Goal: Task Accomplishment & Management: Manage account settings

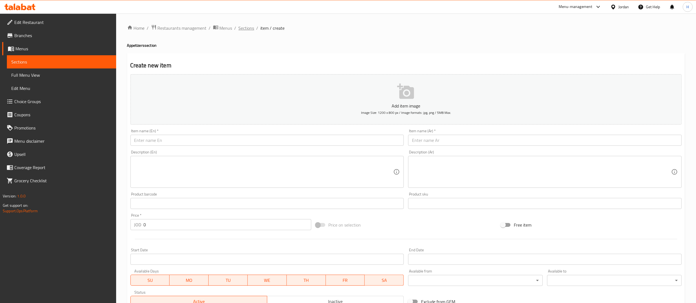
click at [245, 26] on span "Sections" at bounding box center [247, 28] width 16 height 7
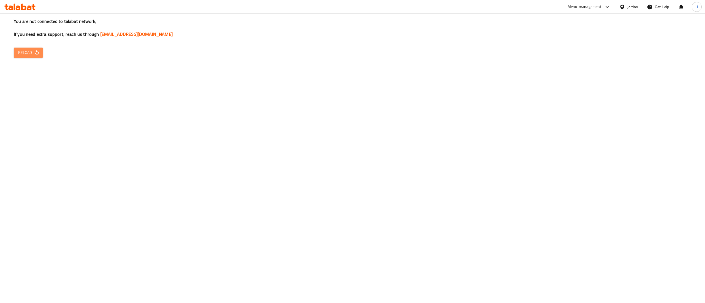
click at [28, 54] on span "Reload" at bounding box center [28, 52] width 20 height 7
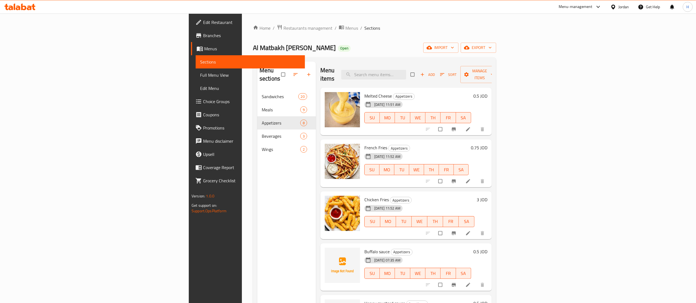
click at [496, 43] on div "Al Matbakh Al Shami Open import export" at bounding box center [374, 48] width 243 height 10
click at [21, 9] on icon at bounding box center [19, 7] width 31 height 7
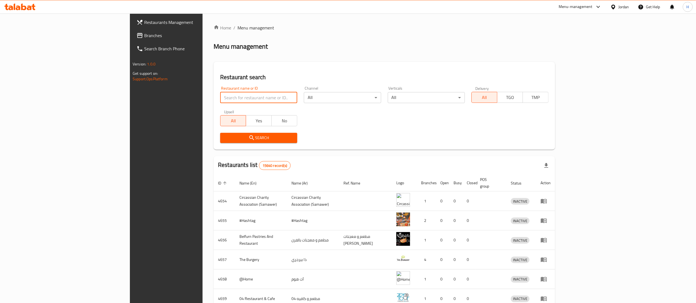
click at [236, 99] on input "search" at bounding box center [258, 97] width 77 height 11
paste input "611848"
type input "611848"
click button "Search" at bounding box center [258, 138] width 77 height 10
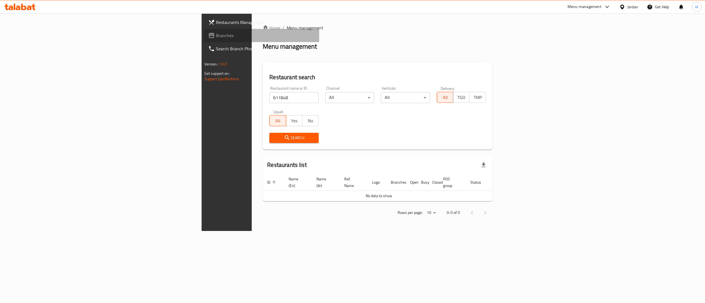
click at [216, 38] on span "Branches" at bounding box center [265, 35] width 99 height 7
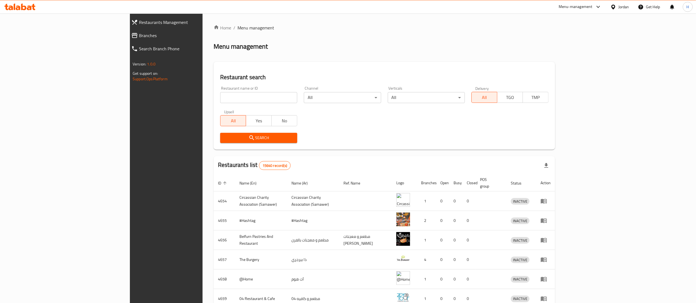
click at [555, 68] on div "Restaurant search Restaurant name or ID Restaurant name or ID Channel All ​ Ver…" at bounding box center [385, 106] width 342 height 88
click at [220, 94] on input "search" at bounding box center [258, 97] width 77 height 11
paste input "611848"
type input "611848"
click at [225, 137] on span "Search" at bounding box center [259, 138] width 68 height 7
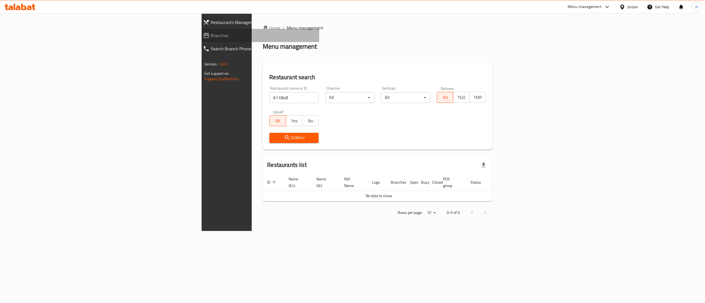
click at [211, 34] on span "Branches" at bounding box center [263, 35] width 104 height 7
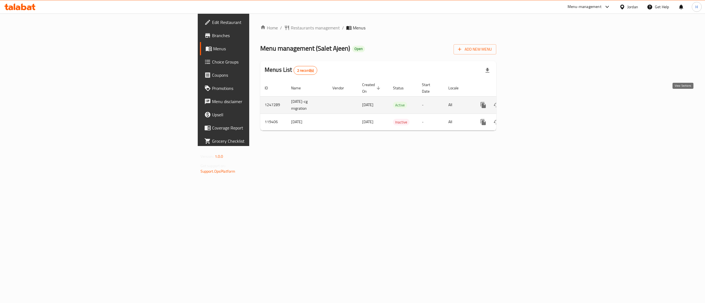
click at [526, 102] on icon "enhanced table" at bounding box center [522, 105] width 7 height 7
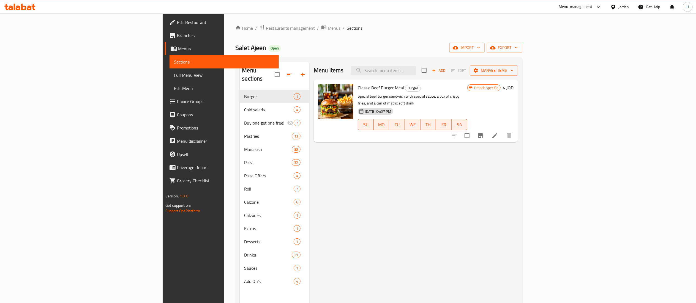
click at [328, 29] on span "Menus" at bounding box center [334, 28] width 13 height 7
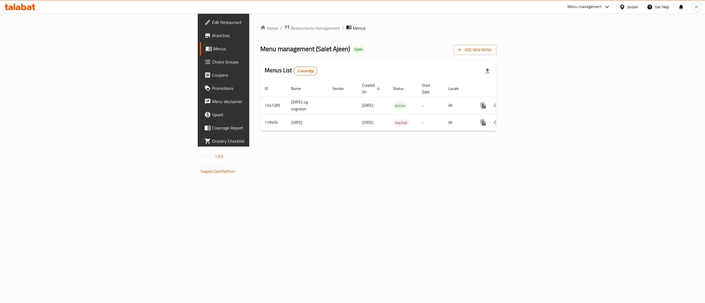
click at [507, 147] on div "Home / Restaurants management / Menus Menu management ( Salet Ajeen ) Open Add …" at bounding box center [378, 79] width 258 height 133
click at [492, 49] on span "Add New Menu" at bounding box center [475, 50] width 34 height 7
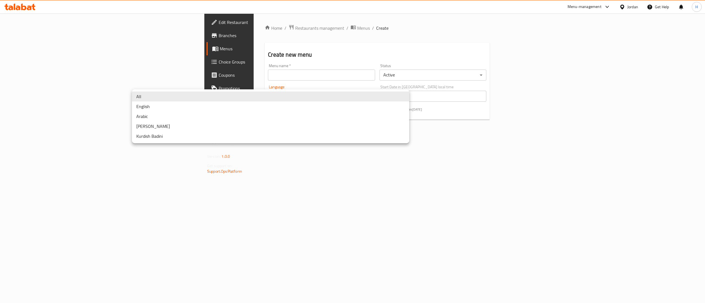
click at [194, 97] on body "​ Menu-management Jordan Get Help H Edit Restaurant Branches Menus Choice Group…" at bounding box center [352, 158] width 705 height 290
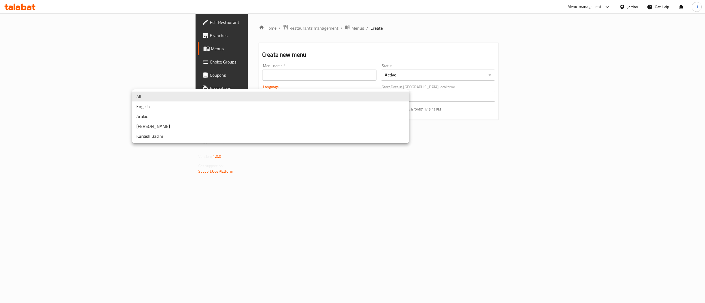
click at [194, 97] on li "All" at bounding box center [270, 97] width 277 height 10
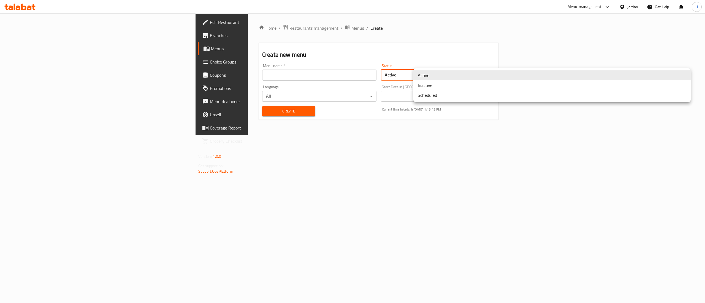
click at [451, 73] on body "​ Menu-management Jordan Get Help H Edit Restaurant Branches Menus Choice Group…" at bounding box center [352, 158] width 705 height 290
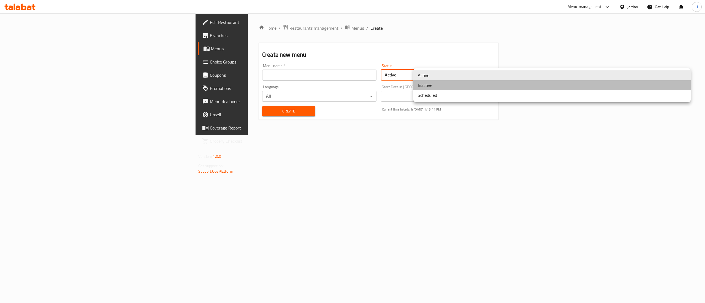
click at [438, 88] on li "Inactive" at bounding box center [551, 85] width 277 height 10
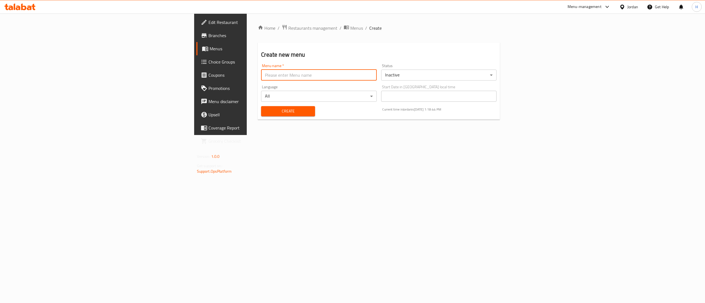
click at [368, 75] on input "text" at bounding box center [319, 75] width 116 height 11
type input "new"
drag, startPoint x: 283, startPoint y: 193, endPoint x: 246, endPoint y: 163, distance: 47.2
click at [282, 135] on div "Home / Restaurants management / Menus / Create Create new menu Menu name   * ne…" at bounding box center [379, 74] width 264 height 122
click at [265, 113] on span "Create" at bounding box center [287, 111] width 45 height 7
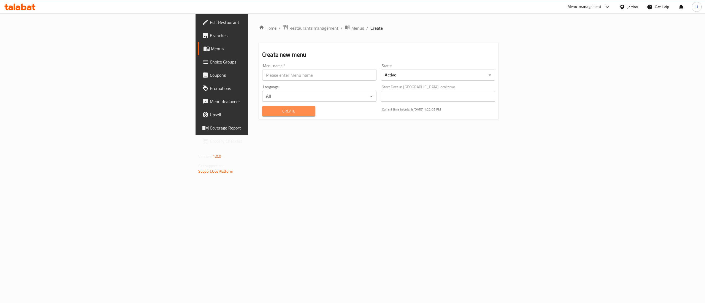
click at [266, 113] on span "Create" at bounding box center [288, 111] width 44 height 7
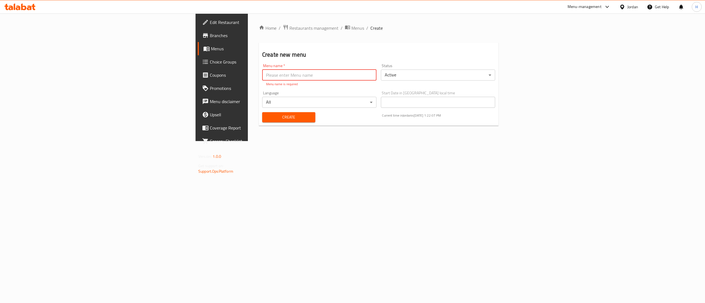
click at [262, 77] on input "text" at bounding box center [319, 75] width 114 height 11
type input "new"
click at [248, 135] on div "Home / Restaurants management / Menus / Create Create new menu Menu name   * ne…" at bounding box center [378, 74] width 261 height 122
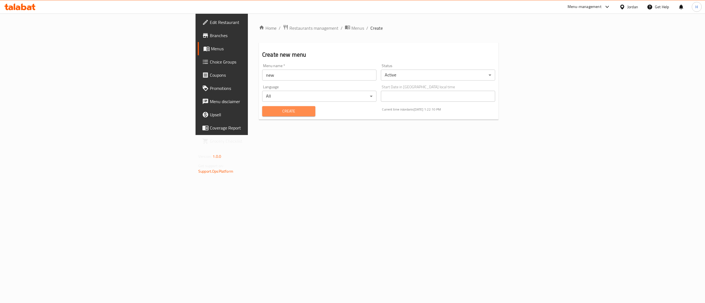
click at [266, 111] on span "Create" at bounding box center [288, 111] width 44 height 7
click at [351, 28] on span "Menus" at bounding box center [357, 28] width 13 height 7
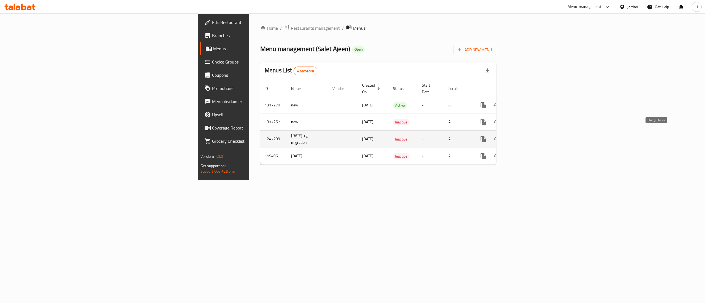
click at [500, 136] on icon "enhanced table" at bounding box center [496, 139] width 7 height 7
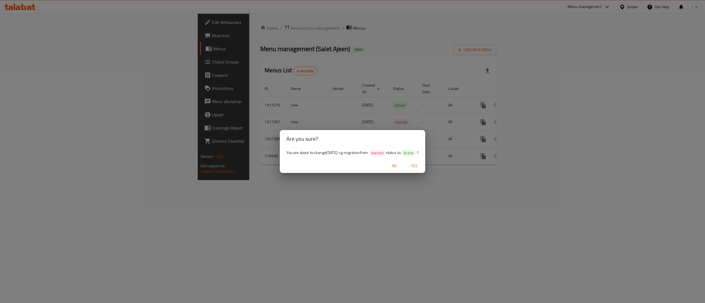
click at [417, 165] on span "Yes" at bounding box center [413, 166] width 13 height 7
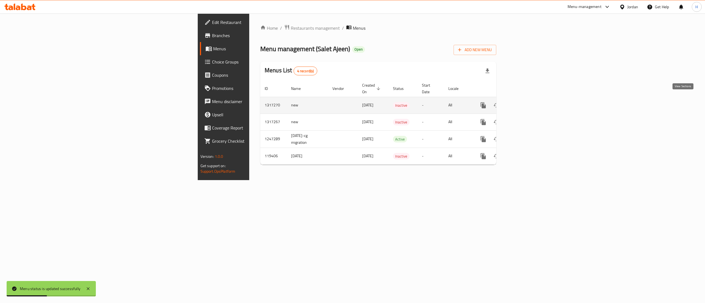
click at [526, 102] on icon "enhanced table" at bounding box center [522, 105] width 7 height 7
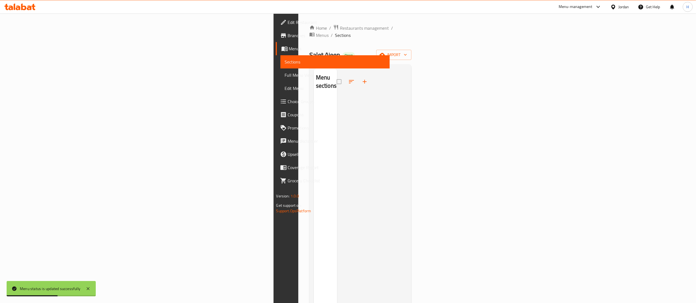
click at [314, 124] on div "Menu sections" at bounding box center [325, 220] width 23 height 303
click at [407, 126] on div at bounding box center [372, 220] width 70 height 303
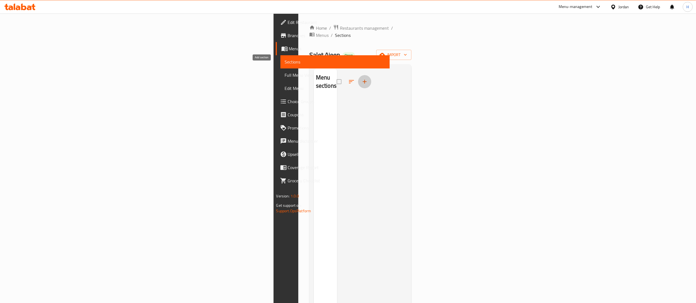
click at [361, 78] on icon "button" at bounding box center [364, 81] width 7 height 7
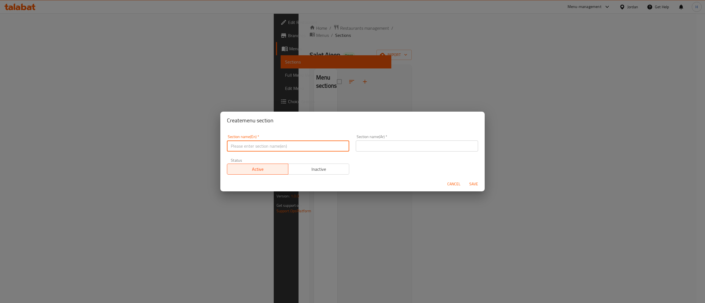
click at [260, 151] on input "text" at bounding box center [288, 146] width 122 height 11
type input "Burger"
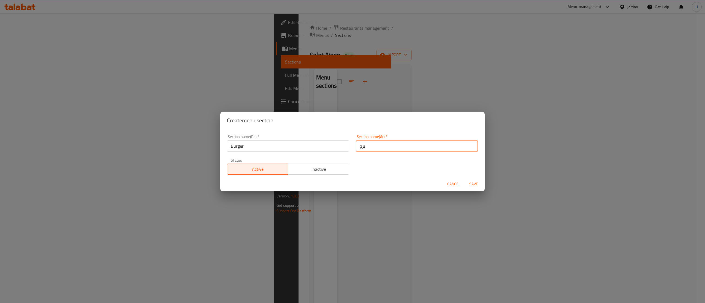
type input "برجر"
click at [465, 179] on button "Save" at bounding box center [474, 184] width 18 height 10
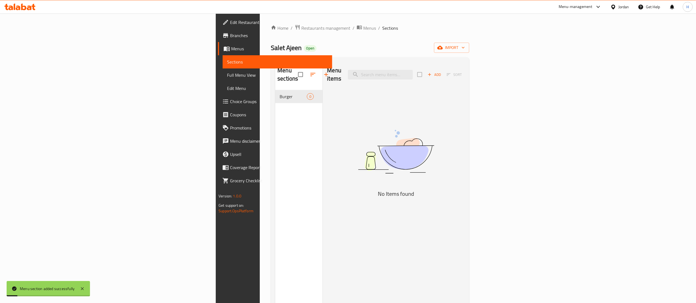
click at [364, 165] on div "Menu items Add Sort No Items found" at bounding box center [394, 213] width 142 height 303
click at [442, 72] on span "Add" at bounding box center [434, 75] width 15 height 6
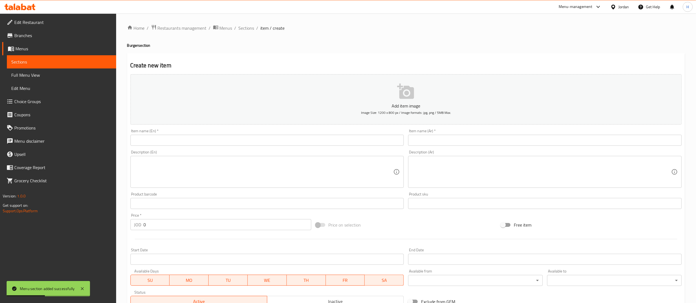
click at [208, 144] on input "text" at bounding box center [267, 140] width 274 height 11
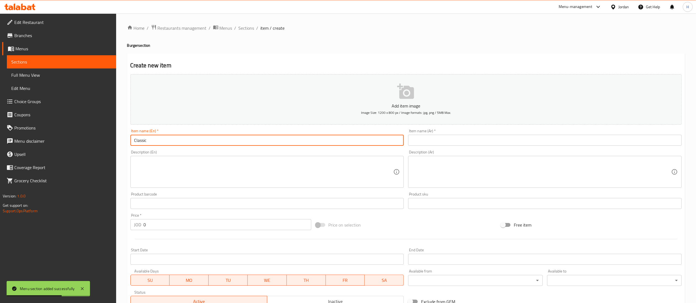
type input "Classic"
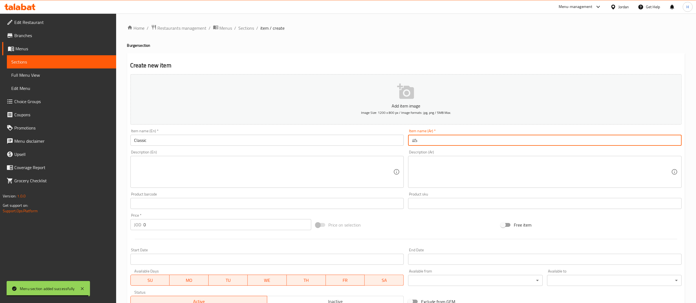
type input "كلاسيك"
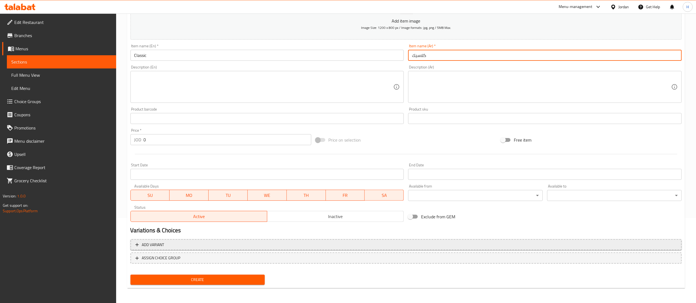
click at [176, 249] on button "Add variant" at bounding box center [405, 244] width 551 height 11
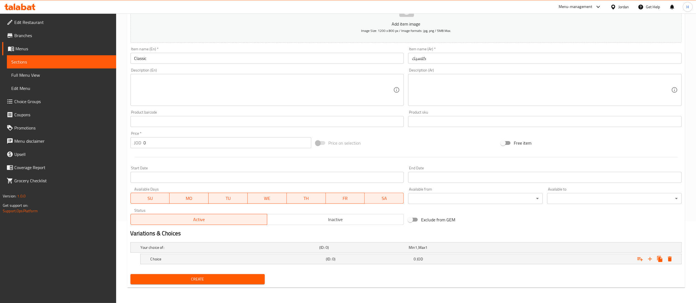
scroll to position [83, 0]
click at [650, 260] on icon "Expand" at bounding box center [650, 259] width 7 height 7
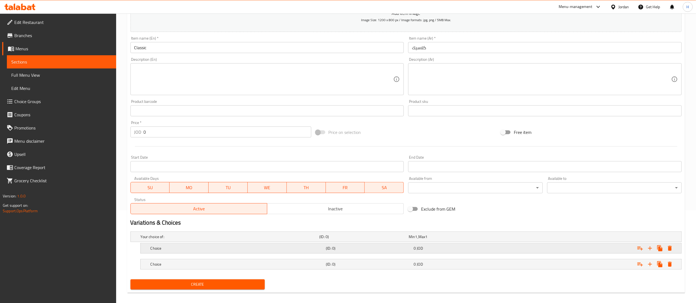
scroll to position [99, 0]
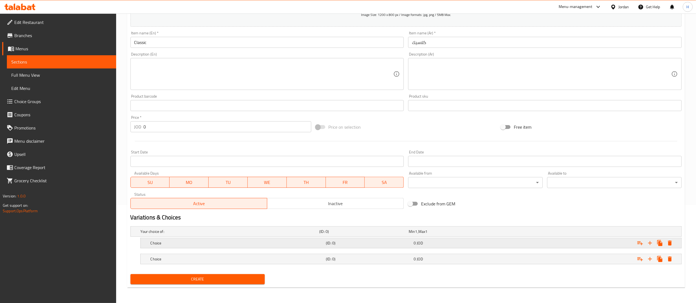
click at [219, 243] on h5 "Choice" at bounding box center [237, 244] width 173 height 6
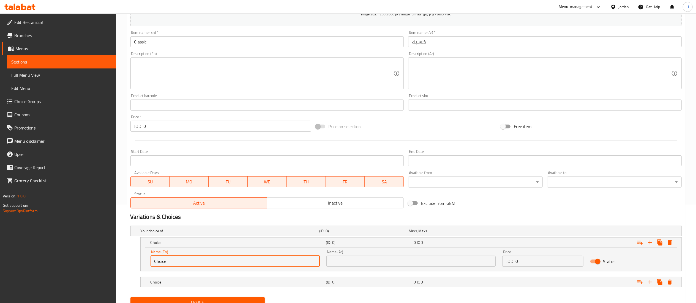
drag, startPoint x: 206, startPoint y: 257, endPoint x: 16, endPoint y: 261, distance: 190.5
click at [16, 261] on div "Edit Restaurant Branches Menus Sections Full Menu View Edit Menu Choice Groups …" at bounding box center [348, 120] width 696 height 411
type input "Sandwich"
click at [201, 282] on h5 "Choice" at bounding box center [237, 283] width 173 height 6
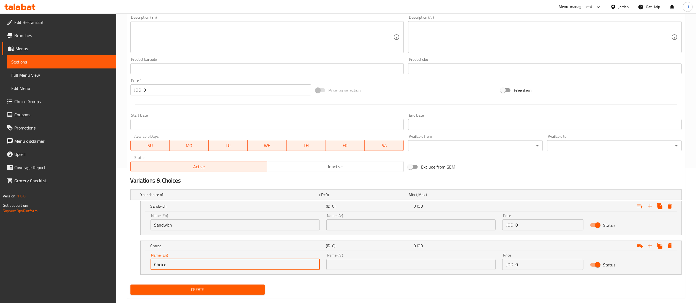
drag, startPoint x: 188, startPoint y: 302, endPoint x: 0, endPoint y: 300, distance: 188.3
click at [0, 300] on div "Edit Restaurant Branches Menus Sections Full Menu View Edit Menu Choice Groups …" at bounding box center [348, 96] width 696 height 435
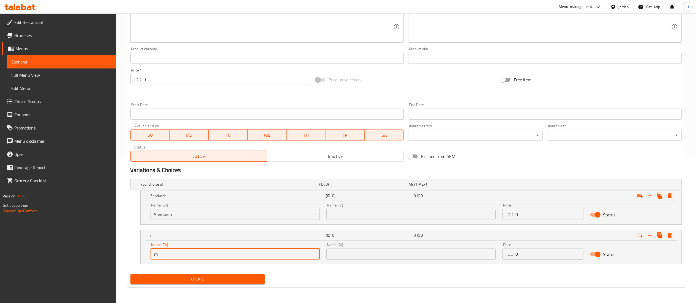
type input "Meal"
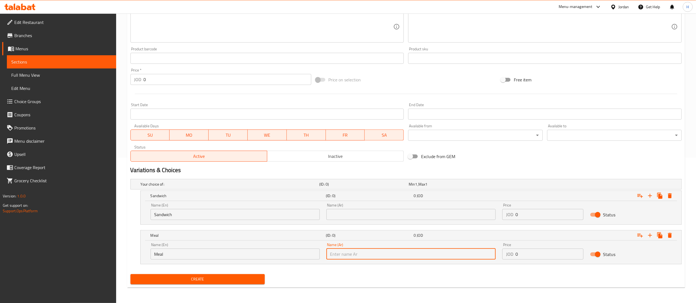
click at [367, 210] on input "text" at bounding box center [410, 214] width 169 height 11
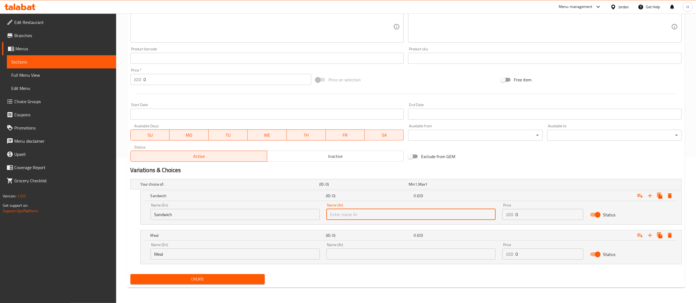
click at [367, 210] on input "text" at bounding box center [410, 214] width 169 height 11
type input "ساندويش"
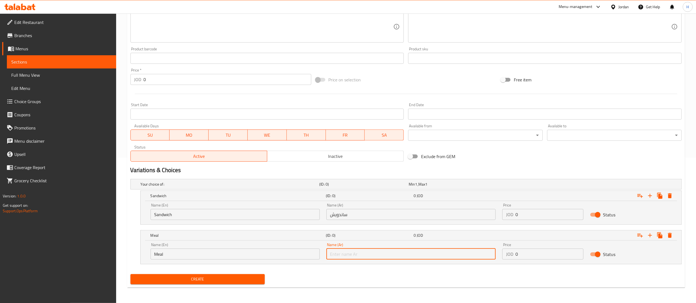
click at [362, 252] on input "text" at bounding box center [410, 254] width 169 height 11
type input "وجبة"
drag, startPoint x: 510, startPoint y: 213, endPoint x: 434, endPoint y: 203, distance: 76.7
click at [434, 203] on div "Name (En) Sandwich Name (En) Name (Ar) ساندويش Name (Ar) Price JOD 0 Price Stat…" at bounding box center [411, 211] width 528 height 23
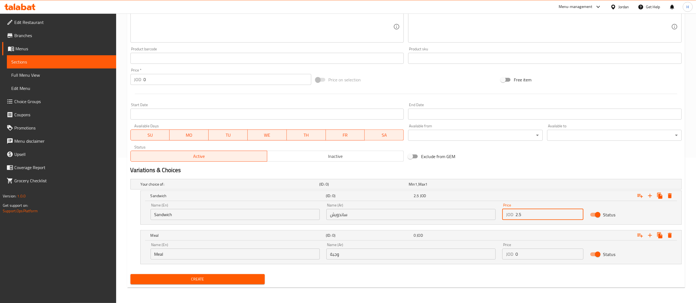
type input "2.5"
drag, startPoint x: 525, startPoint y: 254, endPoint x: 503, endPoint y: 251, distance: 22.5
click at [503, 251] on div "JOD 0 Price" at bounding box center [542, 254] width 81 height 11
type input "3.5"
click at [198, 275] on button "Create" at bounding box center [197, 279] width 135 height 10
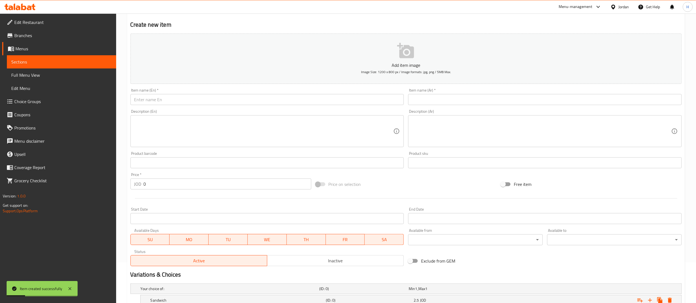
scroll to position [36, 0]
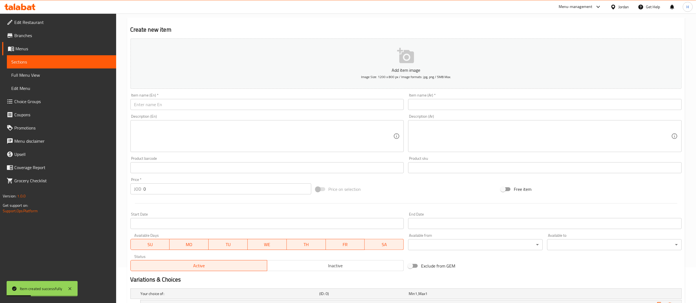
click at [165, 103] on input "text" at bounding box center [267, 104] width 274 height 11
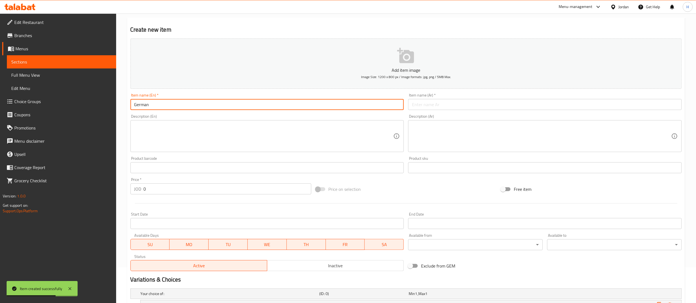
click at [165, 103] on input "German" at bounding box center [267, 104] width 274 height 11
type input "[GEOGRAPHIC_DATA]"
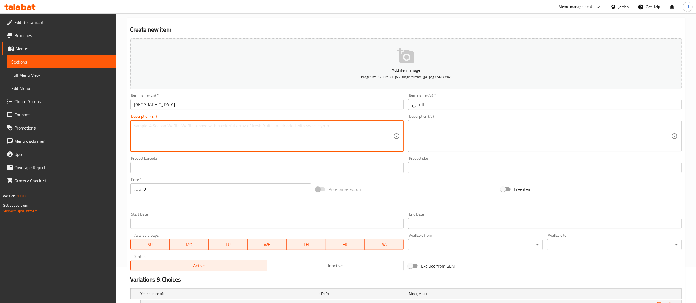
click at [181, 141] on textarea at bounding box center [263, 136] width 259 height 26
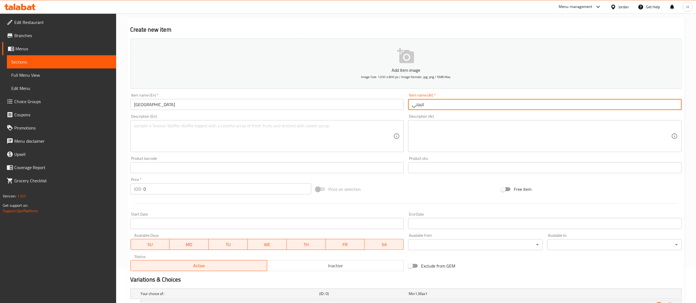
drag, startPoint x: 491, startPoint y: 101, endPoint x: 347, endPoint y: 93, distance: 143.9
click at [347, 93] on div "Add item image Image Size: 1200 x 800 px / Image formats: jpg, png / 5MB Max. I…" at bounding box center [406, 154] width 556 height 237
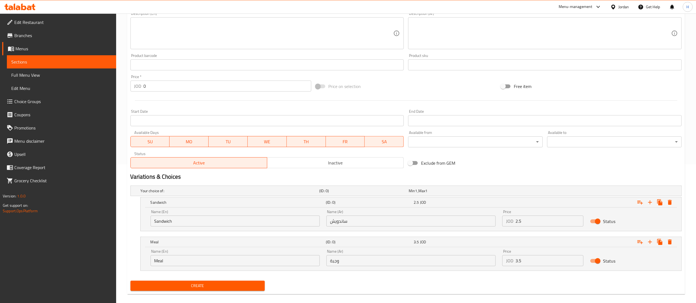
scroll to position [146, 0]
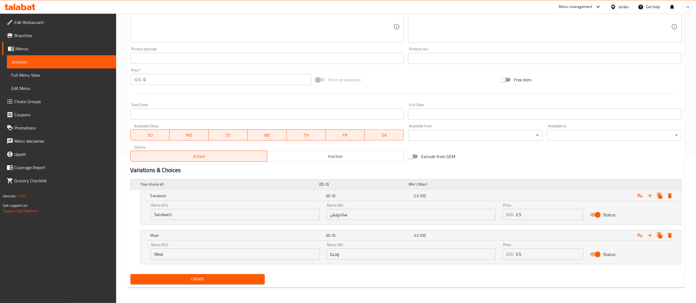
type input "جيرمني"
click at [542, 216] on input "2.5" at bounding box center [550, 214] width 68 height 11
drag, startPoint x: 542, startPoint y: 216, endPoint x: 488, endPoint y: 209, distance: 54.3
click at [488, 209] on div "Name (En) Sandwich Name (En) Name (Ar) ساندويش Name (Ar) Price JOD 2.5 Price St…" at bounding box center [411, 211] width 528 height 23
type input "2.85"
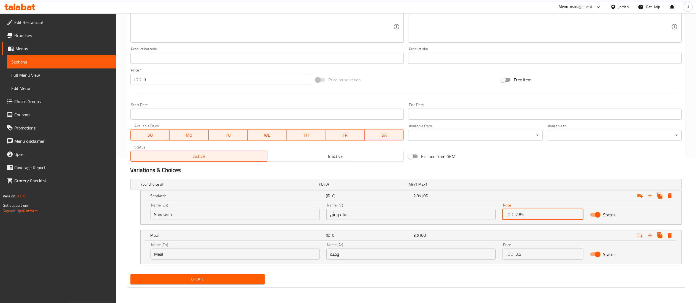
drag, startPoint x: 514, startPoint y: 257, endPoint x: 486, endPoint y: 254, distance: 28.7
click at [486, 254] on div "Name (En) Meal Name (En) Name (Ar) وجبة Name (Ar) Price JOD 3.5 Price Status" at bounding box center [411, 251] width 528 height 23
type input "3.85"
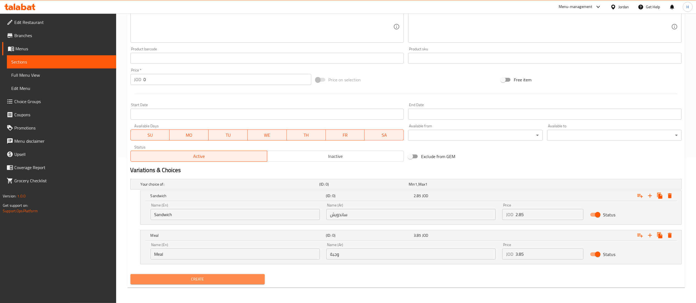
click at [218, 279] on span "Create" at bounding box center [198, 279] width 126 height 7
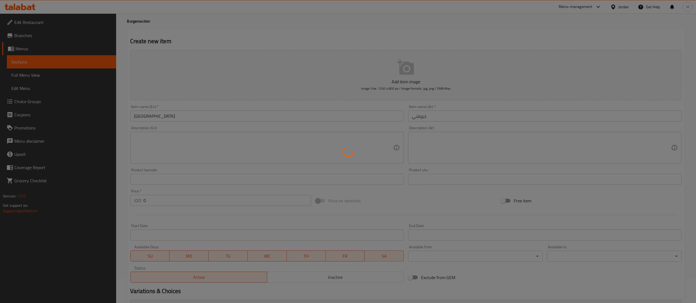
scroll to position [0, 0]
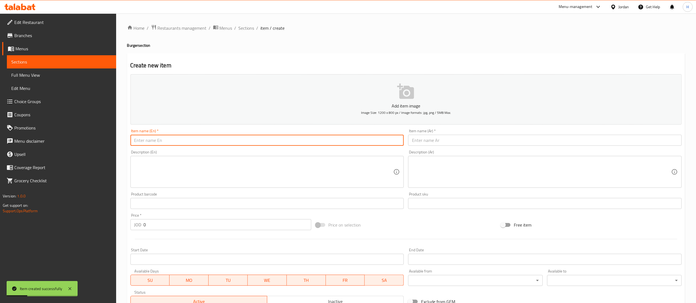
drag, startPoint x: 183, startPoint y: 140, endPoint x: 0, endPoint y: 140, distance: 183.0
click at [0, 140] on div "Edit Restaurant Branches Menus Sections Full Menu View Edit Menu Choice Groups …" at bounding box center [348, 230] width 696 height 435
type input "Charger"
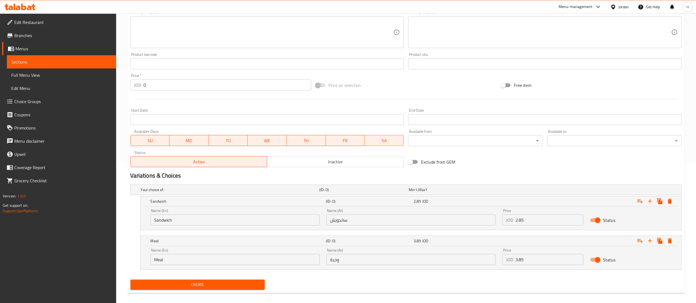
scroll to position [146, 0]
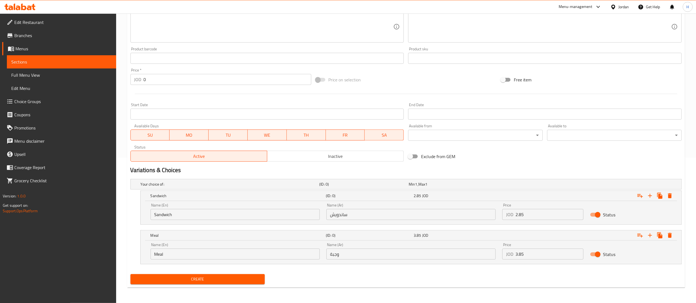
type input "شارجر"
click at [190, 277] on span "Create" at bounding box center [198, 279] width 126 height 7
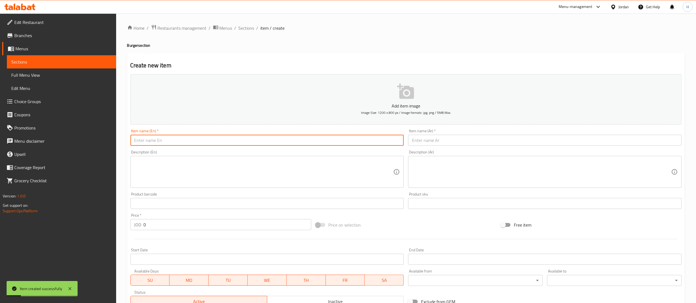
click at [270, 145] on input "text" at bounding box center [267, 140] width 274 height 11
type input "Mexican"
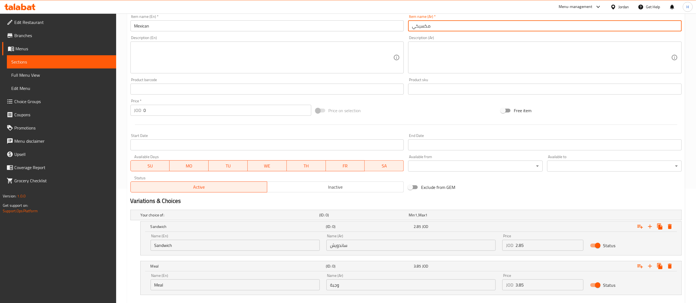
scroll to position [146, 0]
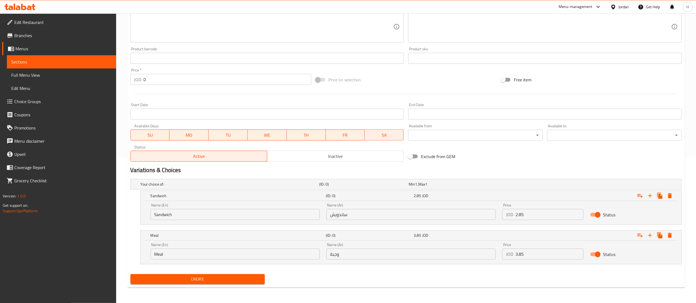
type input "مكسيكي"
click at [194, 276] on span "Create" at bounding box center [198, 279] width 126 height 7
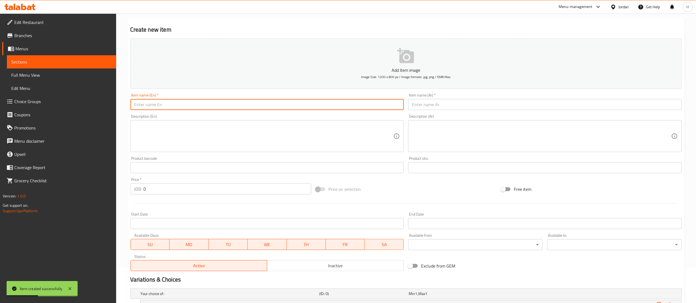
click at [153, 105] on input "text" at bounding box center [267, 104] width 274 height 11
type input "Swiss Mushroom"
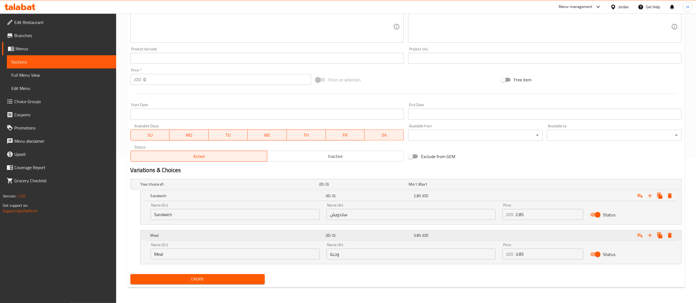
scroll to position [146, 0]
type input "سويس ماشروم"
drag, startPoint x: 531, startPoint y: 214, endPoint x: 438, endPoint y: 207, distance: 92.5
click at [438, 207] on div "Name (En) Sandwich Name (En) Name (Ar) ساندويش Name (Ar) Price JOD 2.85 Price S…" at bounding box center [411, 211] width 528 height 23
type input "3"
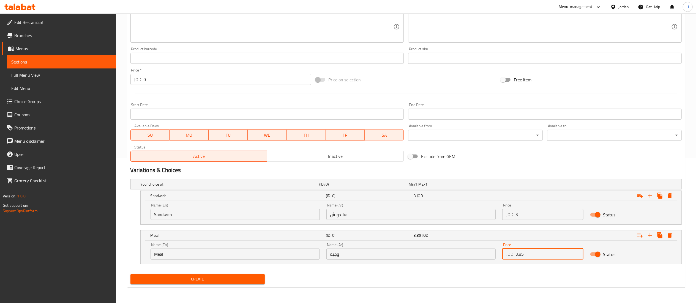
drag, startPoint x: 528, startPoint y: 257, endPoint x: 473, endPoint y: 250, distance: 55.7
click at [475, 250] on div "Name (En) Meal Name (En) Name (Ar) وجبة Name (Ar) Price JOD 3.85 Price Status" at bounding box center [411, 251] width 528 height 23
type input "4"
click at [218, 276] on span "Create" at bounding box center [198, 279] width 126 height 7
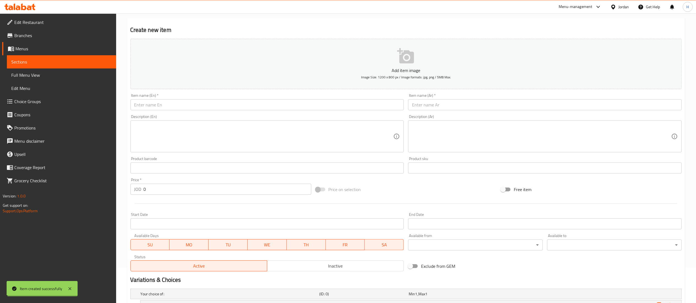
scroll to position [0, 0]
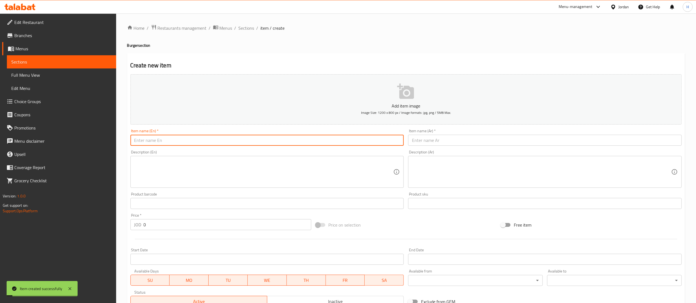
click at [173, 142] on input "text" at bounding box center [267, 140] width 274 height 11
type input "Cheese"
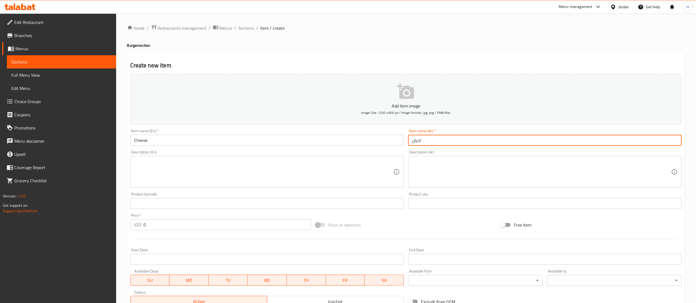
scroll to position [110, 0]
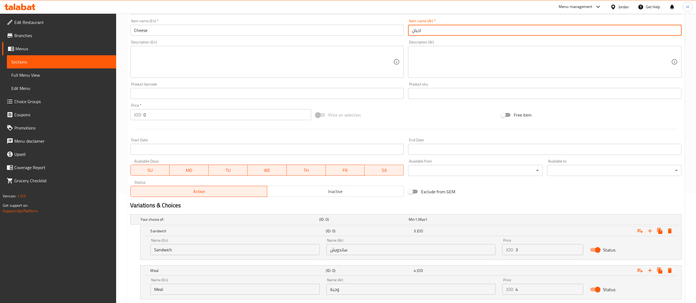
type input "اجبان"
click at [522, 250] on input "3" at bounding box center [550, 249] width 68 height 11
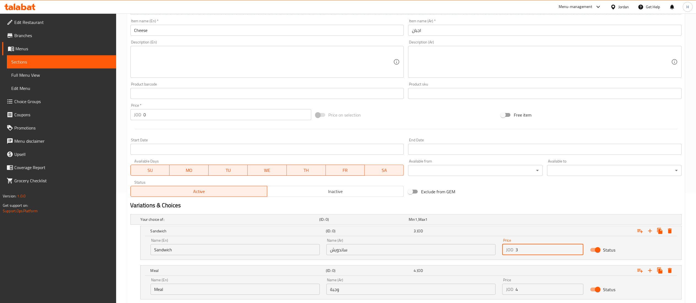
type input "0"
type input "2.85"
drag, startPoint x: 525, startPoint y: 291, endPoint x: 500, endPoint y: 292, distance: 24.5
click at [500, 292] on div "Price JOD 4 Price" at bounding box center [543, 286] width 88 height 23
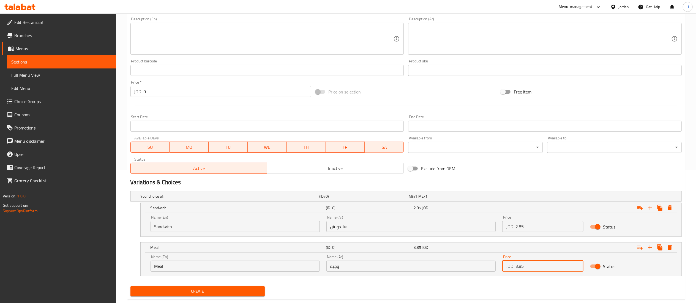
scroll to position [146, 0]
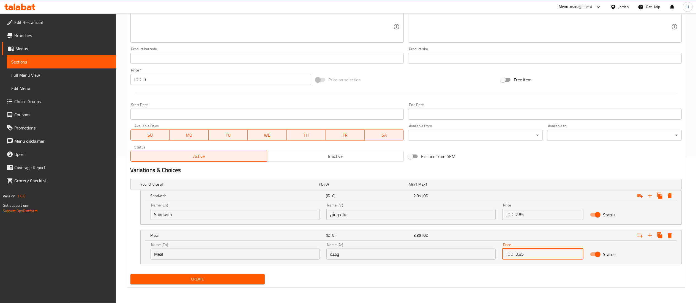
type input "3.85"
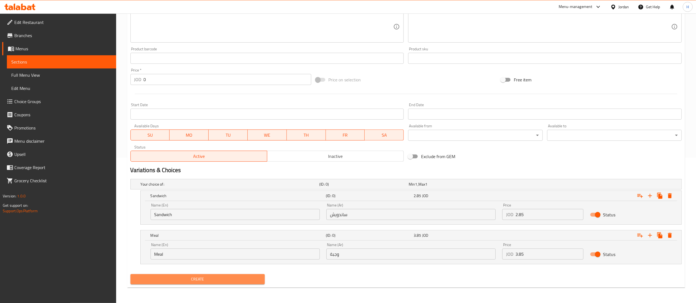
click at [200, 277] on span "Create" at bounding box center [198, 279] width 126 height 7
click at [632, 80] on div "Free item" at bounding box center [591, 79] width 185 height 15
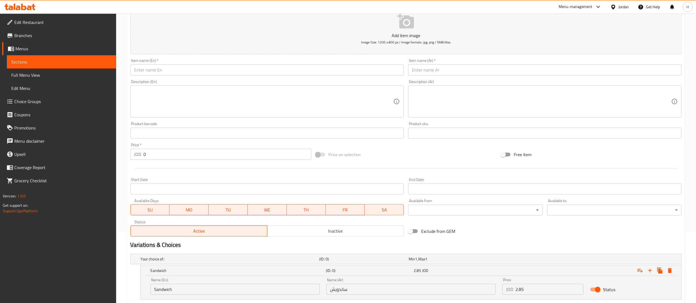
scroll to position [0, 0]
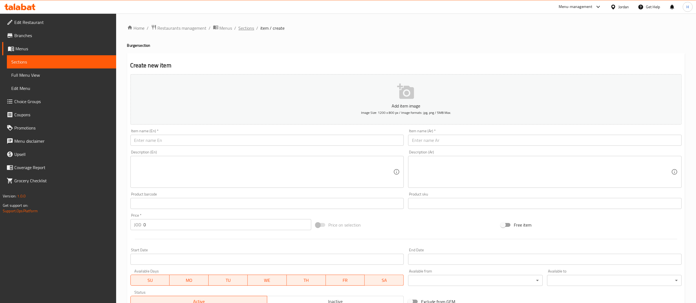
click at [244, 29] on span "Sections" at bounding box center [247, 28] width 16 height 7
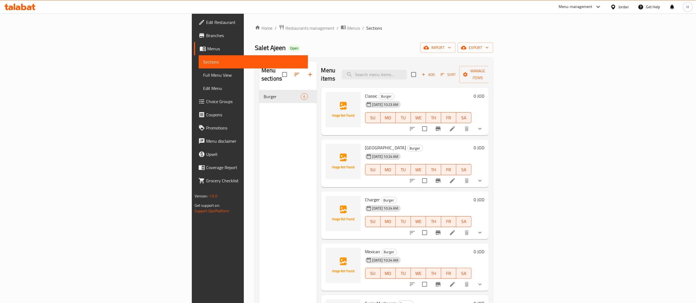
click at [259, 105] on div "Menu sections Burger 6" at bounding box center [288, 213] width 58 height 303
click at [308, 73] on icon "button" at bounding box center [310, 75] width 4 height 4
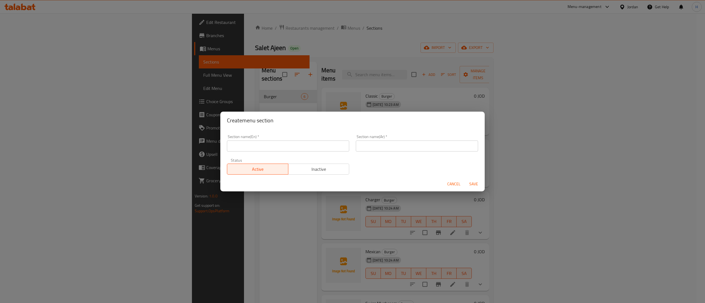
click at [260, 150] on input "text" at bounding box center [288, 146] width 122 height 11
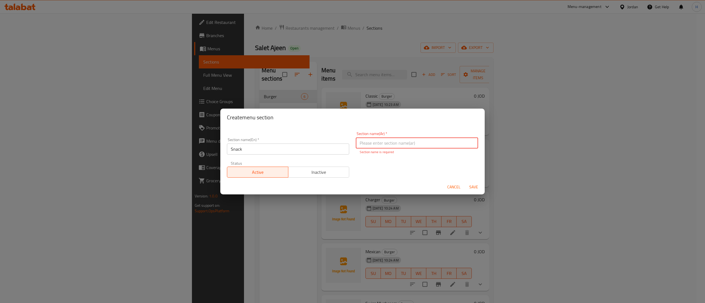
click at [248, 152] on input "Snack" at bounding box center [288, 149] width 122 height 11
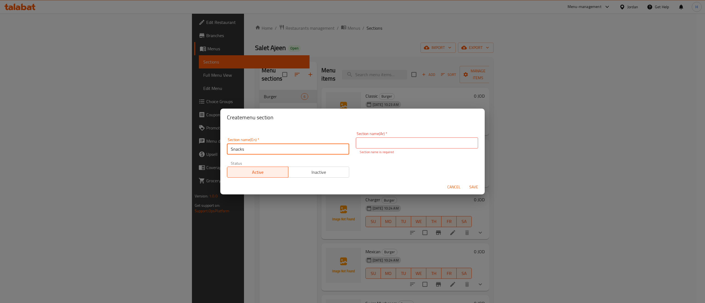
type input "Snacks"
click at [385, 143] on input "text" at bounding box center [417, 143] width 122 height 11
type input "السناكات"
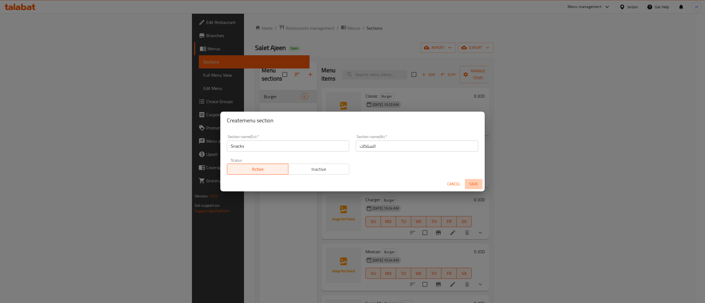
click at [471, 186] on span "Save" at bounding box center [473, 184] width 13 height 7
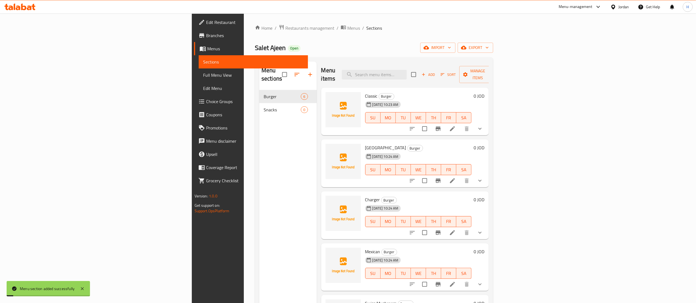
click at [259, 133] on div "Menu sections Burger 6 Snacks 0" at bounding box center [288, 213] width 58 height 303
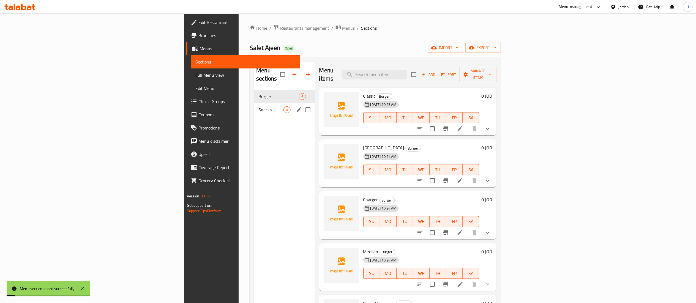
click at [258, 107] on span "Snacks" at bounding box center [270, 110] width 25 height 7
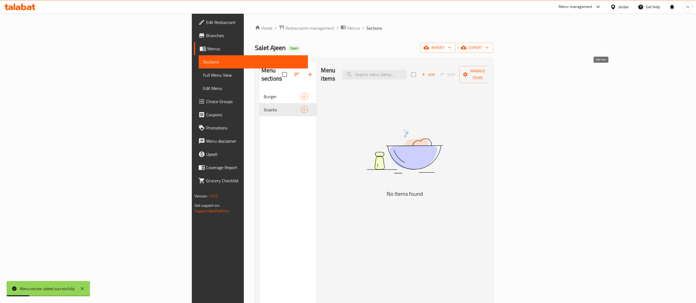
click at [436, 72] on span "Add" at bounding box center [428, 75] width 15 height 6
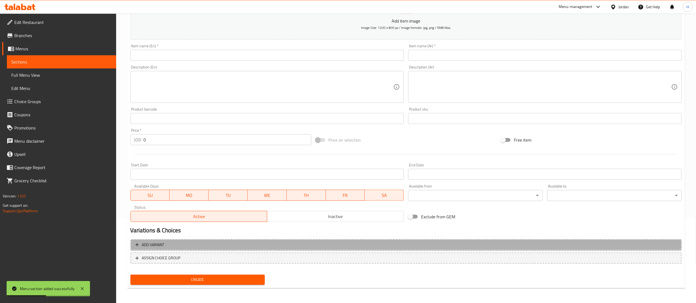
click at [413, 244] on span "Add variant" at bounding box center [405, 245] width 541 height 7
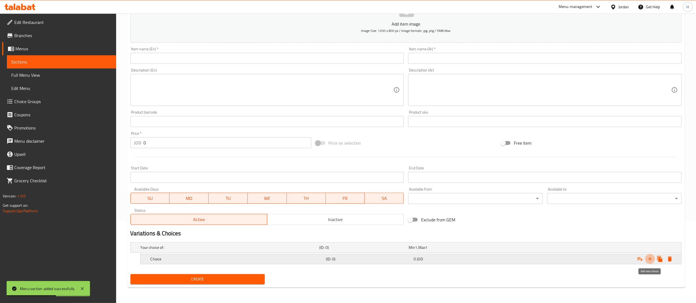
click at [651, 260] on icon "Expand" at bounding box center [650, 259] width 7 height 7
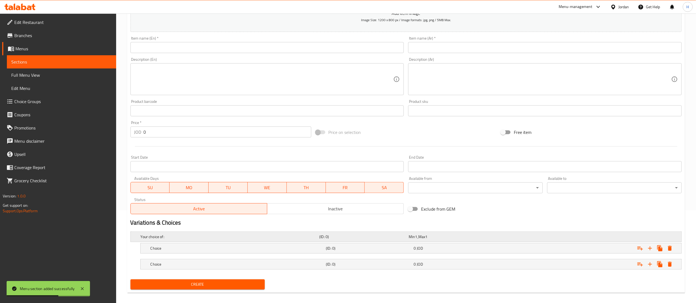
scroll to position [99, 0]
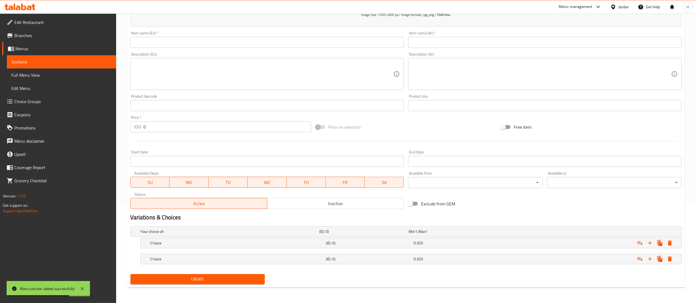
click at [195, 250] on nav at bounding box center [405, 252] width 551 height 4
click at [195, 239] on div "Choice" at bounding box center [237, 243] width 176 height 8
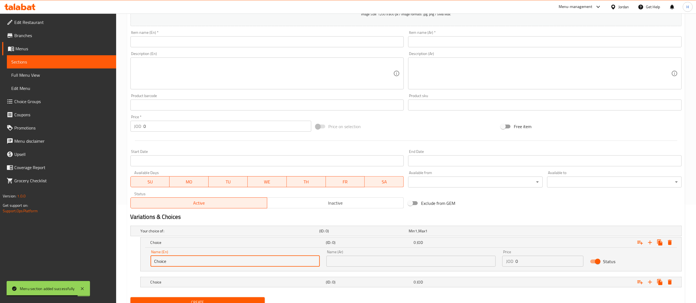
drag, startPoint x: 201, startPoint y: 260, endPoint x: 46, endPoint y: 266, distance: 154.5
click at [46, 266] on div "Edit Restaurant Branches Menus Sections Full Menu View Edit Menu Choice Groups …" at bounding box center [348, 120] width 696 height 411
type input "س"
type input "Sandwich"
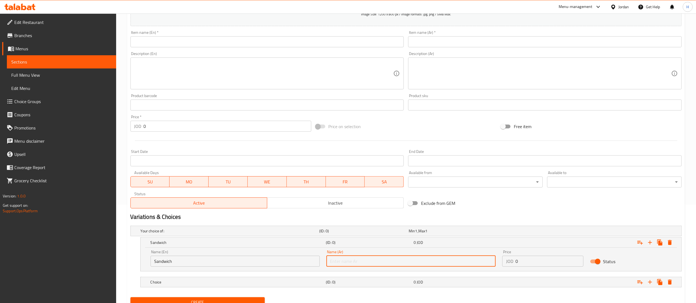
click at [337, 263] on input "text" at bounding box center [410, 261] width 169 height 11
type input "ساندويش"
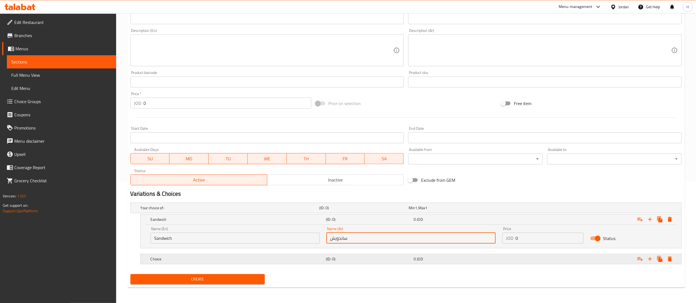
click at [210, 263] on div "Choice" at bounding box center [237, 259] width 176 height 8
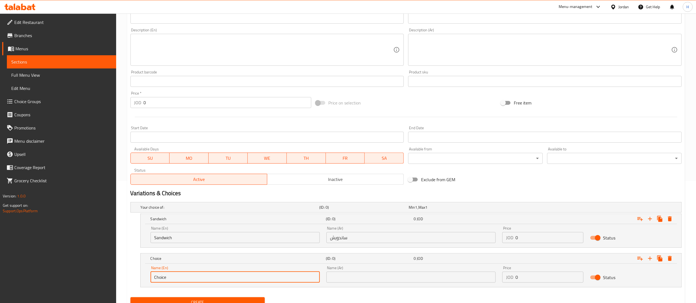
drag, startPoint x: 181, startPoint y: 275, endPoint x: 74, endPoint y: 274, distance: 107.1
click at [74, 274] on div "Edit Restaurant Branches Menus Sections Full Menu View Edit Menu Choice Groups …" at bounding box center [348, 108] width 696 height 435
type input "Meal"
click at [349, 272] on input "text" at bounding box center [410, 277] width 169 height 11
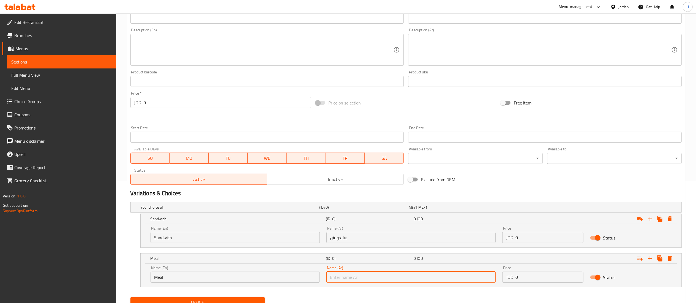
type input "وجبة"
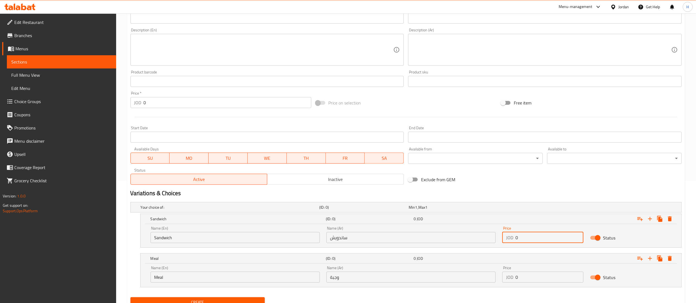
drag, startPoint x: 530, startPoint y: 235, endPoint x: 487, endPoint y: 231, distance: 43.4
click at [487, 231] on div "Name (En) Sandwich Name (En) Name (Ar) ساندويش Name (Ar) Price JOD 0 Price Stat…" at bounding box center [411, 234] width 528 height 23
type input "2.5"
drag, startPoint x: 533, startPoint y: 281, endPoint x: 471, endPoint y: 271, distance: 62.4
click at [474, 272] on div "Name (En) Meal Name (En) Name (Ar) وجبة Name (Ar) Price JOD 0 Price Status" at bounding box center [411, 274] width 528 height 23
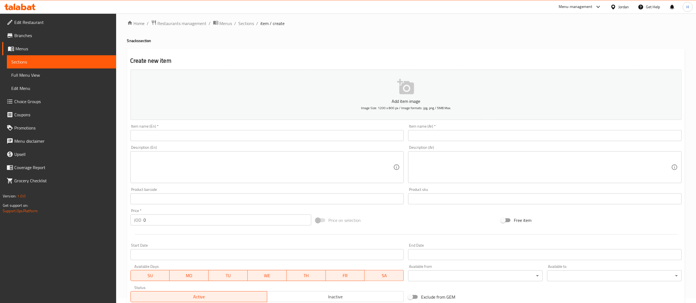
scroll to position [0, 0]
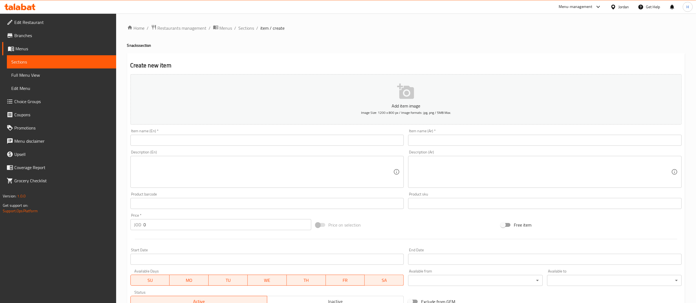
type input "3.5"
click at [222, 139] on input "text" at bounding box center [267, 140] width 274 height 11
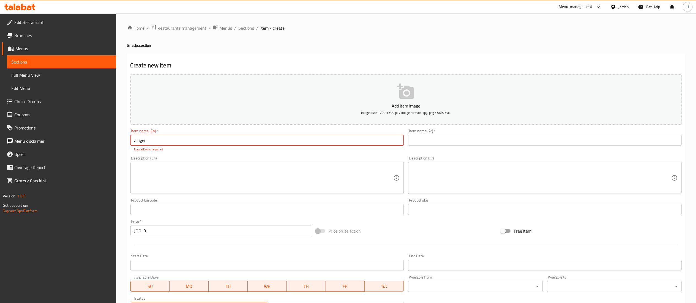
type input "Zinger"
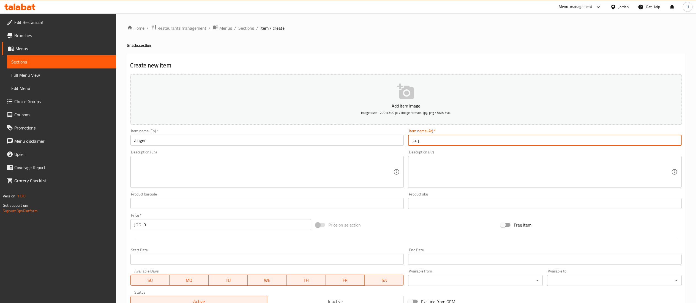
type input "زنجر"
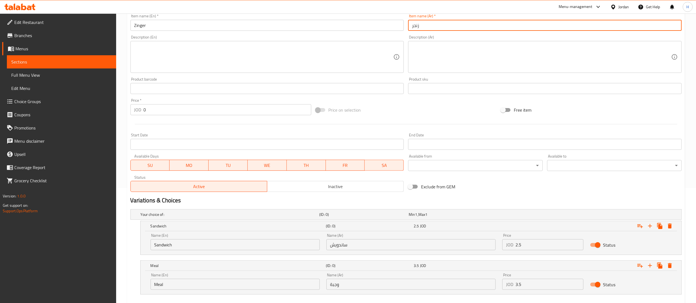
scroll to position [146, 0]
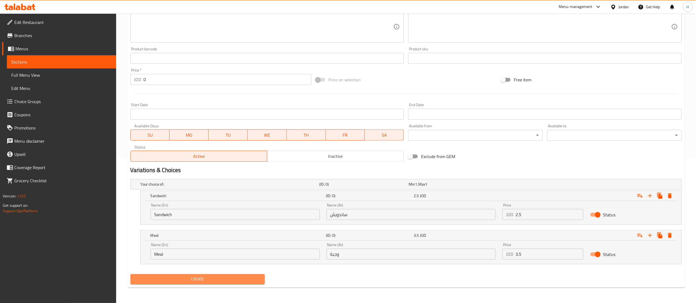
click at [197, 275] on button "Create" at bounding box center [197, 279] width 135 height 10
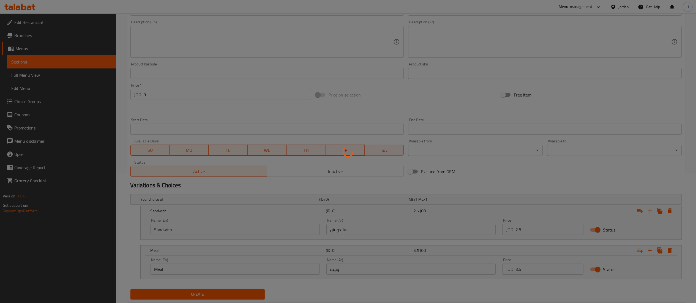
scroll to position [0, 0]
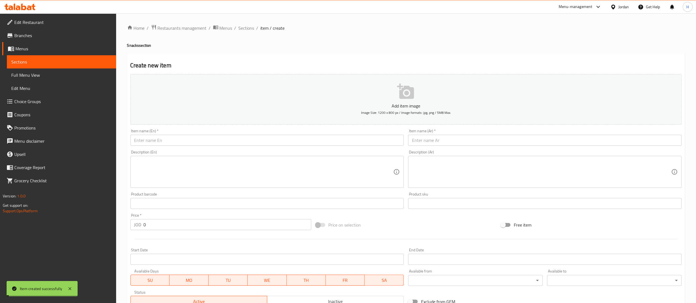
click at [169, 141] on input "text" at bounding box center [267, 140] width 274 height 11
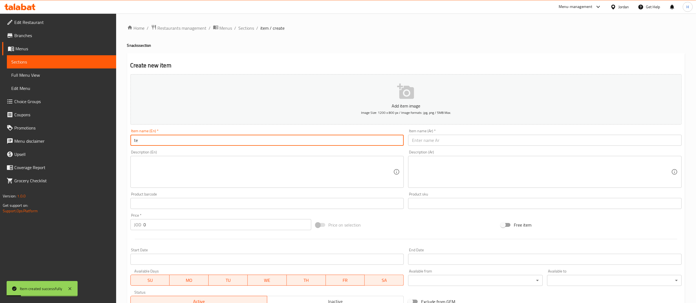
type input "t"
type input "Tender"
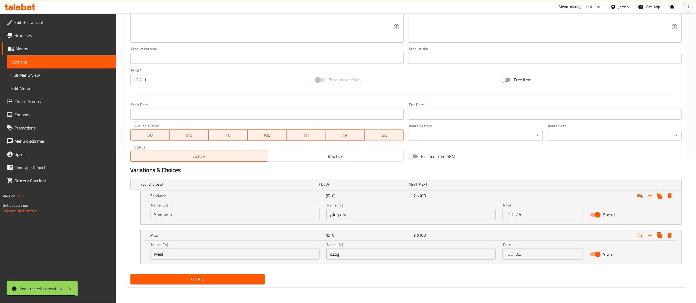
scroll to position [146, 0]
type input "تندر"
click at [192, 281] on span "Create" at bounding box center [198, 279] width 126 height 7
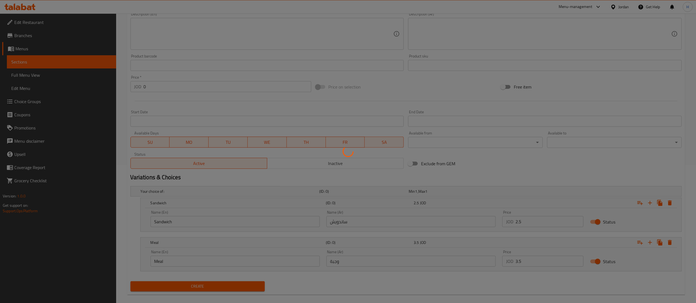
scroll to position [0, 0]
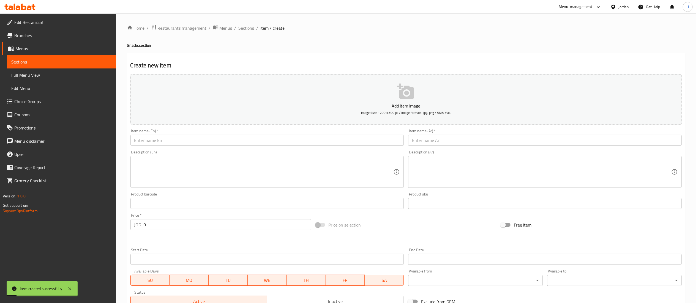
click at [186, 142] on input "text" at bounding box center [267, 140] width 274 height 11
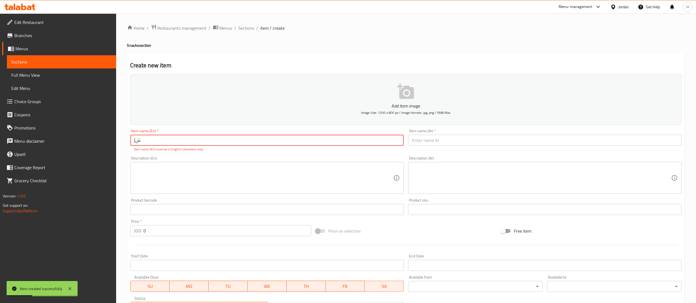
type input "["
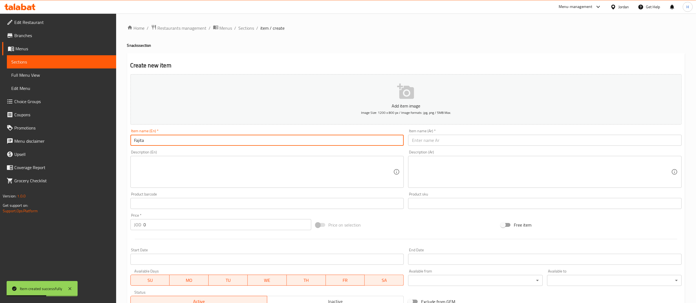
type input "Fajita"
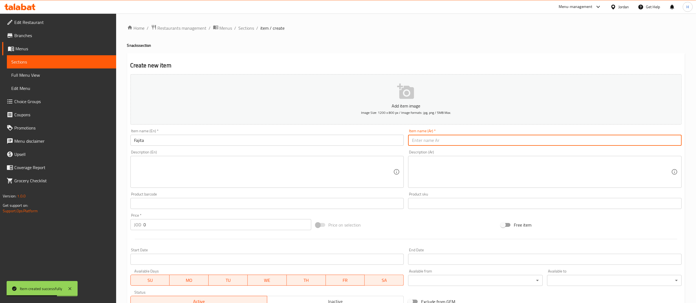
type input "غ"
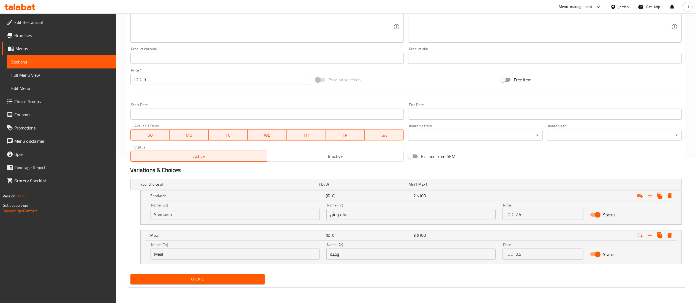
scroll to position [146, 0]
type input "فاهيتا"
click at [183, 277] on span "Create" at bounding box center [198, 279] width 126 height 7
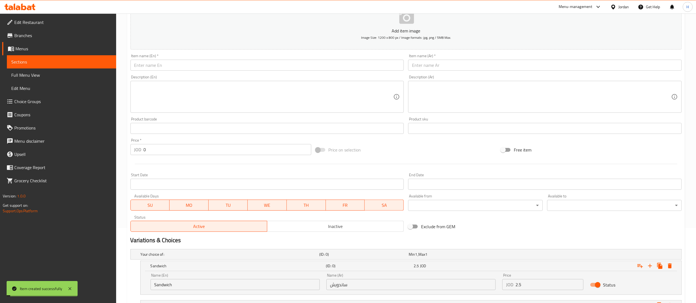
scroll to position [0, 0]
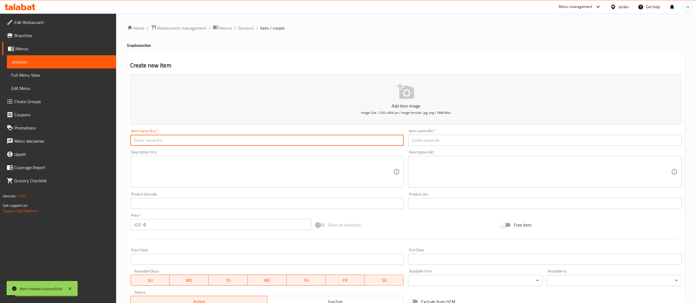
click at [174, 141] on input "text" at bounding box center [267, 140] width 274 height 11
type input "Alfredo"
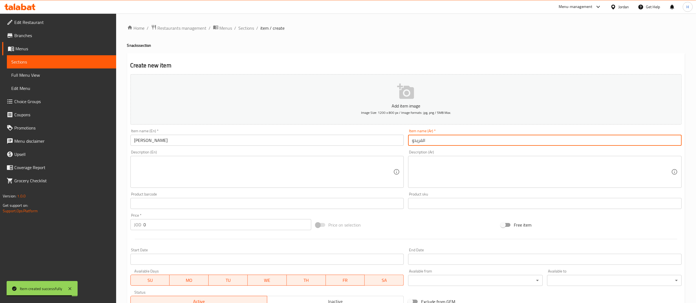
type input "الفريدو"
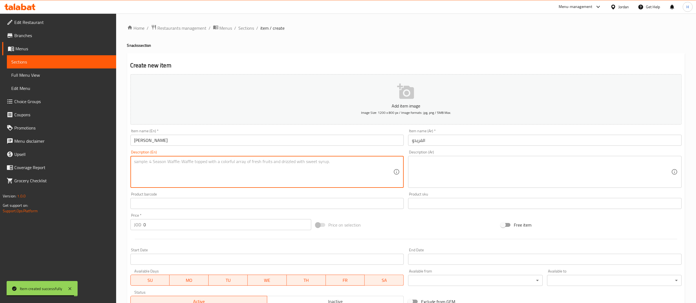
click at [207, 181] on textarea at bounding box center [263, 172] width 259 height 26
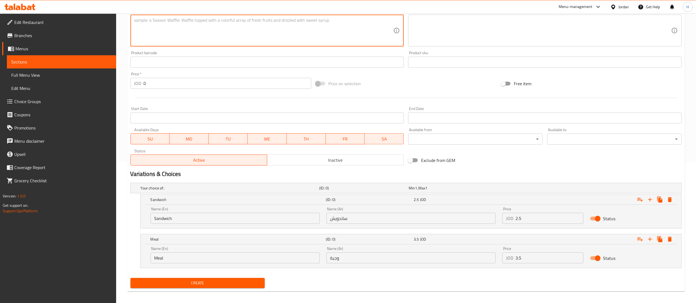
scroll to position [146, 0]
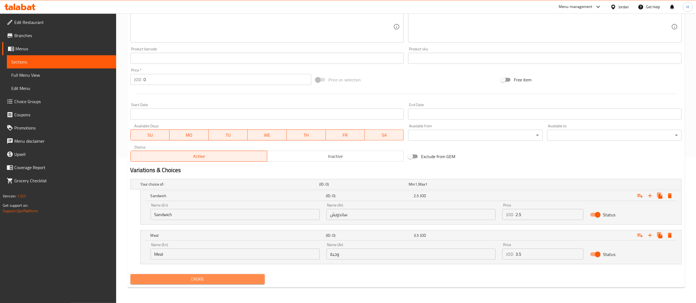
click at [175, 280] on span "Create" at bounding box center [198, 279] width 126 height 7
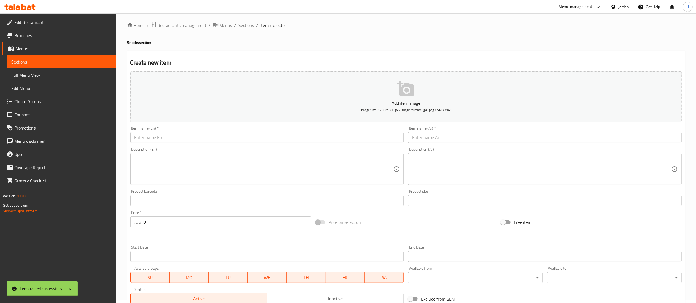
scroll to position [0, 0]
click at [179, 139] on input "text" at bounding box center [267, 140] width 274 height 11
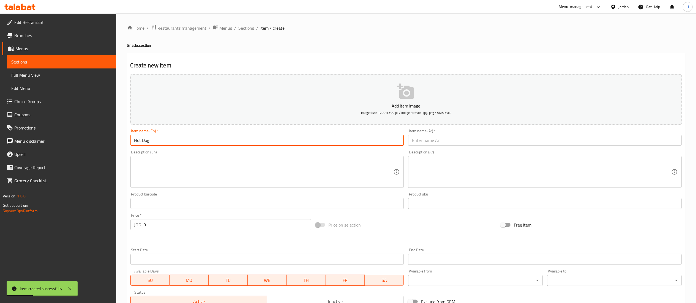
type input "Hot Dog"
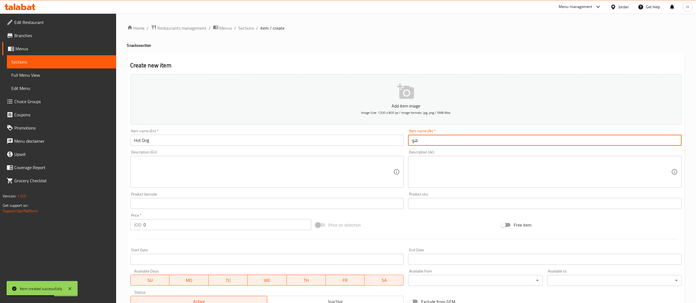
type input "هوت دوغ"
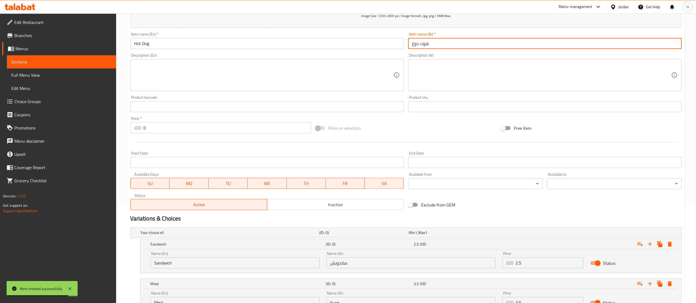
scroll to position [146, 0]
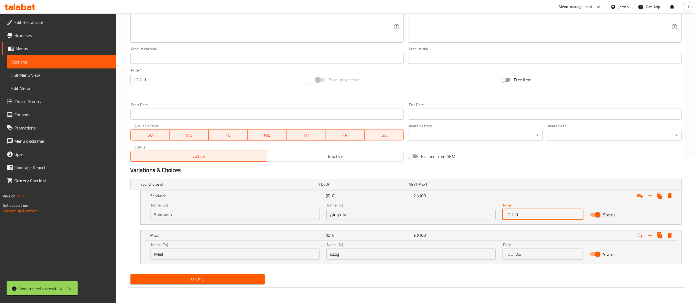
drag, startPoint x: 526, startPoint y: 214, endPoint x: 495, endPoint y: 212, distance: 30.9
click at [495, 212] on div "Name (En) Sandwich Name (En) Name (Ar) ساندويش Name (Ar) Price JOD 0 Price Stat…" at bounding box center [411, 211] width 528 height 23
type input "2"
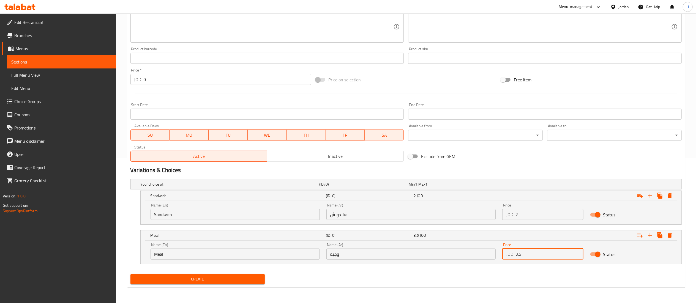
drag, startPoint x: 526, startPoint y: 257, endPoint x: 481, endPoint y: 252, distance: 45.1
click at [481, 252] on div "Name (En) Meal Name (En) Name (Ar) وجبة Name (Ar) Price JOD 3.5 Price Status" at bounding box center [411, 251] width 528 height 23
type input "3"
click at [216, 275] on button "Create" at bounding box center [197, 279] width 135 height 10
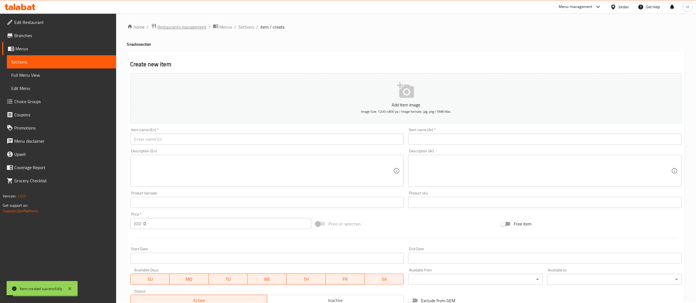
scroll to position [0, 0]
click at [247, 27] on span "Sections" at bounding box center [247, 28] width 16 height 7
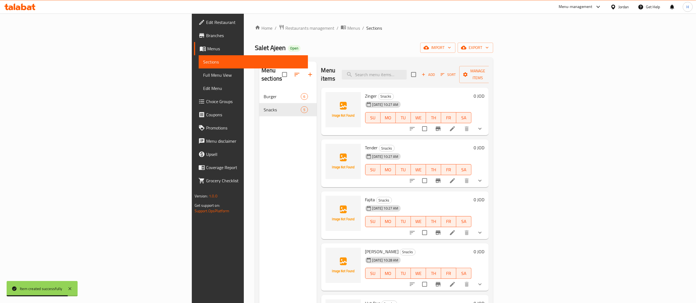
click at [259, 164] on div "Menu sections Burger 6 Snacks 5" at bounding box center [288, 213] width 58 height 303
click at [307, 72] on icon "button" at bounding box center [310, 74] width 7 height 7
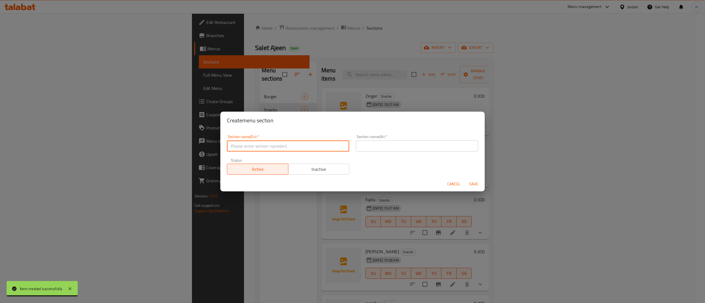
click at [250, 147] on input "text" at bounding box center [288, 146] width 122 height 11
type input "Crispy"
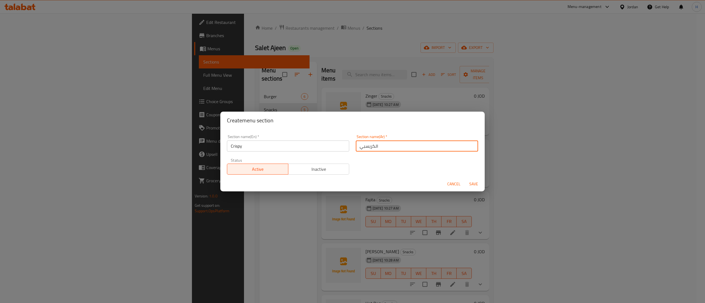
click at [366, 147] on input "الكريسبي" at bounding box center [417, 146] width 122 height 11
type input "الكرسبي"
click at [379, 169] on div "Section name(En)   * Crispy Section name(En) * Section name(Ar)   * الكرسبي Sec…" at bounding box center [352, 155] width 258 height 47
click at [468, 181] on span "Save" at bounding box center [473, 184] width 13 height 7
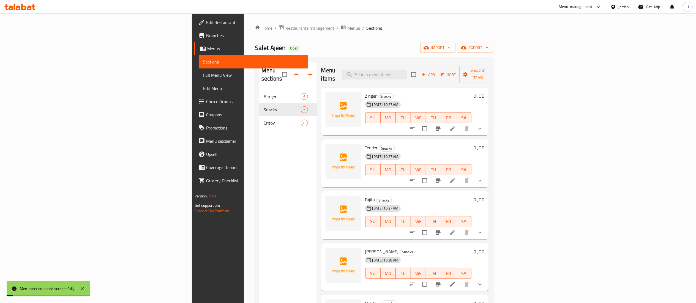
click at [259, 152] on div "Menu sections Burger 6 Snacks 5 Crispy 0" at bounding box center [288, 213] width 58 height 303
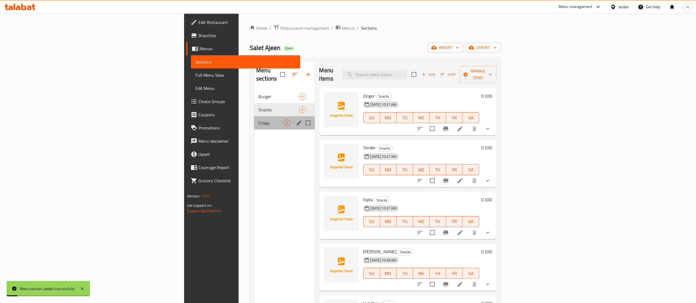
click at [258, 120] on span "Crispy" at bounding box center [270, 123] width 25 height 7
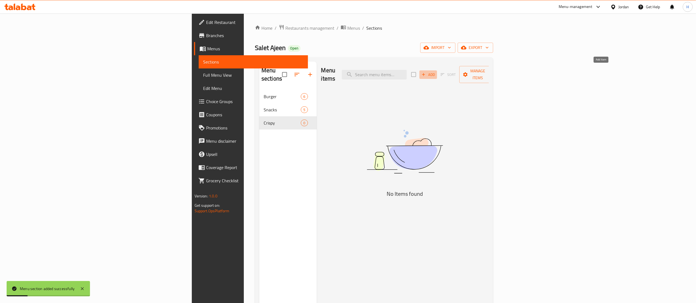
click at [436, 72] on span "Add" at bounding box center [428, 75] width 15 height 6
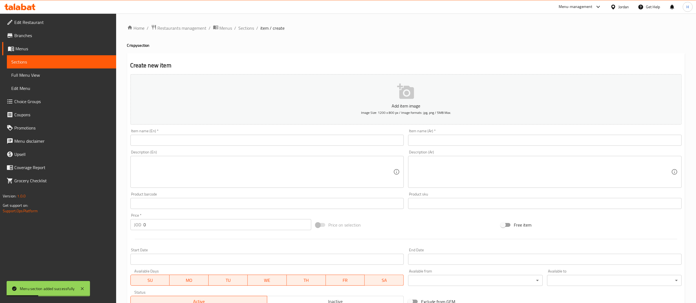
click at [231, 145] on input "text" at bounding box center [267, 140] width 274 height 11
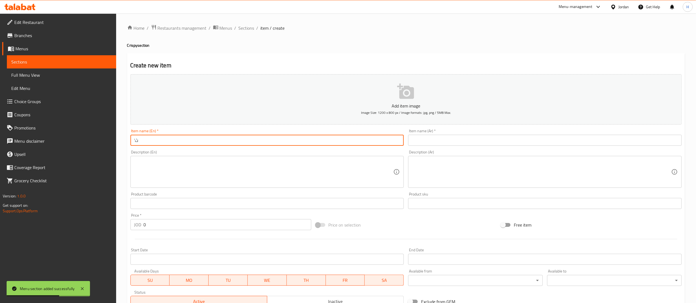
type input "’"
type input "Meal 5 Pieces"
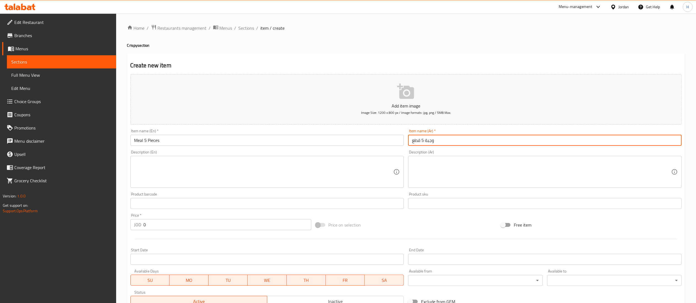
type input "وجبة 5 قطع"
click at [205, 170] on textarea at bounding box center [263, 172] width 259 height 26
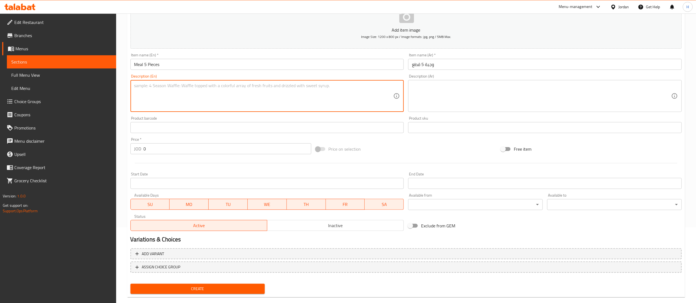
scroll to position [85, 0]
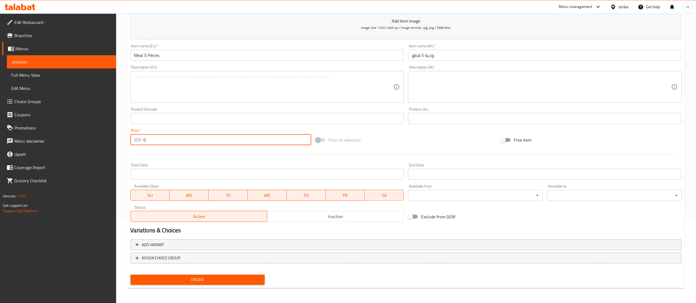
drag, startPoint x: 150, startPoint y: 139, endPoint x: 115, endPoint y: 135, distance: 35.2
click at [115, 135] on div "Edit Restaurant Branches Menus Sections Full Menu View Edit Menu Choice Groups …" at bounding box center [348, 115] width 696 height 375
type input "4"
click at [189, 278] on span "Create" at bounding box center [198, 280] width 126 height 7
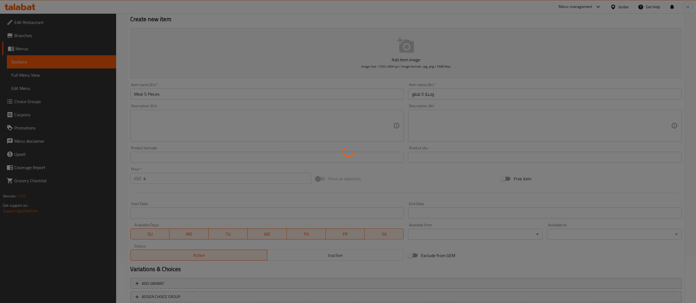
scroll to position [10, 0]
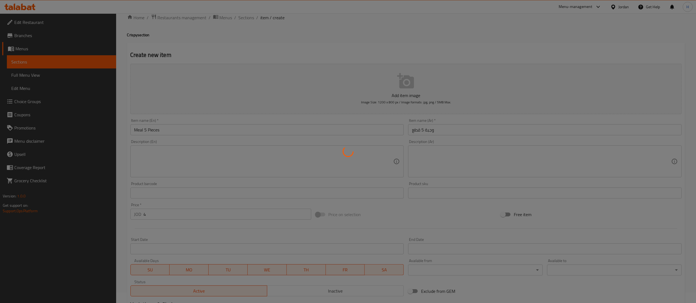
type input "0"
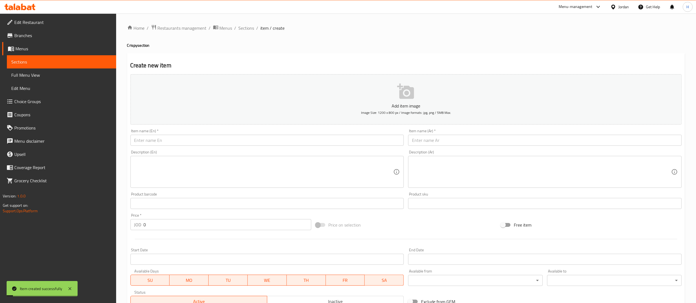
click at [161, 141] on input "text" at bounding box center [267, 140] width 274 height 11
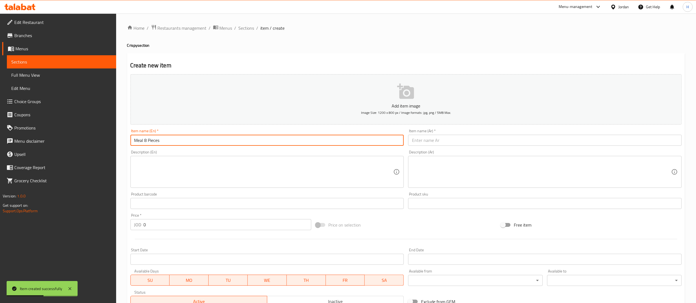
type input "Meal 8 Pieces"
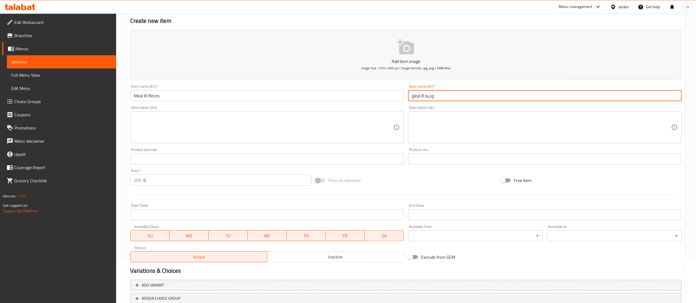
scroll to position [85, 0]
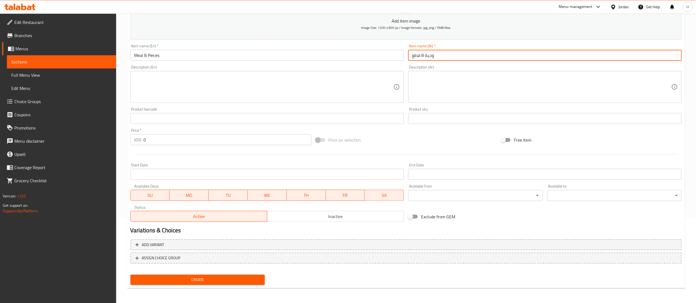
type input "وجبة 8 قطع"
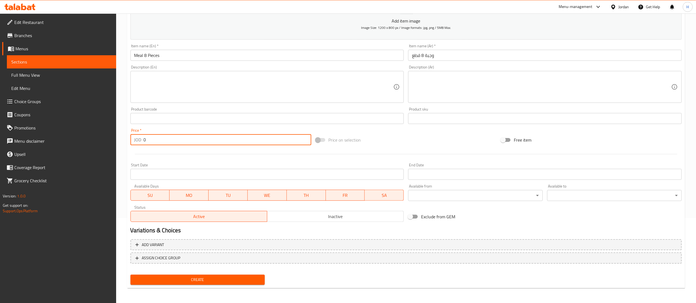
drag, startPoint x: 151, startPoint y: 139, endPoint x: 118, endPoint y: 140, distance: 33.0
click at [118, 140] on div "Home / Restaurants management / Menus / Sections / item / create Crispy section…" at bounding box center [406, 115] width 580 height 375
type input "6.5"
click at [250, 279] on span "Create" at bounding box center [198, 280] width 126 height 7
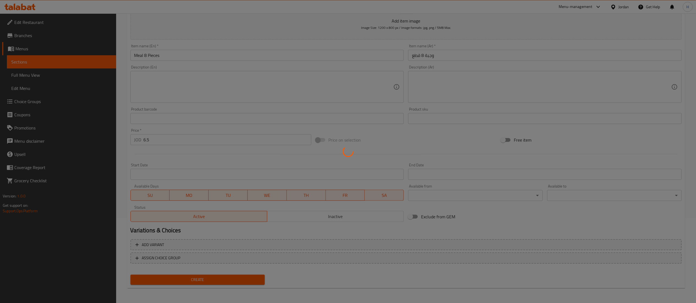
type input "0"
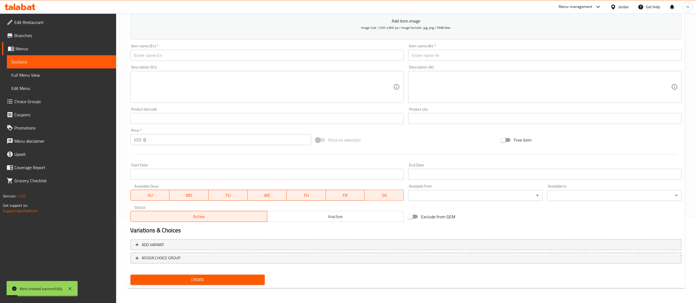
click at [436, 56] on input "text" at bounding box center [545, 55] width 274 height 11
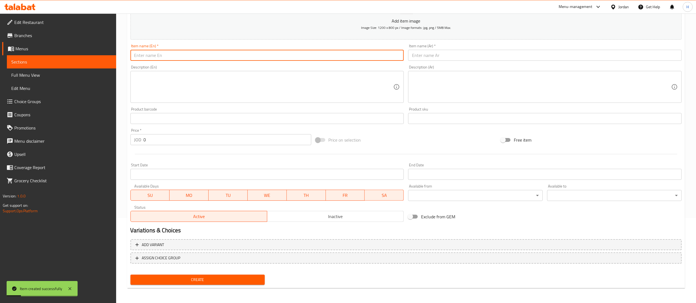
click at [291, 53] on input "text" at bounding box center [267, 55] width 274 height 11
type input "M"
type input "Meal 12 Pieces"
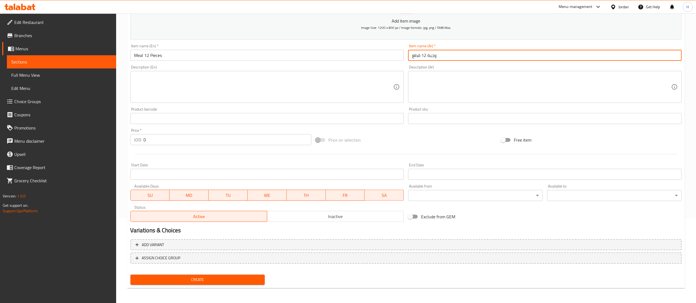
type input "وجبة 12 قطع"
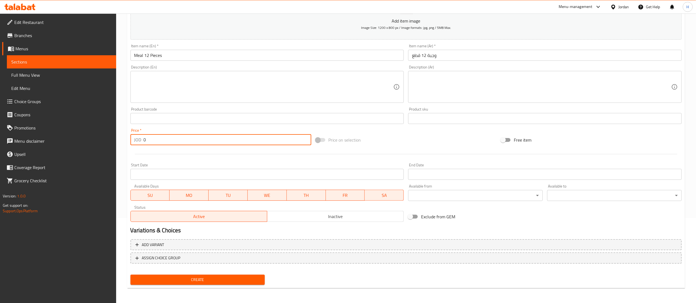
drag, startPoint x: 148, startPoint y: 143, endPoint x: 115, endPoint y: 136, distance: 33.8
click at [115, 136] on div "Edit Restaurant Branches Menus Sections Full Menu View Edit Menu Choice Groups …" at bounding box center [348, 115] width 696 height 375
type input "10"
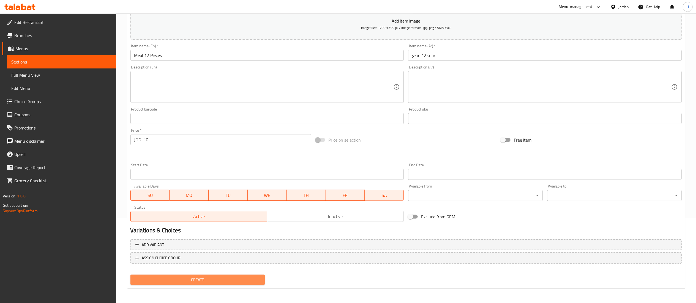
click at [246, 280] on span "Create" at bounding box center [198, 280] width 126 height 7
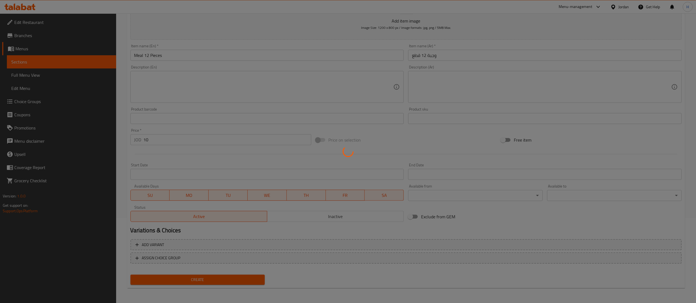
type input "0"
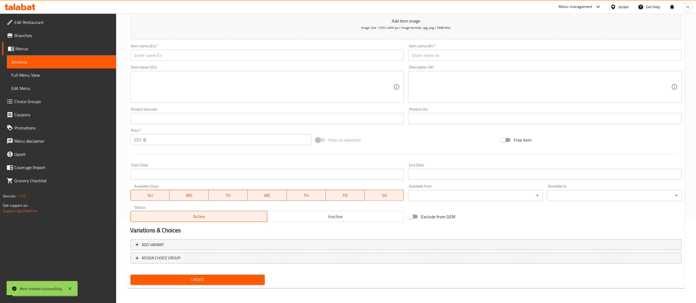
click at [182, 57] on input "text" at bounding box center [267, 55] width 274 height 11
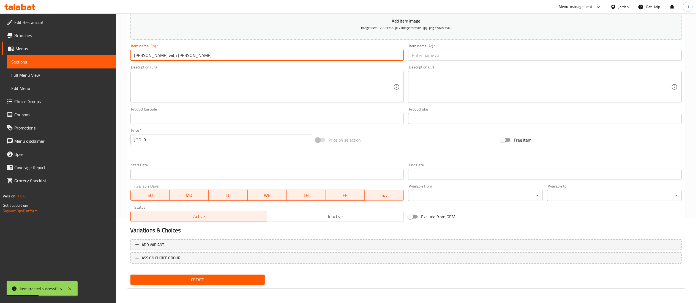
type input "Rizo with Zinger"
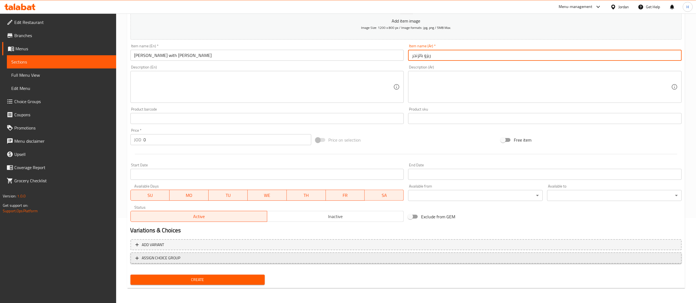
type input "ريزو بالزنجر"
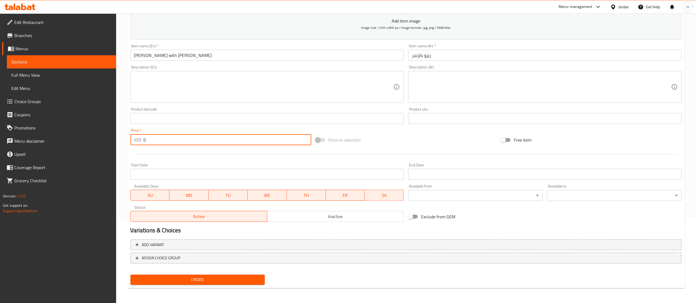
drag, startPoint x: 149, startPoint y: 137, endPoint x: 117, endPoint y: 138, distance: 31.9
click at [117, 138] on div "Home / Restaurants management / Menus / Sections / item / create Crispy section…" at bounding box center [406, 115] width 580 height 375
type input "3.25"
click at [214, 278] on span "Create" at bounding box center [198, 280] width 126 height 7
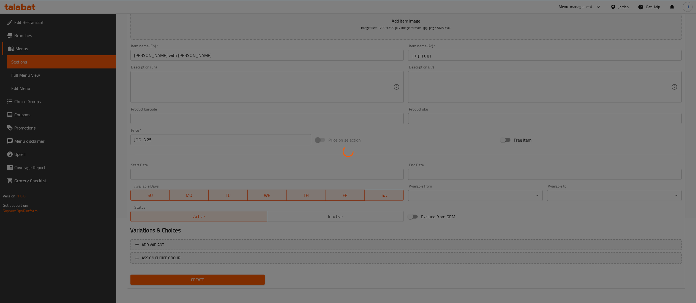
type input "0"
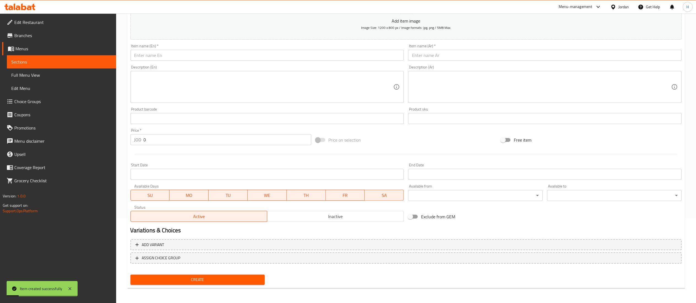
scroll to position [0, 0]
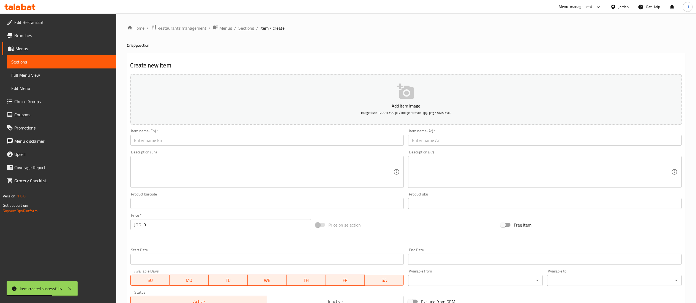
click at [249, 31] on span "Sections" at bounding box center [247, 28] width 16 height 7
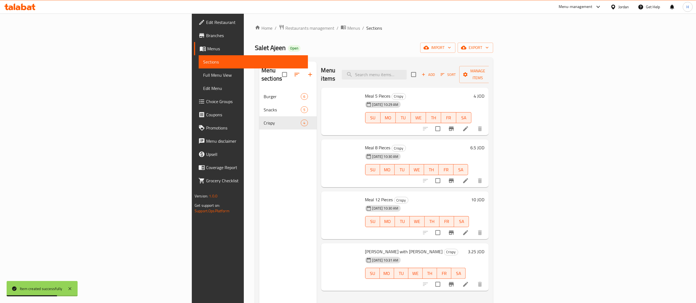
click at [259, 168] on div "Menu sections Burger 6 Snacks 5 Crispy 4" at bounding box center [288, 213] width 58 height 303
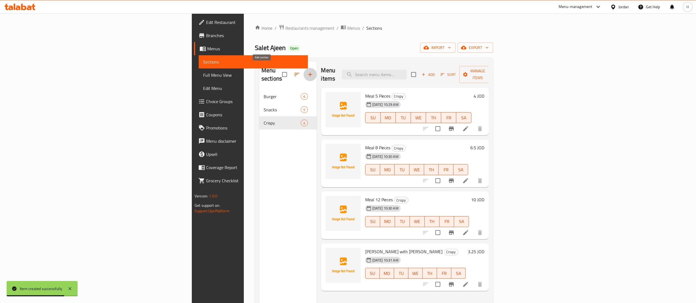
click at [304, 72] on button "button" at bounding box center [310, 74] width 13 height 13
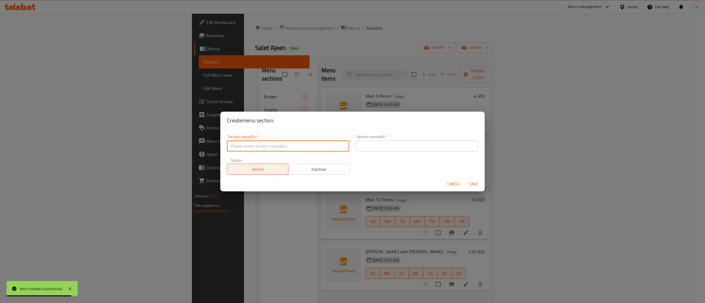
click at [284, 144] on input "text" at bounding box center [288, 146] width 122 height 11
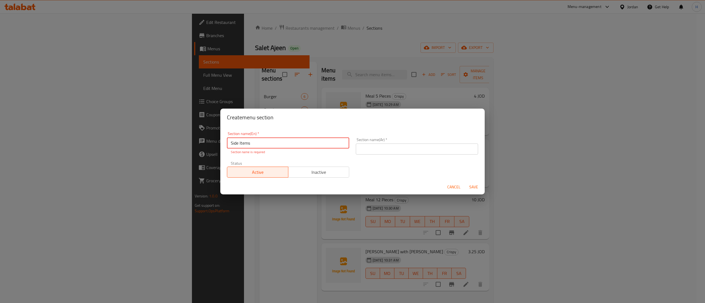
type input "Side Items"
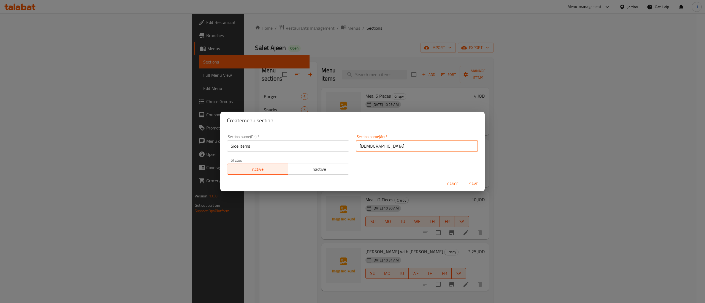
type input "الاصناف الجانبية"
click at [473, 187] on span "Save" at bounding box center [473, 184] width 13 height 7
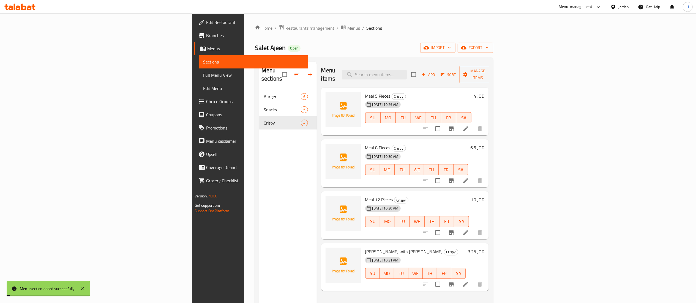
click at [259, 172] on div "Menu sections Burger 6 Snacks 5 Crispy 4" at bounding box center [288, 213] width 58 height 303
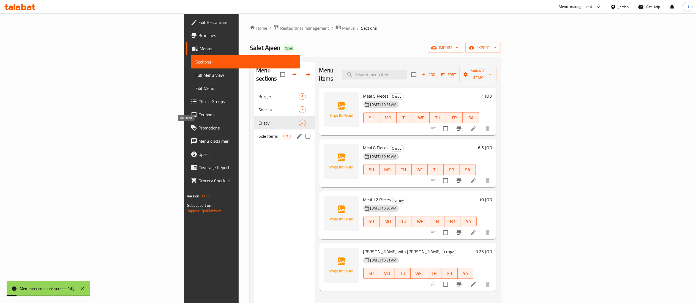
click at [258, 133] on span "Side Items" at bounding box center [270, 136] width 25 height 7
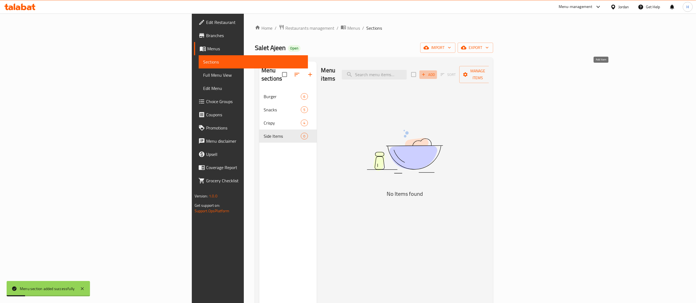
click at [436, 72] on span "Add" at bounding box center [428, 75] width 15 height 6
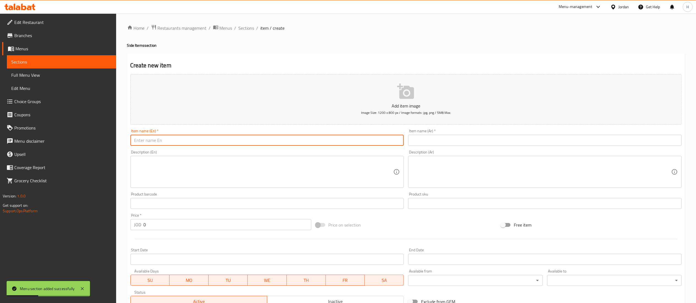
click at [274, 140] on input "text" at bounding box center [267, 140] width 274 height 11
type input "Onion Rings 5 Pieces"
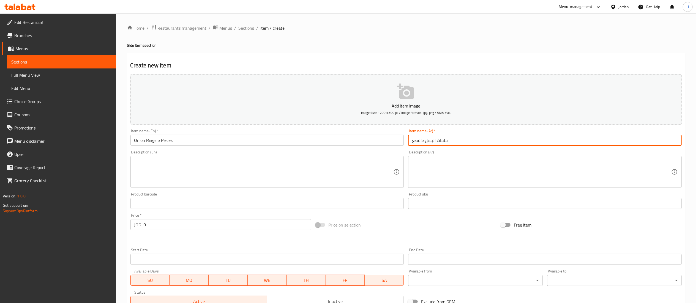
type input "حلقات البصل 5 قطع"
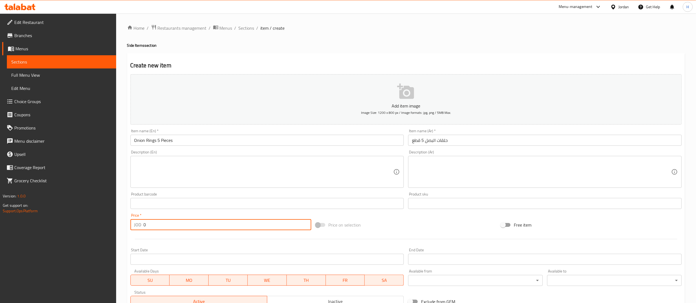
drag, startPoint x: 140, startPoint y: 227, endPoint x: 133, endPoint y: 227, distance: 7.7
click at [134, 227] on div "JOD 0 Price *" at bounding box center [220, 224] width 181 height 11
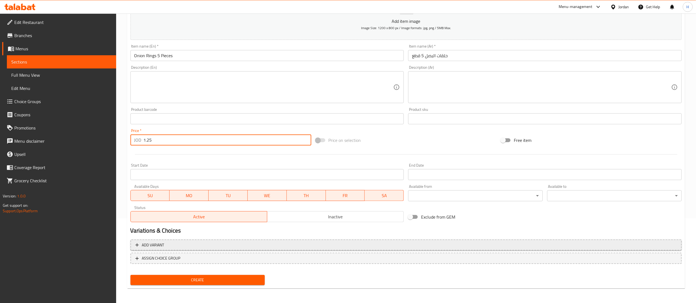
scroll to position [85, 0]
type input "1.25"
click at [184, 288] on div "Home / Restaurants management / Menus / Sections / item / create Side Items sec…" at bounding box center [406, 115] width 558 height 353
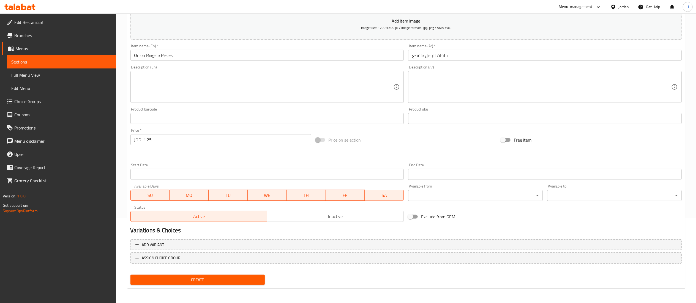
click at [190, 275] on button "Create" at bounding box center [197, 280] width 135 height 10
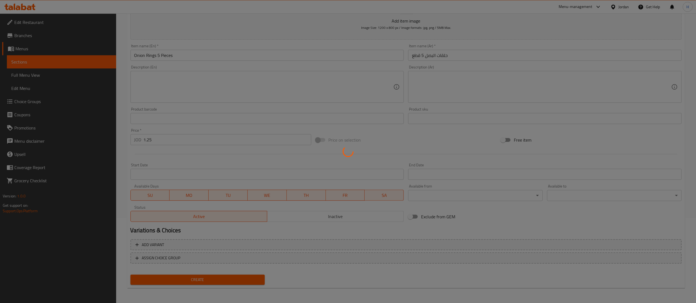
type input "0"
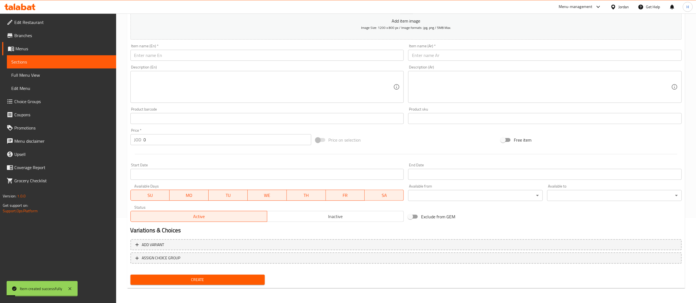
click at [274, 57] on input "text" at bounding box center [267, 55] width 274 height 11
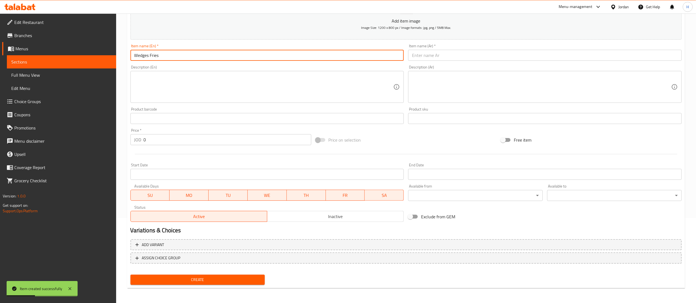
type input "Wedges Fries"
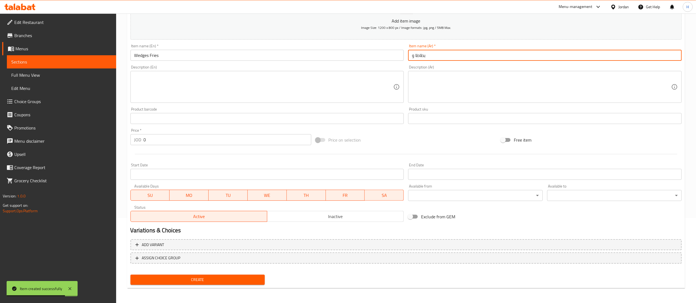
type input "بطاطا ويدجز"
click at [174, 250] on button "Add variant" at bounding box center [405, 244] width 551 height 11
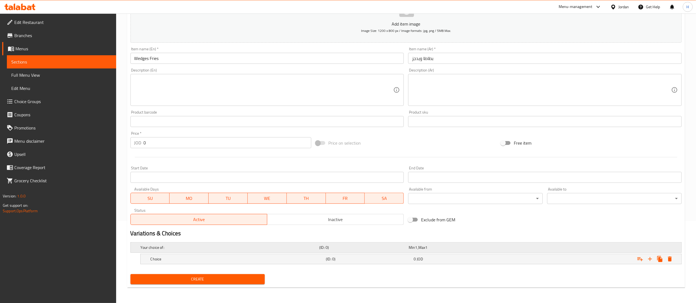
scroll to position [83, 0]
click at [649, 260] on icon "Expand" at bounding box center [650, 259] width 7 height 7
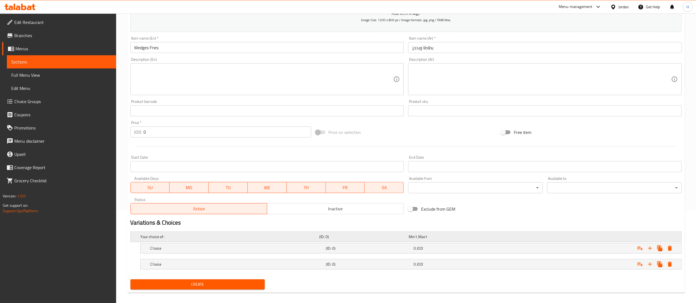
scroll to position [99, 0]
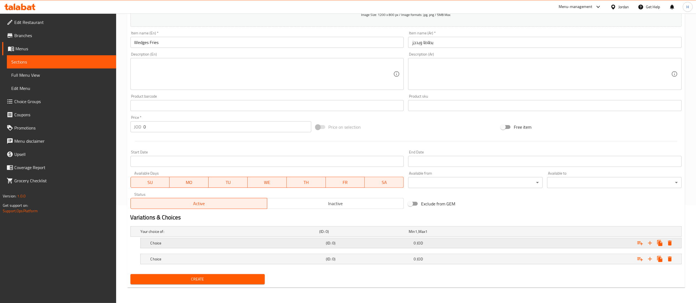
click at [234, 245] on h5 "Choice" at bounding box center [237, 244] width 173 height 6
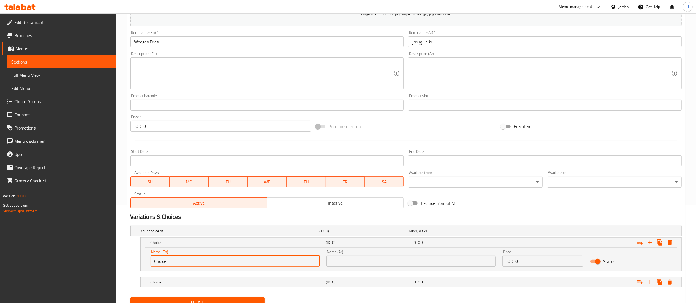
drag, startPoint x: 162, startPoint y: 261, endPoint x: 59, endPoint y: 253, distance: 103.5
click at [59, 253] on div "Edit Restaurant Branches Menus Sections Full Menu View Edit Menu Choice Groups …" at bounding box center [348, 120] width 696 height 411
type input "Small"
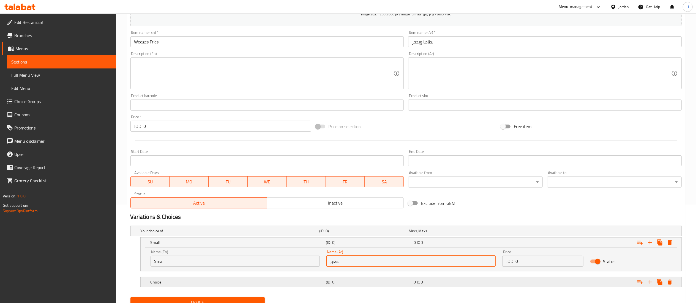
type input "صغير"
click at [259, 286] on div "Choice" at bounding box center [237, 283] width 176 height 8
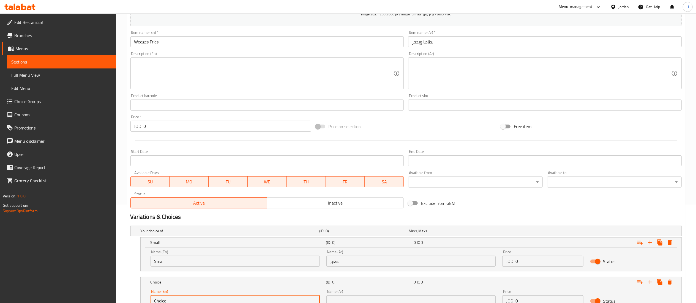
scroll to position [99, 0]
drag, startPoint x: 223, startPoint y: 298, endPoint x: 0, endPoint y: 285, distance: 223.1
click at [0, 285] on div "Edit Restaurant Branches Menus Sections Full Menu View Edit Menu Choice Groups …" at bounding box center [348, 131] width 696 height 435
type input "Large"
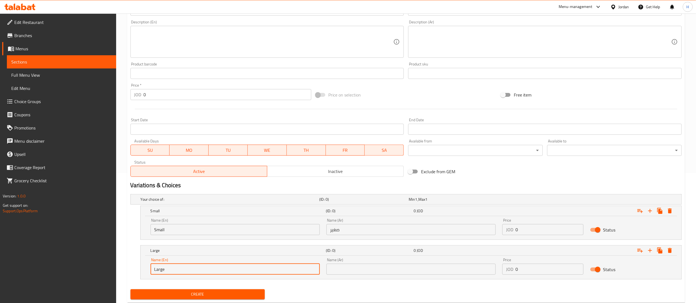
scroll to position [146, 0]
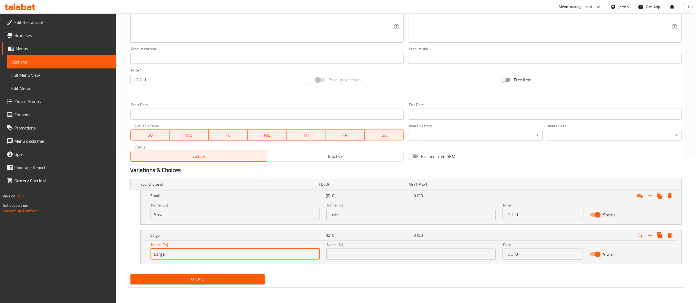
click at [359, 255] on input "text" at bounding box center [410, 254] width 169 height 11
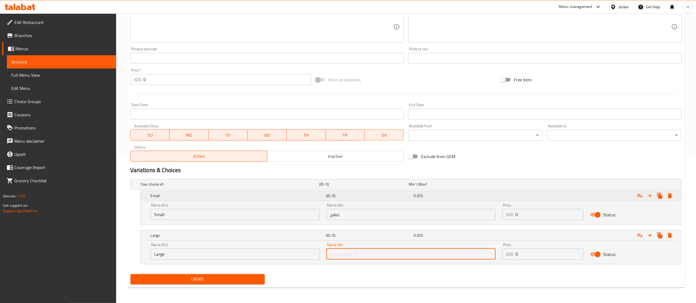
type input "كبير"
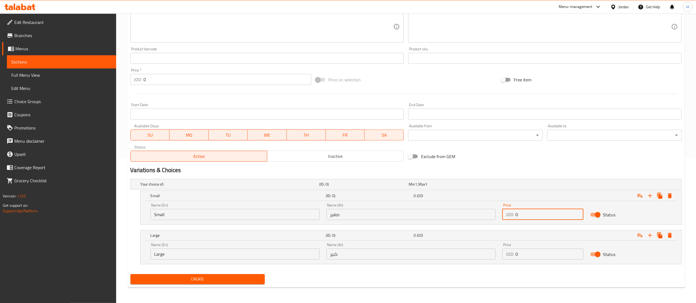
drag, startPoint x: 531, startPoint y: 217, endPoint x: 489, endPoint y: 214, distance: 42.2
click at [489, 214] on div "Name (En) Small Name (En) Name (Ar) صغير Name (Ar) Price JOD 0 Price Status" at bounding box center [411, 211] width 528 height 23
type input "1.5"
drag, startPoint x: 536, startPoint y: 254, endPoint x: 471, endPoint y: 249, distance: 65.1
click at [472, 249] on div "Name (En) Large Name (En) Name (Ar) كبير Name (Ar) Price JOD 0 Price Status" at bounding box center [411, 251] width 528 height 23
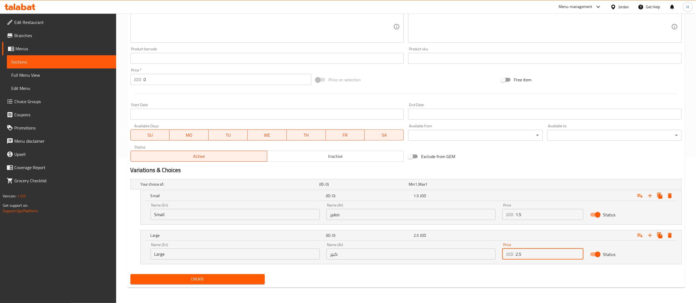
type input "2.5"
click at [150, 276] on span "Create" at bounding box center [198, 279] width 126 height 7
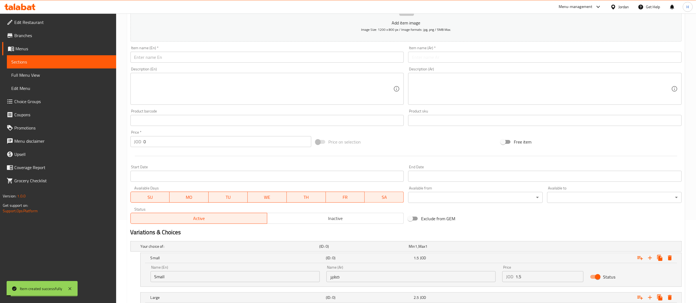
scroll to position [0, 0]
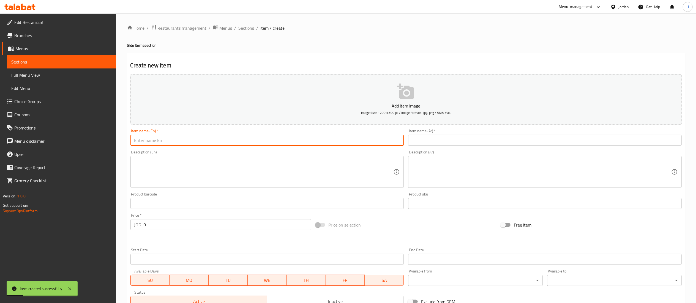
click at [210, 141] on input "text" at bounding box center [267, 140] width 274 height 11
type input "Mozzarella Sticks"
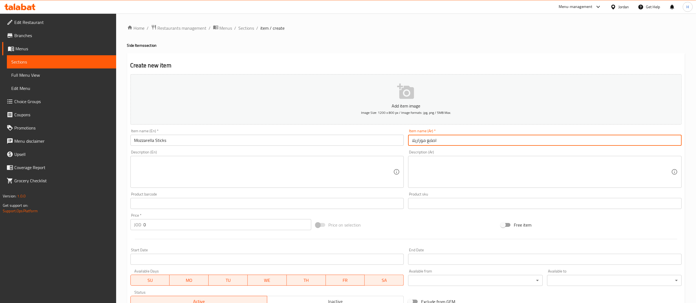
type input "اصابع موزاريلا"
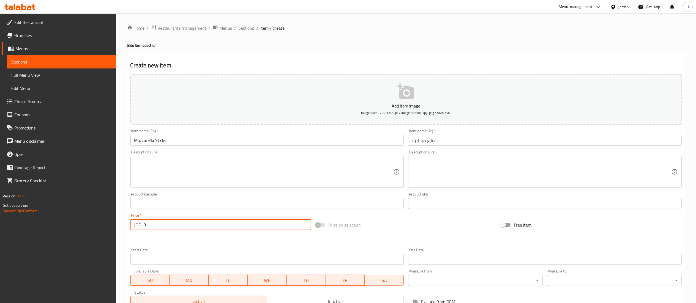
drag, startPoint x: 152, startPoint y: 227, endPoint x: 130, endPoint y: 223, distance: 22.1
click at [135, 224] on div "JOD 0 Price *" at bounding box center [220, 224] width 181 height 11
type input "2.25"
click at [190, 141] on input "Mozzarella Sticks" at bounding box center [267, 140] width 274 height 11
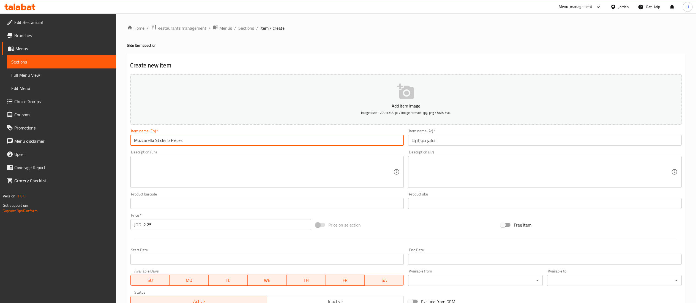
type input "Mozzarella Sticks 5 Pieces"
click at [448, 139] on input "اصابع موزاريلا" at bounding box center [545, 140] width 274 height 11
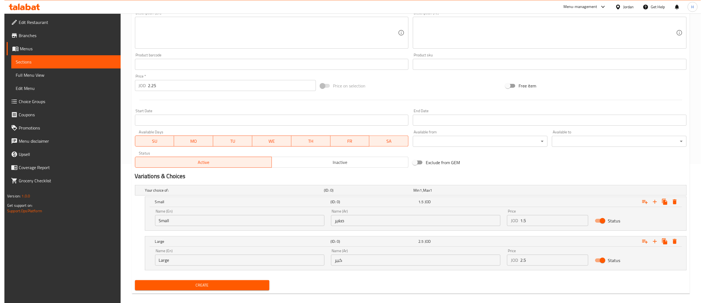
scroll to position [146, 0]
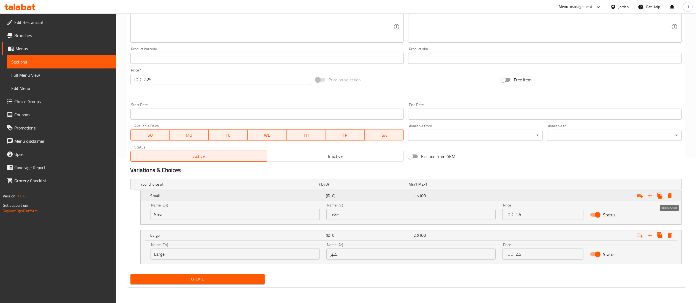
type input "اصابع موزاريلا 5 قطع"
click at [670, 193] on icon "Expand" at bounding box center [670, 195] width 4 height 5
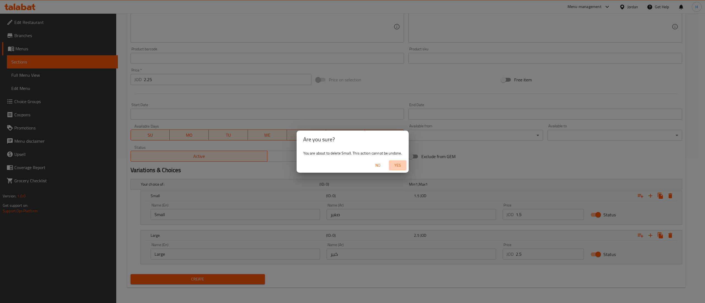
click at [398, 166] on span "Yes" at bounding box center [397, 165] width 13 height 7
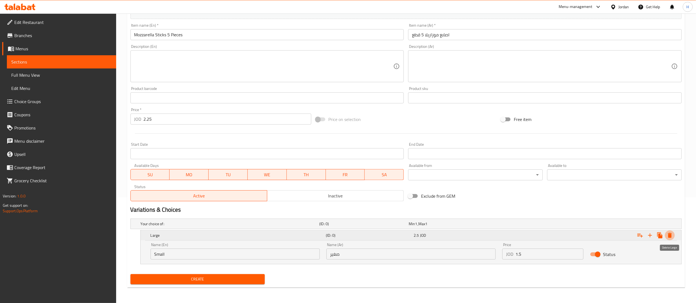
click at [672, 234] on icon "Expand" at bounding box center [670, 235] width 4 height 5
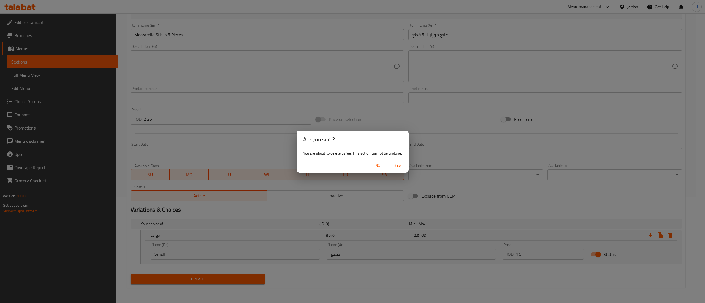
click at [403, 164] on span "Yes" at bounding box center [397, 165] width 13 height 7
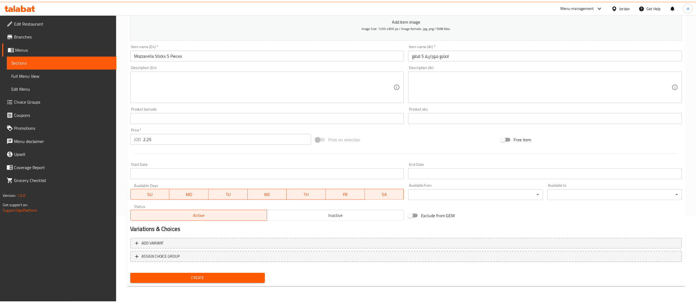
scroll to position [85, 0]
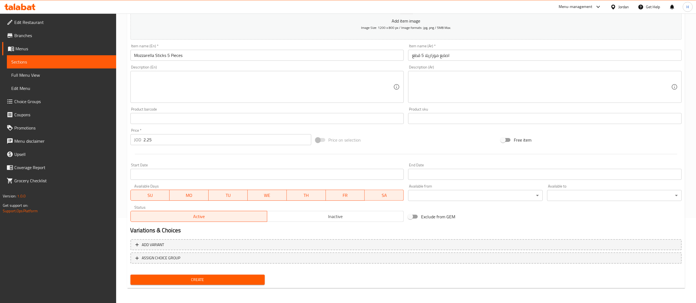
click at [214, 282] on span "Create" at bounding box center [198, 280] width 126 height 7
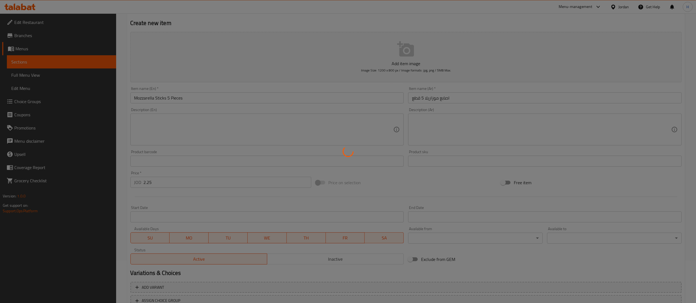
scroll to position [0, 0]
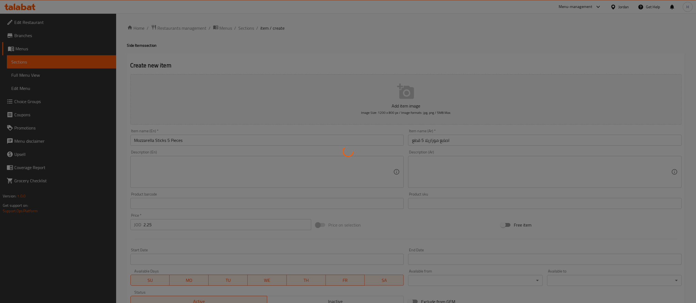
type input "0"
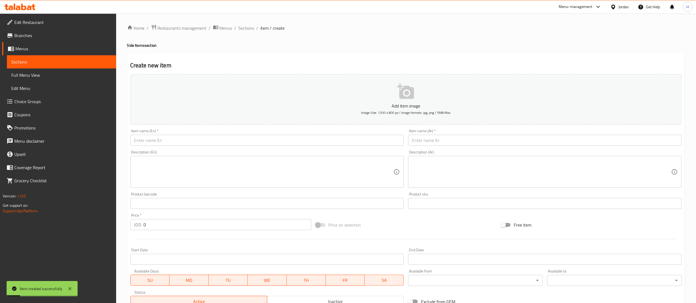
click at [215, 137] on input "text" at bounding box center [267, 140] width 274 height 11
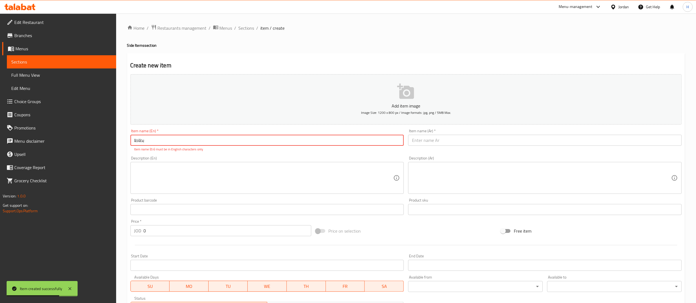
type input "بطاطا"
click at [215, 137] on input "بطاطا" at bounding box center [267, 140] width 274 height 11
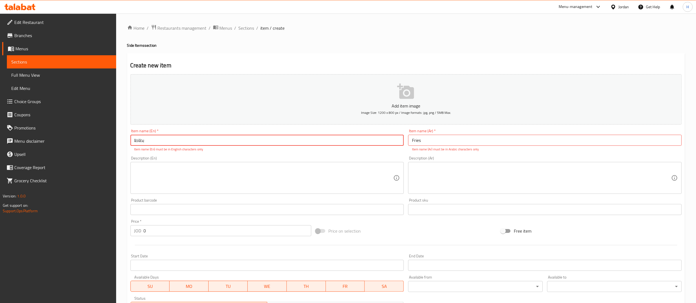
click at [414, 139] on input "Fries" at bounding box center [545, 140] width 274 height 11
paste input "بطاطا"
type input "بطاطا"
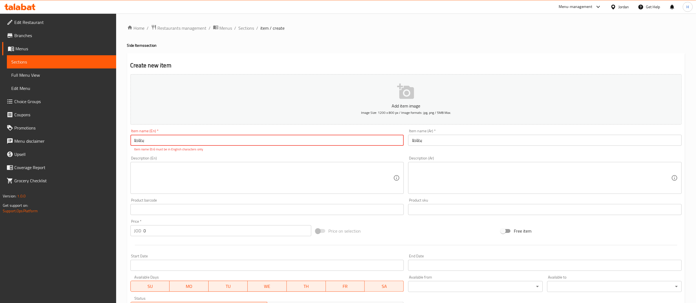
click at [374, 139] on input "بطاطا" at bounding box center [267, 140] width 274 height 11
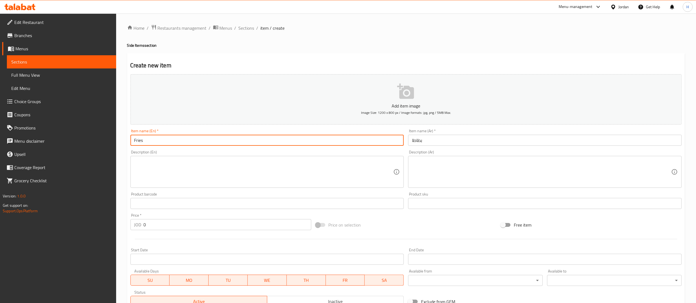
type input "Fries"
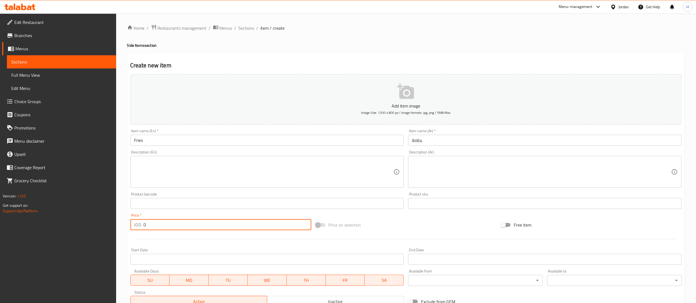
click at [193, 225] on input "0" at bounding box center [228, 224] width 168 height 11
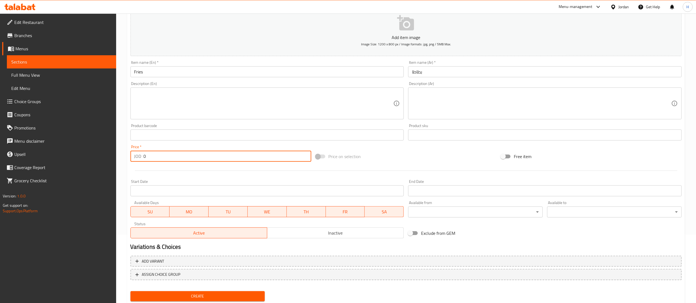
scroll to position [85, 0]
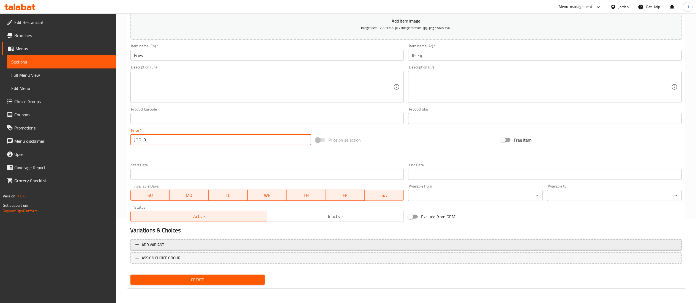
click at [252, 250] on button "Add variant" at bounding box center [405, 244] width 551 height 11
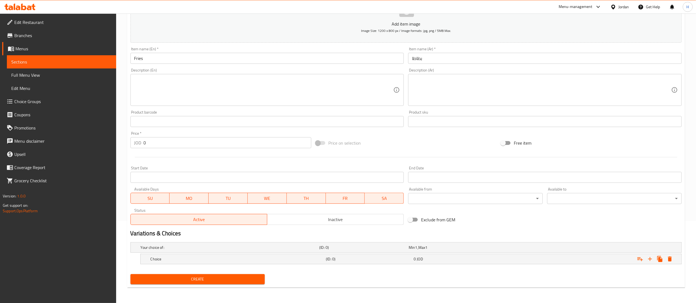
scroll to position [83, 0]
click at [652, 260] on icon "Expand" at bounding box center [650, 259] width 7 height 7
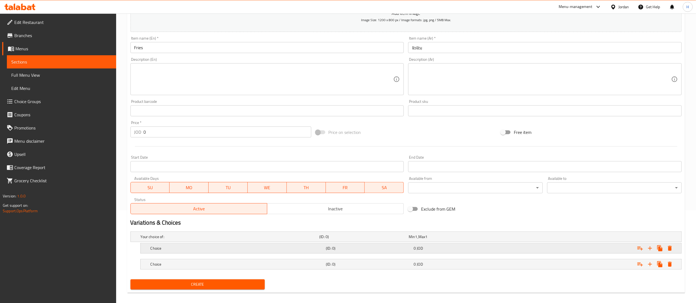
scroll to position [99, 0]
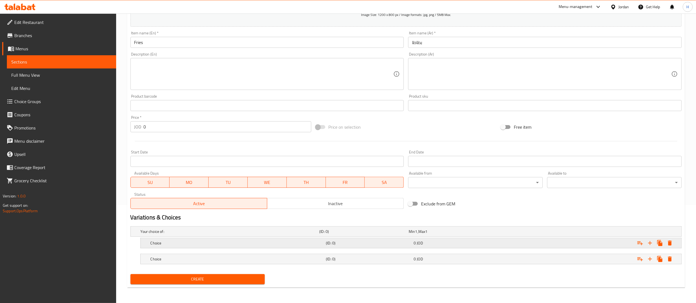
click at [429, 244] on div "0 JOD" at bounding box center [457, 244] width 86 height 6
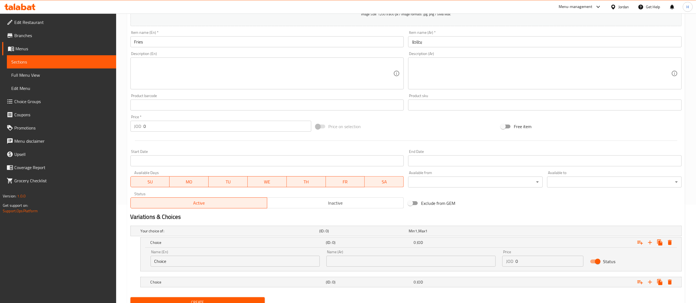
drag, startPoint x: 521, startPoint y: 266, endPoint x: 512, endPoint y: 265, distance: 9.0
click at [512, 265] on div "JOD 0 Price" at bounding box center [542, 261] width 81 height 11
type input "1"
click at [492, 277] on div "Choice (ID: 0) 0 JOD" at bounding box center [412, 282] width 527 height 12
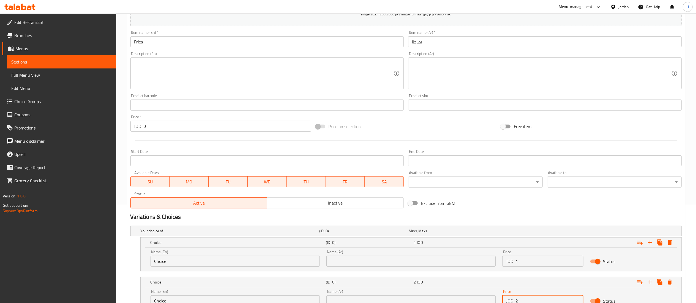
drag, startPoint x: 522, startPoint y: 298, endPoint x: 455, endPoint y: 290, distance: 67.1
click at [455, 290] on div "Name (En) Choice Name (En) Name (Ar) Name (Ar) Price JOD 2 Price Status" at bounding box center [411, 298] width 528 height 23
type input "2"
drag, startPoint x: 200, startPoint y: 257, endPoint x: 0, endPoint y: 244, distance: 199.9
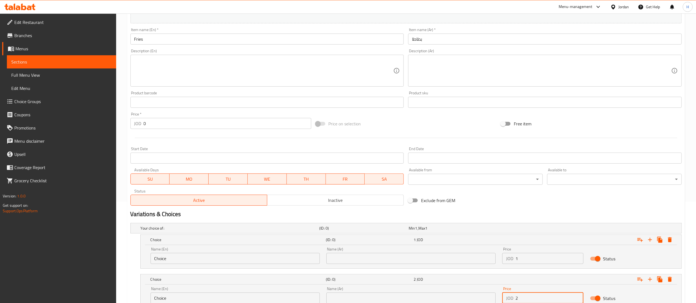
click at [0, 244] on div "Edit Restaurant Branches Menus Sections Full Menu View Edit Menu Choice Groups …" at bounding box center [348, 129] width 696 height 435
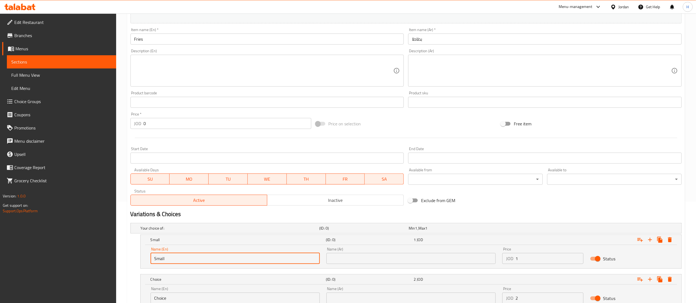
type input "Small"
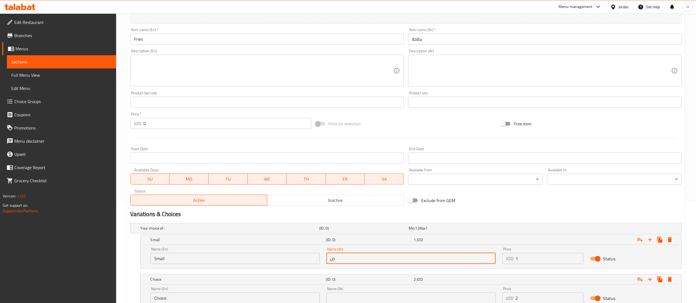
type input "صغير"
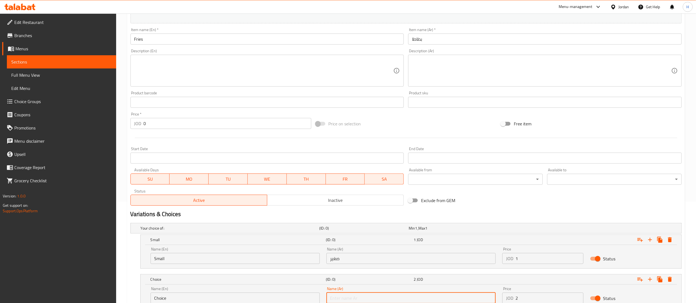
click at [384, 294] on input "text" at bounding box center [410, 298] width 169 height 11
type input "كبير"
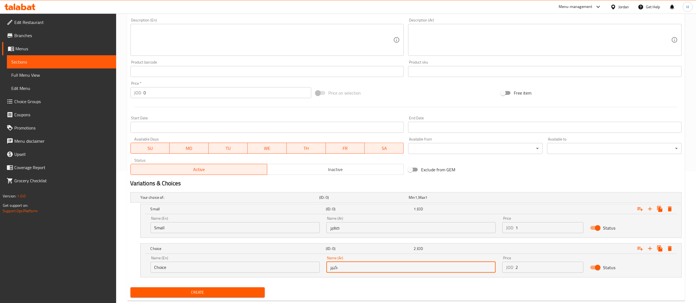
scroll to position [146, 0]
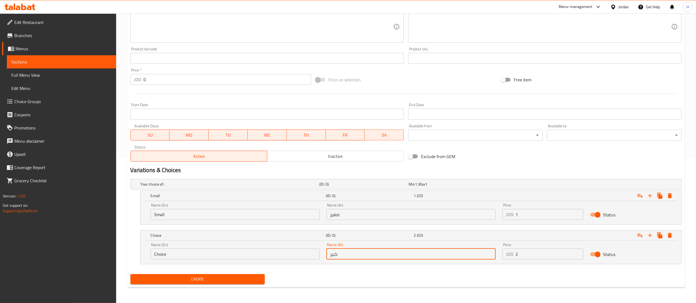
click at [195, 245] on div "Name (En) Choice Name (En)" at bounding box center [235, 251] width 169 height 17
drag, startPoint x: 195, startPoint y: 245, endPoint x: 180, endPoint y: 251, distance: 16.8
click at [189, 249] on div "Name (En) Choice Name (En)" at bounding box center [235, 251] width 169 height 17
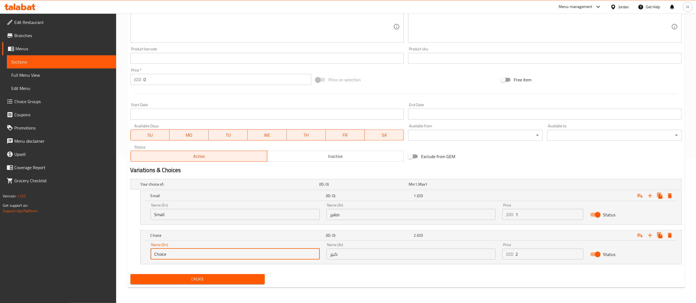
click at [156, 257] on input "Choice" at bounding box center [235, 254] width 169 height 11
type input "Large"
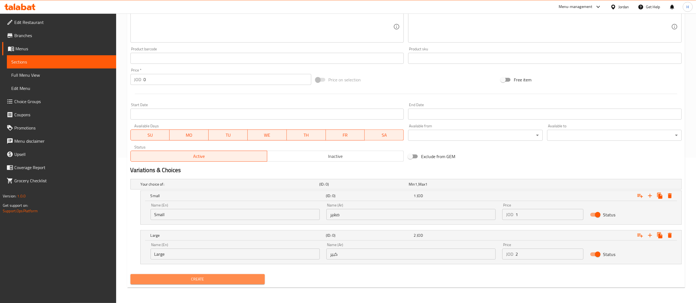
click at [209, 280] on span "Create" at bounding box center [198, 279] width 126 height 7
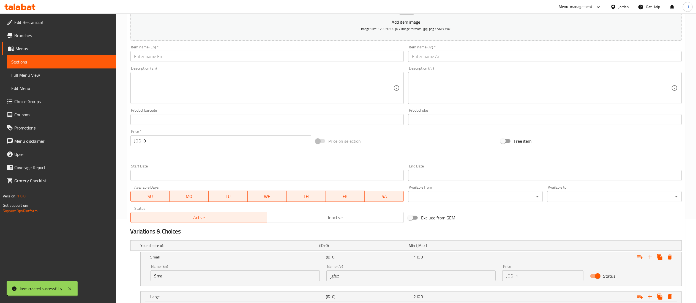
scroll to position [0, 0]
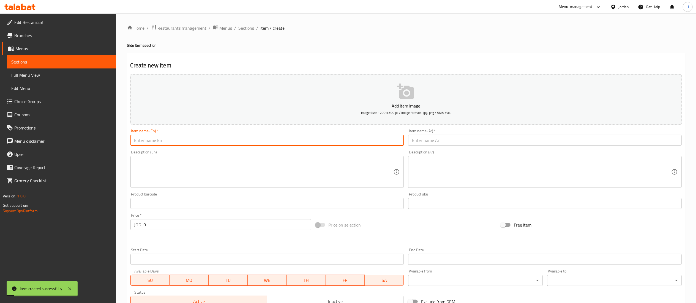
click at [262, 142] on input "text" at bounding box center [267, 140] width 274 height 11
type input "Nuggets"
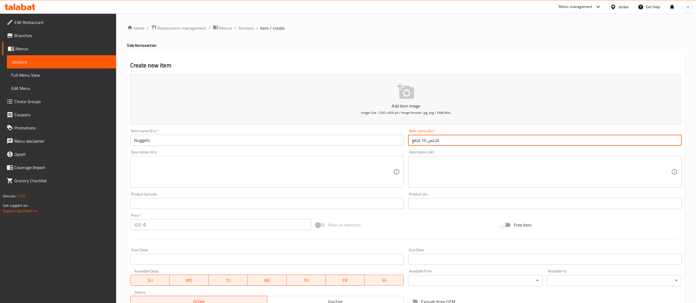
type input "ناجتس 10 قطع"
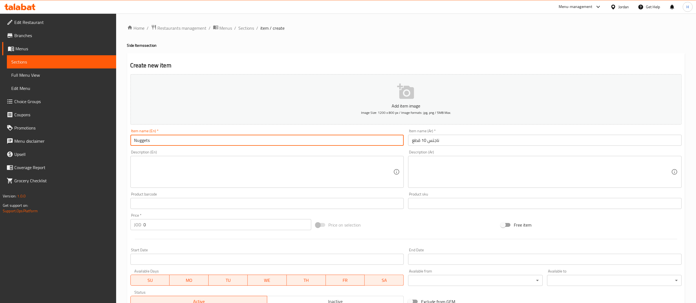
click at [262, 137] on input "Nuggets" at bounding box center [267, 140] width 274 height 11
type input "Nuggets 10 Pieces"
click at [165, 224] on input "0" at bounding box center [228, 224] width 168 height 11
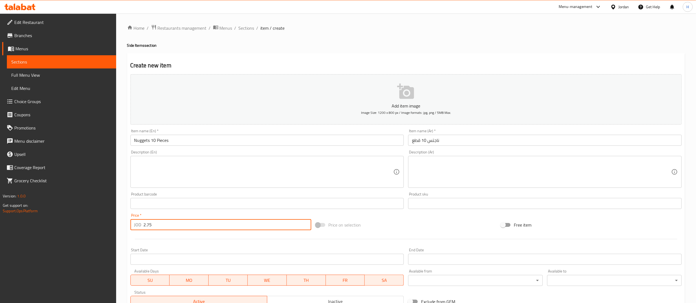
type input "2.75"
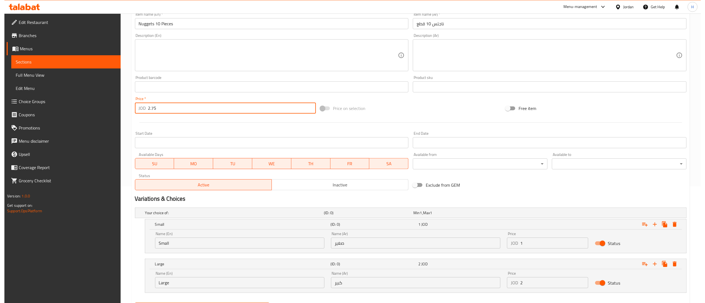
scroll to position [146, 0]
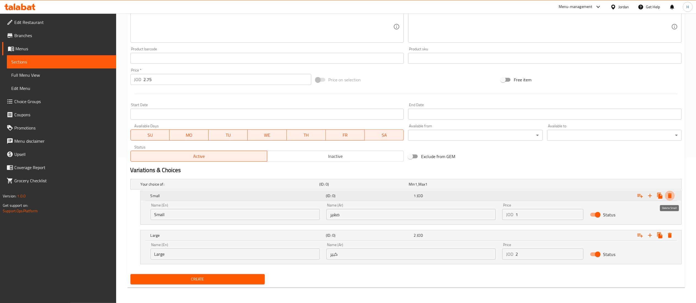
click at [670, 194] on icon "Expand" at bounding box center [670, 195] width 4 height 5
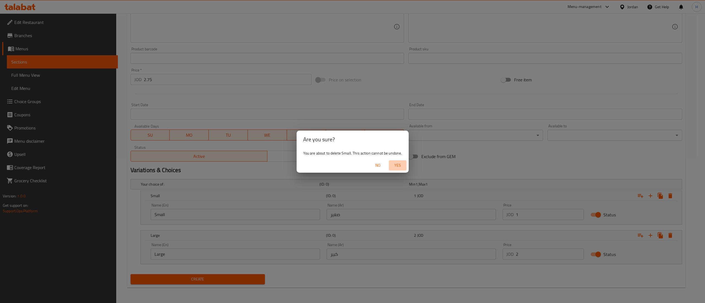
click at [391, 167] on span "Yes" at bounding box center [397, 165] width 13 height 7
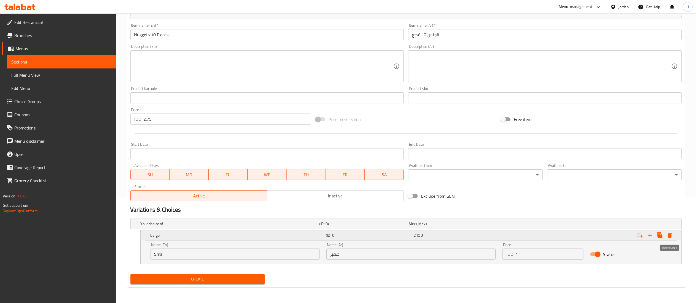
click at [668, 237] on icon "Expand" at bounding box center [670, 235] width 7 height 7
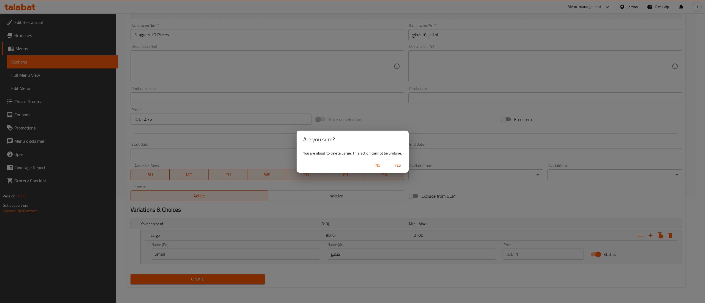
click at [394, 164] on span "Yes" at bounding box center [397, 165] width 13 height 7
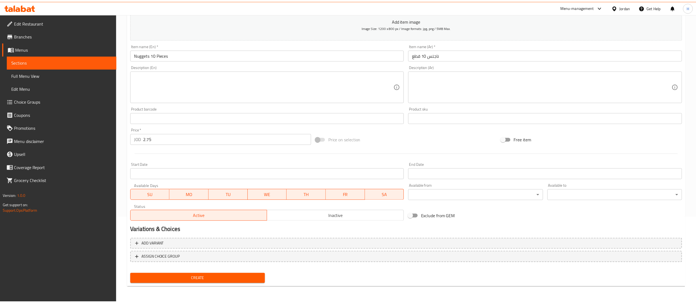
scroll to position [85, 0]
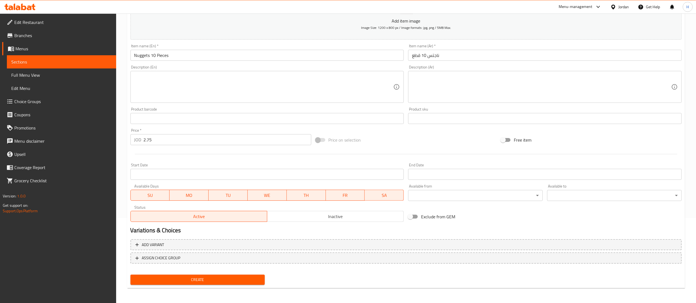
click at [171, 277] on span "Create" at bounding box center [198, 280] width 126 height 7
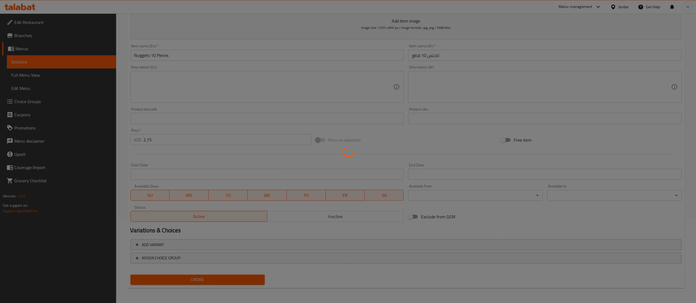
type input "0"
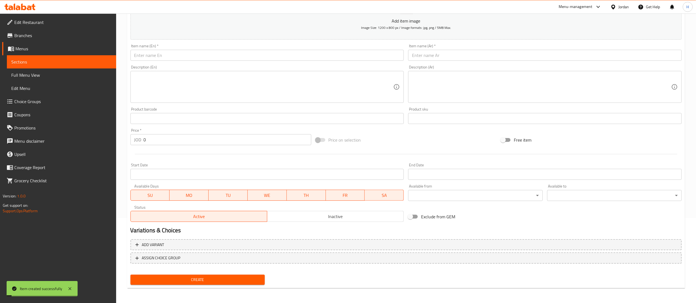
click at [180, 62] on div "Item name (En)   * Item name (En) *" at bounding box center [267, 52] width 278 height 21
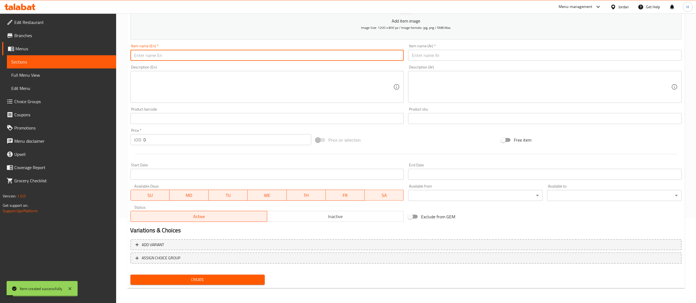
click at [180, 52] on input "text" at bounding box center [267, 55] width 274 height 11
type input "Coleslaw"
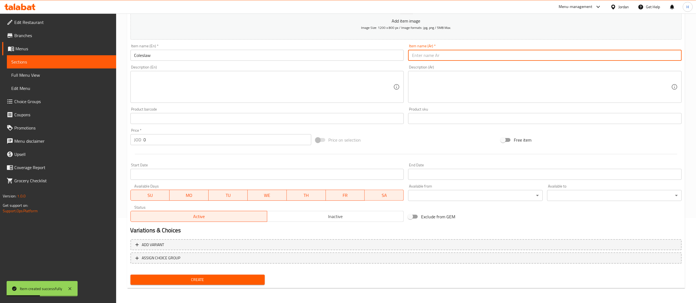
type input "م"
type input "كول سلو"
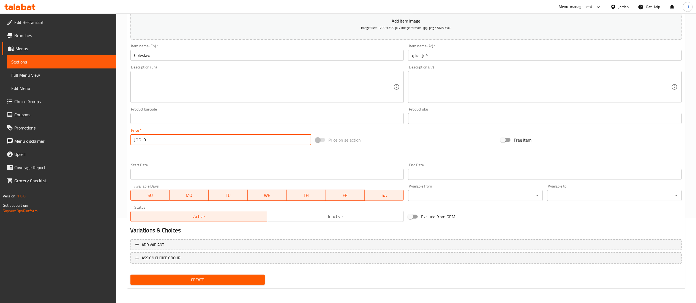
drag, startPoint x: 152, startPoint y: 141, endPoint x: 119, endPoint y: 140, distance: 33.1
click at [119, 140] on div "Home / Restaurants management / Menus / Sections / item / create Side Items sec…" at bounding box center [406, 115] width 580 height 375
type input "0.5"
click at [194, 281] on span "Create" at bounding box center [198, 280] width 126 height 7
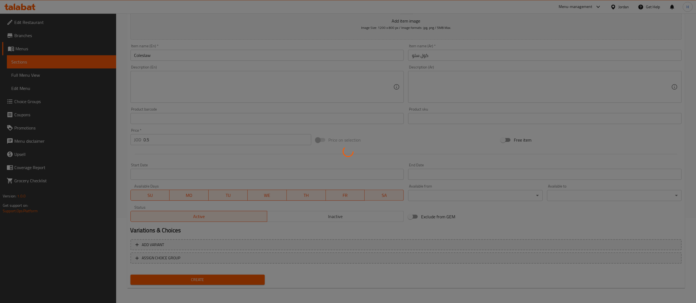
type input "0"
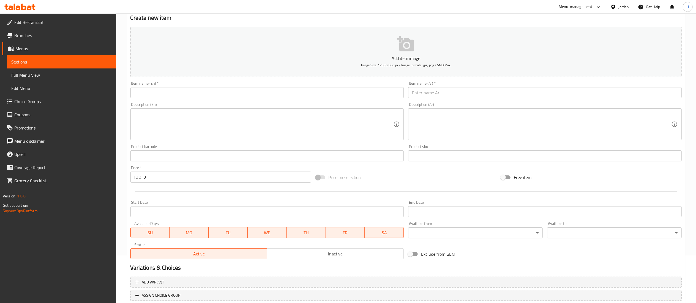
scroll to position [0, 0]
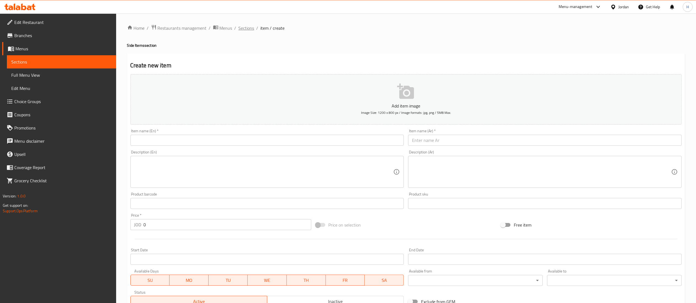
click at [252, 31] on span "Sections" at bounding box center [247, 28] width 16 height 7
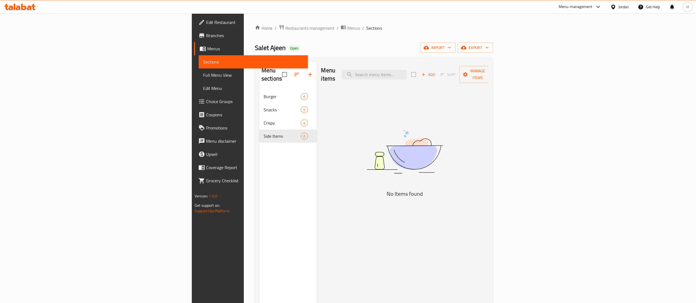
click at [259, 171] on div "Menu sections Burger 6 Snacks 5 Crispy 4 Side Items 0" at bounding box center [288, 213] width 58 height 303
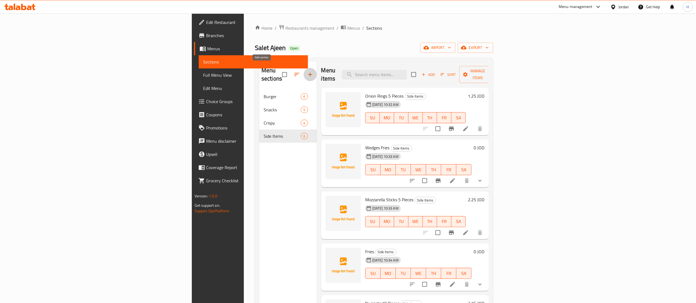
click at [304, 68] on button "button" at bounding box center [310, 74] width 13 height 13
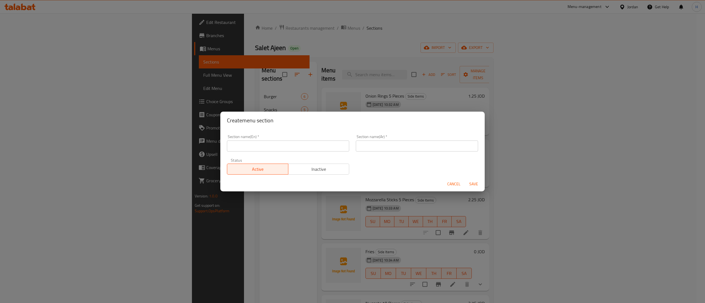
click at [303, 147] on input "text" at bounding box center [288, 146] width 122 height 11
type input "Offers"
type input "عروض"
click at [476, 186] on span "Save" at bounding box center [473, 184] width 13 height 7
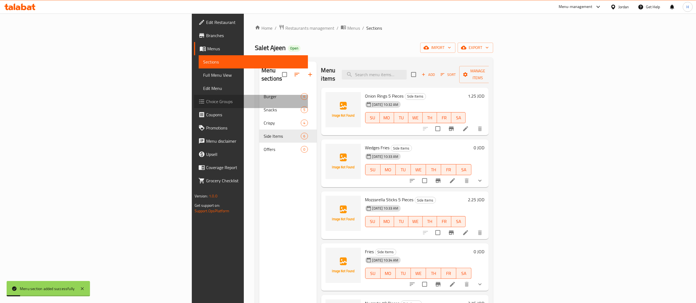
click at [206, 105] on span "Choice Groups" at bounding box center [254, 101] width 97 height 7
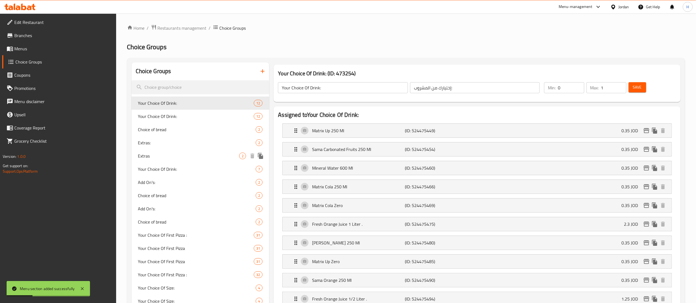
scroll to position [55, 0]
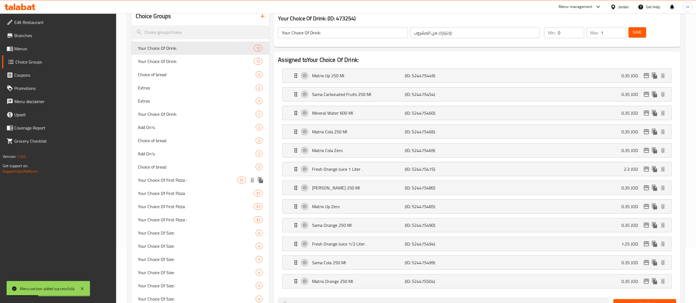
click at [193, 185] on div "Your Choice Of First Pizza : 31" at bounding box center [201, 180] width 138 height 13
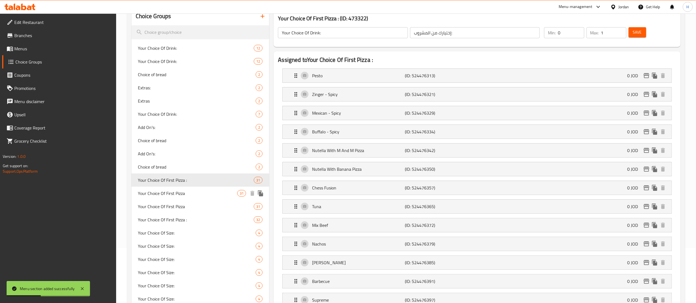
type input "Your Choice Of First Pizza :"
type input "اختيارك من البيتزا الاولى :"
type input "1"
click at [190, 193] on span "Your Choice Of First Pizza" at bounding box center [187, 193] width 99 height 7
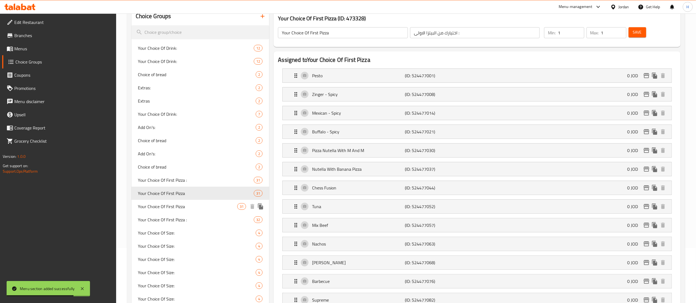
click at [187, 209] on span "Your Choice Of First Pizza" at bounding box center [187, 206] width 99 height 7
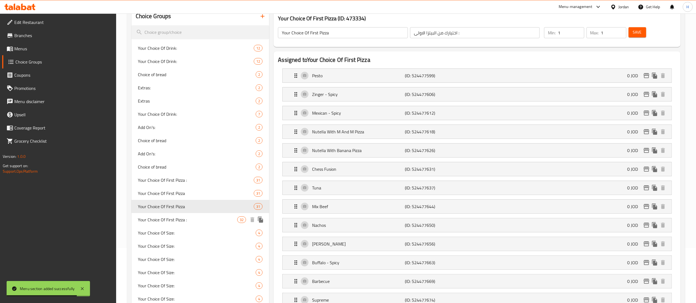
click at [187, 220] on span "Your Choice Of First Pizza :" at bounding box center [187, 220] width 99 height 7
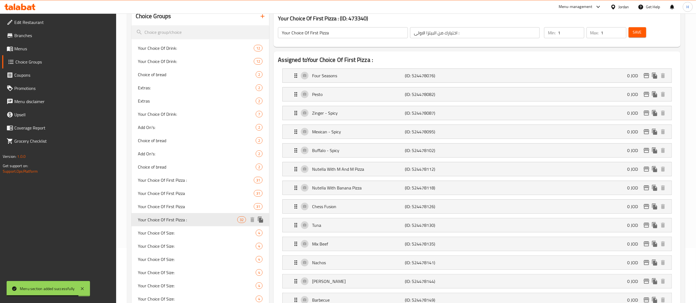
type input "Your Choice Of First Pizza :"
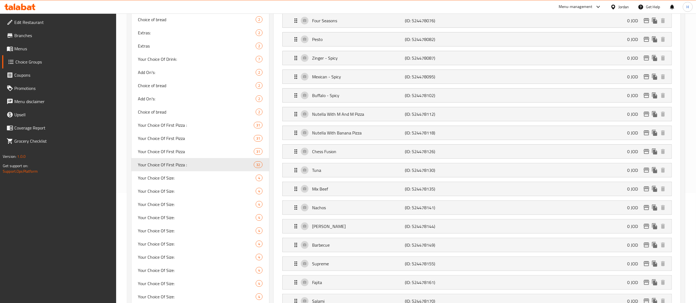
scroll to position [0, 0]
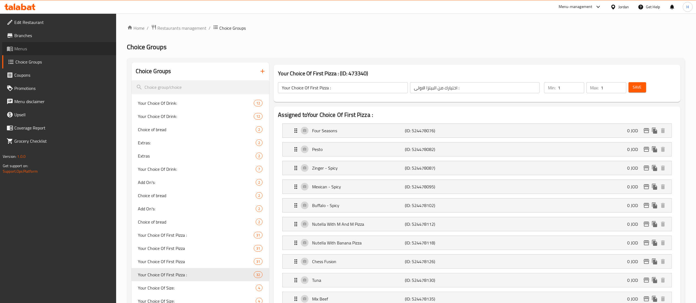
click at [34, 48] on span "Menus" at bounding box center [62, 48] width 97 height 7
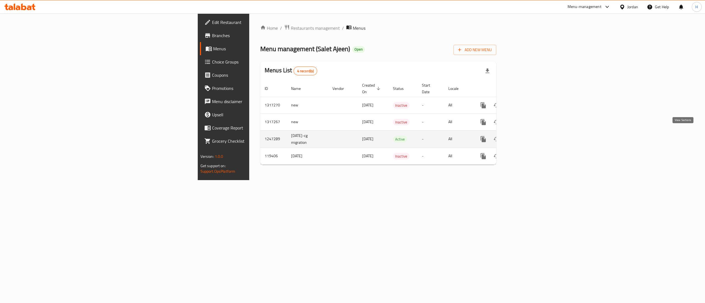
click at [526, 136] on icon "enhanced table" at bounding box center [522, 139] width 7 height 7
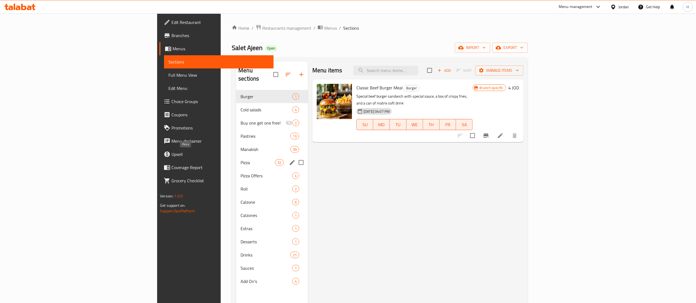
click at [241, 159] on span "Pizza" at bounding box center [258, 162] width 34 height 7
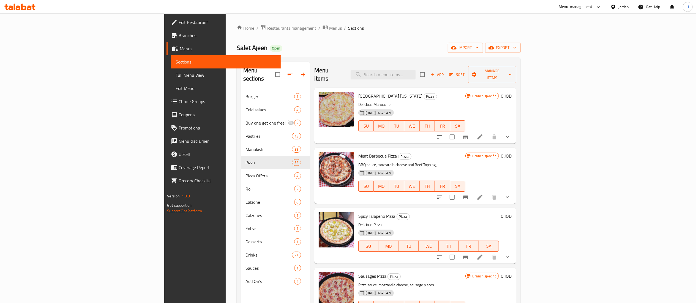
click at [180, 47] on span "Menus" at bounding box center [228, 48] width 96 height 7
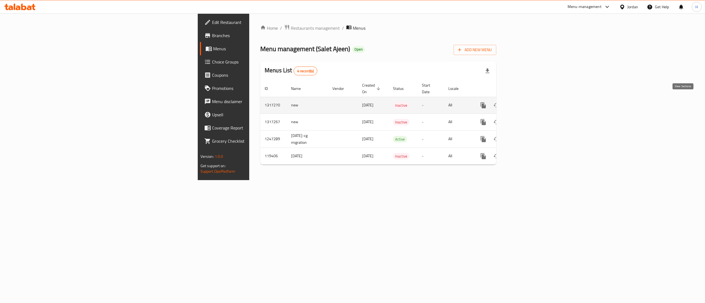
click at [526, 102] on icon "enhanced table" at bounding box center [522, 105] width 7 height 7
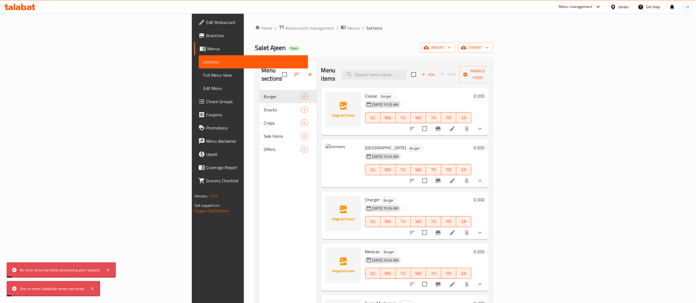
scroll to position [21, 0]
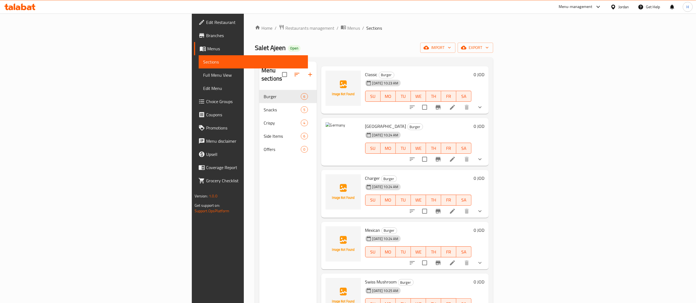
click at [493, 61] on div "Menu sections Burger 6 Snacks 5 Crispy 4 Side Items 6 Offers 0 Menu items Add S…" at bounding box center [374, 213] width 238 height 312
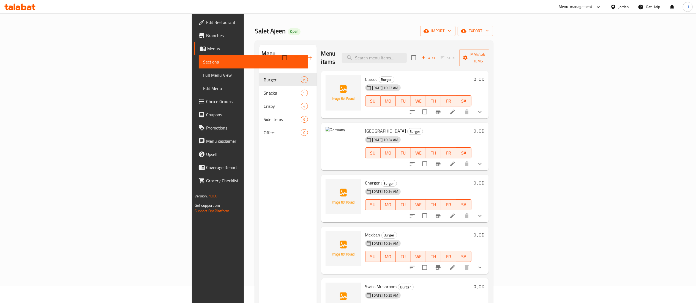
scroll to position [0, 0]
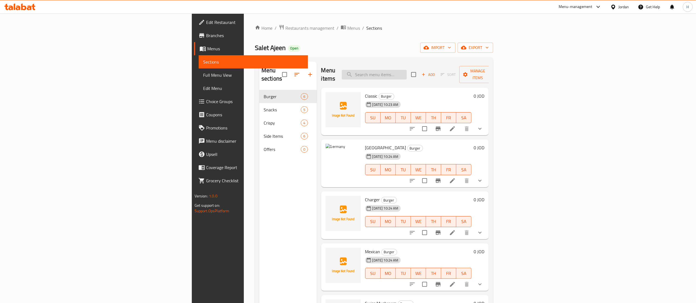
click at [448, 66] on div "Menu items Add Sort Manage items" at bounding box center [405, 75] width 168 height 26
click at [407, 70] on input "search" at bounding box center [374, 75] width 65 height 10
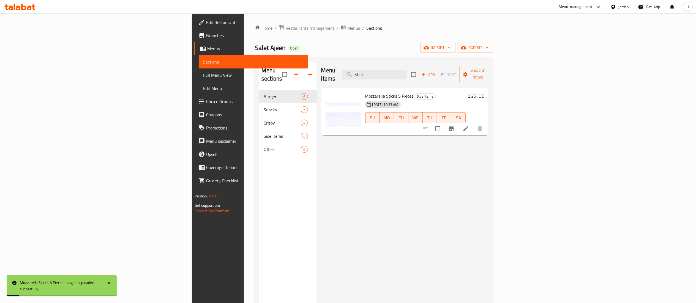
drag, startPoint x: 448, startPoint y: 70, endPoint x: 353, endPoint y: 63, distance: 94.4
click at [353, 63] on div "Menu items stick Add Sort Manage items" at bounding box center [405, 75] width 168 height 26
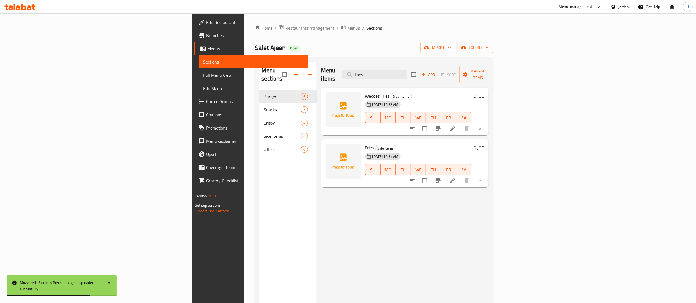
type input "fries"
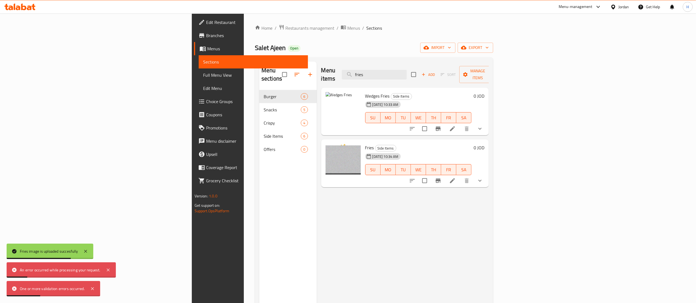
drag, startPoint x: 344, startPoint y: 210, endPoint x: 369, endPoint y: 201, distance: 26.9
click at [344, 210] on div "Menu items fries Add Sort Manage items Wedges Fries Side Items 14-10-2025 10:33…" at bounding box center [403, 213] width 172 height 303
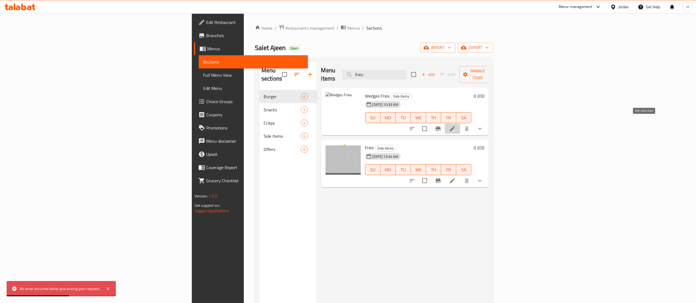
click at [456, 126] on icon at bounding box center [452, 129] width 7 height 7
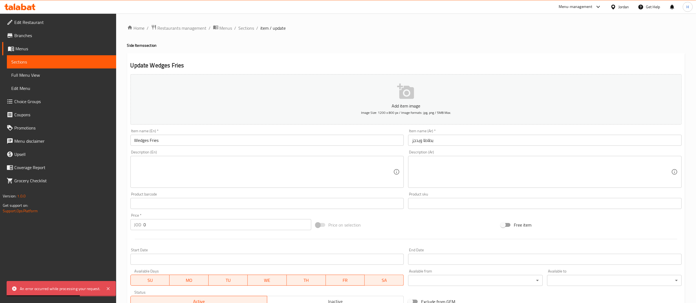
click at [336, 104] on p "Add item image" at bounding box center [406, 106] width 534 height 7
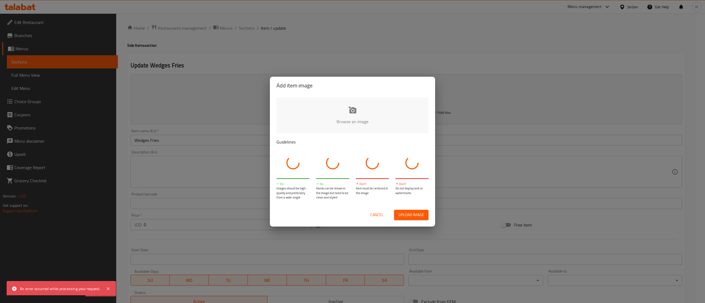
click at [334, 108] on input "file" at bounding box center [538, 123] width 524 height 51
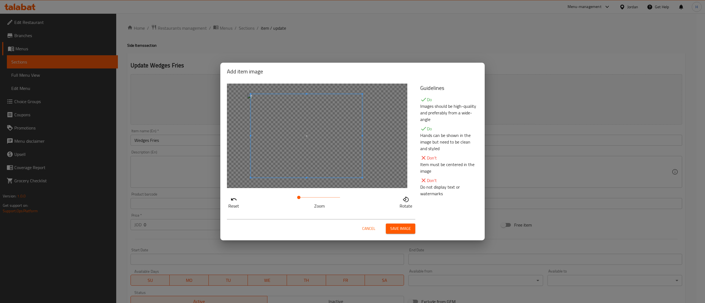
click at [285, 133] on span at bounding box center [305, 136] width 111 height 84
click at [397, 230] on span "Save image" at bounding box center [400, 228] width 21 height 7
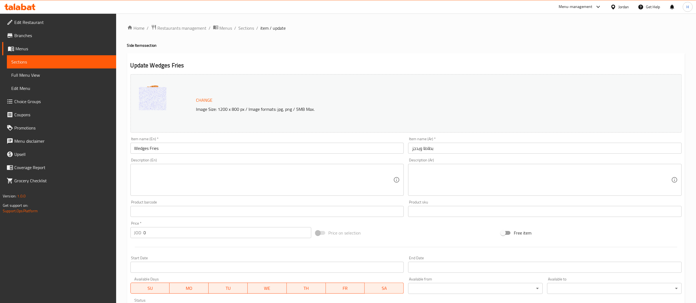
scroll to position [106, 0]
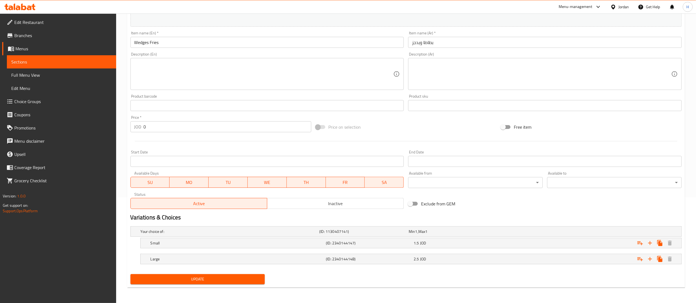
click at [209, 282] on span "Update" at bounding box center [198, 279] width 126 height 7
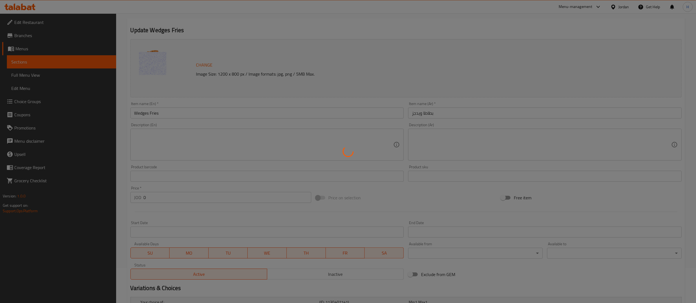
scroll to position [0, 0]
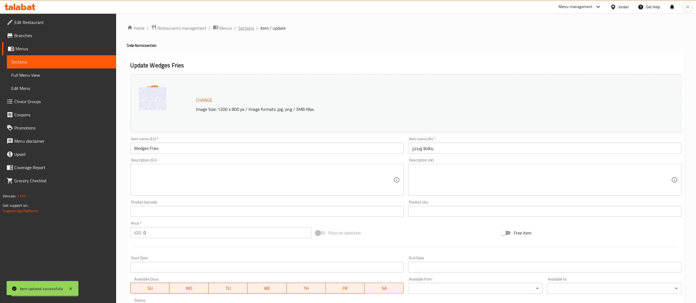
click at [243, 29] on span "Sections" at bounding box center [247, 28] width 16 height 7
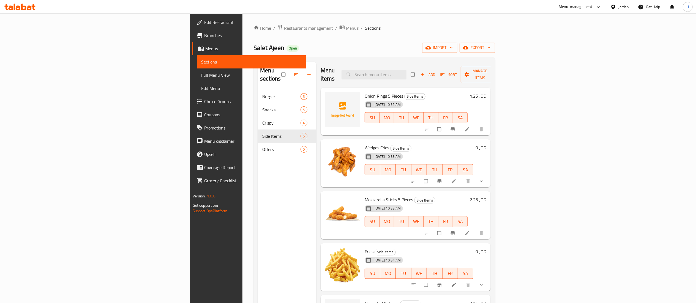
click at [470, 127] on icon at bounding box center [467, 130] width 6 height 6
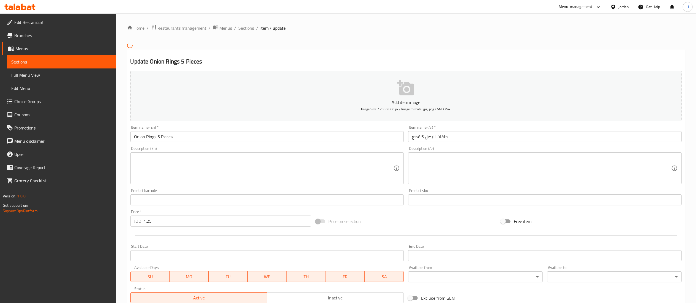
click at [359, 91] on button "Add item image Image Size: 1200 x 800 px / Image formats: jpg, png / 5MB Max." at bounding box center [405, 96] width 551 height 50
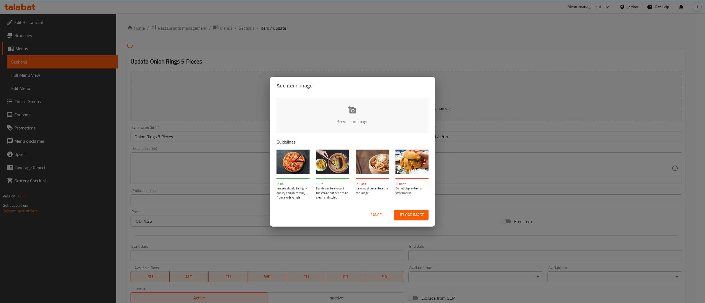
click at [344, 111] on input "file" at bounding box center [538, 123] width 524 height 51
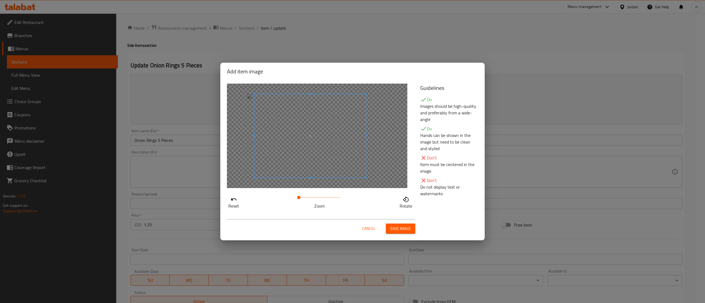
click at [300, 159] on span at bounding box center [309, 136] width 111 height 84
click at [398, 232] on span "Save image" at bounding box center [400, 228] width 21 height 7
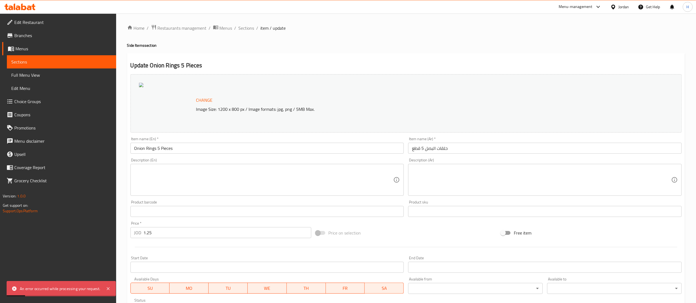
click at [203, 99] on span "Change" at bounding box center [204, 100] width 17 height 8
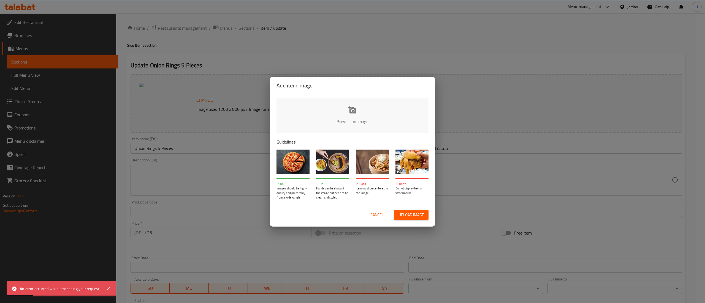
click at [366, 107] on input "file" at bounding box center [538, 123] width 524 height 51
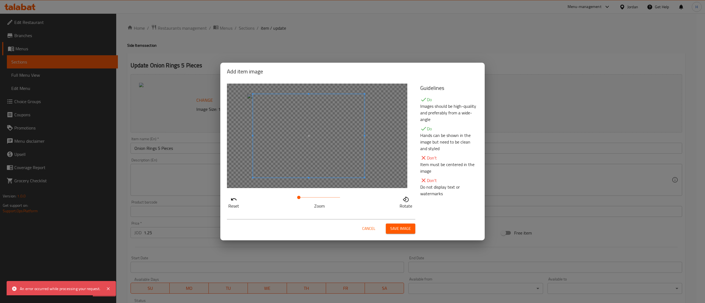
click at [291, 158] on span at bounding box center [308, 136] width 111 height 84
click at [302, 197] on span at bounding box center [301, 197] width 3 height 3
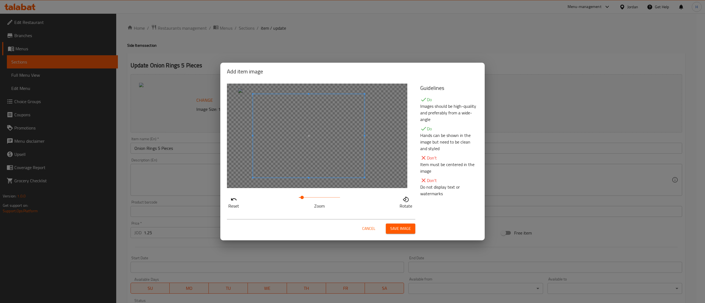
click at [397, 228] on span "Save image" at bounding box center [400, 228] width 21 height 7
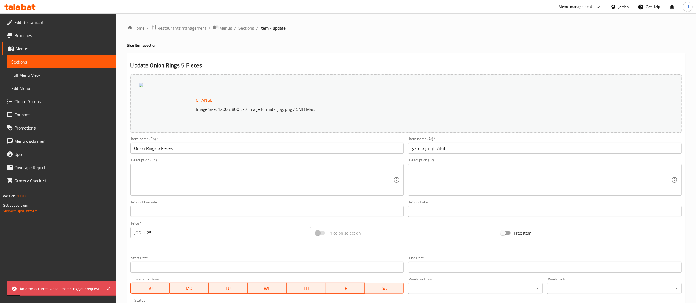
click at [209, 102] on span "Change" at bounding box center [204, 100] width 17 height 8
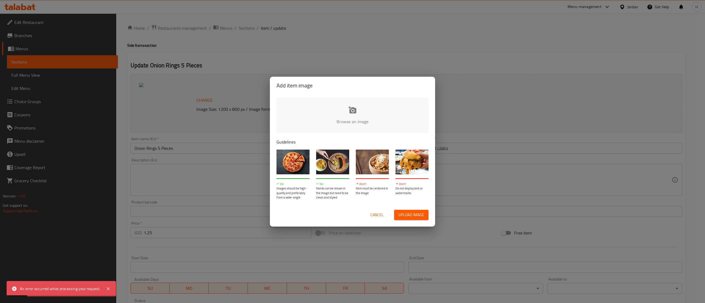
click at [364, 115] on input "file" at bounding box center [538, 123] width 524 height 51
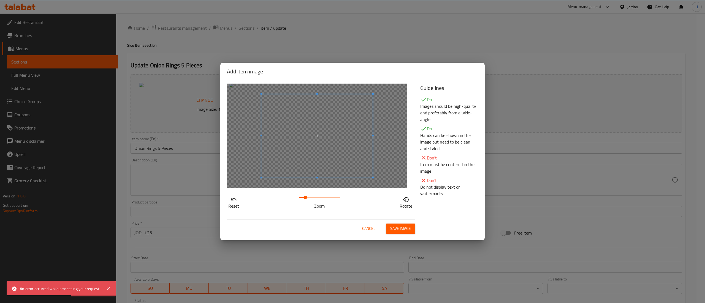
drag, startPoint x: 303, startPoint y: 195, endPoint x: 306, endPoint y: 196, distance: 2.8
click at [306, 196] on span at bounding box center [305, 197] width 3 height 3
click at [303, 163] on span at bounding box center [311, 138] width 111 height 84
click at [400, 238] on div "Cancel Save image" at bounding box center [352, 226] width 260 height 23
click at [400, 232] on span "Save image" at bounding box center [400, 228] width 21 height 7
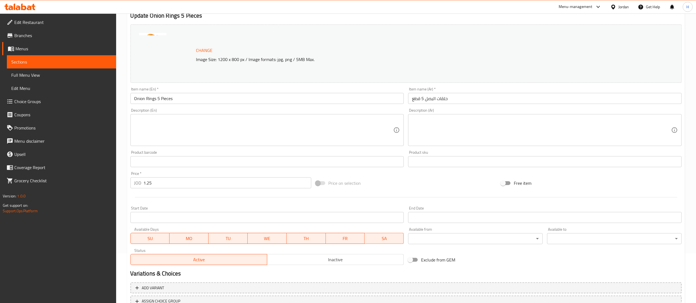
scroll to position [93, 0]
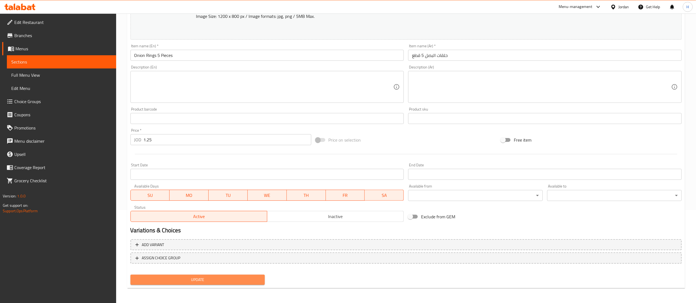
click at [211, 278] on span "Update" at bounding box center [198, 280] width 126 height 7
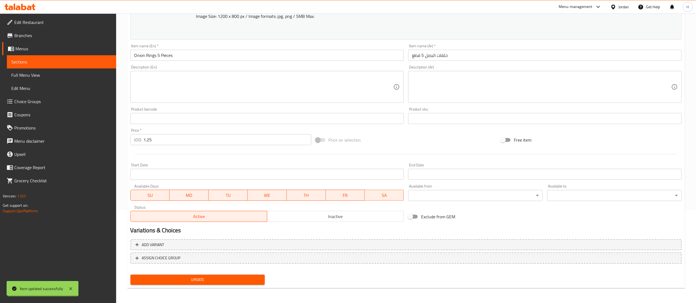
scroll to position [0, 0]
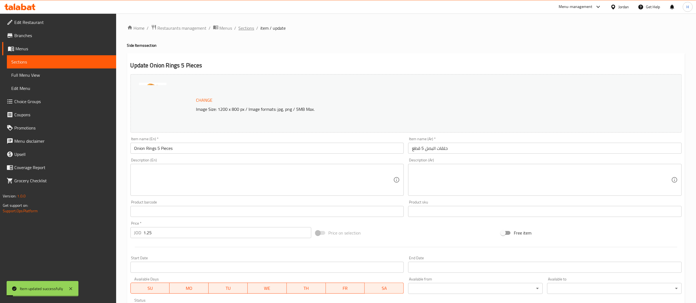
click at [248, 26] on span "Sections" at bounding box center [247, 28] width 16 height 7
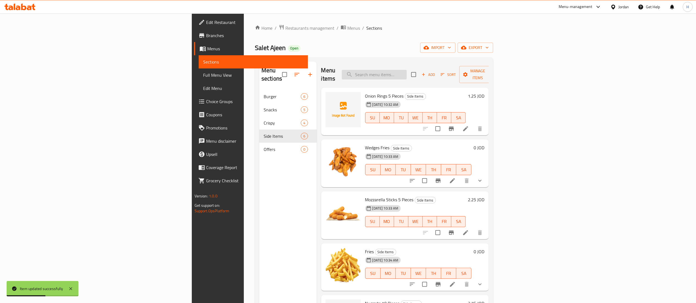
click at [407, 70] on input "search" at bounding box center [374, 75] width 65 height 10
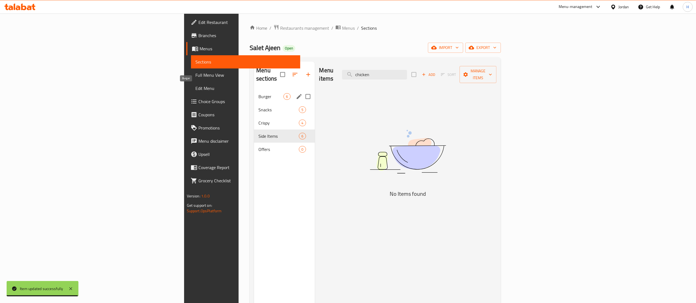
type input "chicken"
click at [258, 93] on span "Burger" at bounding box center [270, 96] width 25 height 7
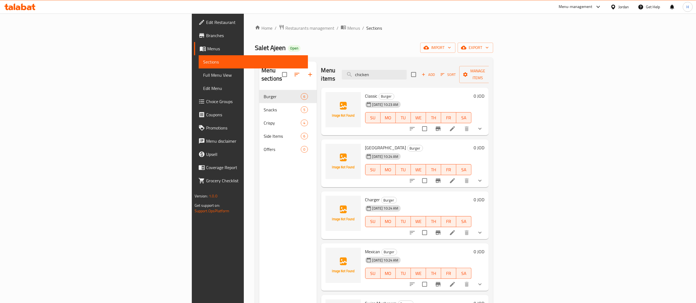
click at [465, 130] on div "Menu items chicken Add Sort Manage items Classic Burger 14-10-2025 10:23 AM SU …" at bounding box center [403, 213] width 172 height 303
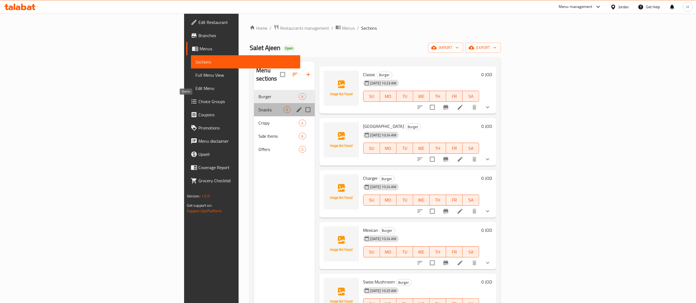
click at [258, 107] on span "Snacks" at bounding box center [270, 110] width 25 height 7
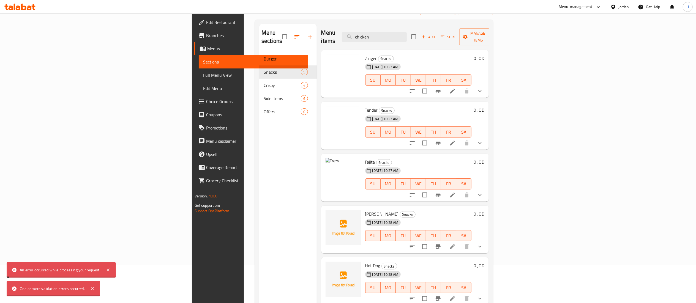
scroll to position [55, 0]
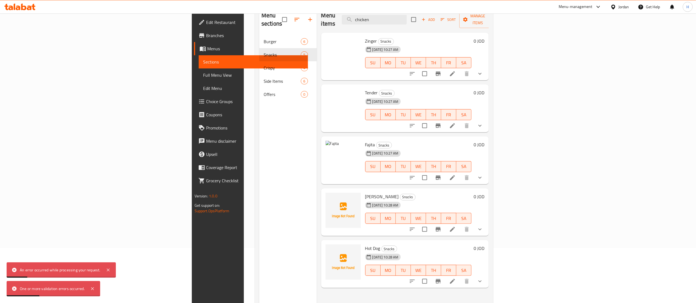
click at [460, 173] on li at bounding box center [452, 178] width 15 height 10
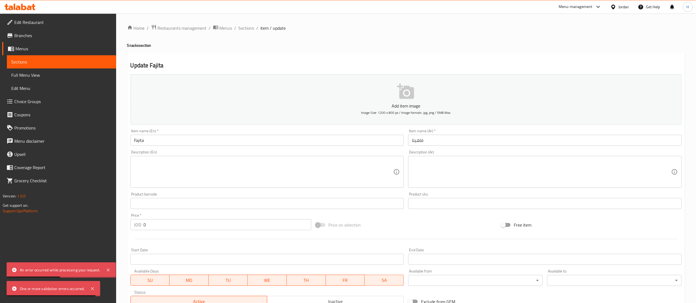
click at [391, 101] on button "Add item image Image Size: 1200 x 800 px / Image formats: jpg, png / 5MB Max." at bounding box center [405, 99] width 551 height 50
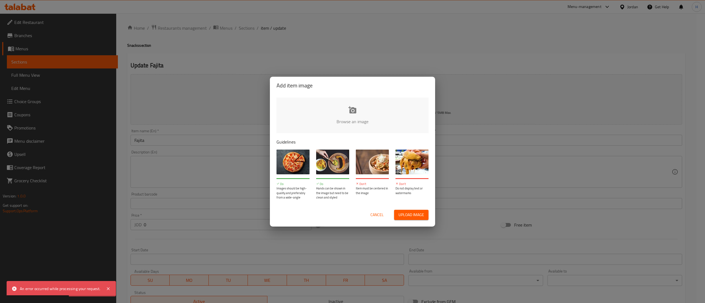
click at [358, 111] on input "file" at bounding box center [538, 123] width 524 height 51
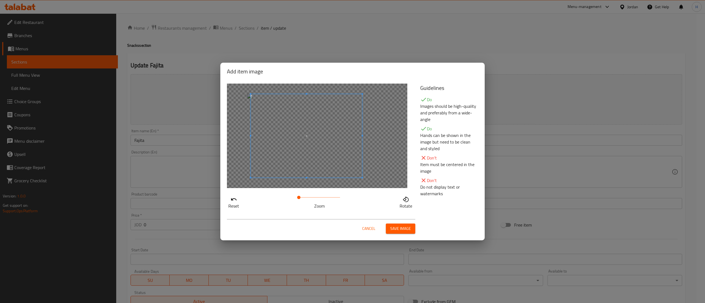
click at [275, 137] on span at bounding box center [305, 136] width 111 height 84
click at [301, 198] on span at bounding box center [300, 197] width 3 height 3
click at [391, 228] on span "Save image" at bounding box center [400, 228] width 21 height 7
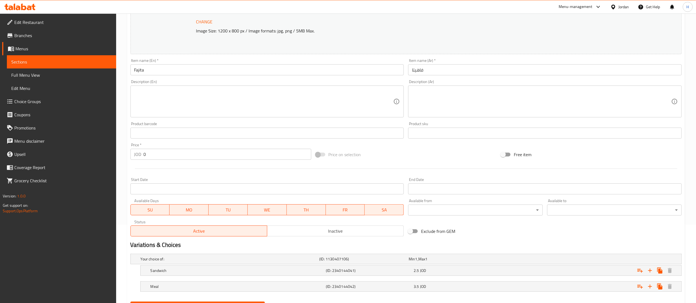
scroll to position [106, 0]
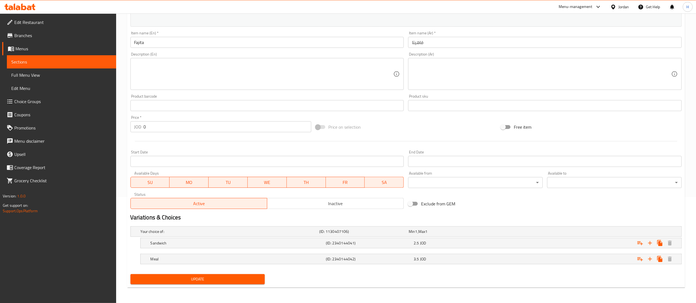
click at [205, 277] on span "Update" at bounding box center [198, 279] width 126 height 7
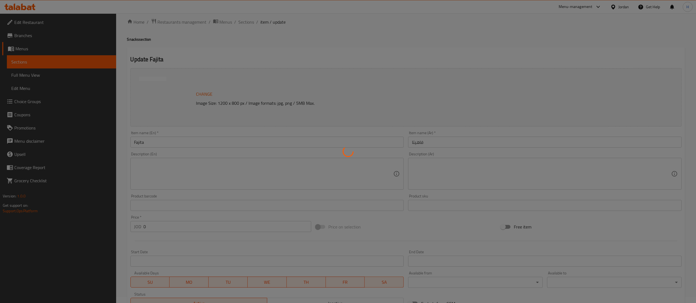
scroll to position [0, 0]
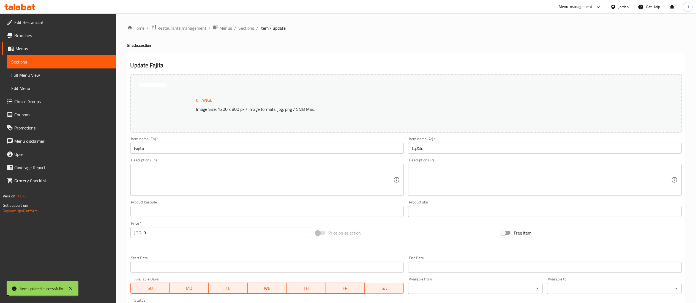
click at [246, 27] on span "Sections" at bounding box center [247, 28] width 16 height 7
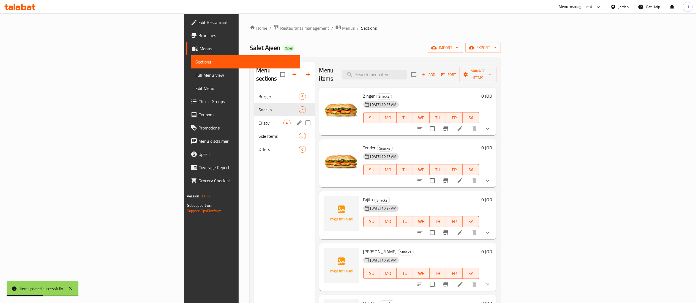
click at [254, 116] on div "Crispy 4" at bounding box center [284, 122] width 61 height 13
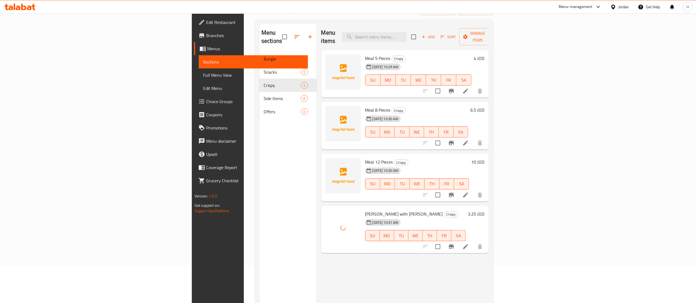
scroll to position [55, 0]
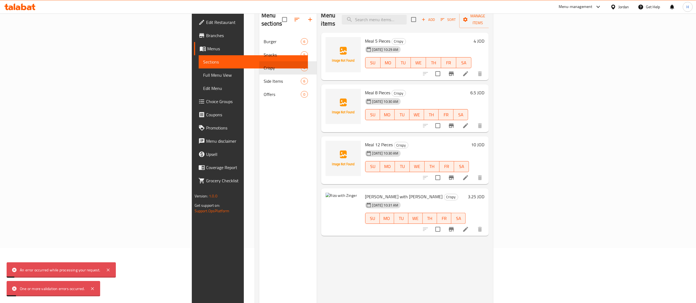
click at [395, 263] on div "Menu items Add Sort Manage items Meal 5 Pieces Crispy 14-10-2025 10:29 AM SU MO…" at bounding box center [403, 158] width 172 height 303
click at [469, 226] on icon at bounding box center [465, 229] width 7 height 7
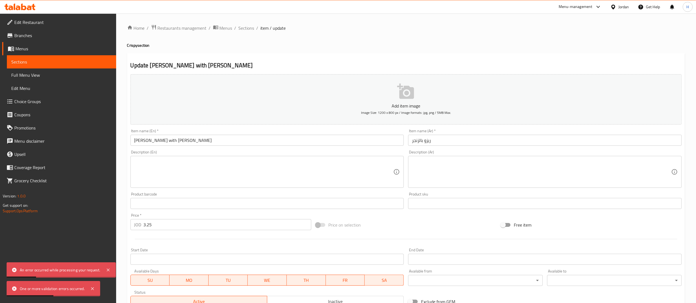
click at [299, 92] on button "Add item image Image Size: 1200 x 800 px / Image formats: jpg, png / 5MB Max." at bounding box center [405, 99] width 551 height 50
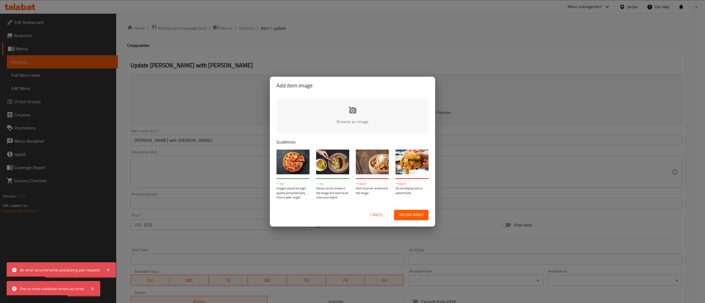
click at [324, 115] on input "file" at bounding box center [538, 123] width 524 height 51
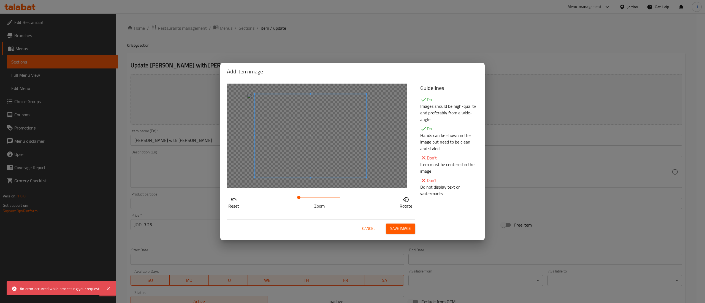
click at [325, 151] on span at bounding box center [310, 136] width 111 height 84
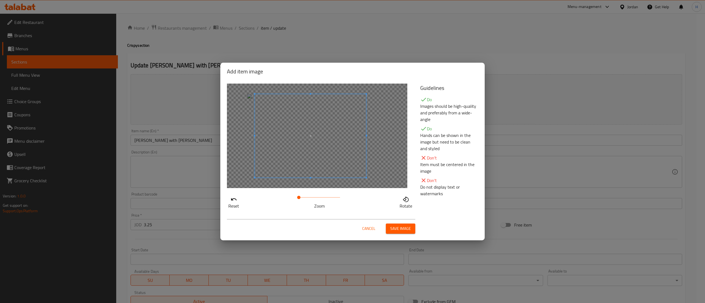
click at [299, 199] on span at bounding box center [298, 197] width 3 height 3
click at [299, 199] on span at bounding box center [299, 197] width 3 height 3
click at [401, 230] on span "Save image" at bounding box center [400, 228] width 21 height 7
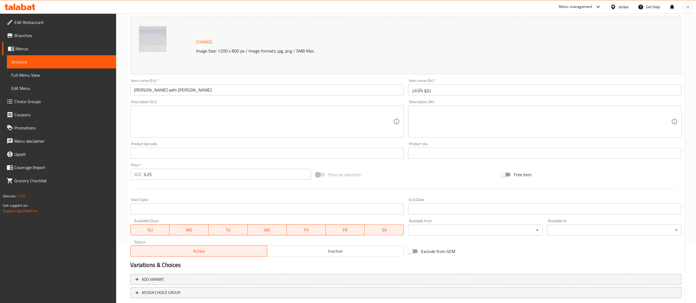
scroll to position [93, 0]
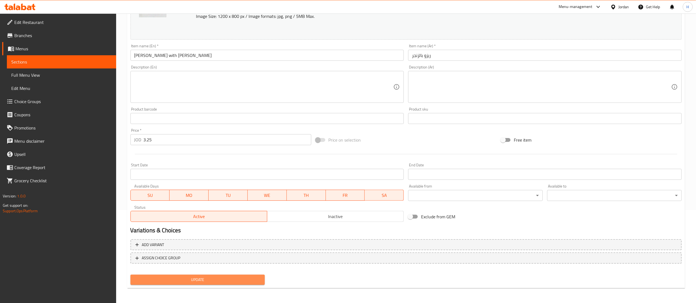
click at [208, 280] on span "Update" at bounding box center [198, 280] width 126 height 7
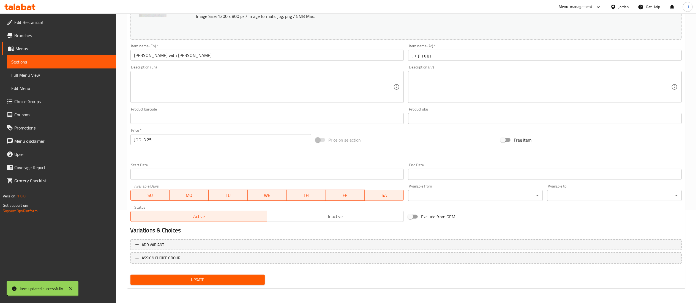
scroll to position [0, 0]
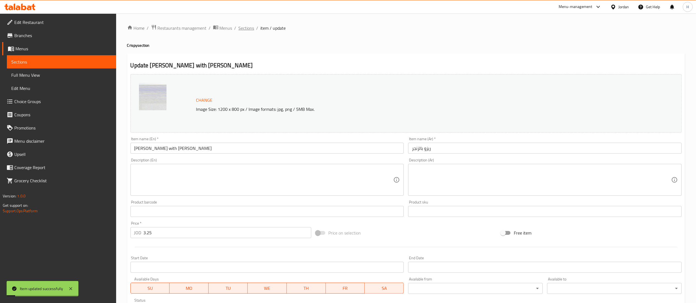
click at [248, 25] on span "Sections" at bounding box center [247, 28] width 16 height 7
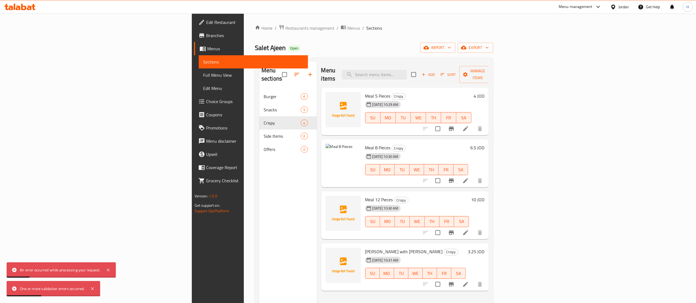
click at [415, 144] on h6 "Meal 8 Pieces Crispy" at bounding box center [416, 148] width 103 height 8
click at [469, 178] on icon at bounding box center [465, 181] width 7 height 7
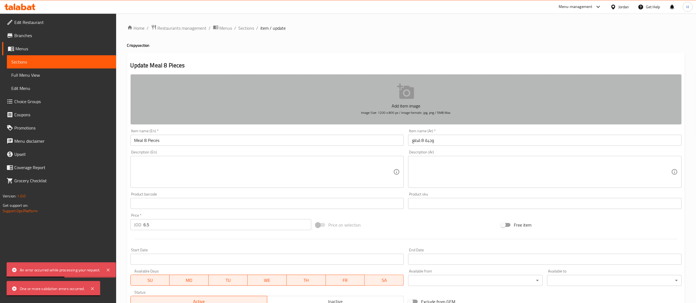
click at [372, 97] on button "Add item image Image Size: 1200 x 800 px / Image formats: jpg, png / 5MB Max." at bounding box center [405, 99] width 551 height 50
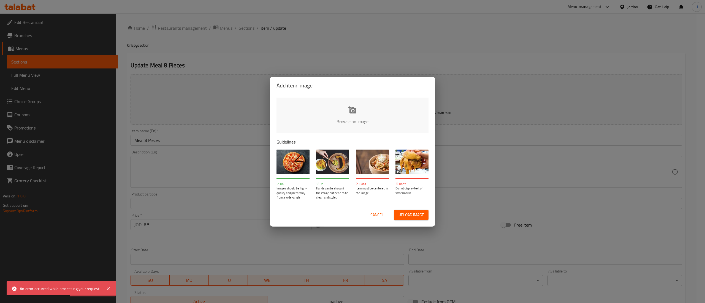
click at [366, 119] on input "file" at bounding box center [538, 123] width 524 height 51
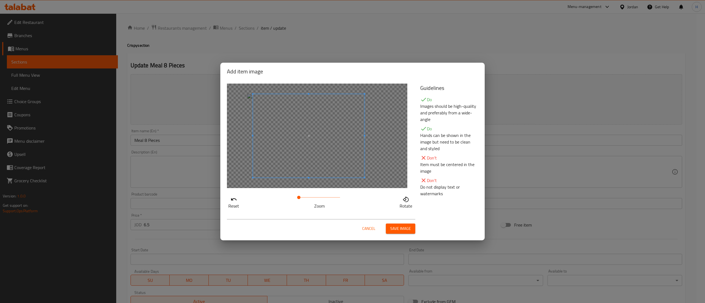
click at [320, 148] on span at bounding box center [308, 136] width 111 height 84
drag, startPoint x: 303, startPoint y: 197, endPoint x: 300, endPoint y: 198, distance: 3.5
click at [300, 198] on span at bounding box center [299, 197] width 3 height 3
click at [305, 159] on span at bounding box center [306, 136] width 111 height 84
click at [401, 231] on span "Save image" at bounding box center [400, 228] width 21 height 7
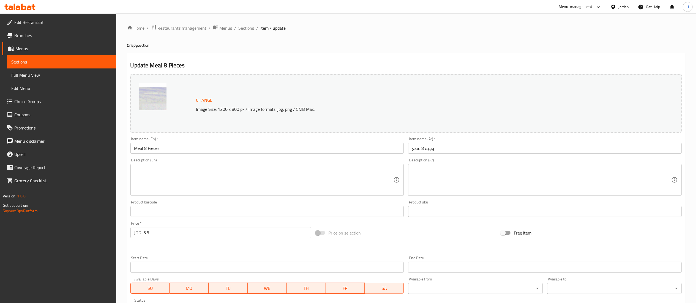
scroll to position [93, 0]
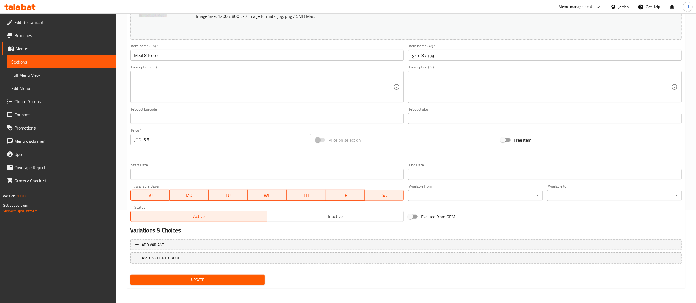
click at [212, 278] on span "Update" at bounding box center [198, 280] width 126 height 7
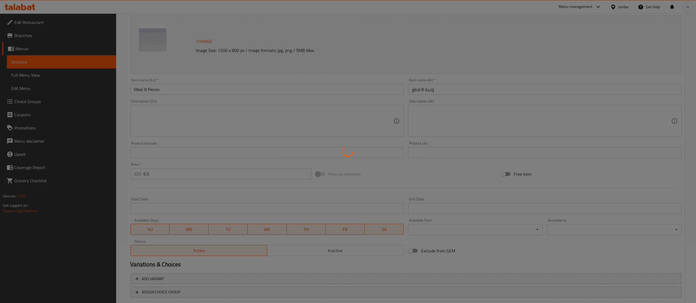
scroll to position [0, 0]
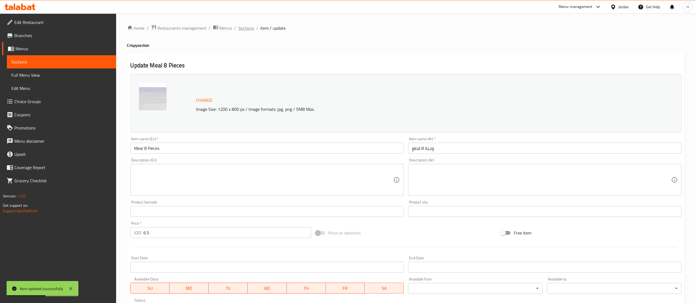
click at [242, 29] on span "Sections" at bounding box center [247, 28] width 16 height 7
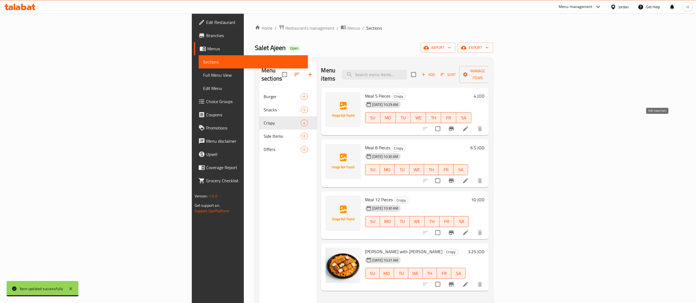
click at [469, 126] on icon at bounding box center [465, 129] width 7 height 7
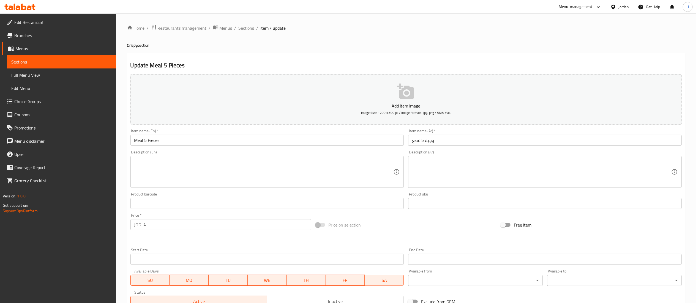
click at [367, 96] on button "Add item image Image Size: 1200 x 800 px / Image formats: jpg, png / 5MB Max." at bounding box center [405, 99] width 551 height 50
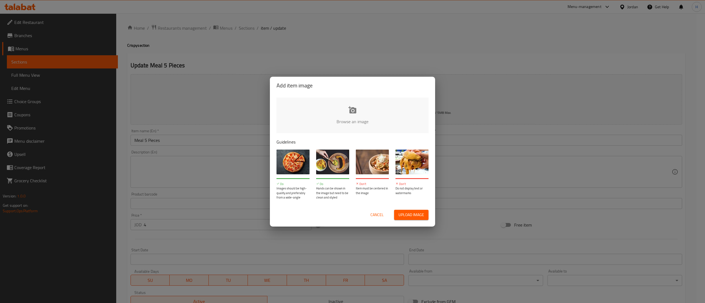
click at [317, 118] on input "file" at bounding box center [538, 123] width 524 height 51
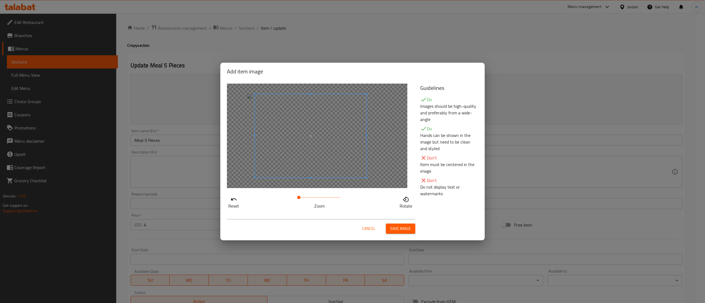
click at [346, 151] on span at bounding box center [310, 136] width 111 height 84
click at [301, 196] on span at bounding box center [300, 197] width 3 height 3
click at [304, 161] on span at bounding box center [309, 136] width 111 height 84
click at [403, 226] on span "Save image" at bounding box center [400, 228] width 21 height 7
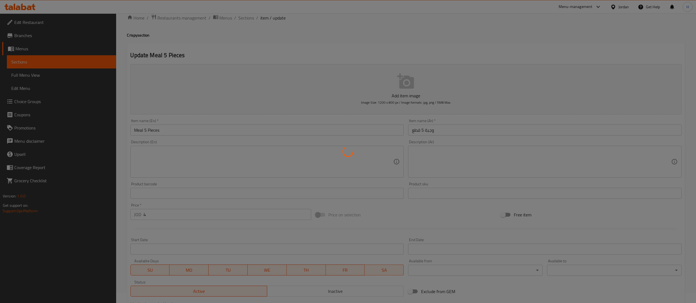
scroll to position [85, 0]
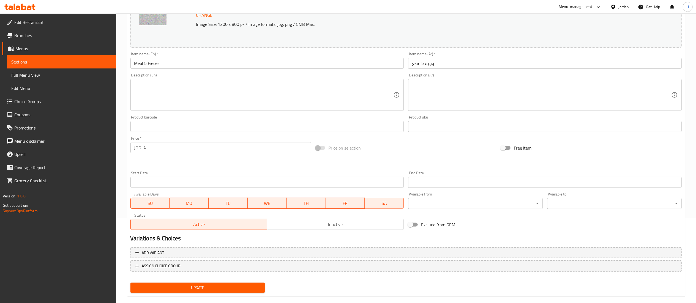
click at [198, 287] on span "Update" at bounding box center [198, 288] width 126 height 7
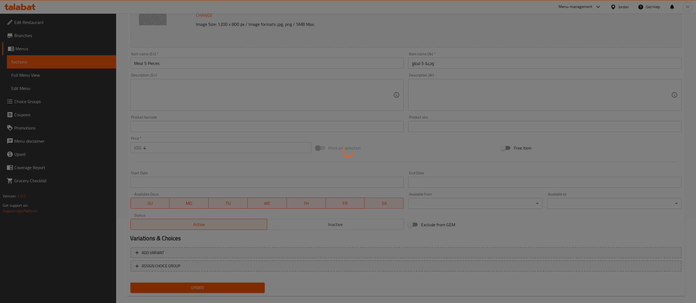
scroll to position [0, 0]
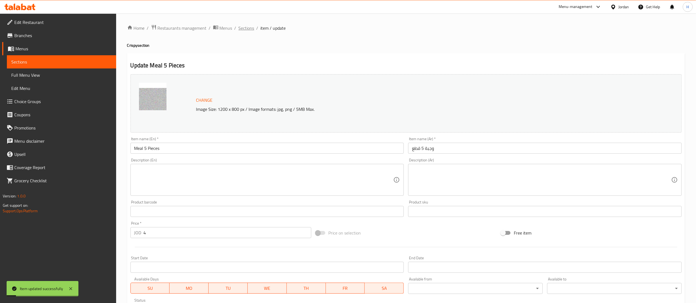
click at [245, 29] on span "Sections" at bounding box center [247, 28] width 16 height 7
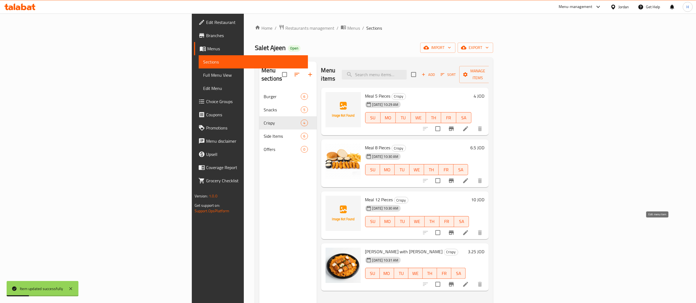
click at [468, 230] on icon at bounding box center [465, 232] width 5 height 5
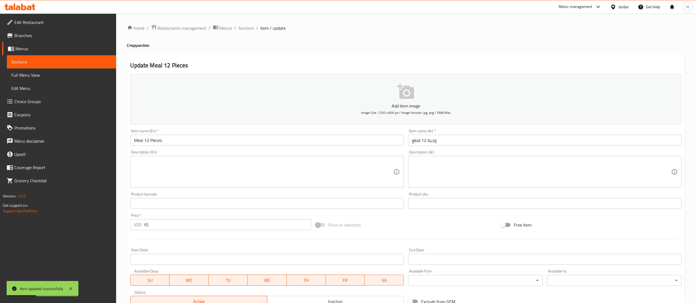
click at [474, 89] on button "Add item image Image Size: 1200 x 800 px / Image formats: jpg, png / 5MB Max." at bounding box center [405, 99] width 551 height 50
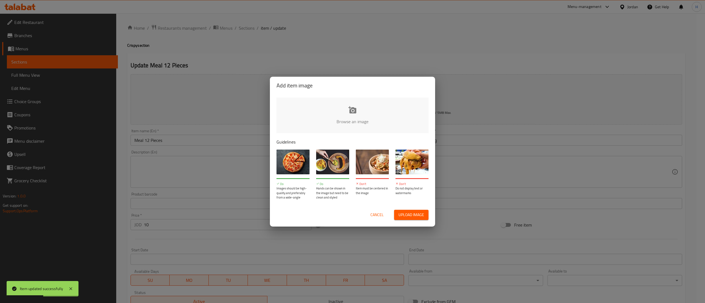
click at [347, 110] on input "file" at bounding box center [538, 123] width 524 height 51
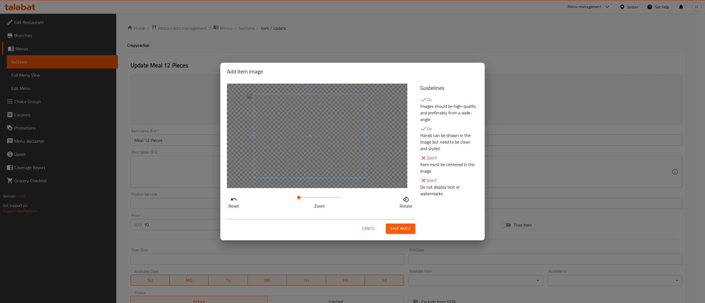
click at [306, 153] on span at bounding box center [309, 136] width 111 height 84
click at [300, 196] on span at bounding box center [299, 197] width 3 height 3
click at [306, 165] on span at bounding box center [309, 135] width 111 height 84
click at [403, 230] on span "Save image" at bounding box center [400, 228] width 21 height 7
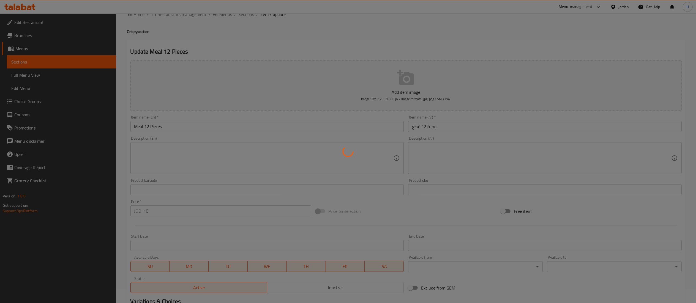
scroll to position [85, 0]
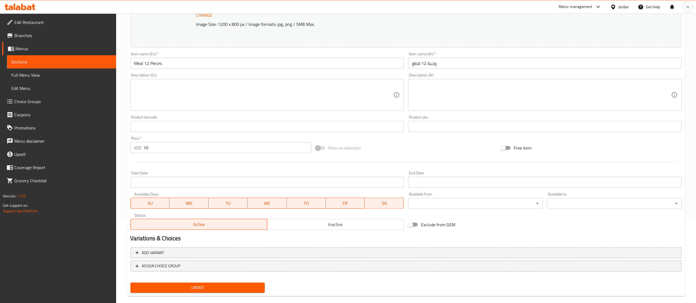
click at [201, 287] on span "Update" at bounding box center [198, 288] width 126 height 7
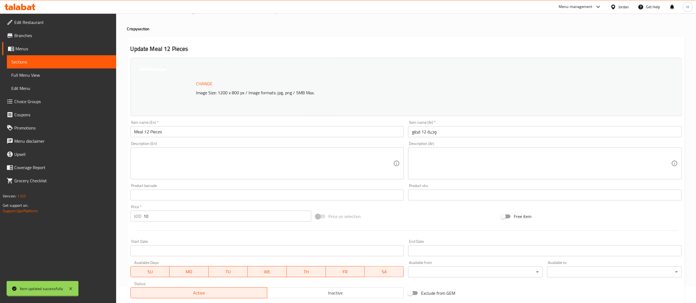
scroll to position [0, 0]
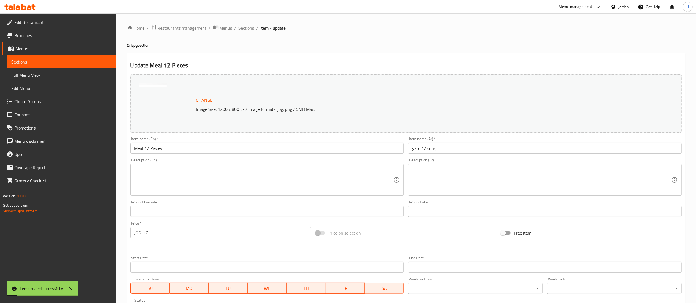
click at [246, 27] on span "Sections" at bounding box center [247, 28] width 16 height 7
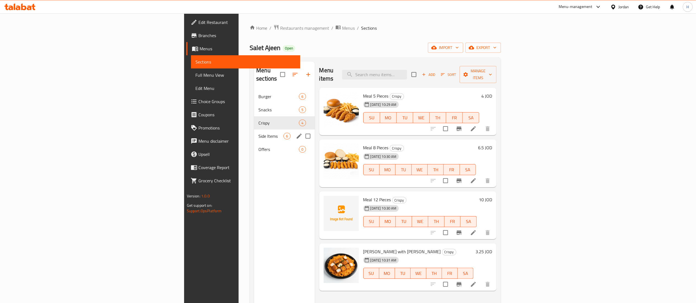
click at [254, 133] on div "Side Items 6" at bounding box center [284, 136] width 61 height 13
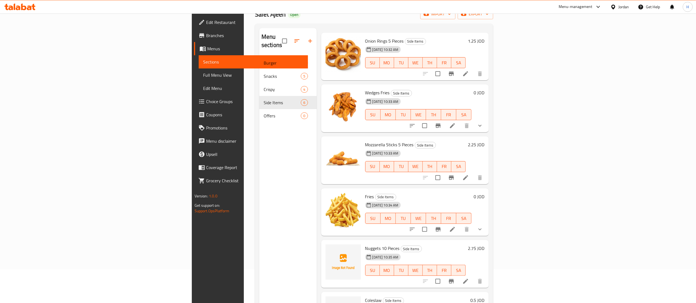
scroll to position [77, 0]
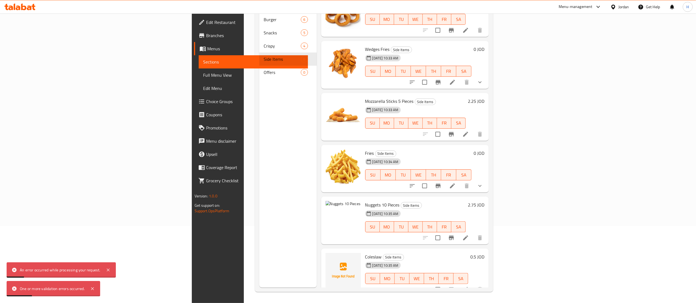
click at [387, 201] on h6 "Nuggets 10 Pieces Side Items" at bounding box center [415, 205] width 101 height 8
click at [469, 235] on icon at bounding box center [465, 238] width 7 height 7
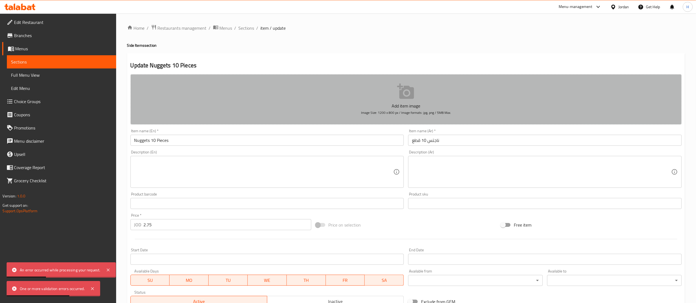
click at [323, 107] on p "Add item image" at bounding box center [406, 106] width 534 height 7
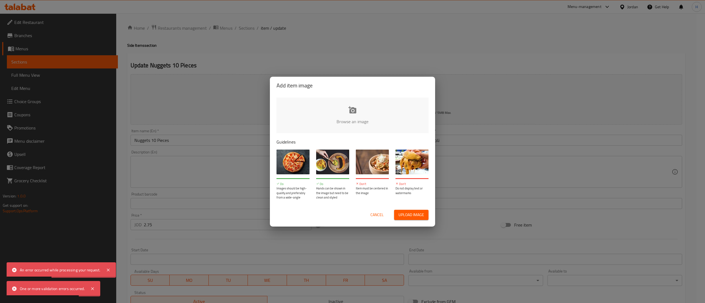
click at [303, 113] on input "file" at bounding box center [538, 123] width 524 height 51
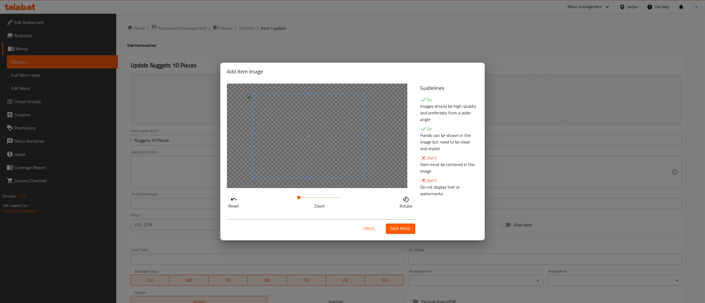
click at [319, 166] on span at bounding box center [308, 136] width 111 height 84
click at [302, 198] on span at bounding box center [301, 197] width 3 height 3
click at [398, 231] on span "Save image" at bounding box center [400, 228] width 21 height 7
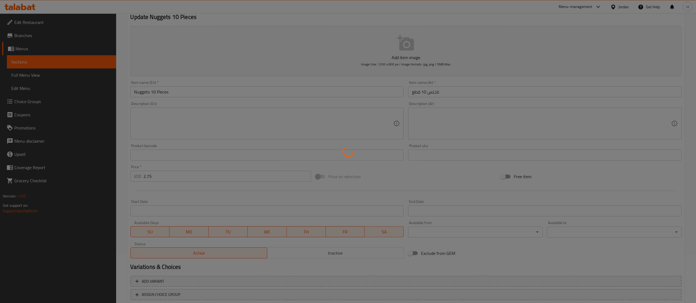
scroll to position [85, 0]
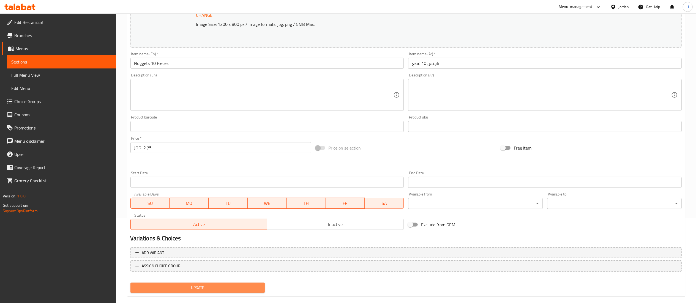
click at [201, 284] on button "Update" at bounding box center [197, 288] width 135 height 10
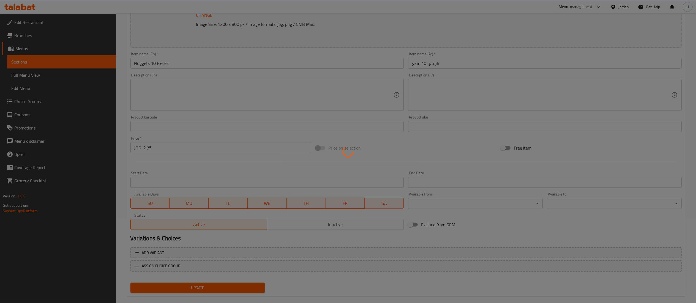
scroll to position [0, 0]
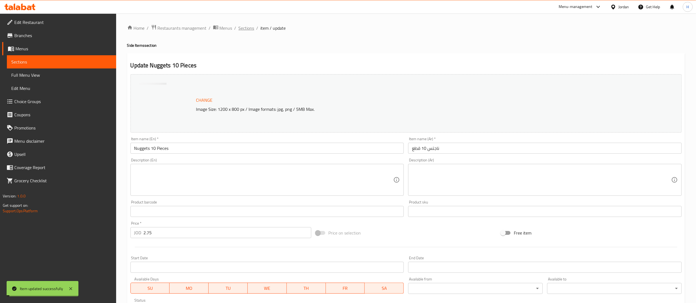
click at [249, 28] on span "Sections" at bounding box center [247, 28] width 16 height 7
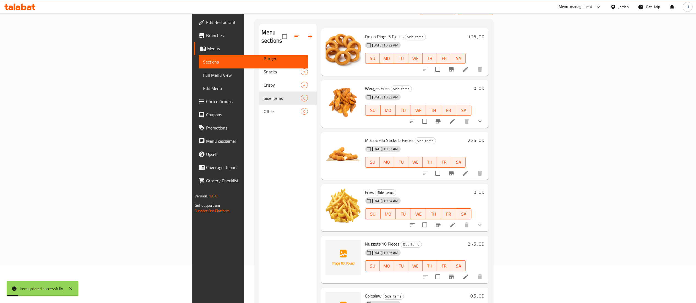
scroll to position [77, 0]
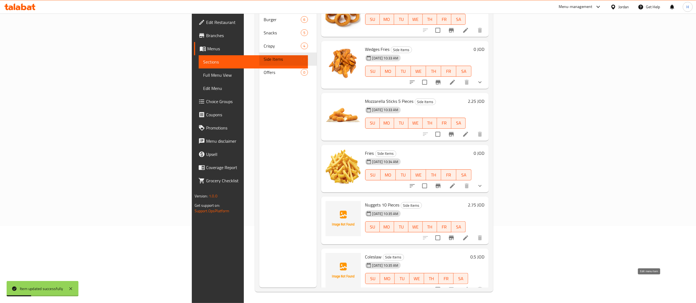
click at [469, 287] on icon at bounding box center [465, 290] width 7 height 7
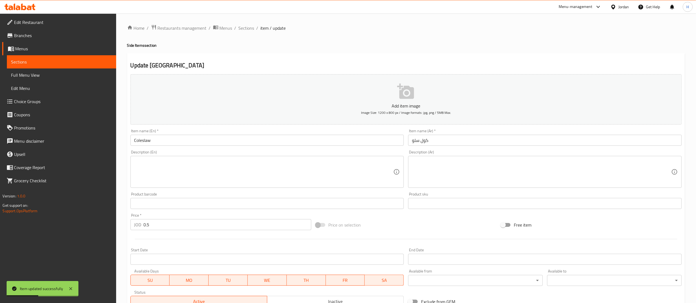
click at [346, 96] on button "Add item image Image Size: 1200 x 800 px / Image formats: jpg, png / 5MB Max." at bounding box center [405, 99] width 551 height 50
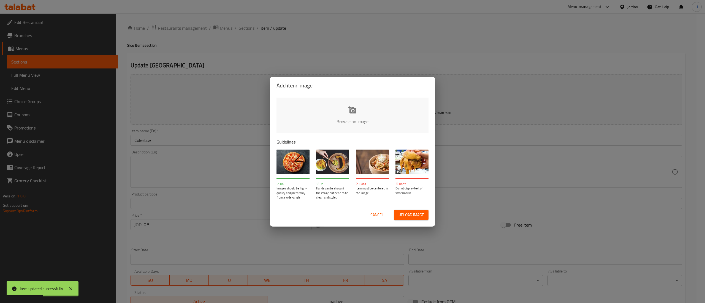
click at [394, 126] on input "file" at bounding box center [538, 123] width 524 height 51
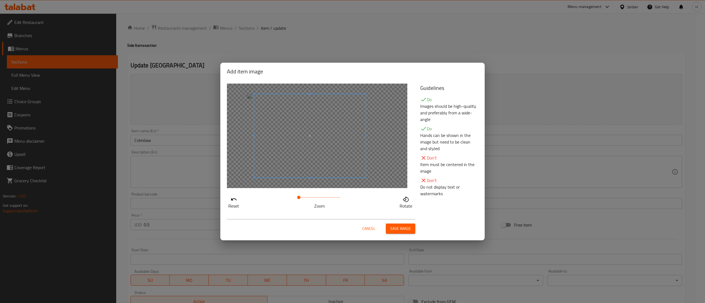
click at [302, 146] on span at bounding box center [309, 136] width 111 height 84
click at [396, 228] on span "Save image" at bounding box center [400, 228] width 21 height 7
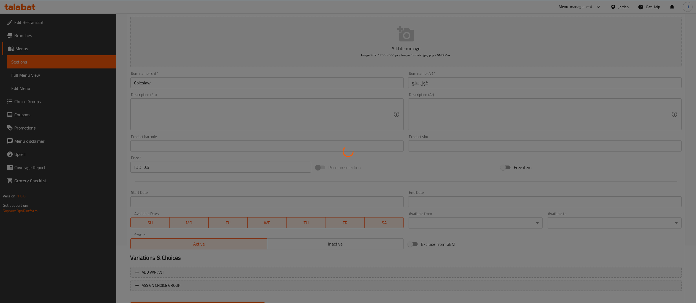
scroll to position [85, 0]
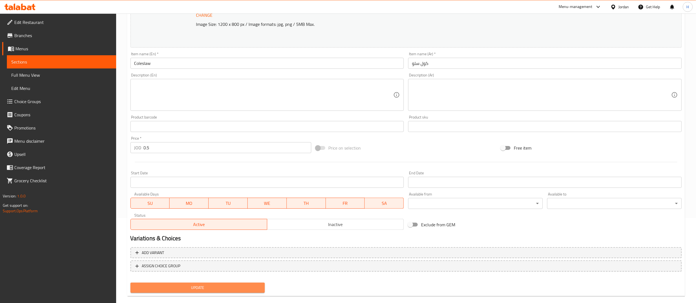
click at [167, 292] on button "Update" at bounding box center [197, 288] width 135 height 10
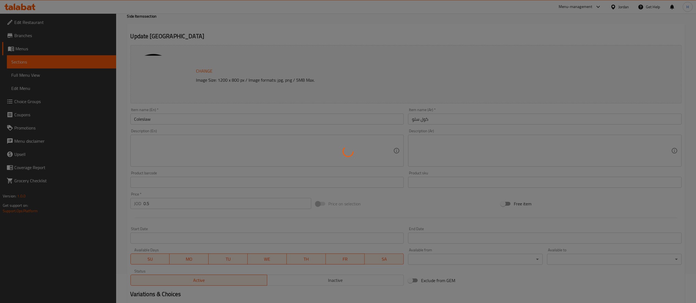
scroll to position [0, 0]
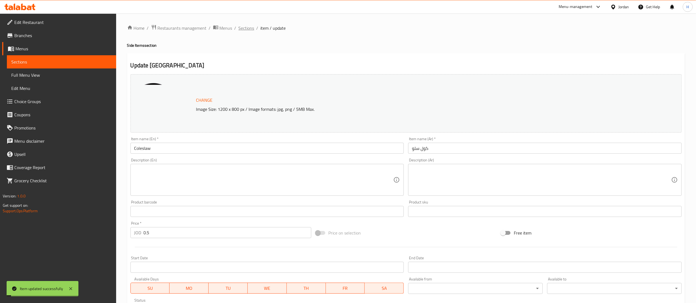
click at [247, 28] on span "Sections" at bounding box center [247, 28] width 16 height 7
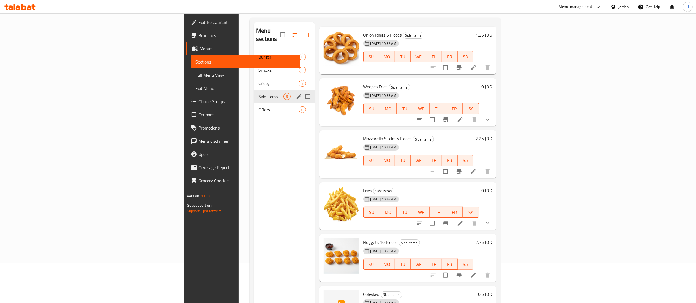
scroll to position [22, 0]
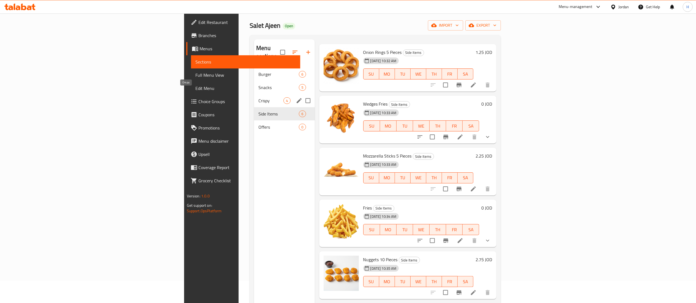
click at [258, 97] on span "Crispy" at bounding box center [270, 100] width 25 height 7
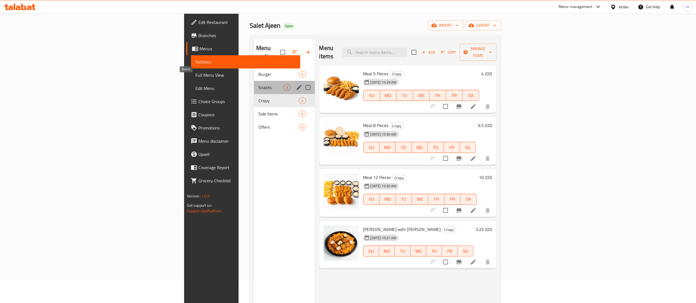
click at [258, 84] on span "Snacks" at bounding box center [270, 87] width 25 height 7
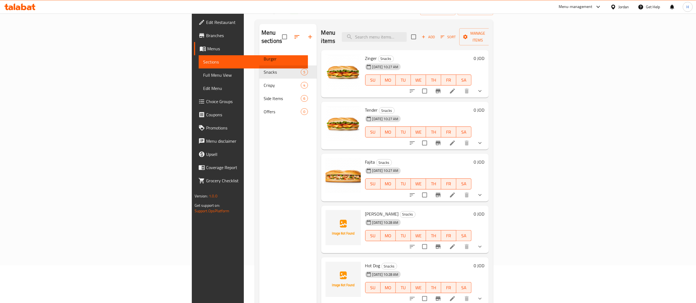
scroll to position [55, 0]
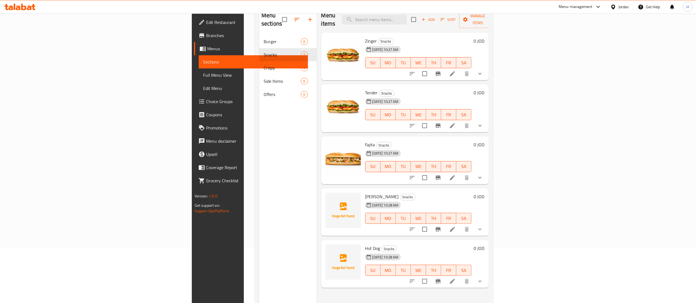
click at [456, 226] on icon at bounding box center [452, 229] width 7 height 7
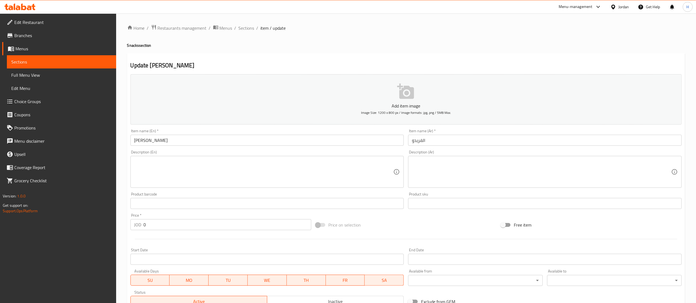
click at [348, 99] on button "Add item image Image Size: 1200 x 800 px / Image formats: jpg, png / 5MB Max." at bounding box center [405, 99] width 551 height 50
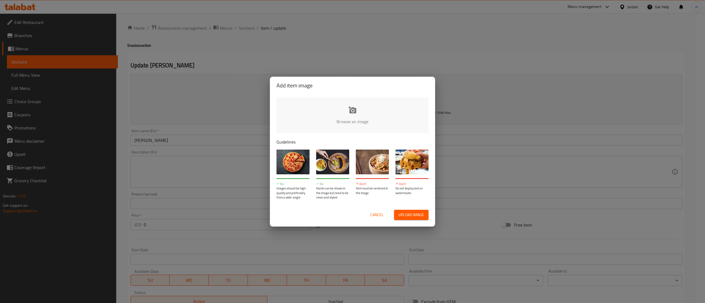
click at [396, 117] on input "file" at bounding box center [538, 123] width 524 height 51
click at [263, 250] on div "Add item image Browse an image Guidelines Do Images should be high-quality and …" at bounding box center [352, 151] width 705 height 303
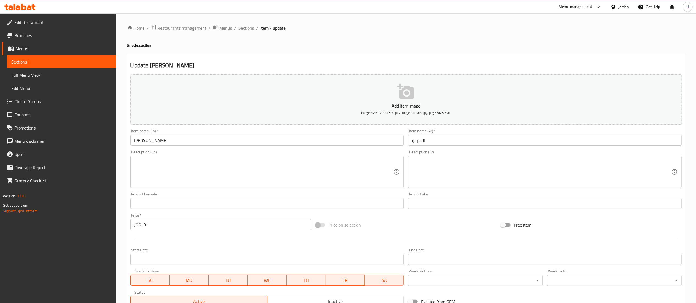
click at [245, 25] on span "Sections" at bounding box center [247, 28] width 16 height 7
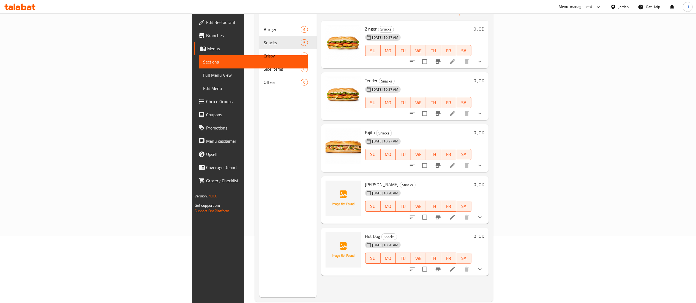
scroll to position [77, 0]
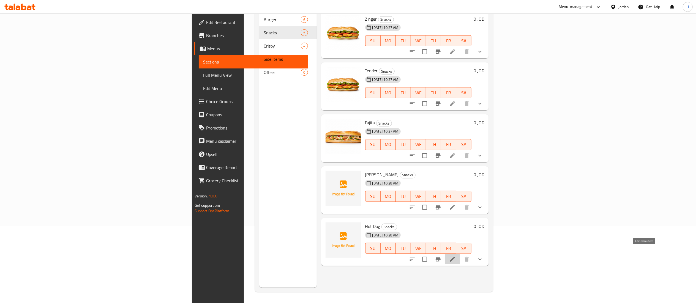
click at [456, 256] on icon at bounding box center [452, 259] width 7 height 7
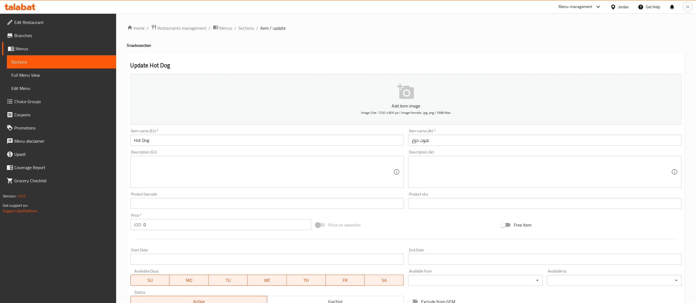
click at [374, 95] on button "Add item image Image Size: 1200 x 800 px / Image formats: jpg, png / 5MB Max." at bounding box center [405, 99] width 551 height 50
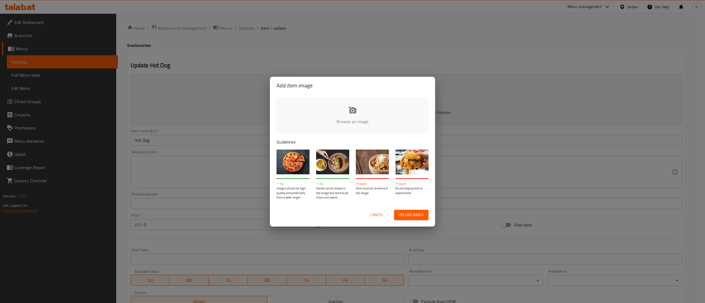
click at [379, 112] on input "file" at bounding box center [538, 123] width 524 height 51
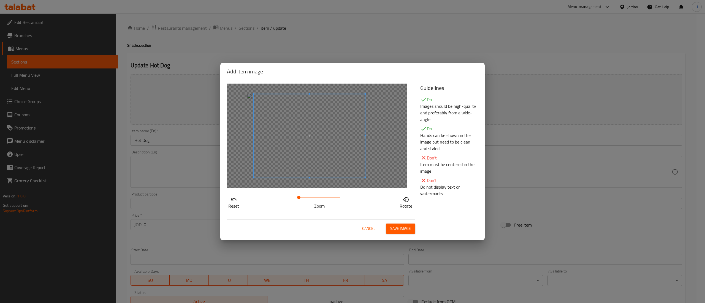
click at [306, 141] on span at bounding box center [308, 136] width 111 height 84
click at [413, 228] on button "Save image" at bounding box center [400, 229] width 29 height 10
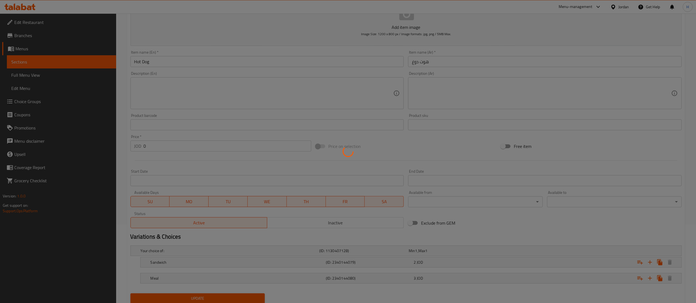
scroll to position [99, 0]
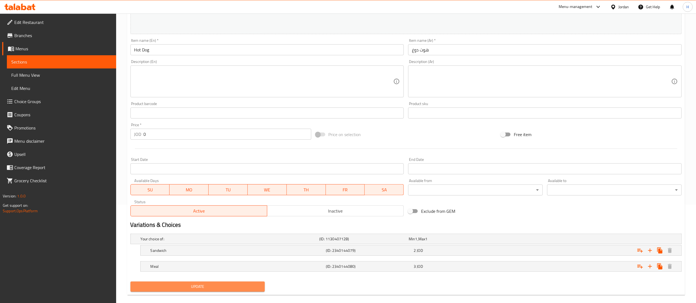
click at [243, 287] on span "Update" at bounding box center [198, 286] width 126 height 7
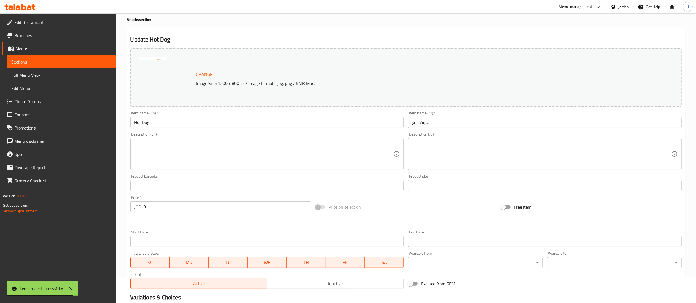
scroll to position [0, 0]
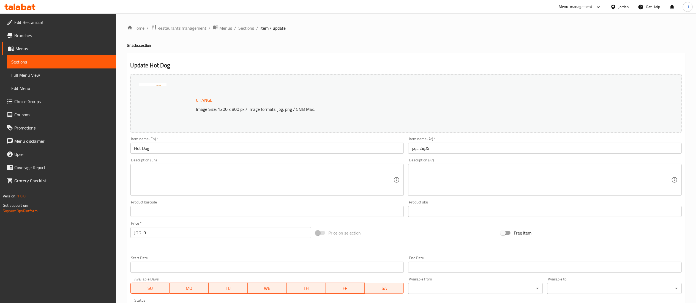
click at [245, 28] on span "Sections" at bounding box center [247, 28] width 16 height 7
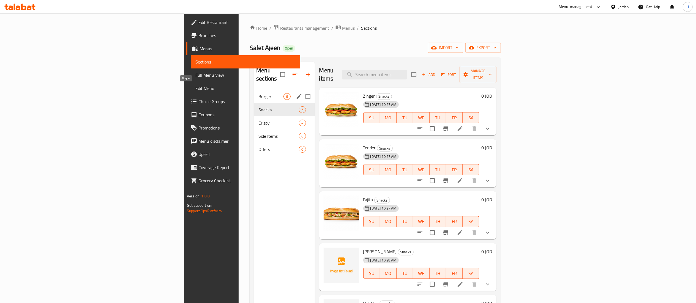
click at [258, 93] on span "Burger" at bounding box center [270, 96] width 25 height 7
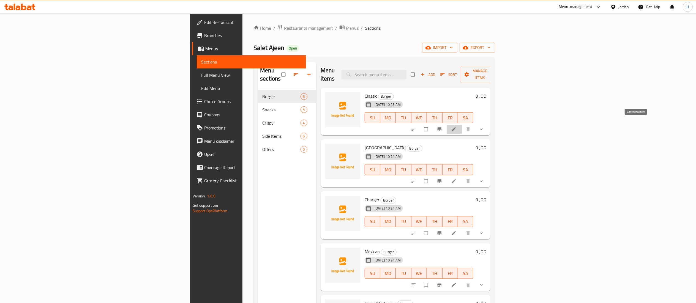
click at [457, 127] on icon at bounding box center [454, 130] width 6 height 6
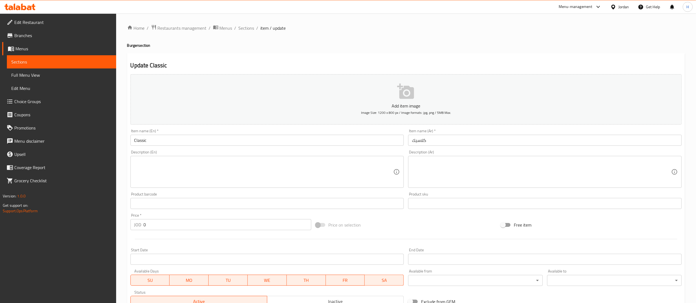
click at [375, 106] on p "Add item image" at bounding box center [406, 106] width 534 height 7
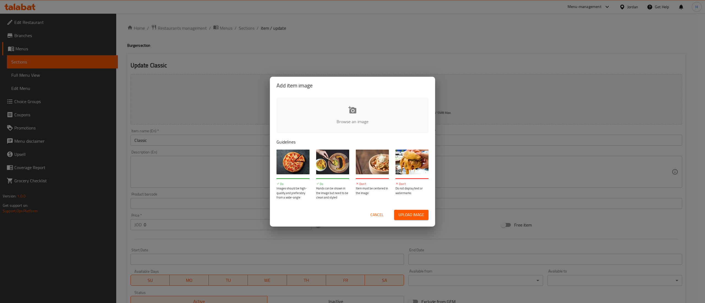
click at [375, 106] on input "file" at bounding box center [538, 123] width 524 height 51
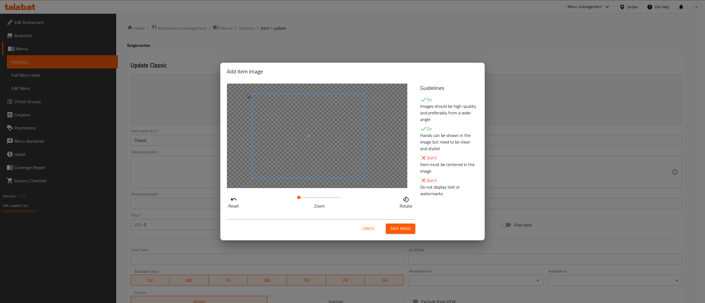
click at [310, 145] on span at bounding box center [307, 136] width 111 height 84
click at [411, 226] on button "Save image" at bounding box center [400, 229] width 29 height 10
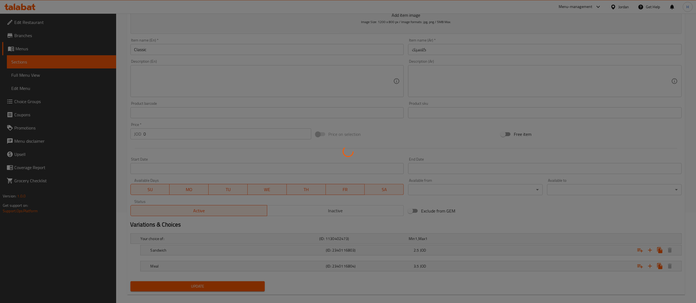
scroll to position [99, 0]
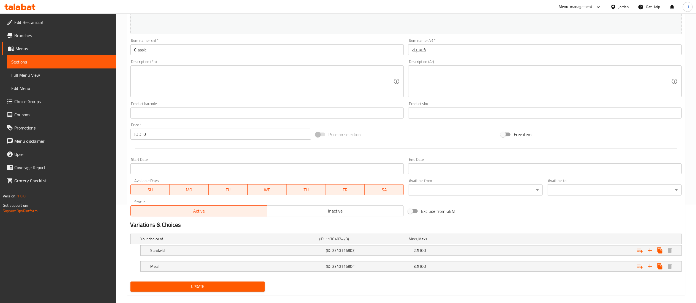
click at [220, 286] on span "Update" at bounding box center [198, 286] width 126 height 7
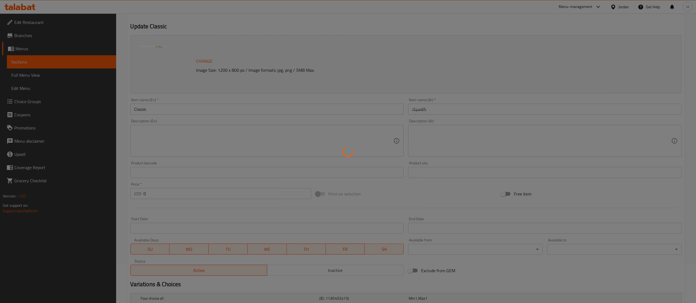
scroll to position [0, 0]
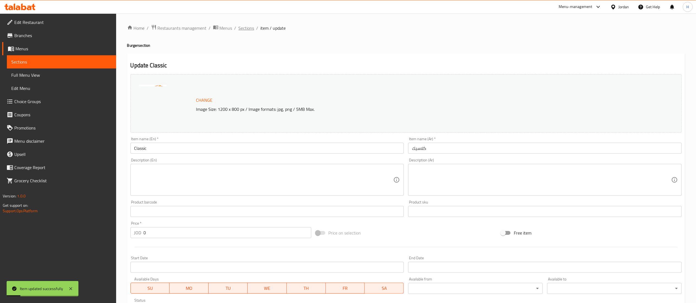
click at [244, 26] on span "Sections" at bounding box center [247, 28] width 16 height 7
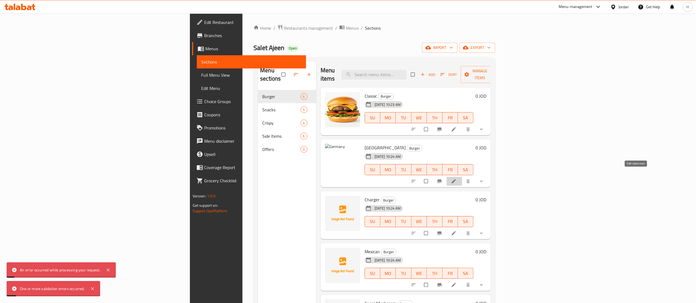
click at [457, 179] on icon at bounding box center [454, 182] width 6 height 6
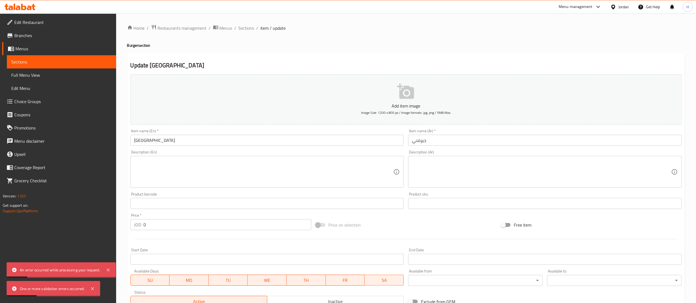
click at [304, 100] on button "Add item image Image Size: 1200 x 800 px / Image formats: jpg, png / 5MB Max." at bounding box center [405, 99] width 551 height 50
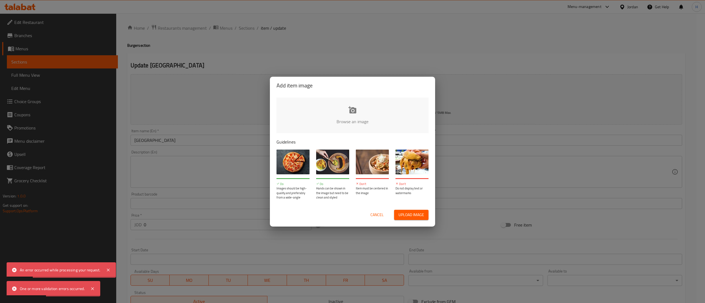
click at [306, 114] on input "file" at bounding box center [538, 123] width 524 height 51
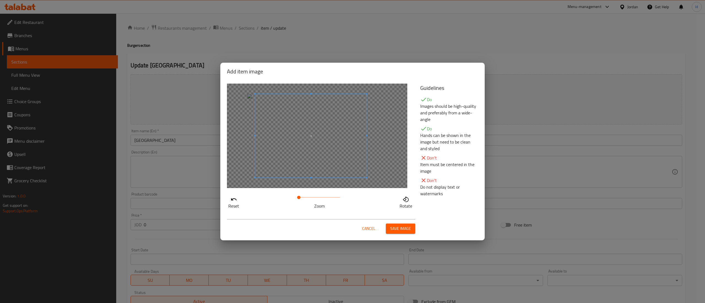
click at [343, 163] on span at bounding box center [310, 136] width 111 height 84
click at [398, 228] on span "Save image" at bounding box center [400, 228] width 21 height 7
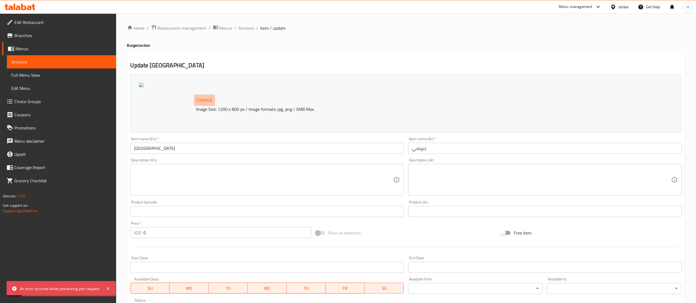
click at [204, 97] on span "Change" at bounding box center [204, 100] width 17 height 8
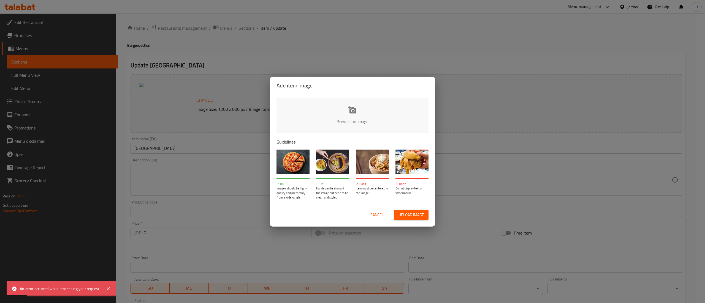
click at [325, 122] on input "file" at bounding box center [538, 123] width 524 height 51
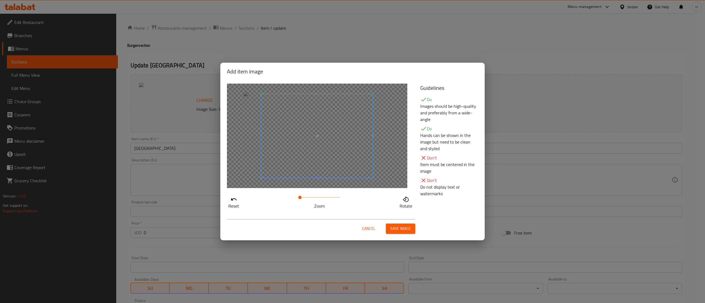
click at [300, 197] on span at bounding box center [299, 197] width 3 height 3
click at [306, 172] on span at bounding box center [307, 136] width 111 height 84
click at [404, 228] on span "Save image" at bounding box center [400, 228] width 21 height 7
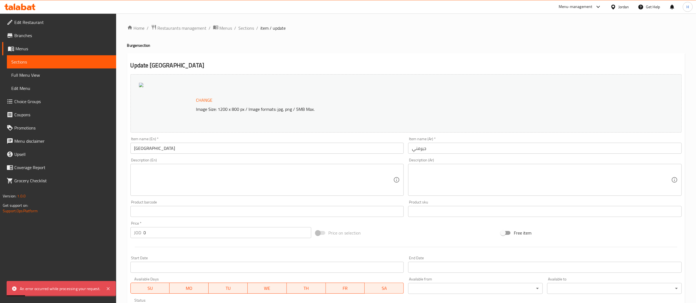
click at [208, 99] on span "Change" at bounding box center [204, 100] width 17 height 8
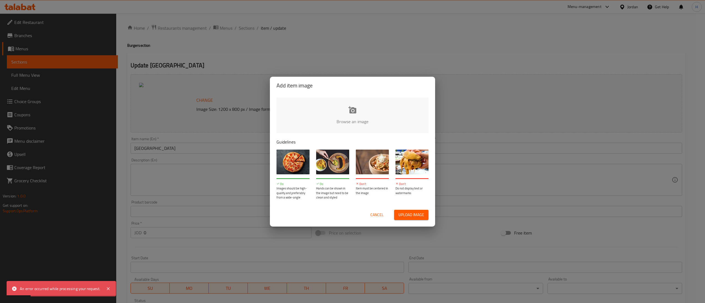
click at [299, 102] on input "file" at bounding box center [538, 123] width 524 height 51
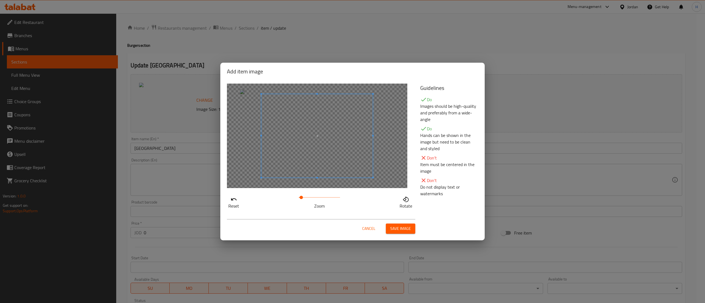
drag, startPoint x: 298, startPoint y: 199, endPoint x: 301, endPoint y: 199, distance: 3.3
click at [301, 199] on span at bounding box center [300, 197] width 3 height 3
click at [400, 231] on span "Save image" at bounding box center [400, 228] width 21 height 7
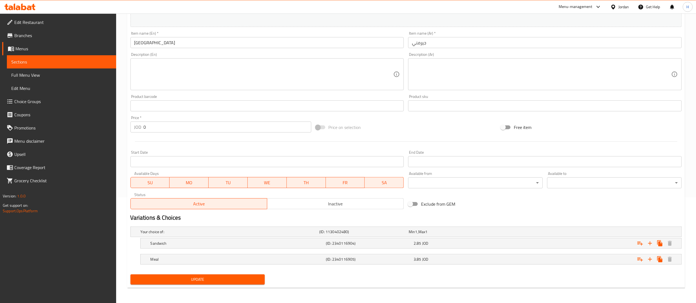
scroll to position [106, 0]
click at [185, 275] on button "Update" at bounding box center [197, 279] width 135 height 10
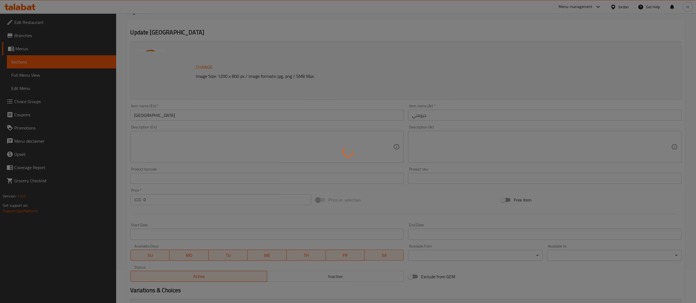
scroll to position [0, 0]
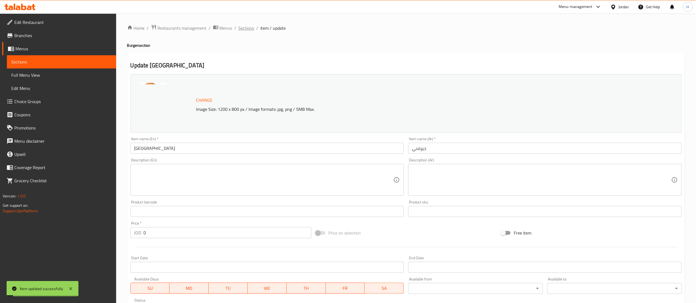
click at [242, 27] on span "Sections" at bounding box center [247, 28] width 16 height 7
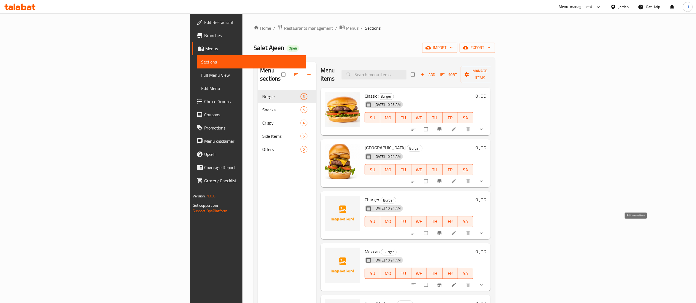
click at [457, 231] on icon at bounding box center [454, 234] width 6 height 6
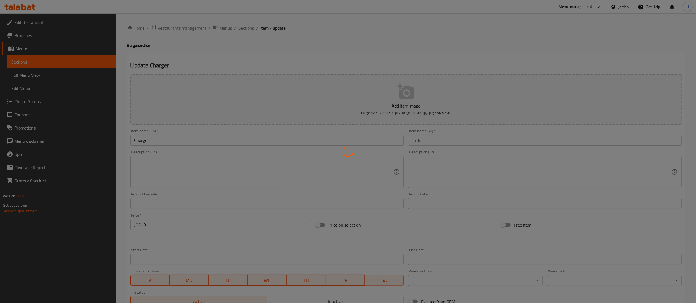
click at [332, 89] on div at bounding box center [348, 151] width 696 height 303
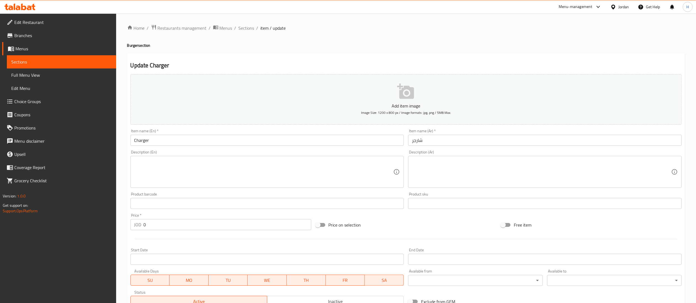
click at [337, 99] on button "Add item image Image Size: 1200 x 800 px / Image formats: jpg, png / 5MB Max." at bounding box center [405, 99] width 551 height 50
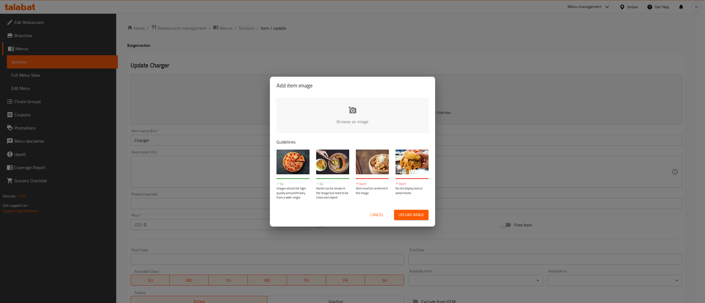
click at [375, 109] on input "file" at bounding box center [538, 123] width 524 height 51
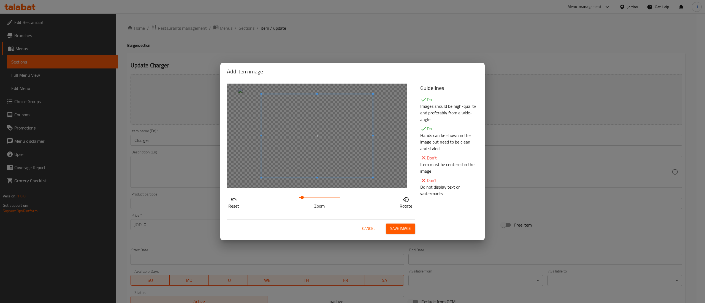
drag, startPoint x: 298, startPoint y: 197, endPoint x: 303, endPoint y: 197, distance: 5.2
click at [303, 197] on span at bounding box center [301, 197] width 3 height 3
click at [296, 164] on span at bounding box center [307, 136] width 111 height 84
click at [398, 234] on div "Cancel Save image" at bounding box center [352, 226] width 260 height 23
click at [398, 229] on span "Save image" at bounding box center [400, 228] width 21 height 7
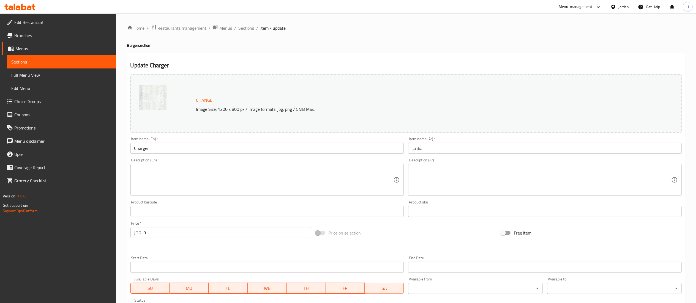
scroll to position [106, 0]
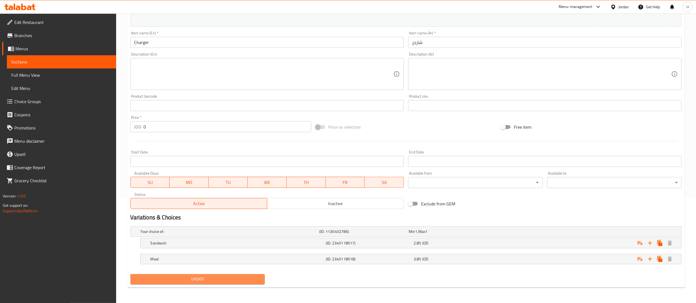
click at [188, 281] on span "Update" at bounding box center [198, 279] width 126 height 7
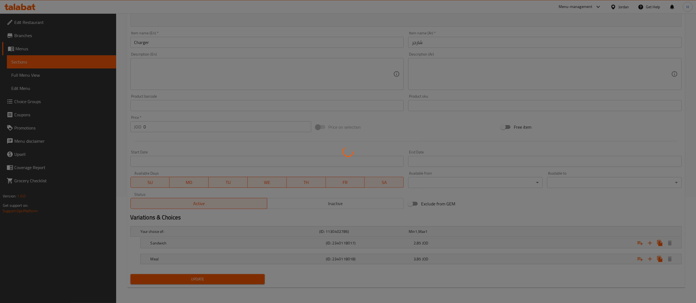
scroll to position [0, 0]
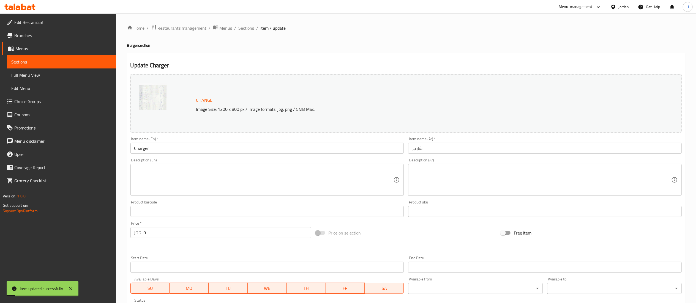
click at [247, 29] on span "Sections" at bounding box center [247, 28] width 16 height 7
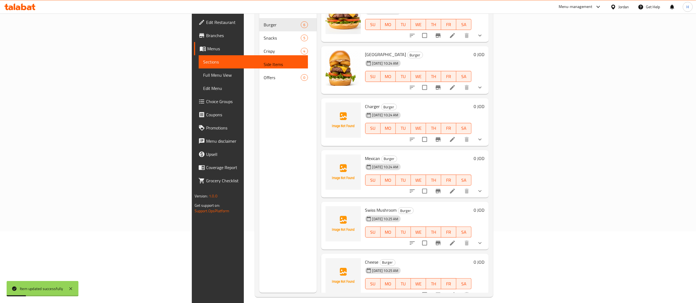
scroll to position [77, 0]
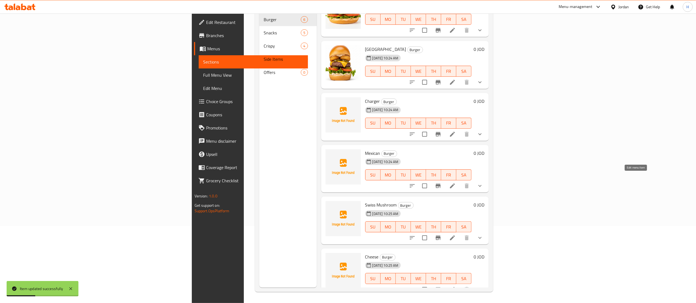
click at [456, 183] on icon at bounding box center [452, 186] width 7 height 7
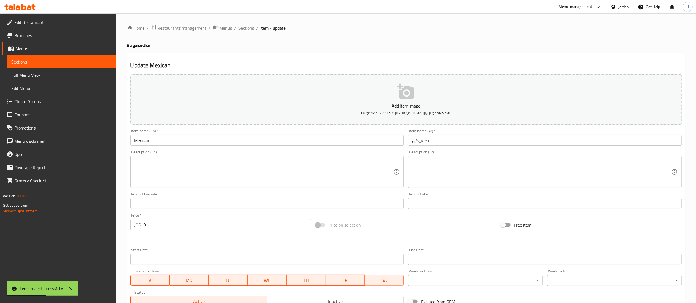
click at [330, 85] on button "Add item image Image Size: 1200 x 800 px / Image formats: jpg, png / 5MB Max." at bounding box center [405, 99] width 551 height 50
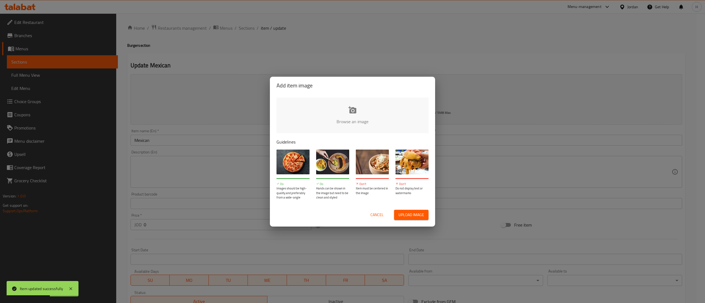
click at [332, 107] on input "file" at bounding box center [538, 123] width 524 height 51
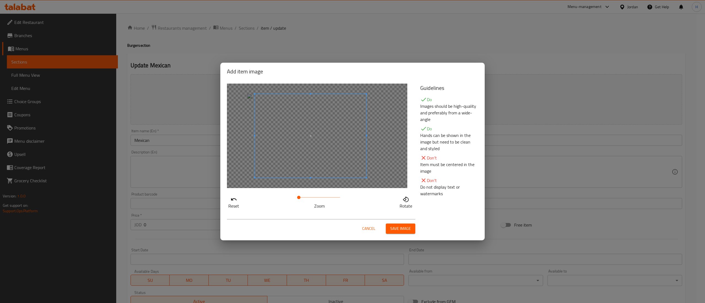
click at [296, 167] on span at bounding box center [310, 136] width 111 height 84
click at [300, 197] on span at bounding box center [299, 197] width 3 height 3
click at [407, 228] on span "Save image" at bounding box center [400, 228] width 21 height 7
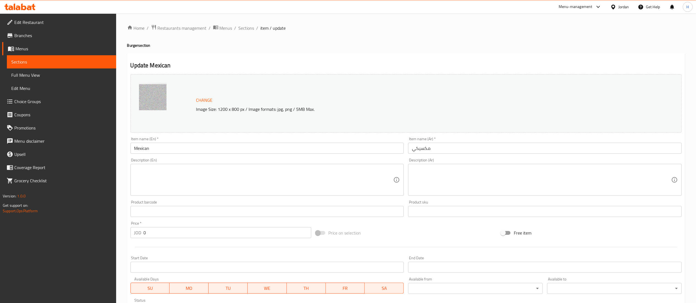
scroll to position [106, 0]
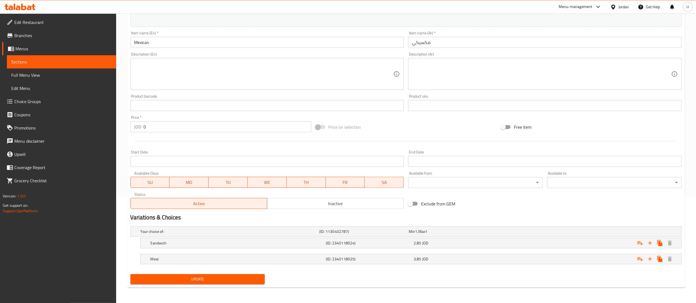
click at [163, 281] on span "Update" at bounding box center [198, 279] width 126 height 7
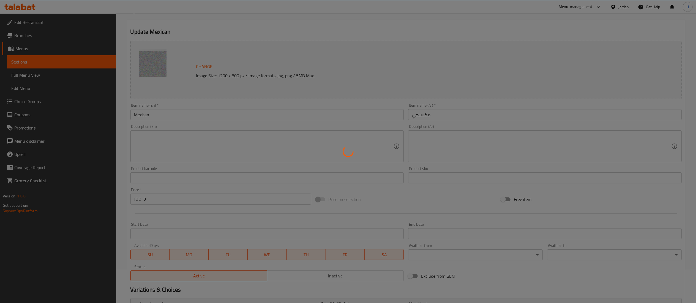
scroll to position [0, 0]
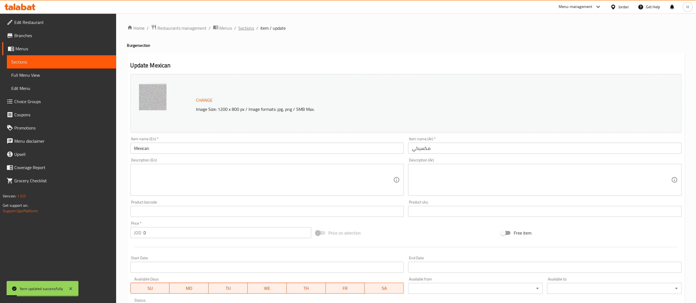
click at [244, 27] on span "Sections" at bounding box center [247, 28] width 16 height 7
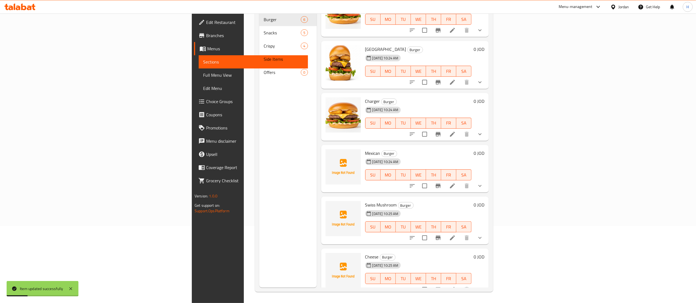
scroll to position [77, 0]
click at [456, 235] on icon at bounding box center [452, 238] width 7 height 7
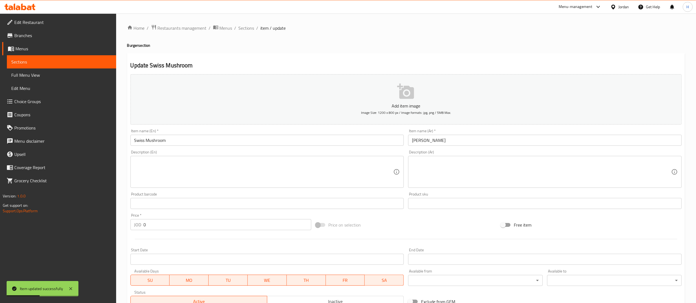
click at [311, 99] on button "Add item image Image Size: 1200 x 800 px / Image formats: jpg, png / 5MB Max." at bounding box center [405, 99] width 551 height 50
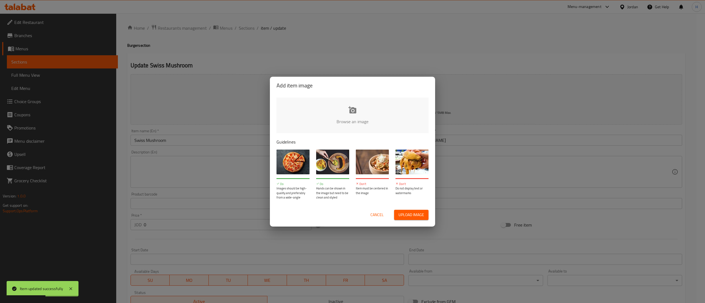
click at [317, 104] on input "file" at bounding box center [538, 123] width 524 height 51
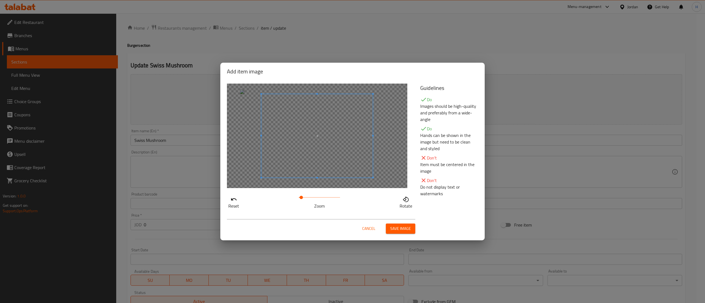
click at [301, 199] on span at bounding box center [300, 197] width 3 height 3
click at [299, 169] on span at bounding box center [308, 135] width 111 height 84
click at [393, 226] on span "Save image" at bounding box center [400, 228] width 21 height 7
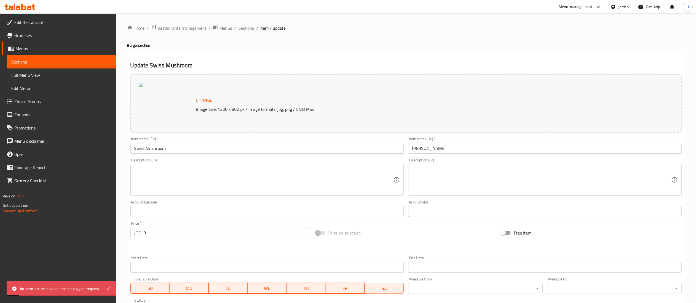
click at [210, 104] on span "Change" at bounding box center [204, 100] width 17 height 8
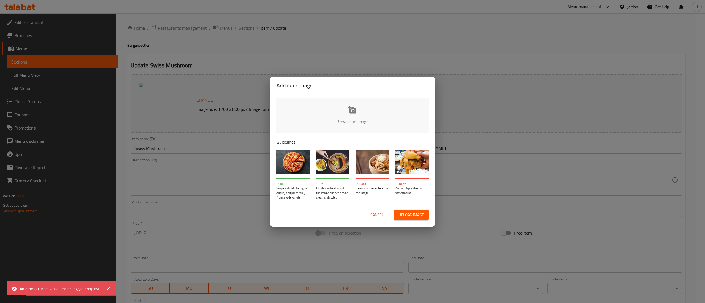
click at [293, 121] on input "file" at bounding box center [538, 123] width 524 height 51
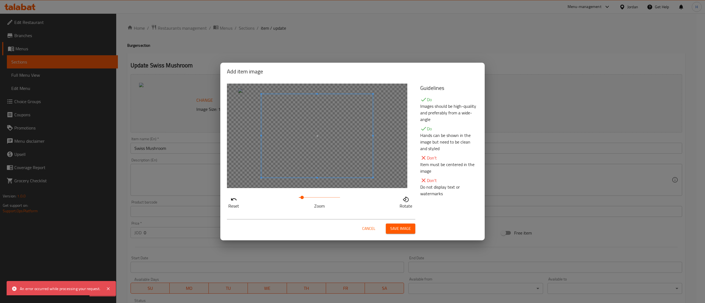
drag, startPoint x: 298, startPoint y: 195, endPoint x: 302, endPoint y: 195, distance: 4.4
click at [302, 196] on span at bounding box center [301, 197] width 3 height 3
click at [301, 173] on span at bounding box center [306, 135] width 111 height 84
click at [409, 232] on span "Save image" at bounding box center [400, 228] width 21 height 7
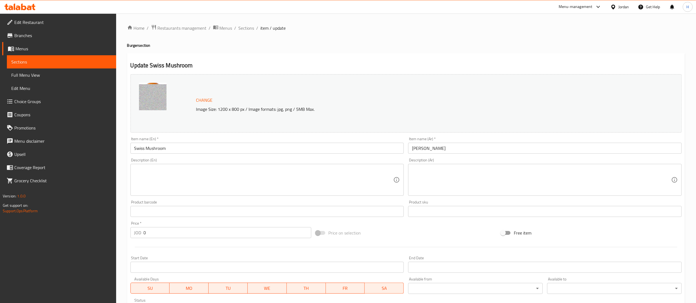
scroll to position [106, 0]
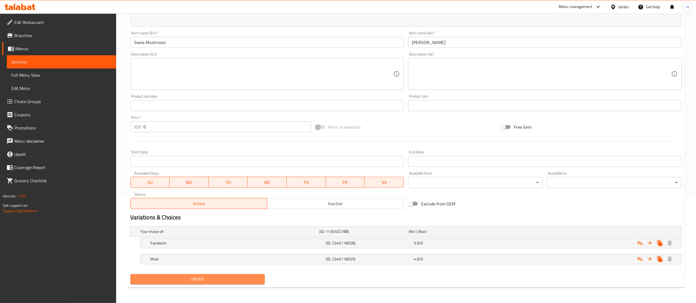
click at [180, 282] on span "Update" at bounding box center [198, 279] width 126 height 7
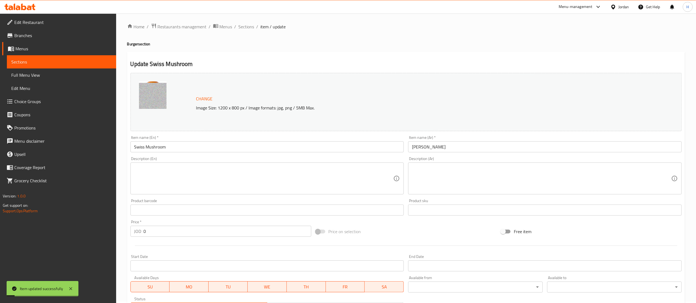
scroll to position [0, 0]
click at [244, 26] on span "Sections" at bounding box center [247, 28] width 16 height 7
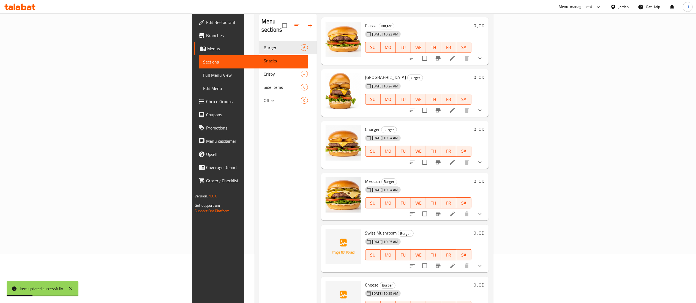
scroll to position [77, 0]
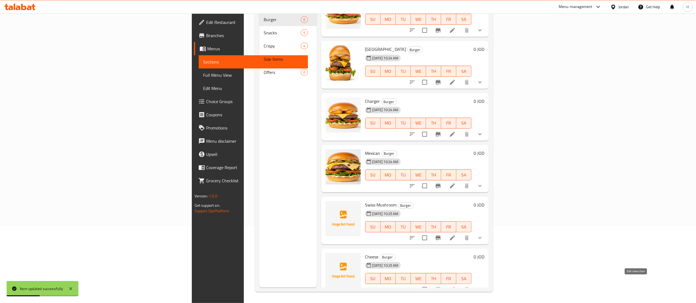
click at [456, 287] on icon at bounding box center [452, 290] width 7 height 7
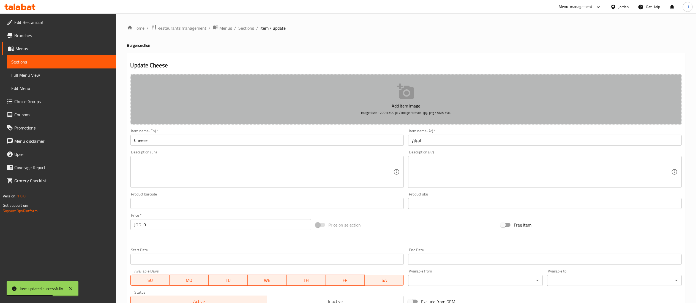
click at [474, 85] on button "Add item image Image Size: 1200 x 800 px / Image formats: jpg, png / 5MB Max." at bounding box center [405, 99] width 551 height 50
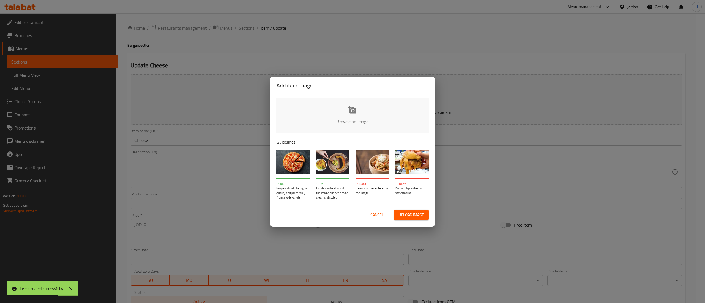
click at [381, 115] on input "file" at bounding box center [538, 123] width 524 height 51
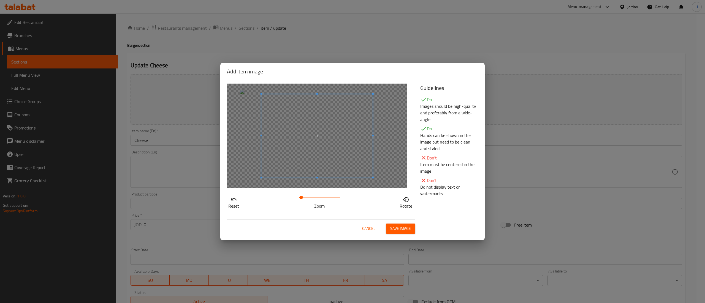
click at [301, 197] on span at bounding box center [300, 197] width 3 height 3
click at [307, 164] on span at bounding box center [306, 135] width 111 height 84
click at [308, 164] on span at bounding box center [307, 135] width 111 height 84
click at [401, 229] on span "Save image" at bounding box center [400, 228] width 21 height 7
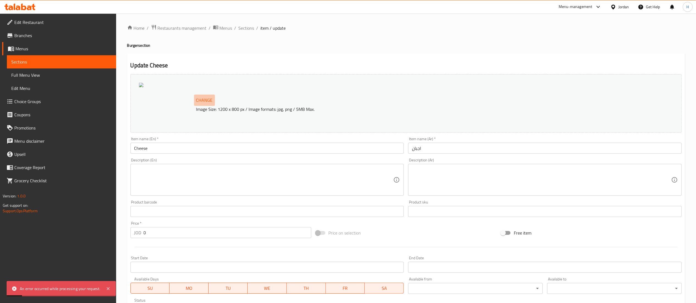
click at [207, 101] on span "Change" at bounding box center [204, 100] width 17 height 8
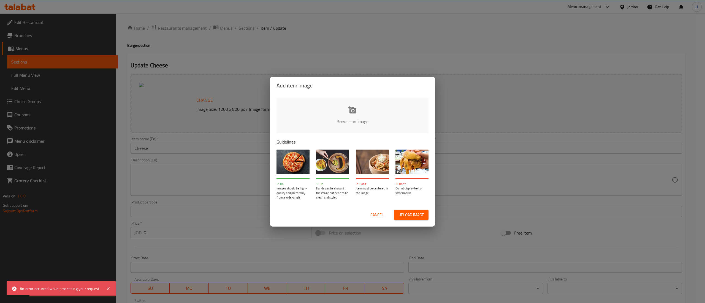
click at [348, 121] on input "file" at bounding box center [538, 123] width 524 height 51
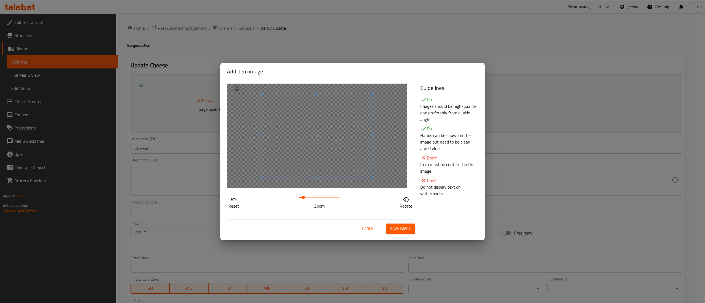
drag, startPoint x: 299, startPoint y: 196, endPoint x: 303, endPoint y: 196, distance: 4.4
click at [303, 196] on span at bounding box center [302, 197] width 3 height 3
click at [293, 170] on span at bounding box center [305, 136] width 111 height 84
click at [396, 231] on span "Save image" at bounding box center [400, 228] width 21 height 7
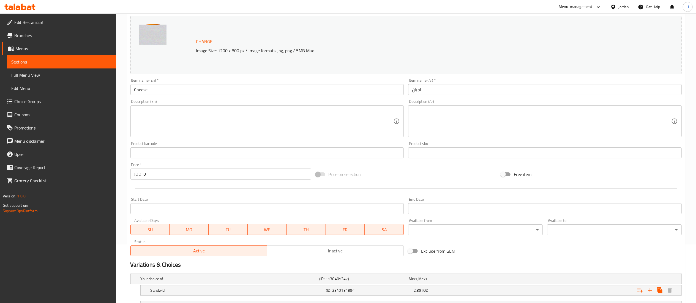
scroll to position [106, 0]
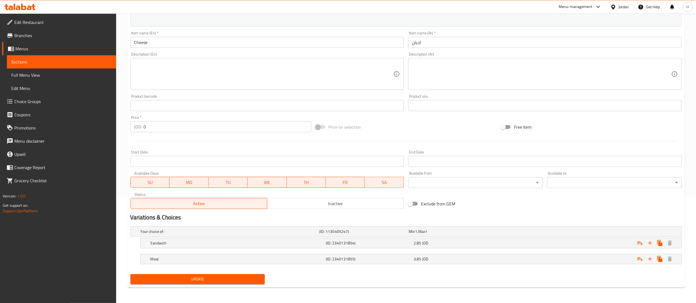
click at [190, 280] on span "Update" at bounding box center [198, 279] width 126 height 7
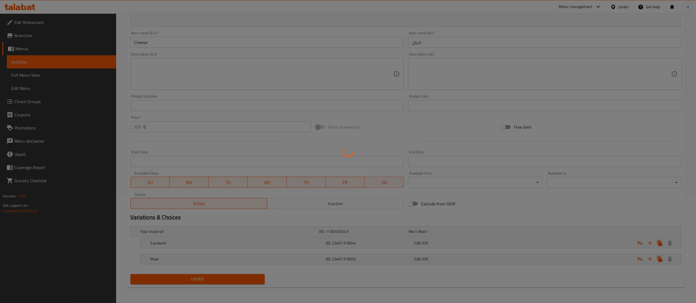
scroll to position [0, 0]
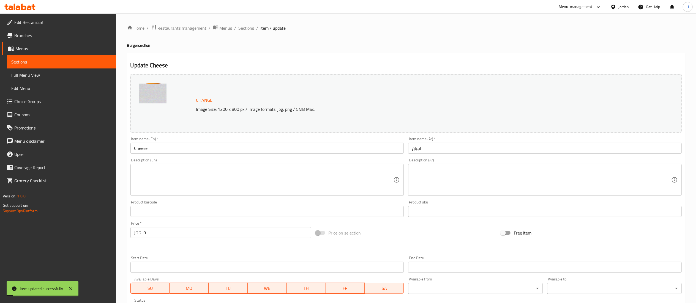
click at [243, 29] on span "Sections" at bounding box center [247, 28] width 16 height 7
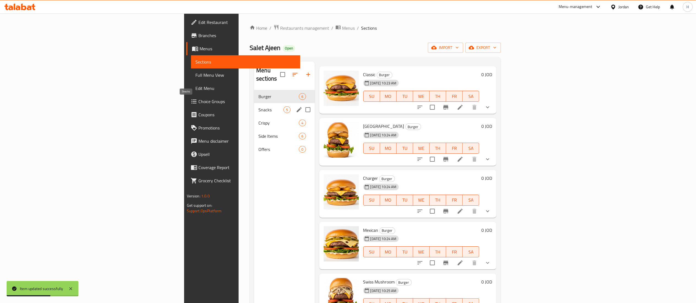
click at [258, 107] on span "Snacks" at bounding box center [270, 110] width 25 height 7
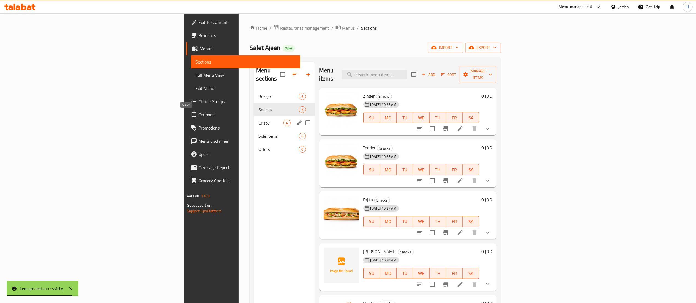
click at [258, 120] on span "Crispy" at bounding box center [270, 123] width 25 height 7
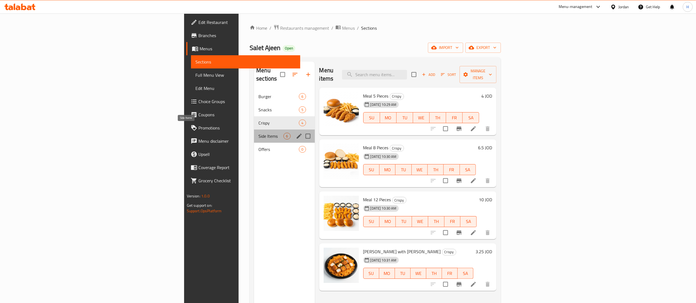
click at [258, 133] on span "Side Items" at bounding box center [270, 136] width 25 height 7
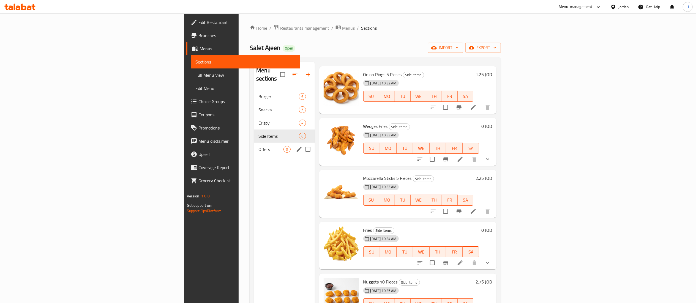
click at [258, 146] on span "Offers" at bounding box center [270, 149] width 25 height 7
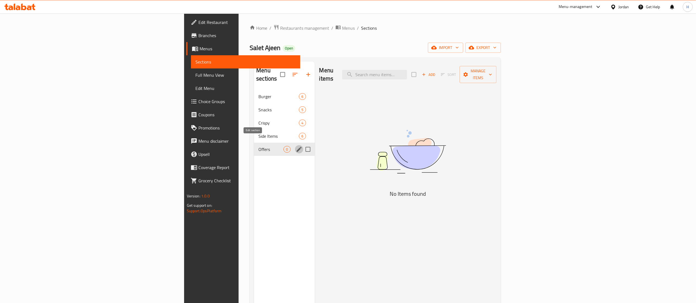
click at [297, 147] on icon "edit" at bounding box center [299, 149] width 5 height 5
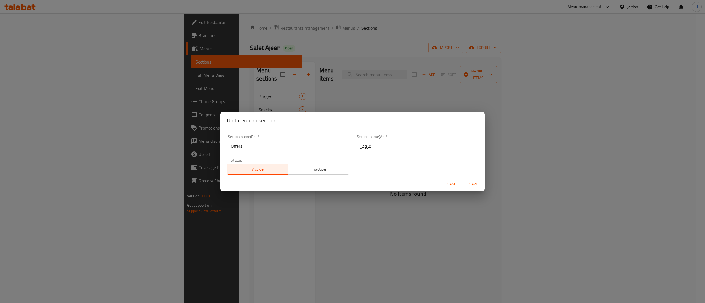
click at [319, 168] on span "Inactive" at bounding box center [318, 169] width 57 height 8
click at [472, 186] on span "Save" at bounding box center [473, 184] width 13 height 7
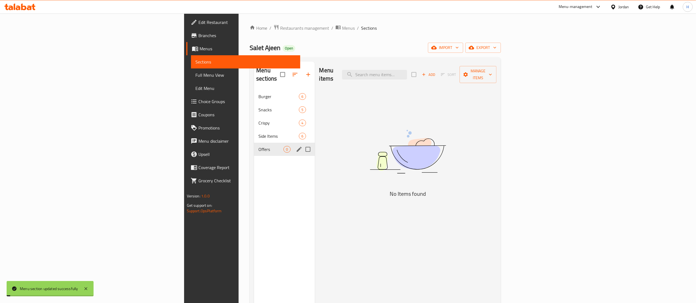
click at [254, 163] on div "Menu sections Burger 6 Snacks 5 Crispy 4 Side Items 6 Offers 0" at bounding box center [284, 213] width 61 height 303
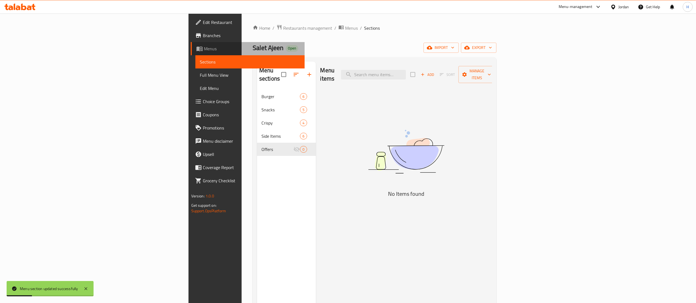
click at [204, 47] on span "Menus" at bounding box center [252, 48] width 96 height 7
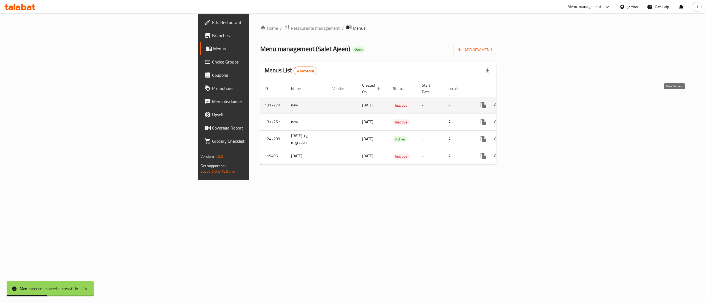
click at [526, 102] on icon "enhanced table" at bounding box center [522, 105] width 7 height 7
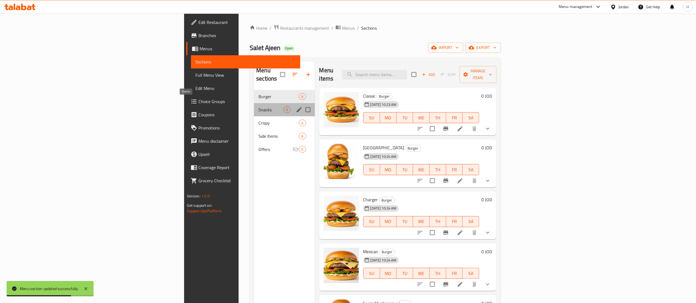
click at [258, 107] on span "Snacks" at bounding box center [270, 110] width 25 height 7
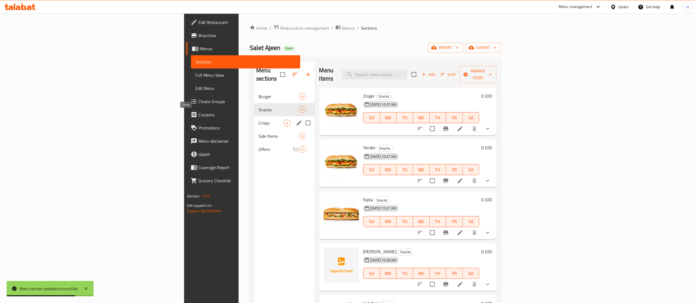
click at [258, 120] on span "Crispy" at bounding box center [270, 123] width 25 height 7
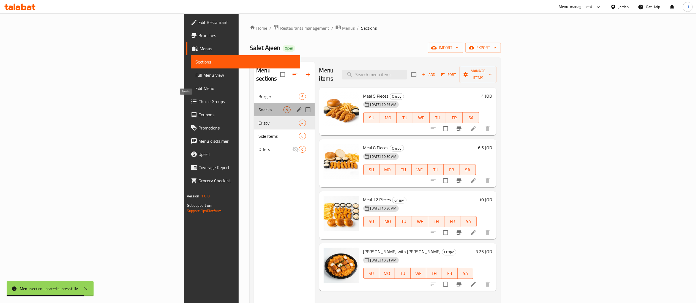
click at [258, 107] on span "Snacks" at bounding box center [270, 110] width 25 height 7
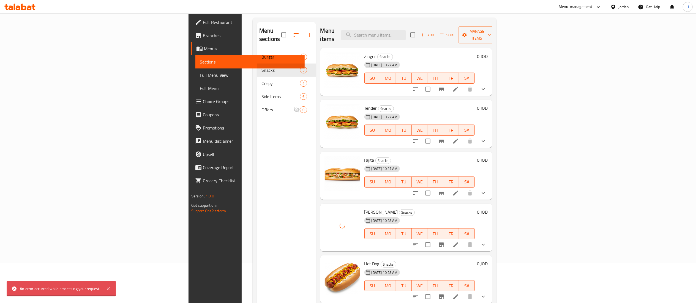
scroll to position [22, 0]
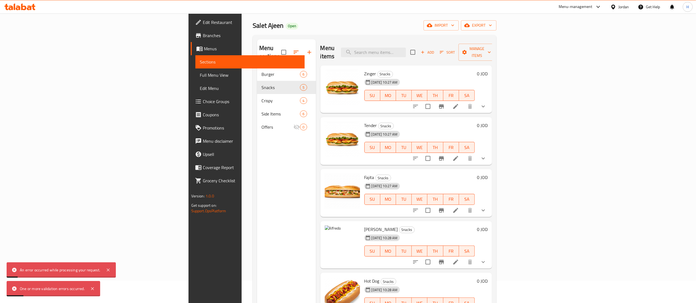
click at [257, 168] on div "Menu sections Burger 6 Snacks 5 Crispy 4 Side Items 6 Offers 0" at bounding box center [286, 190] width 59 height 303
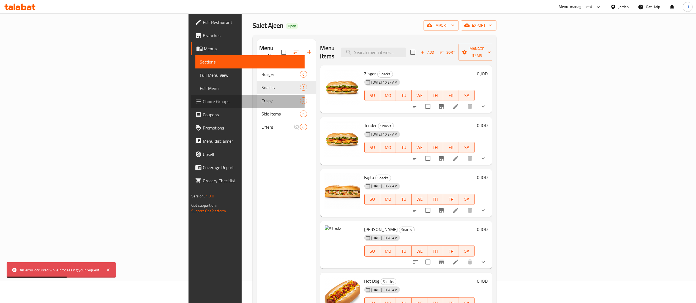
click at [203, 102] on span "Choice Groups" at bounding box center [251, 101] width 97 height 7
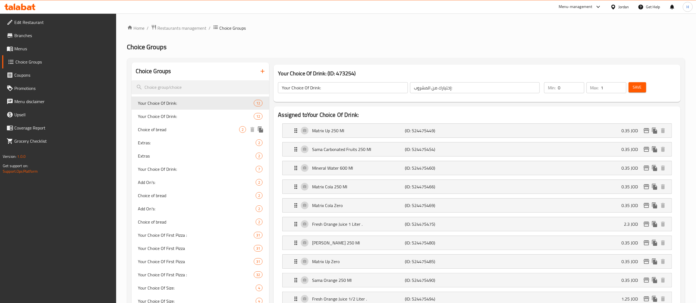
click at [165, 131] on span "Choice of bread" at bounding box center [188, 129] width 101 height 7
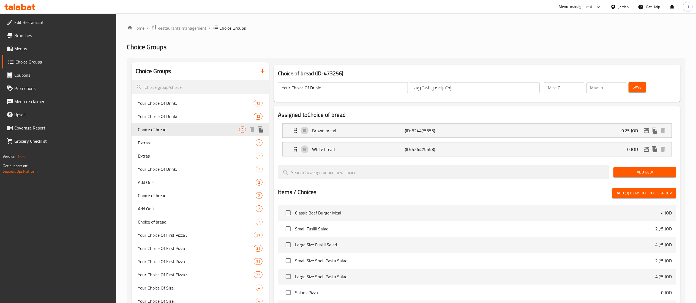
type input "Choice of bread"
type input "اختيارك من الخبز"
type input "1"
type input "2"
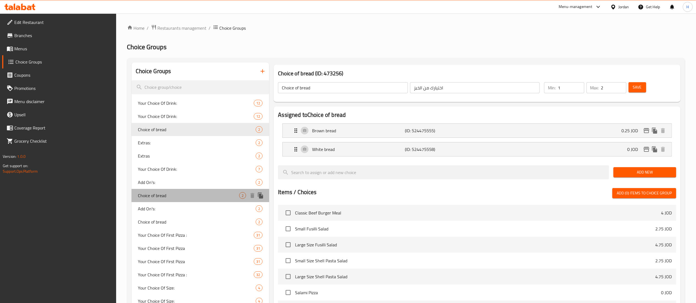
click at [182, 194] on span "Choice of bread" at bounding box center [188, 195] width 101 height 7
type input "0"
type input "1"
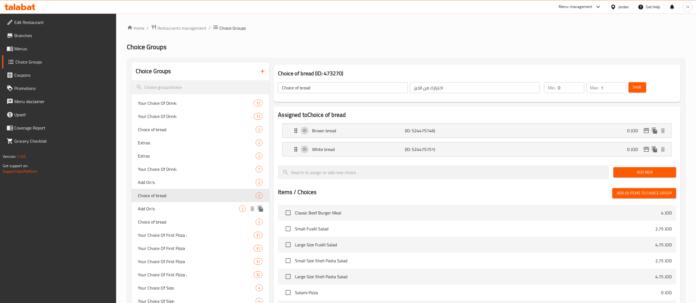
click at [187, 208] on span "Add On's:" at bounding box center [188, 209] width 101 height 7
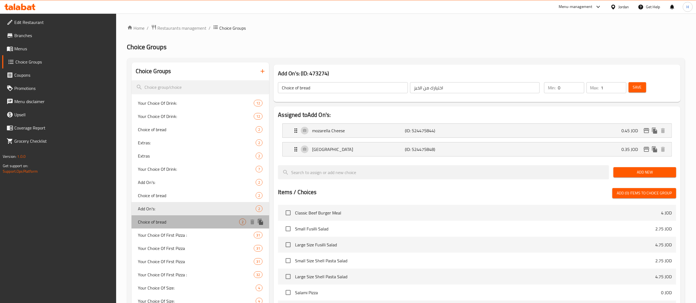
type input "Add On's:"
type input "الإضافات:"
type input "2"
click at [186, 221] on span "Choice of bread" at bounding box center [188, 222] width 101 height 7
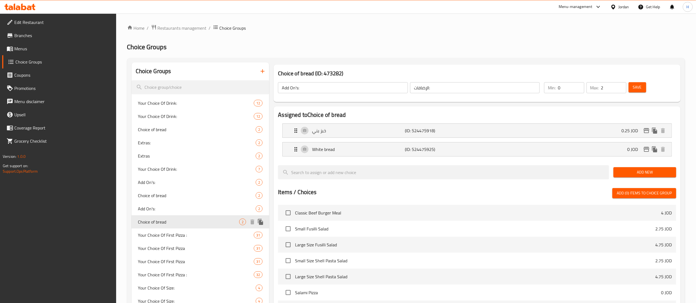
type input "Choice of bread"
type input "اختيارك من الخبز"
type input "1"
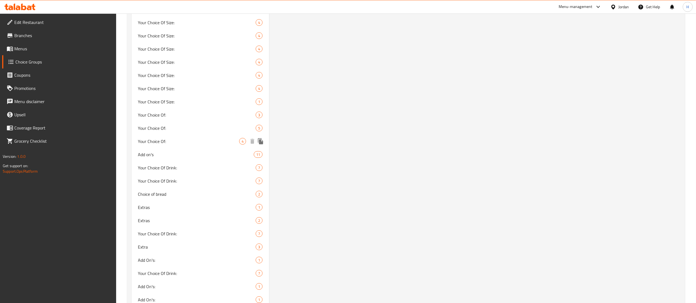
scroll to position [440, 0]
click at [179, 178] on span "Choice of bread" at bounding box center [188, 178] width 101 height 7
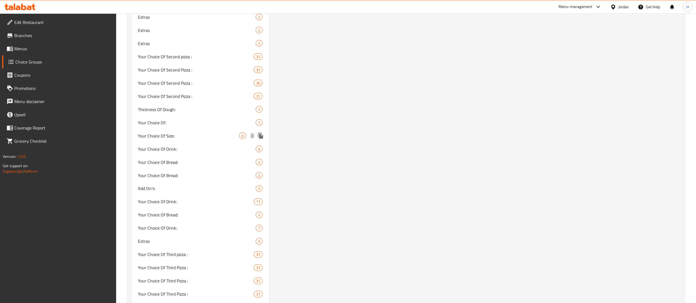
scroll to position [881, 0]
click at [194, 198] on span "Your Choice Of Bread:" at bounding box center [188, 200] width 101 height 7
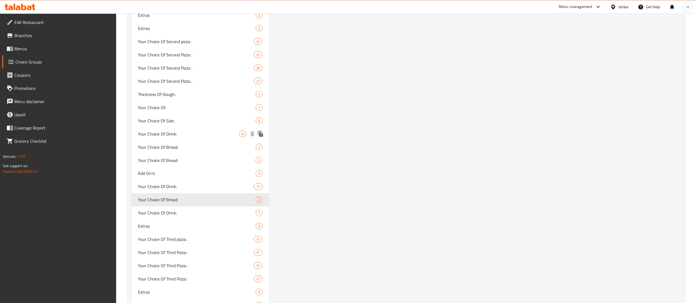
type input "Your Choice Of Bread:"
type input "إختيارك من الخبز:"
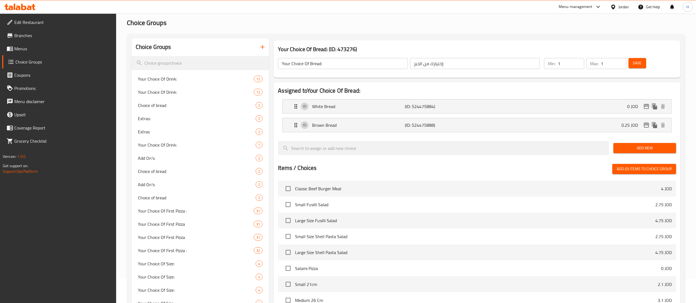
scroll to position [0, 0]
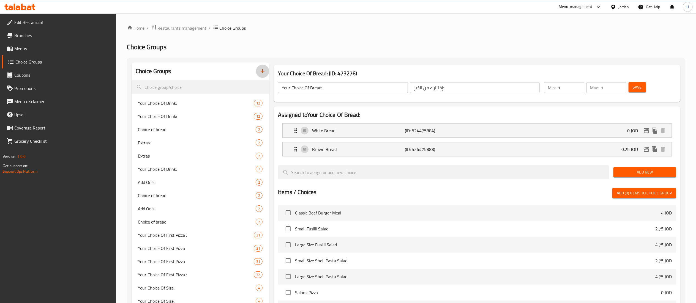
click at [266, 68] on button "button" at bounding box center [262, 71] width 13 height 13
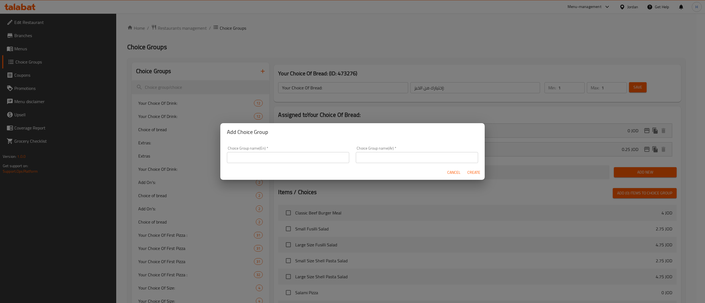
click at [274, 157] on input "text" at bounding box center [288, 157] width 122 height 11
type input "}"
type input "Choose Your Bread"
type input "اختر الخبز"
click at [470, 172] on span "Create" at bounding box center [473, 172] width 13 height 7
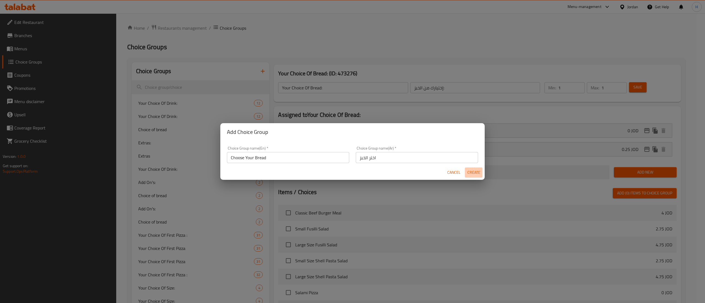
type input "Choose Your Bread"
type input "اختر الخبز"
type input "0"
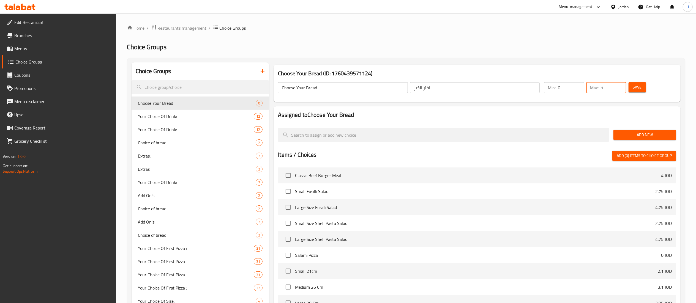
type input "1"
click at [621, 85] on input "1" at bounding box center [613, 87] width 25 height 11
type input "1"
click at [578, 85] on input "1" at bounding box center [571, 87] width 26 height 11
click at [607, 107] on div "Assigned to Choose Your Bread Add New Items / Choices Add (0) items to choice g…" at bounding box center [477, 229] width 407 height 245
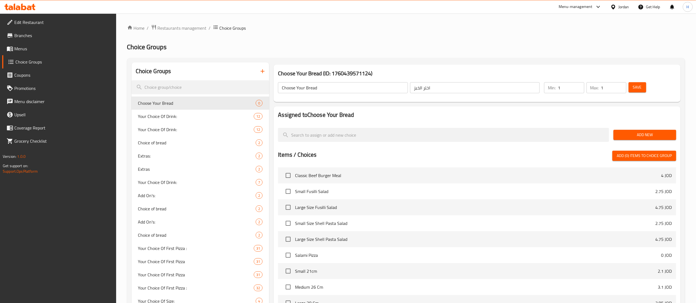
drag, startPoint x: 640, startPoint y: 89, endPoint x: 539, endPoint y: 125, distance: 106.7
click at [635, 135] on span "Add New" at bounding box center [645, 135] width 54 height 7
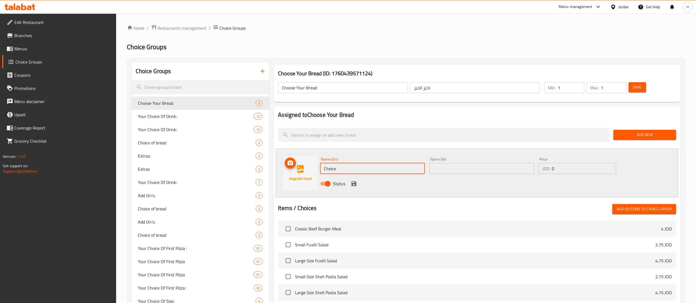
drag, startPoint x: 310, startPoint y: 170, endPoint x: 290, endPoint y: 170, distance: 20.6
click at [290, 170] on div "Name (En) Choice Name (En) Name (Ar) Name (Ar) Price JOD 0 Price Status" at bounding box center [477, 173] width 403 height 49
type input "French Bread"
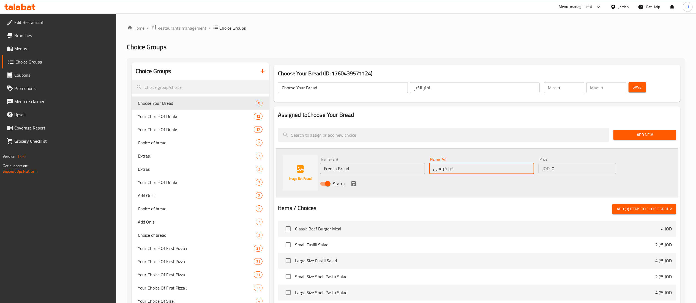
type input "خبز فرنسي"
click at [349, 184] on div "Status" at bounding box center [482, 183] width 328 height 15
click at [352, 184] on icon "save" at bounding box center [353, 183] width 5 height 5
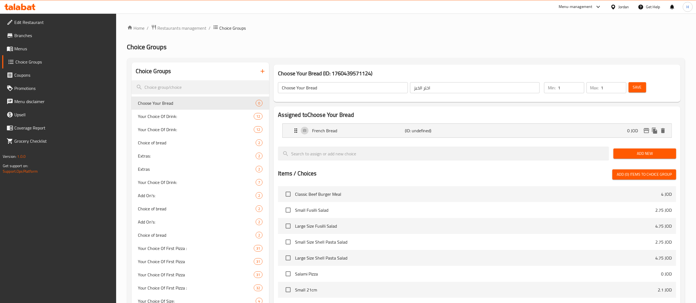
click at [621, 154] on span "Add New" at bounding box center [645, 153] width 54 height 7
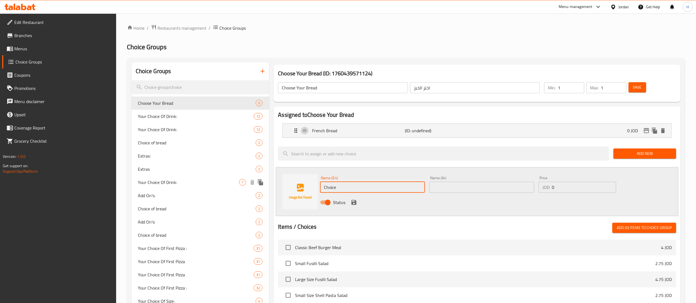
type input "Tortilla Bread"
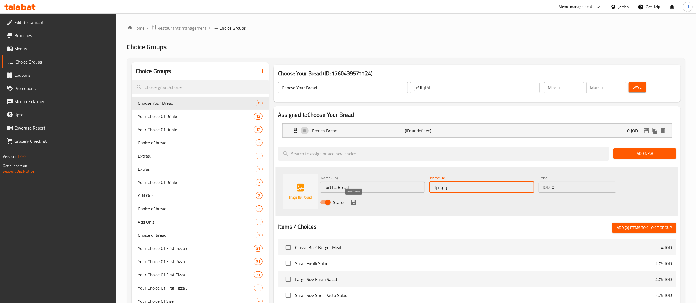
type input "خبز تورتيلا"
click at [354, 201] on icon "save" at bounding box center [353, 202] width 5 height 5
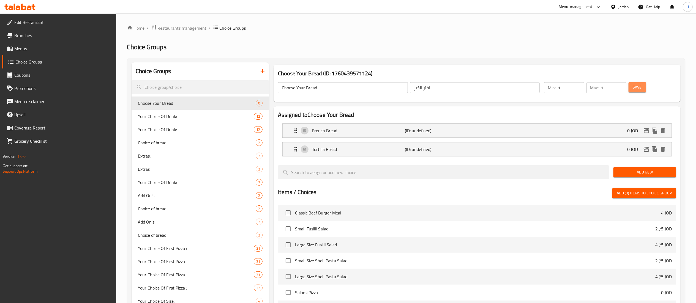
click at [636, 88] on span "Save" at bounding box center [637, 87] width 9 height 7
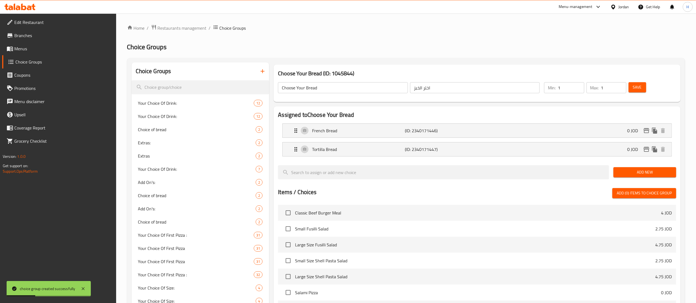
drag, startPoint x: 23, startPoint y: 48, endPoint x: 29, endPoint y: 51, distance: 6.3
click at [23, 48] on span "Menus" at bounding box center [62, 48] width 97 height 7
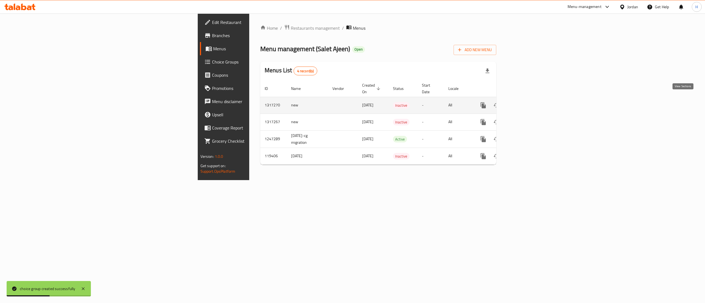
click at [525, 103] on icon "enhanced table" at bounding box center [522, 105] width 5 height 5
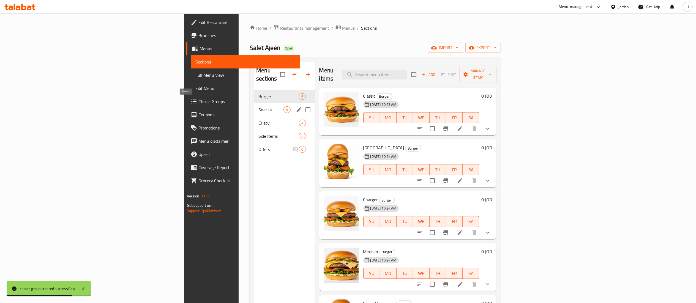
click at [258, 107] on span "Snacks" at bounding box center [270, 110] width 25 height 7
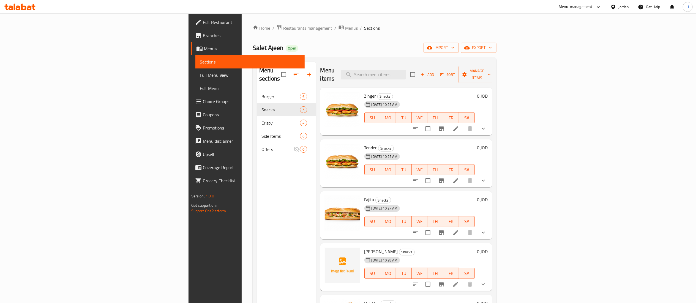
click at [497, 55] on div "Home / Restaurants management / Menus / Sections Salet Ajeen Open import export…" at bounding box center [375, 196] width 244 height 345
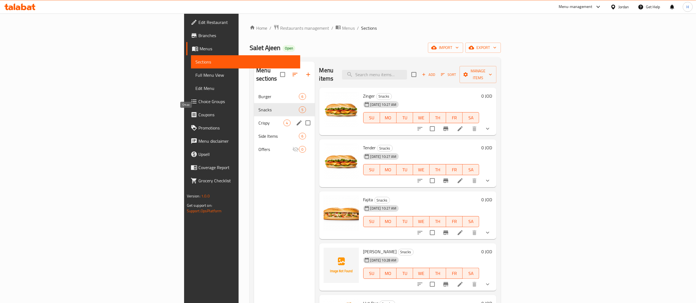
click at [258, 120] on span "Crispy" at bounding box center [270, 123] width 25 height 7
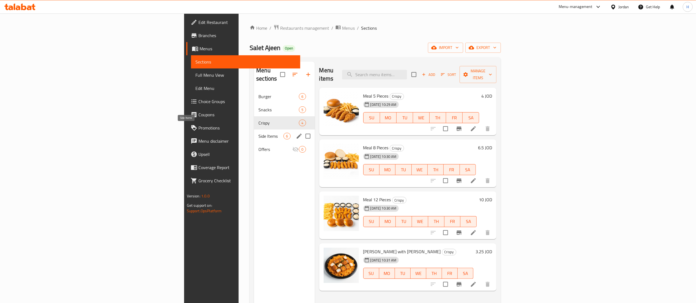
click at [258, 133] on span "Side Items" at bounding box center [270, 136] width 25 height 7
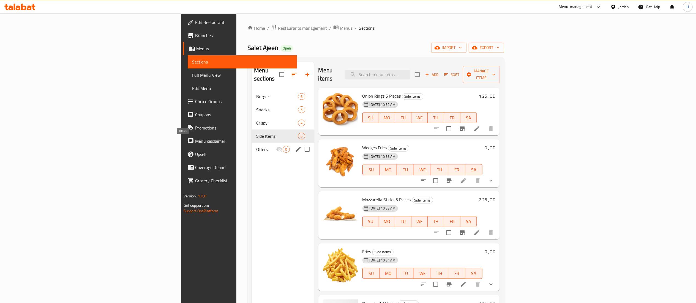
click at [256, 146] on span "Offers" at bounding box center [266, 149] width 20 height 7
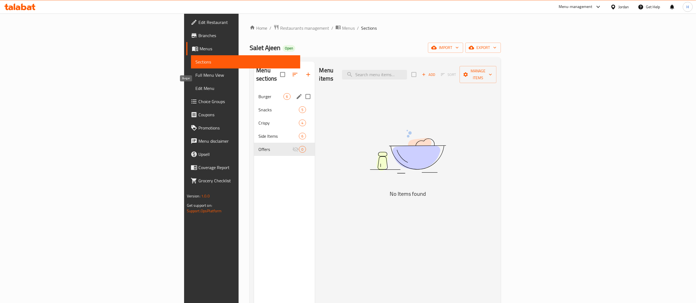
click at [254, 90] on div "Burger 6" at bounding box center [284, 96] width 61 height 13
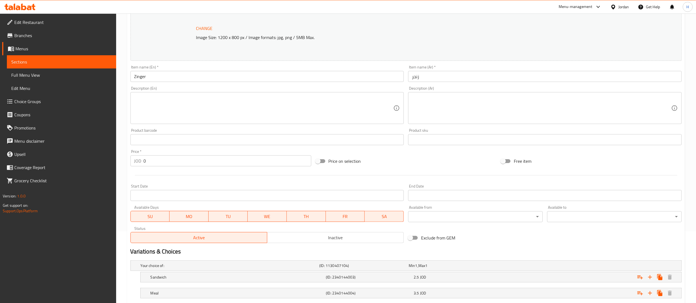
scroll to position [106, 0]
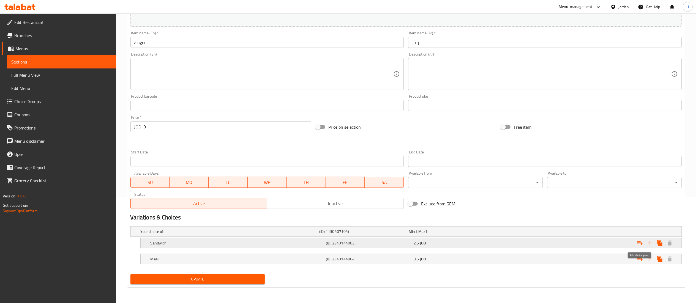
click at [640, 243] on icon "Expand" at bounding box center [640, 243] width 7 height 7
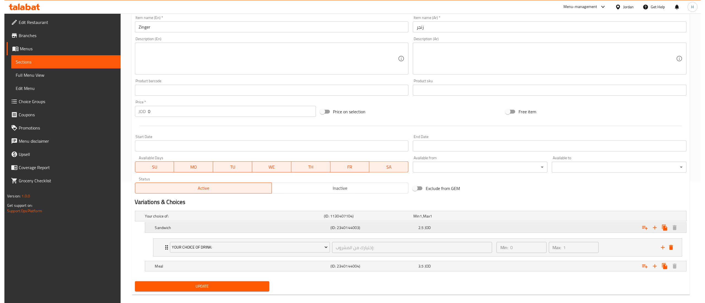
scroll to position [129, 0]
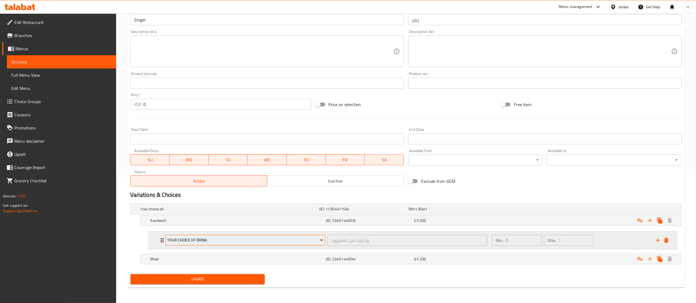
click at [306, 237] on span "Your Choice Of Drink:" at bounding box center [245, 240] width 156 height 7
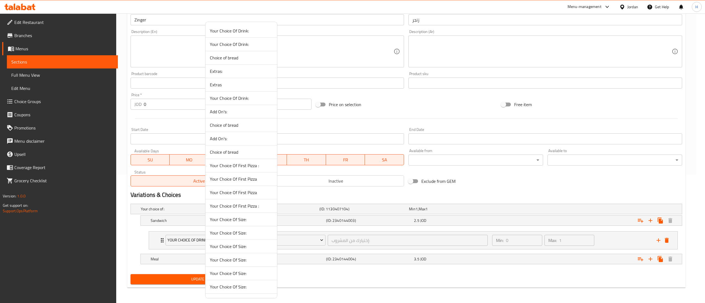
scroll to position [359, 0]
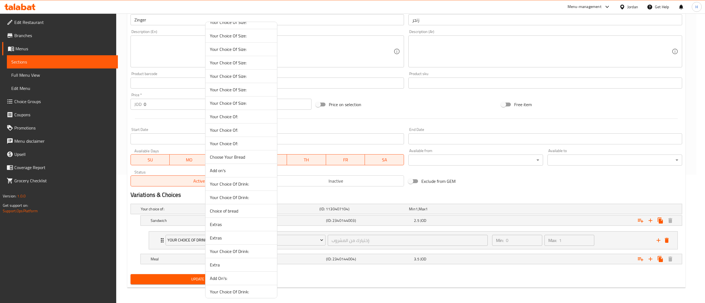
click at [241, 158] on span "Choose Your Bread" at bounding box center [241, 157] width 63 height 7
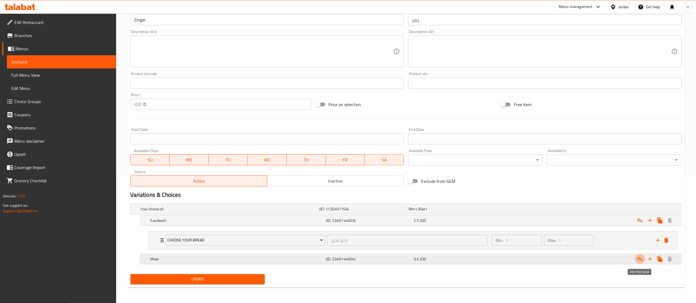
click at [640, 256] on icon "Expand" at bounding box center [640, 259] width 7 height 7
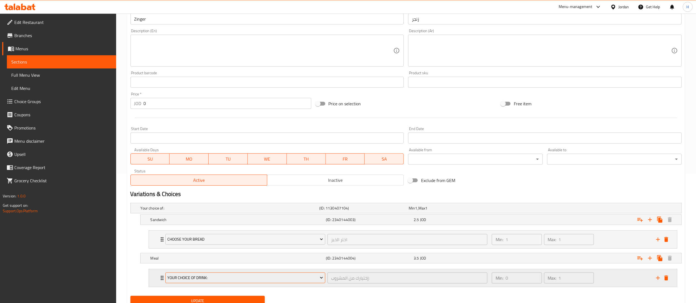
click at [257, 279] on span "Your Choice Of Drink:" at bounding box center [245, 278] width 156 height 7
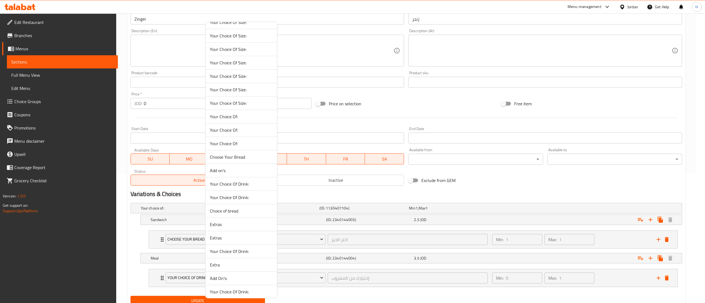
click at [242, 160] on span "Choose Your Bread" at bounding box center [241, 157] width 63 height 7
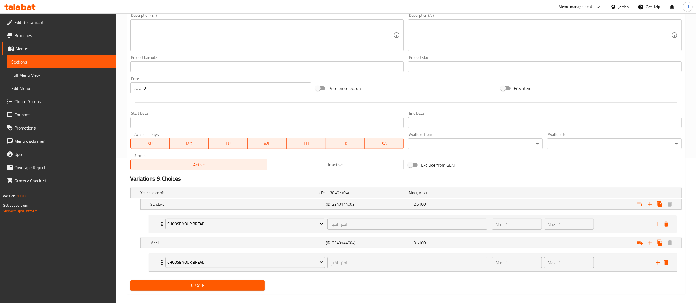
scroll to position [152, 0]
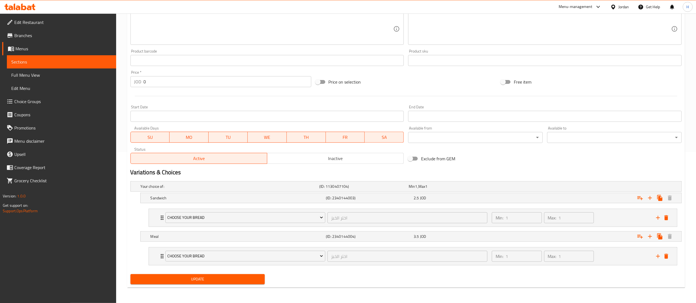
click at [216, 277] on span "Update" at bounding box center [198, 279] width 126 height 7
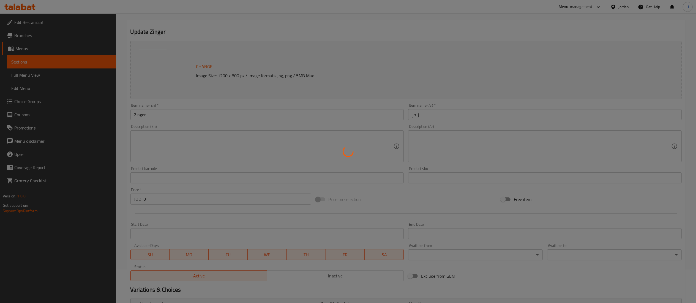
scroll to position [0, 0]
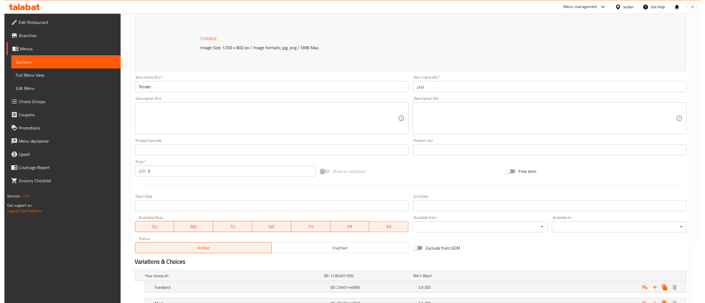
scroll to position [106, 0]
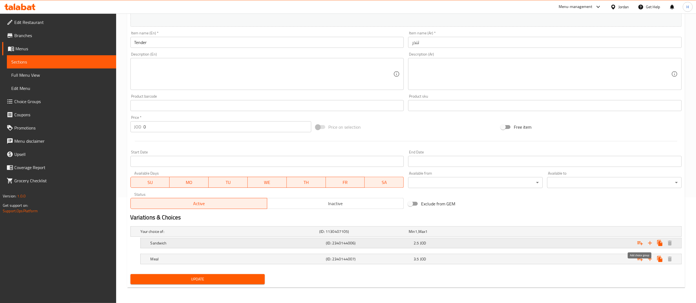
click at [638, 244] on icon "Expand" at bounding box center [640, 244] width 6 height 4
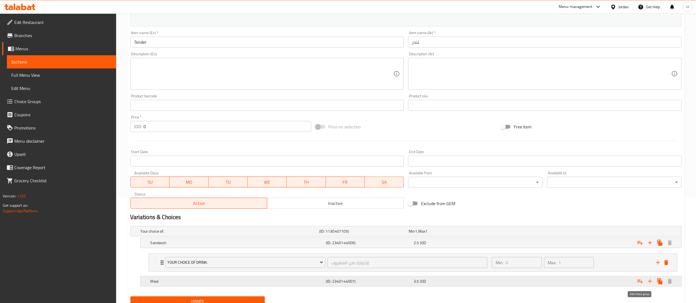
click at [640, 282] on icon "Expand" at bounding box center [640, 281] width 7 height 7
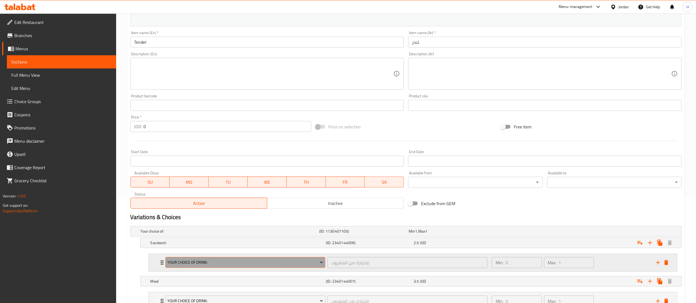
click at [221, 264] on span "Your Choice Of Drink:" at bounding box center [245, 262] width 156 height 7
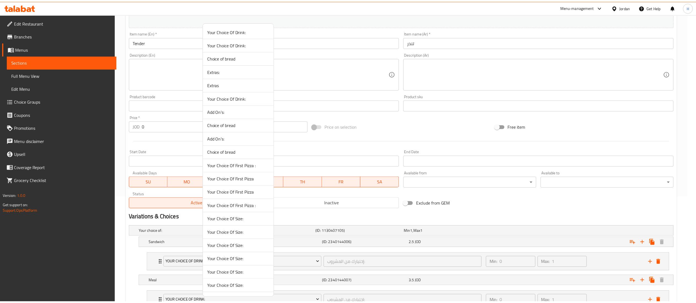
scroll to position [359, 0]
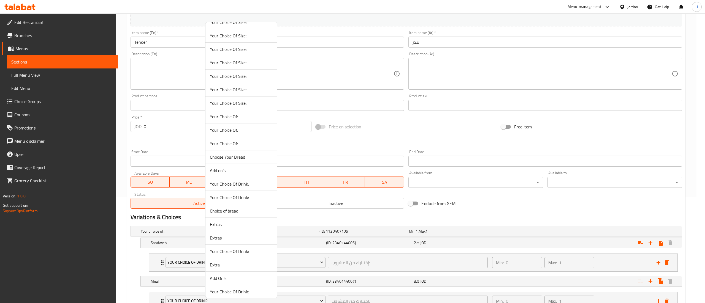
click at [233, 159] on span "Choose Your Bread" at bounding box center [241, 157] width 63 height 7
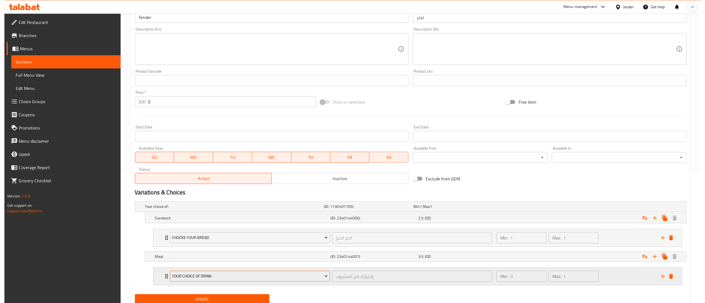
scroll to position [152, 0]
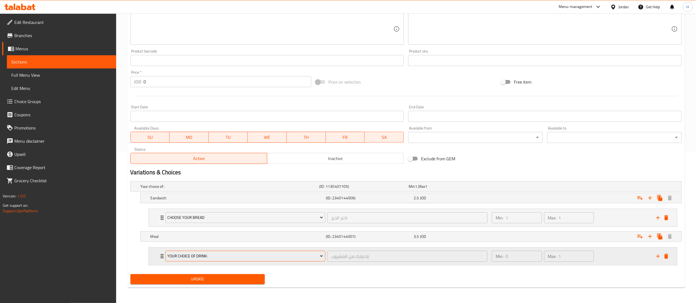
click at [209, 257] on span "Your Choice Of Drink:" at bounding box center [245, 256] width 156 height 7
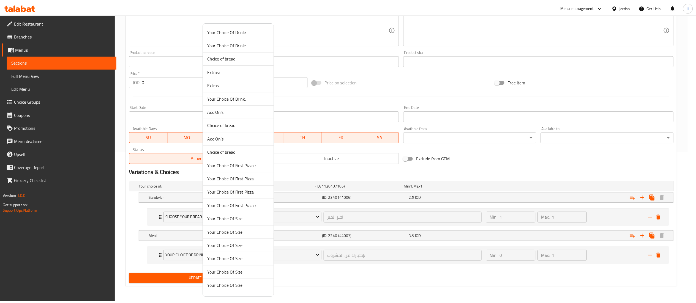
scroll to position [359, 0]
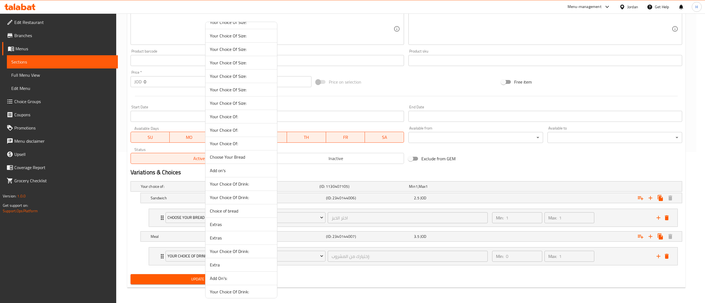
click at [239, 160] on span "Choose Your Bread" at bounding box center [241, 157] width 63 height 7
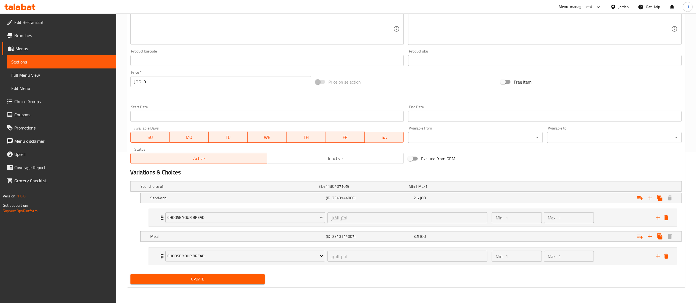
click at [211, 276] on button "Update" at bounding box center [197, 279] width 135 height 10
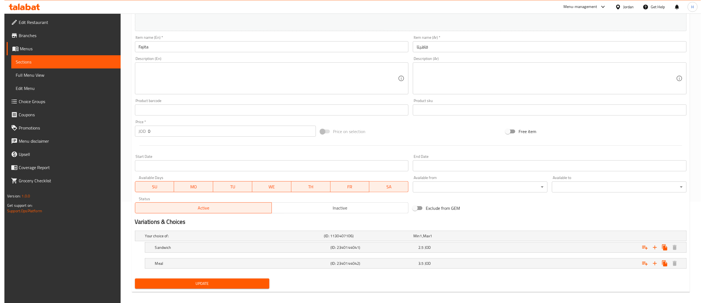
scroll to position [106, 0]
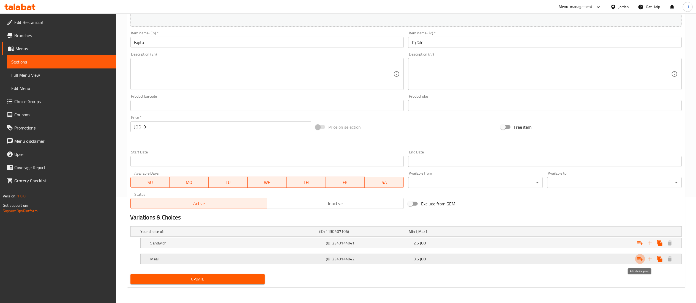
click at [642, 262] on icon "Expand" at bounding box center [640, 259] width 7 height 7
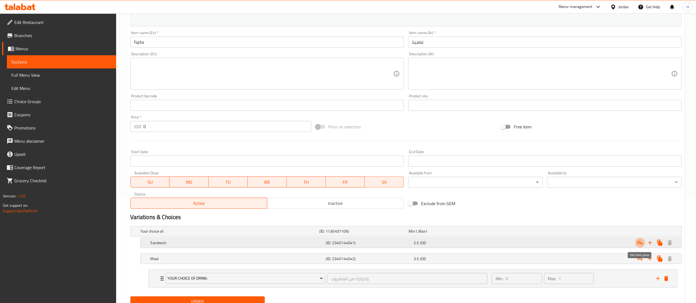
click at [640, 244] on icon "Expand" at bounding box center [640, 243] width 7 height 7
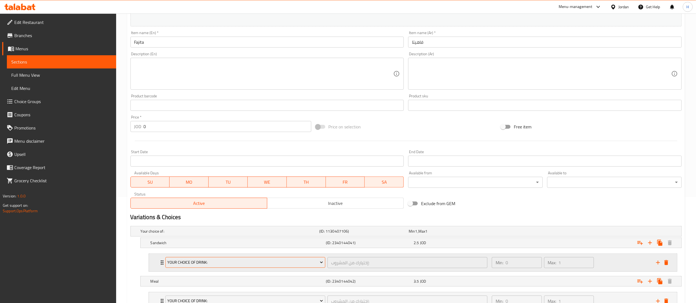
click at [239, 259] on button "Your Choice Of Drink:" at bounding box center [245, 262] width 160 height 11
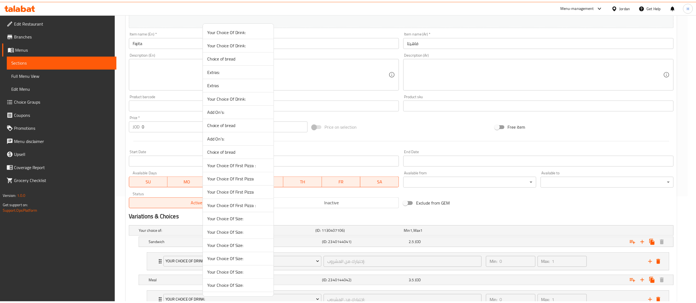
scroll to position [359, 0]
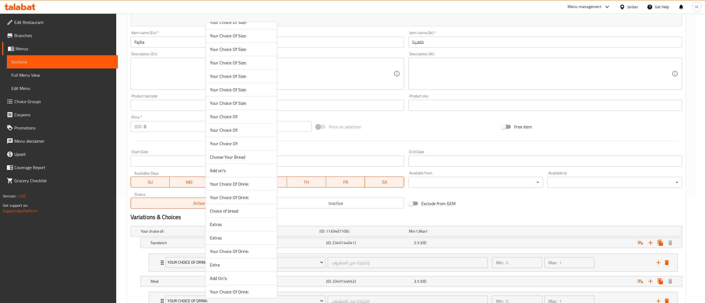
click at [249, 160] on span "Choose Your Bread" at bounding box center [241, 157] width 63 height 7
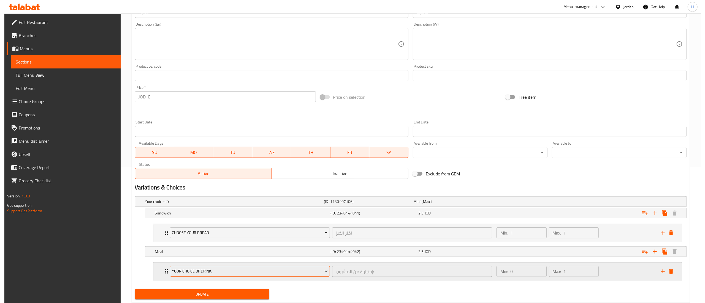
scroll to position [152, 0]
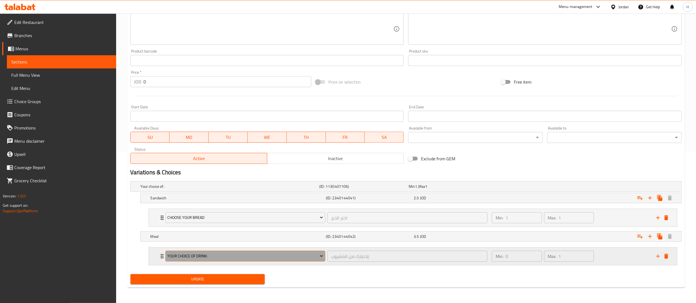
click at [220, 257] on span "Your Choice Of Drink:" at bounding box center [245, 256] width 156 height 7
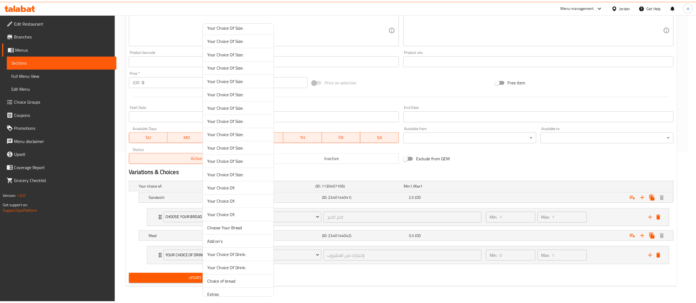
scroll to position [385, 0]
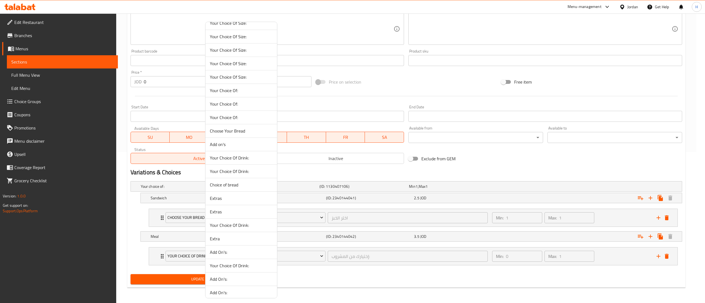
click at [240, 134] on span "Choose Your Bread" at bounding box center [241, 131] width 63 height 7
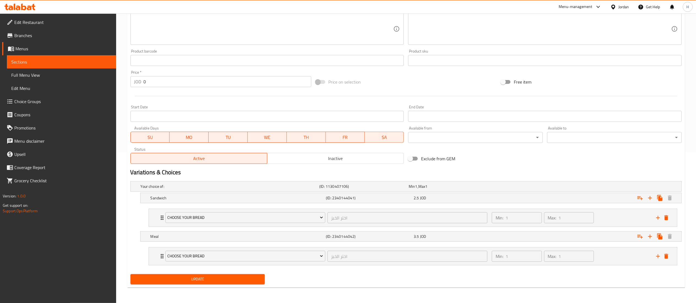
click at [217, 277] on span "Update" at bounding box center [198, 279] width 126 height 7
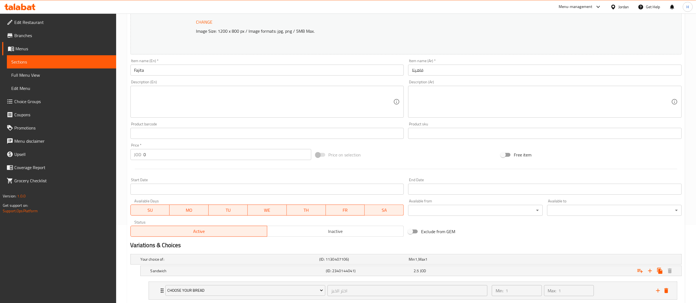
scroll to position [152, 0]
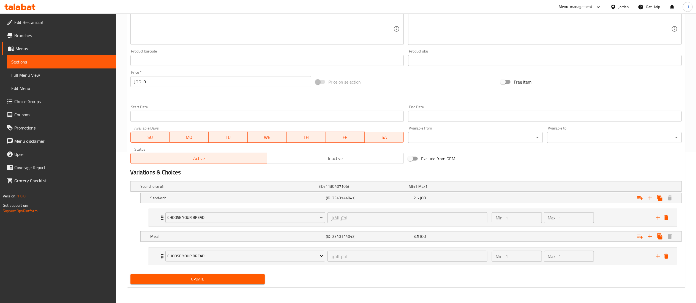
click at [146, 272] on div "Update" at bounding box center [197, 279] width 139 height 15
click at [147, 277] on span "Update" at bounding box center [198, 279] width 126 height 7
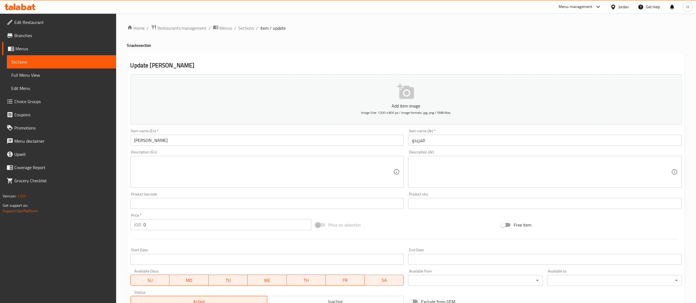
scroll to position [99, 0]
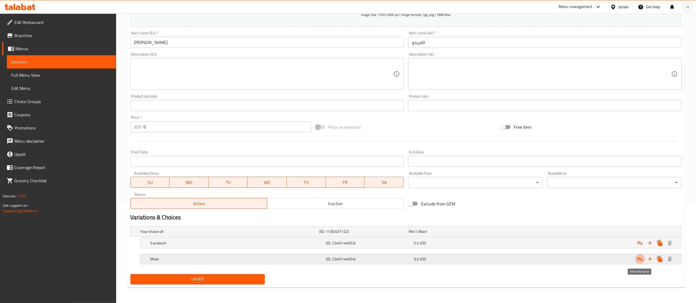
click at [638, 260] on icon "Expand" at bounding box center [640, 260] width 6 height 4
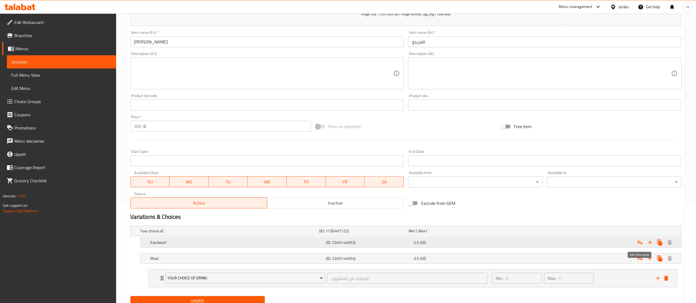
click at [642, 241] on icon "Expand" at bounding box center [640, 242] width 7 height 7
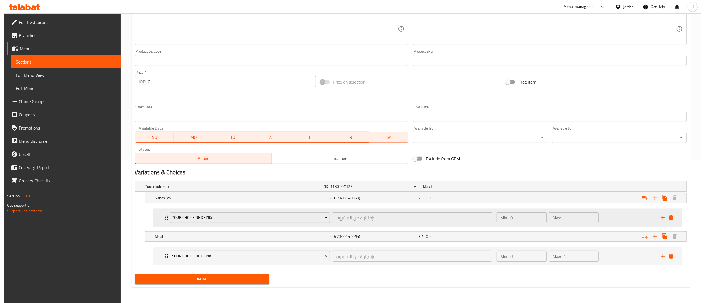
scroll to position [144, 0]
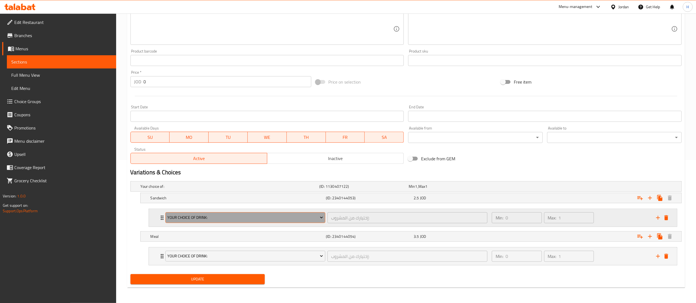
click at [228, 214] on span "Your Choice Of Drink:" at bounding box center [245, 217] width 156 height 7
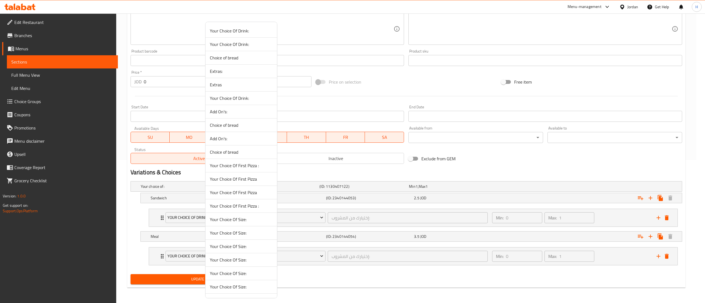
scroll to position [359, 0]
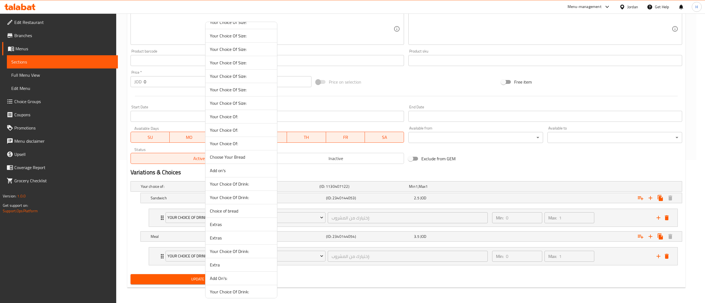
click at [238, 160] on span "Choose Your Bread" at bounding box center [241, 157] width 63 height 7
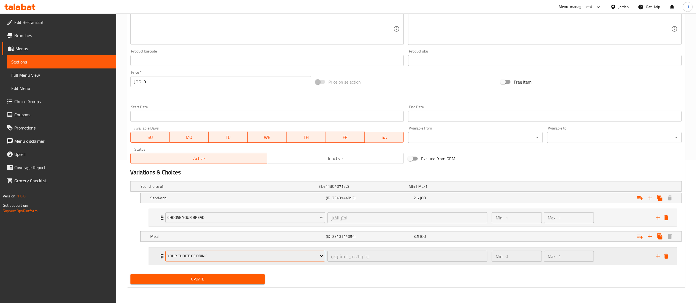
click at [259, 256] on span "Your Choice Of Drink:" at bounding box center [245, 256] width 156 height 7
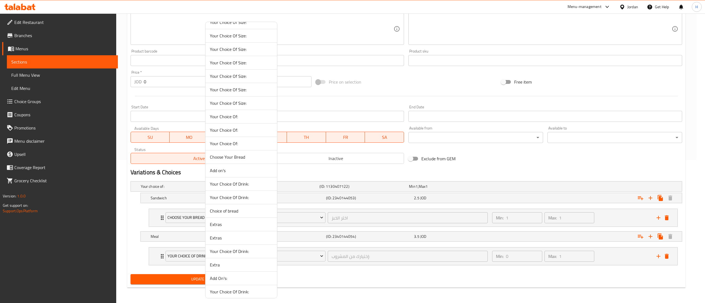
click at [244, 160] on span "Choose Your Bread" at bounding box center [241, 157] width 63 height 7
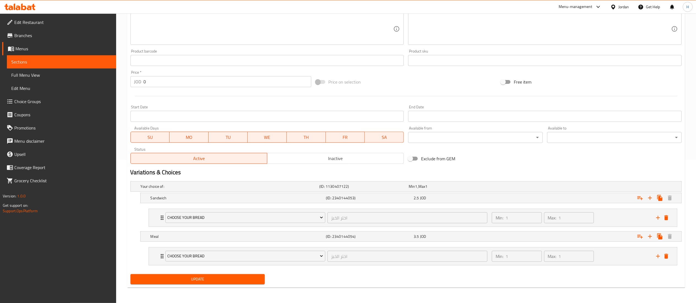
click at [221, 279] on span "Update" at bounding box center [198, 279] width 126 height 7
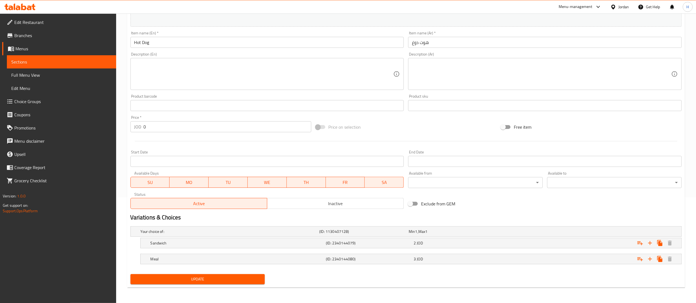
scroll to position [106, 0]
click at [638, 259] on icon "Expand" at bounding box center [640, 259] width 7 height 7
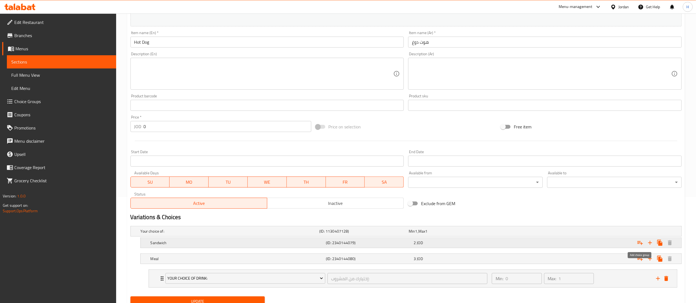
click at [640, 244] on icon "Expand" at bounding box center [640, 243] width 7 height 7
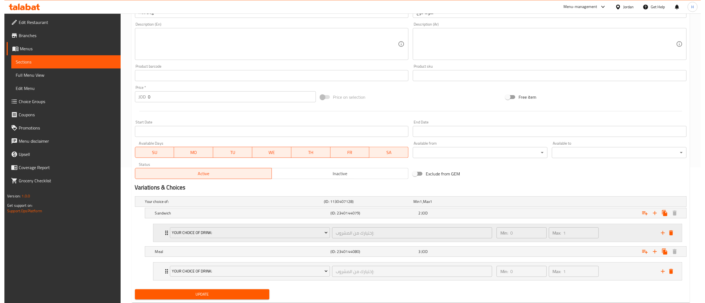
scroll to position [152, 0]
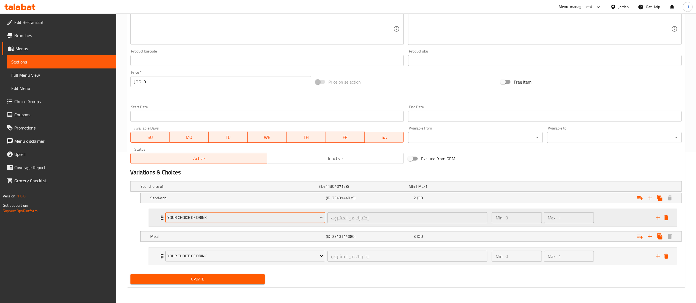
click at [259, 214] on span "Your Choice Of Drink:" at bounding box center [245, 217] width 156 height 7
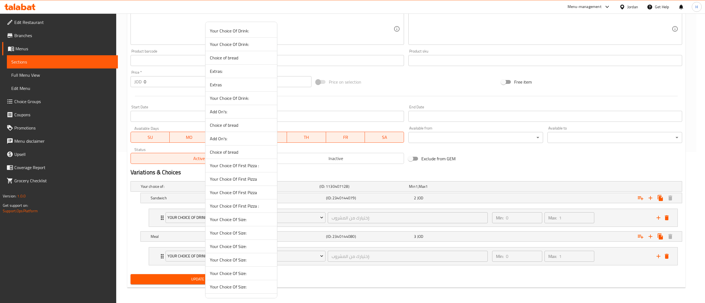
scroll to position [359, 0]
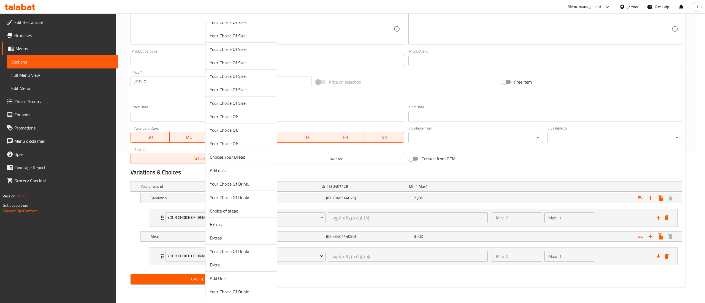
click at [247, 159] on span "Choose Your Bread" at bounding box center [241, 157] width 63 height 7
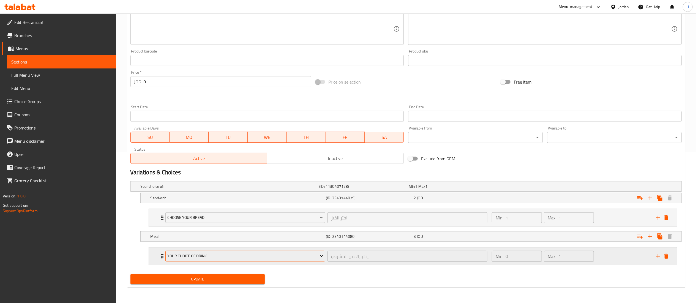
click at [252, 253] on button "Your Choice Of Drink:" at bounding box center [245, 256] width 160 height 11
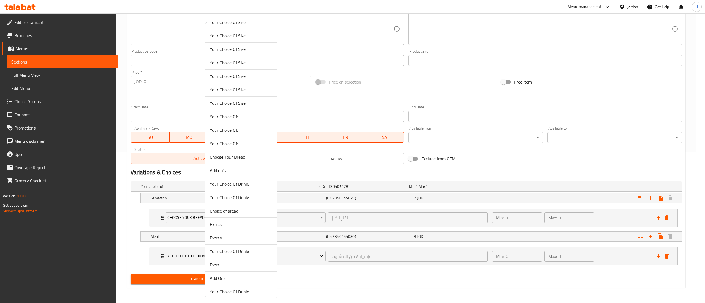
click at [250, 160] on span "Choose Your Bread" at bounding box center [241, 157] width 63 height 7
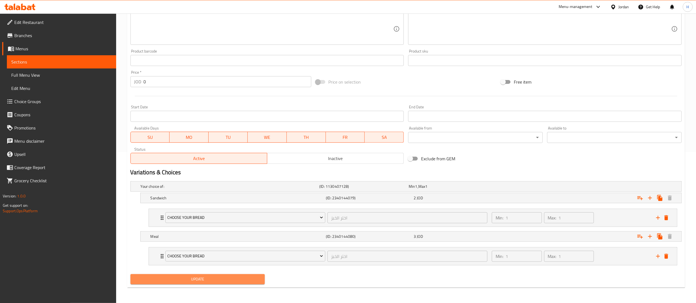
click at [215, 280] on span "Update" at bounding box center [198, 279] width 126 height 7
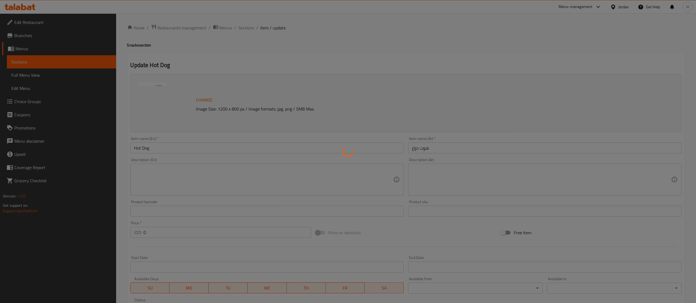
scroll to position [0, 0]
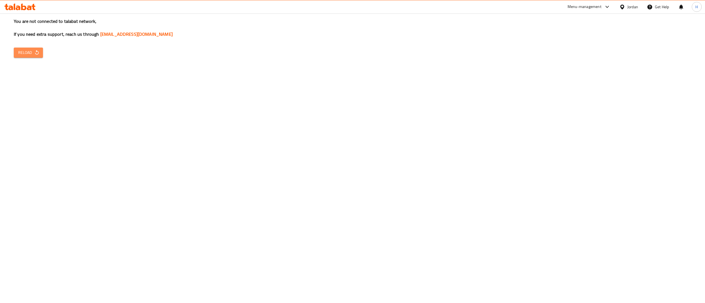
click at [30, 53] on span "Reload" at bounding box center [28, 52] width 20 height 7
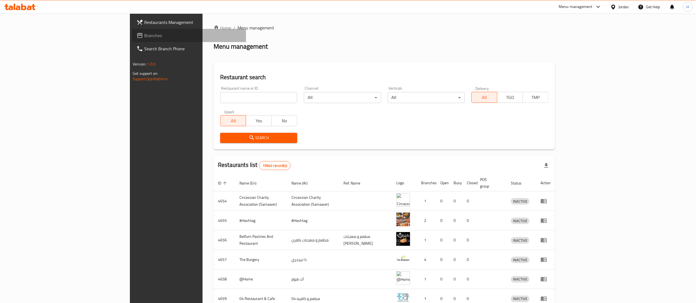
click at [144, 34] on span "Branches" at bounding box center [192, 35] width 97 height 7
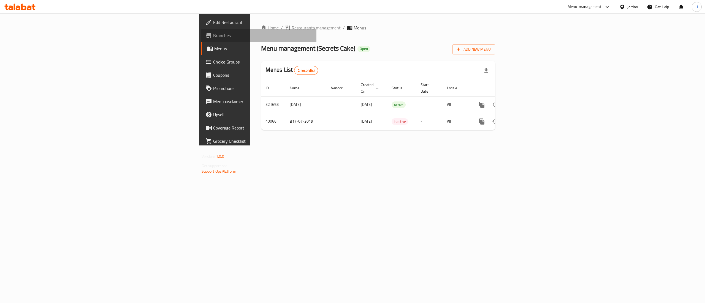
click at [213, 33] on span "Branches" at bounding box center [262, 35] width 99 height 7
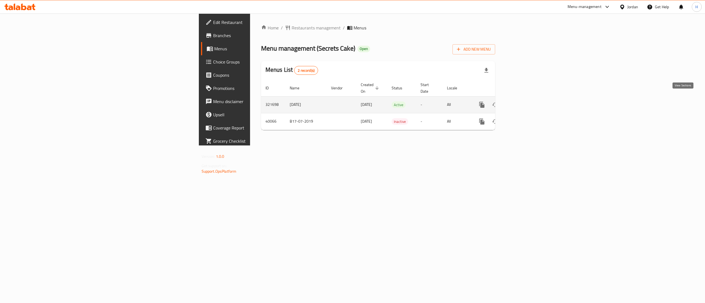
click at [525, 102] on icon "enhanced table" at bounding box center [521, 105] width 7 height 7
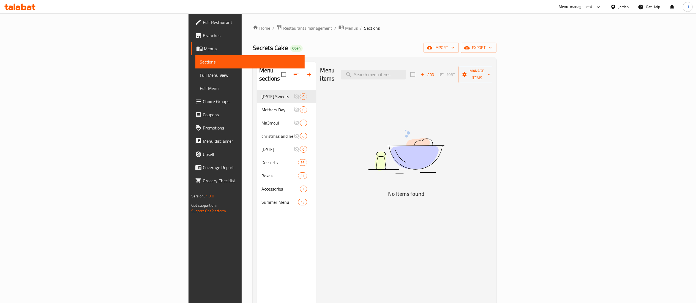
click at [257, 218] on div "Menu sections Ramadan Sweets 0 Mothers Day 0 Ma3moul 3 christmas and new year c…" at bounding box center [286, 213] width 59 height 303
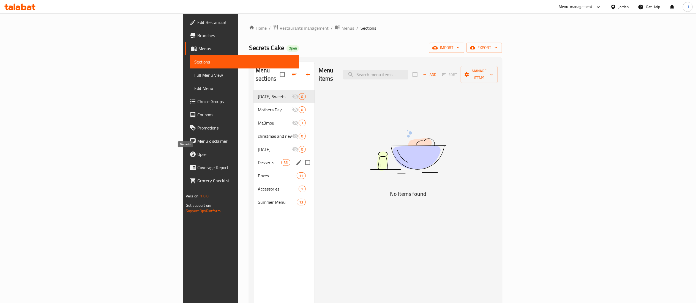
click at [258, 159] on span "Desserts" at bounding box center [269, 162] width 23 height 7
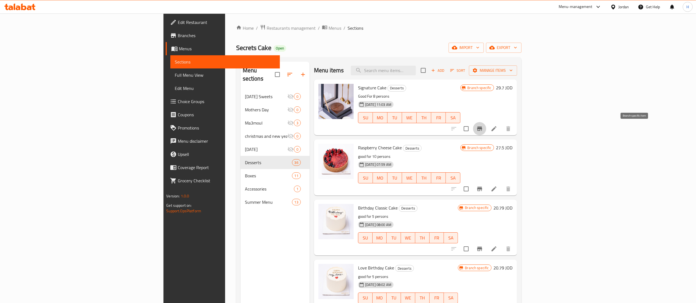
click at [483, 130] on icon "Branch-specific-item" at bounding box center [479, 129] width 7 height 7
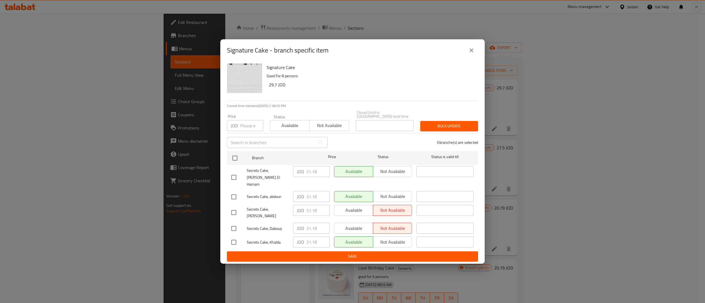
click at [470, 54] on icon "close" at bounding box center [471, 50] width 7 height 7
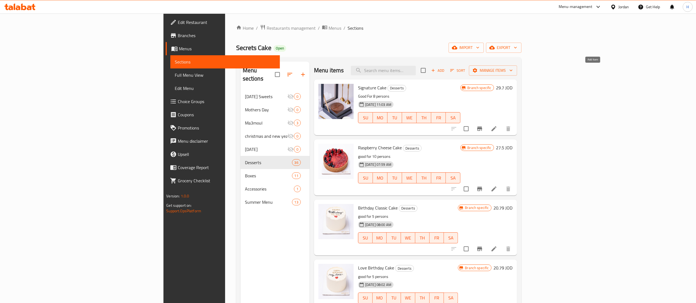
click at [445, 69] on span "Add" at bounding box center [437, 70] width 15 height 6
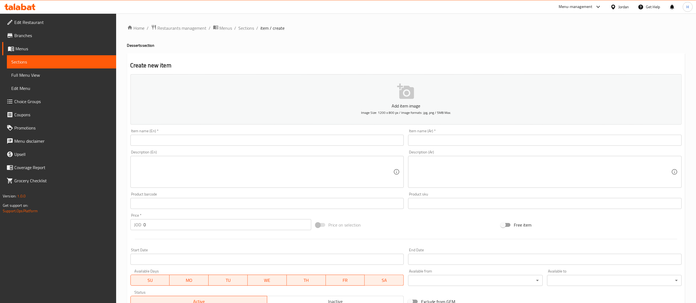
click at [205, 141] on input "text" at bounding box center [267, 140] width 274 height 11
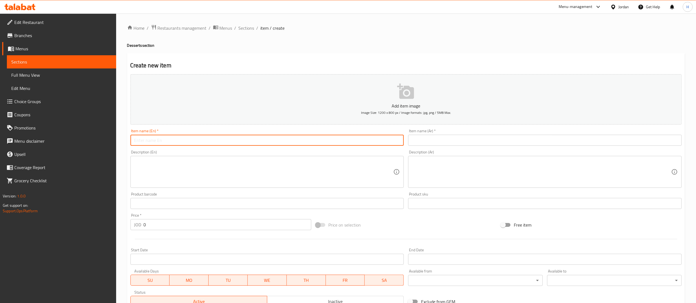
paste input "Caramel carrot cake"
type input "Caramel carrot cake"
click at [438, 142] on input "text" at bounding box center [545, 140] width 274 height 11
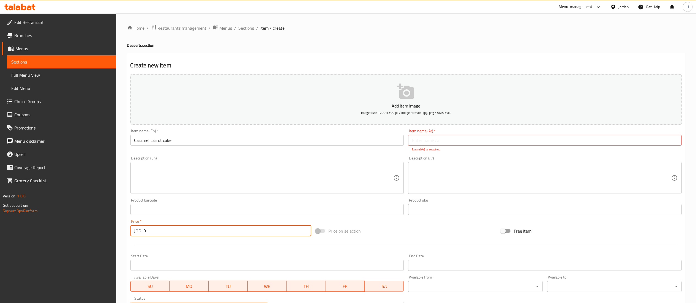
drag, startPoint x: 152, startPoint y: 233, endPoint x: 128, endPoint y: 233, distance: 24.8
click at [128, 233] on div "Create new item Add item image Image Size: 1200 x 800 px / Image formats: jpg, …" at bounding box center [406, 216] width 558 height 326
type input "29.93"
click at [436, 140] on input "text" at bounding box center [545, 140] width 274 height 11
paste input "كعكة الجزر بالكراميل"
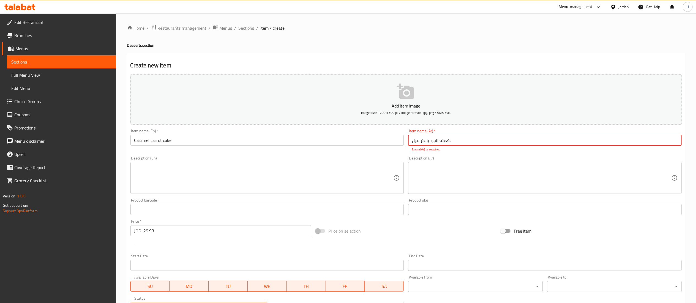
type input "كعكة الجزر بالكراميل"
click at [209, 200] on div "Product barcode Product barcode" at bounding box center [267, 206] width 274 height 17
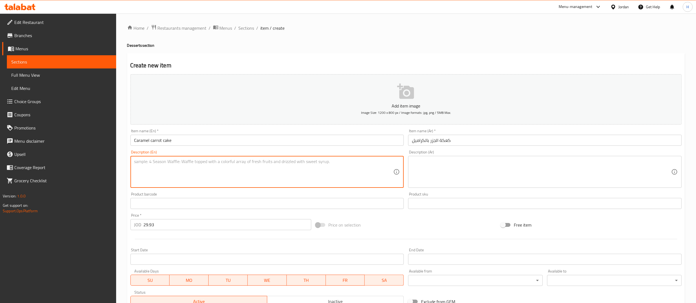
click at [205, 165] on textarea at bounding box center [263, 172] width 259 height 26
paste textarea "Good for 10pp"
click at [446, 177] on textarea at bounding box center [541, 172] width 259 height 26
type textarea "Good for 10 people"
click at [495, 172] on textarea at bounding box center [541, 172] width 259 height 26
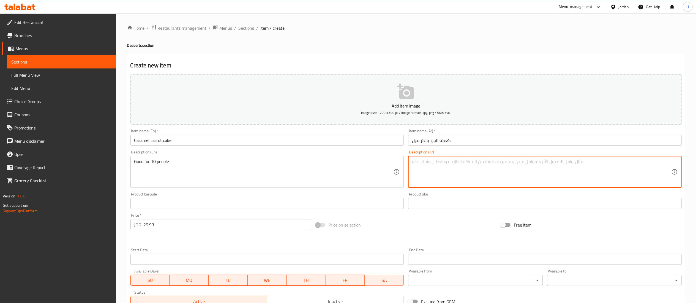
paste textarea "مناسب لعشرة أشخاص"
type textarea "مناسب لعشرة أشخاص"
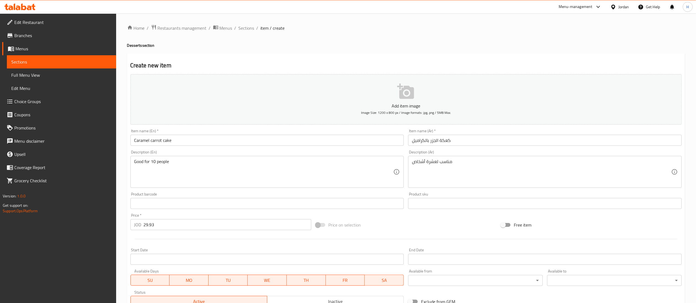
drag, startPoint x: 547, startPoint y: 50, endPoint x: 526, endPoint y: 59, distance: 22.6
click at [547, 50] on div "Home / Restaurants management / Menus / Sections / item / create Desserts secti…" at bounding box center [406, 200] width 558 height 353
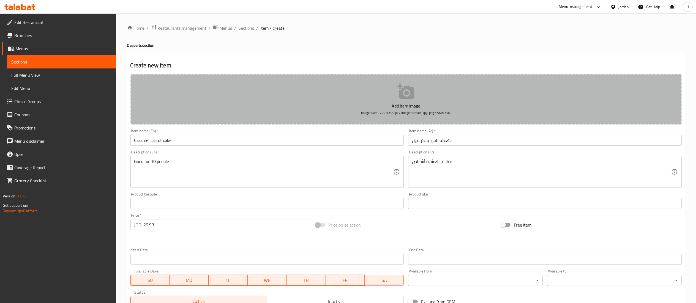
click at [342, 92] on button "Add item image Image Size: 1200 x 800 px / Image formats: jpg, png / 5MB Max." at bounding box center [405, 99] width 551 height 50
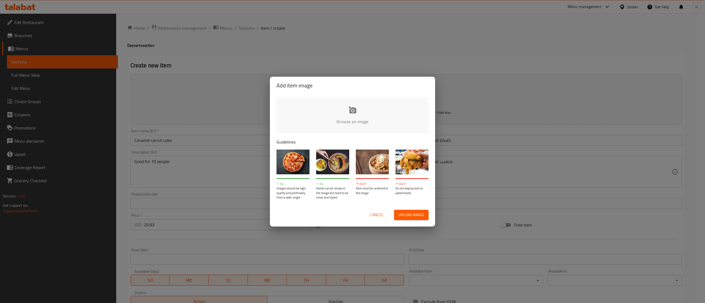
click at [324, 110] on input "file" at bounding box center [538, 123] width 524 height 51
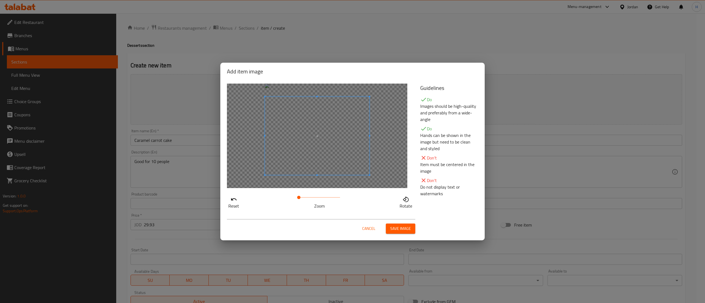
click at [351, 148] on span at bounding box center [317, 136] width 105 height 78
click at [408, 235] on div "Cancel Save image" at bounding box center [352, 226] width 260 height 23
click at [408, 232] on span "Save image" at bounding box center [400, 228] width 21 height 7
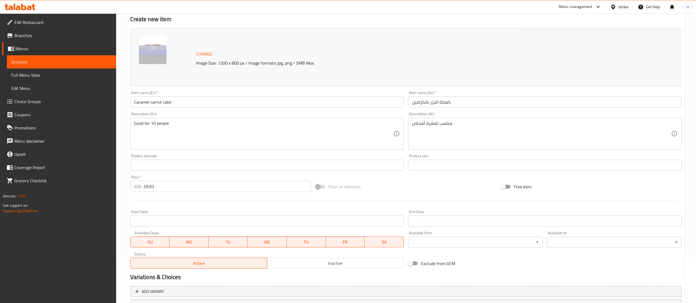
scroll to position [93, 0]
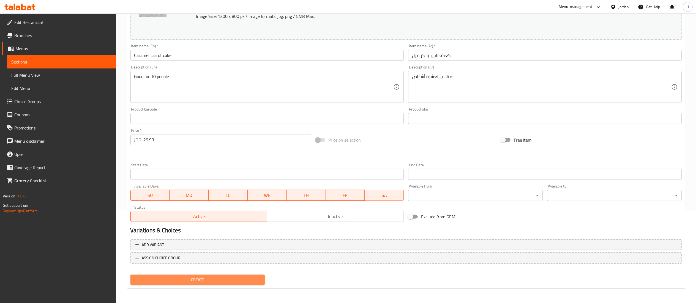
click at [212, 280] on span "Create" at bounding box center [198, 280] width 126 height 7
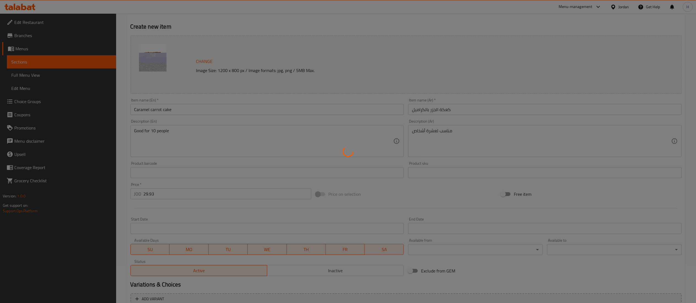
scroll to position [0, 0]
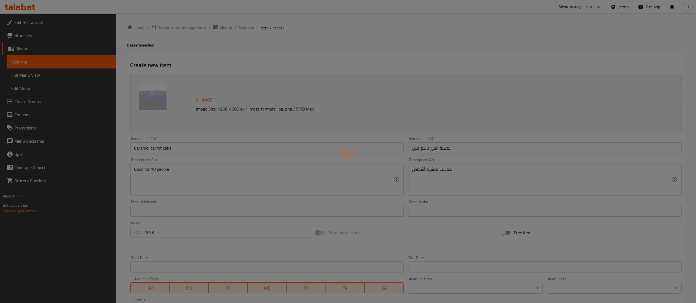
type input "0"
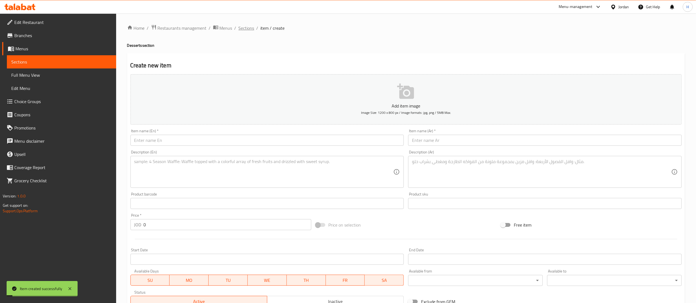
click at [248, 29] on span "Sections" at bounding box center [247, 28] width 16 height 7
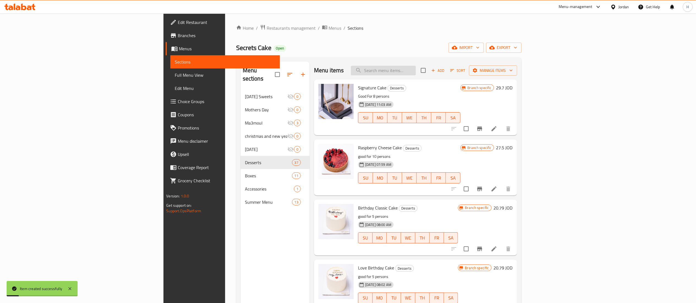
click at [416, 71] on input "search" at bounding box center [383, 71] width 65 height 10
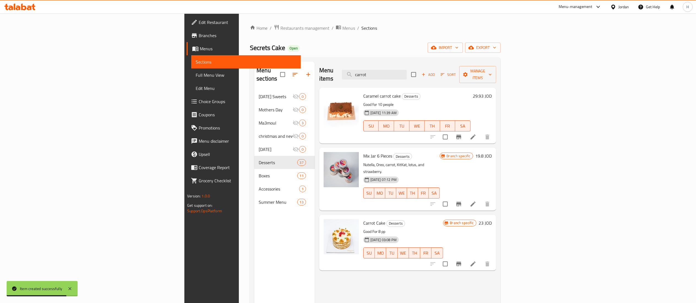
type input "carrot"
drag, startPoint x: 438, startPoint y: 70, endPoint x: 334, endPoint y: 70, distance: 104.0
click at [334, 70] on div "Menu items carrot Add Sort Manage items" at bounding box center [407, 75] width 177 height 26
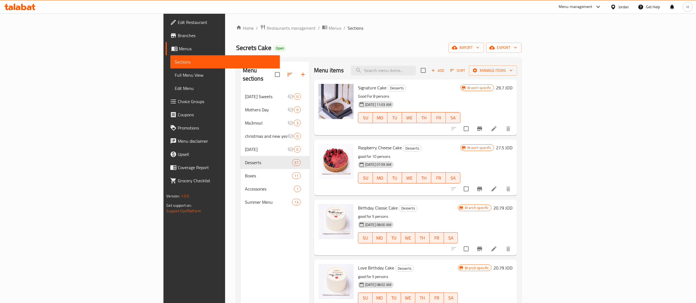
click at [522, 39] on div "Home / Restaurants management / Menus / Sections Secrets Cake Open import expor…" at bounding box center [378, 196] width 285 height 345
click at [25, 9] on icon at bounding box center [23, 7] width 5 height 7
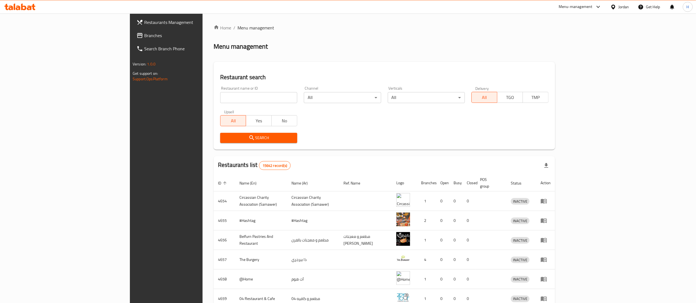
click at [132, 32] on link "Branches" at bounding box center [189, 35] width 114 height 13
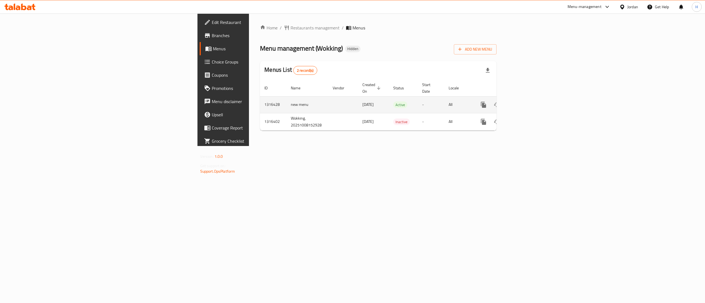
click at [525, 102] on icon "enhanced table" at bounding box center [522, 104] width 5 height 5
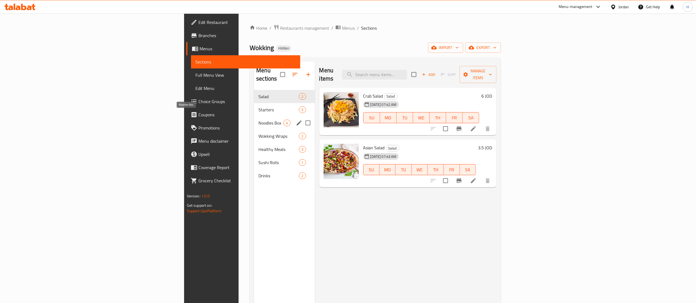
click at [258, 120] on span "Noodles Box" at bounding box center [270, 123] width 25 height 7
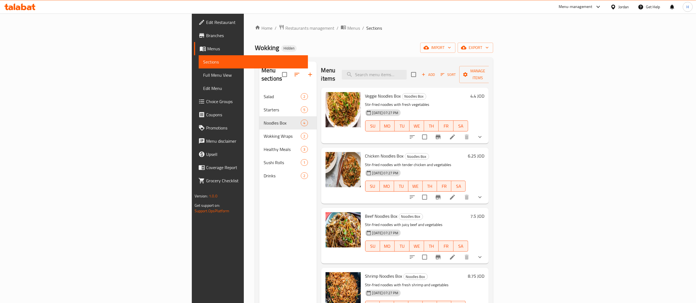
click at [487, 130] on button "show more" at bounding box center [479, 136] width 13 height 13
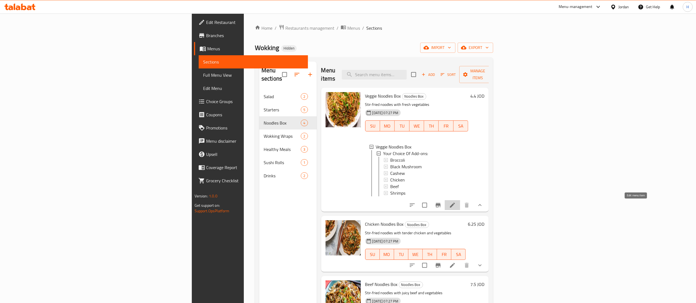
click at [455, 207] on icon at bounding box center [452, 205] width 5 height 5
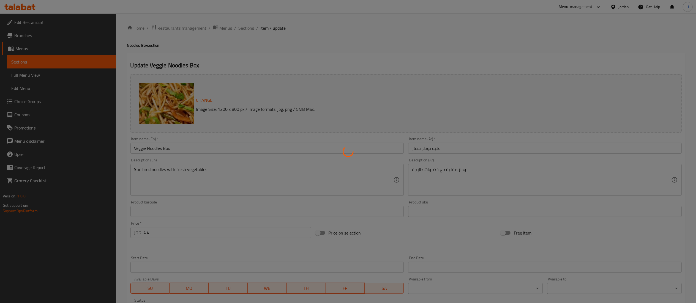
scroll to position [103, 0]
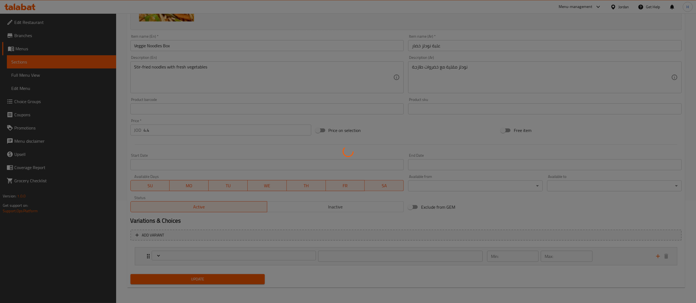
type input "إختيارك من الإضافات:"
type input "0"
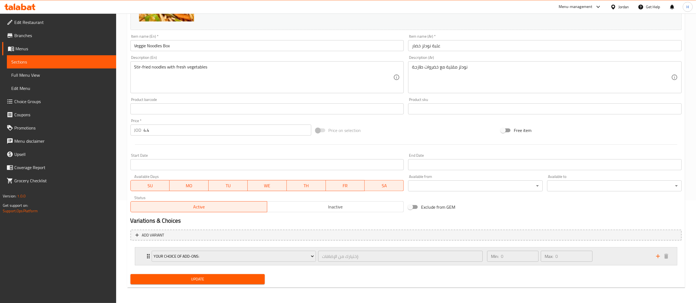
click at [604, 254] on div "Min: 0 ​ Max: 0 ​" at bounding box center [568, 257] width 169 height 18
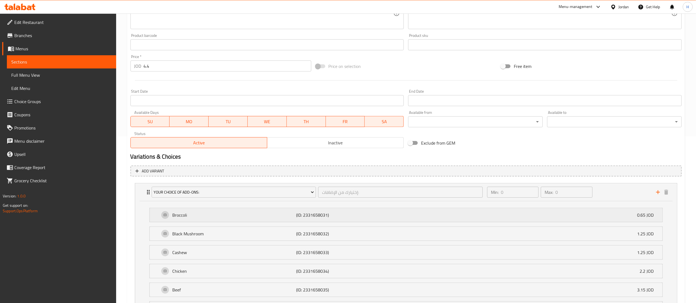
scroll to position [227, 0]
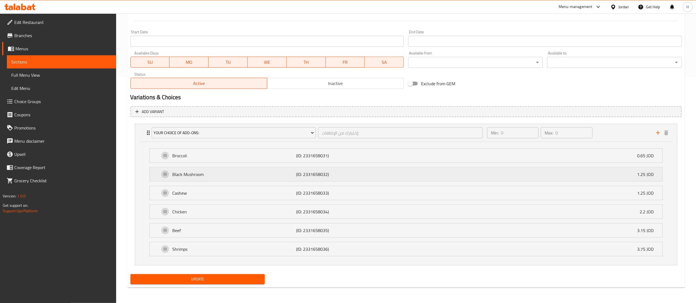
click at [598, 174] on div "Black Mushroom (ID: 2331658032) 1.25 JOD" at bounding box center [408, 175] width 496 height 14
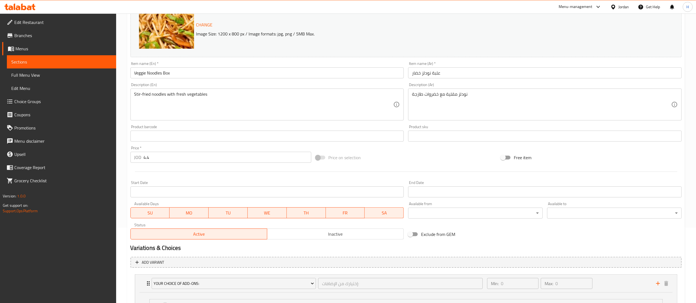
scroll to position [62, 0]
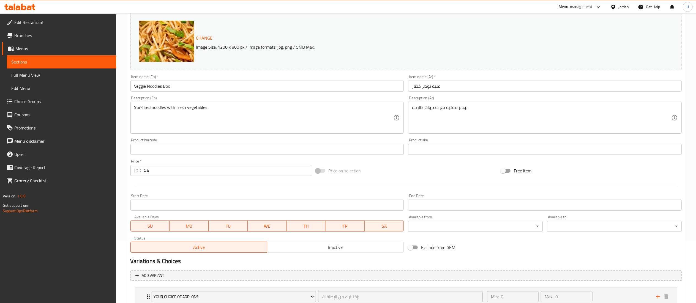
click at [37, 102] on span "Choice Groups" at bounding box center [62, 101] width 97 height 7
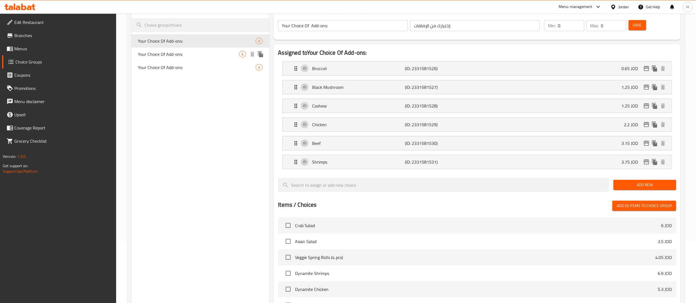
click at [194, 50] on div "Your Choice Of Add-ons: 6" at bounding box center [201, 54] width 138 height 13
click at [192, 61] on div "Your Choice Of Add-ons: 6" at bounding box center [201, 67] width 138 height 13
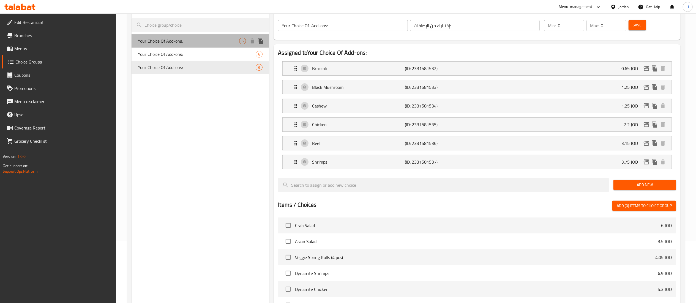
click at [188, 39] on span "Your Choice Of Add-ons:" at bounding box center [188, 41] width 101 height 7
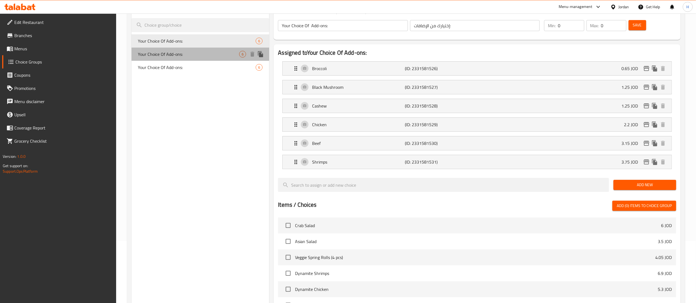
click at [184, 52] on span "Your Choice Of Add-ons:" at bounding box center [188, 54] width 101 height 7
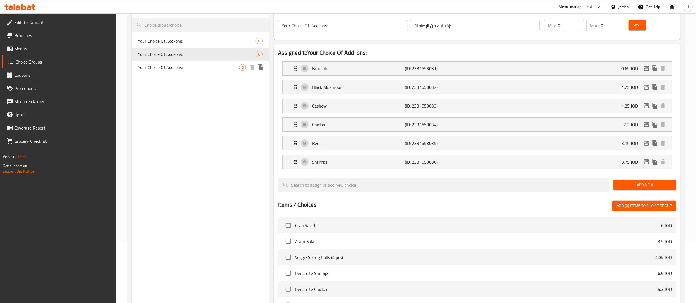
click at [187, 68] on span "Your Choice Of Add-ons:" at bounding box center [188, 67] width 101 height 7
click at [188, 53] on span "Your Choice Of Add-ons:" at bounding box center [188, 54] width 101 height 7
click at [188, 43] on span "Your Choice Of Add-ons:" at bounding box center [188, 41] width 101 height 7
click at [624, 89] on p "1.25 JOD" at bounding box center [631, 87] width 21 height 7
click at [593, 91] on div "Black Mushroom (ID: 2331581527) 1.25 JOD" at bounding box center [479, 87] width 372 height 14
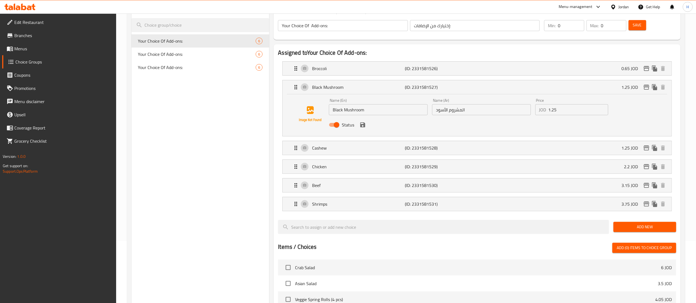
drag, startPoint x: 506, startPoint y: 111, endPoint x: 497, endPoint y: 111, distance: 8.5
click at [497, 111] on div "Name (En) Black Mushroom Name (En) Name (Ar) المشروم الأسود Name (Ar) Price JOD…" at bounding box center [481, 114] width 309 height 36
click at [546, 153] on div "Cashew (ID: 2331581528) 1.25 JOD" at bounding box center [479, 148] width 372 height 14
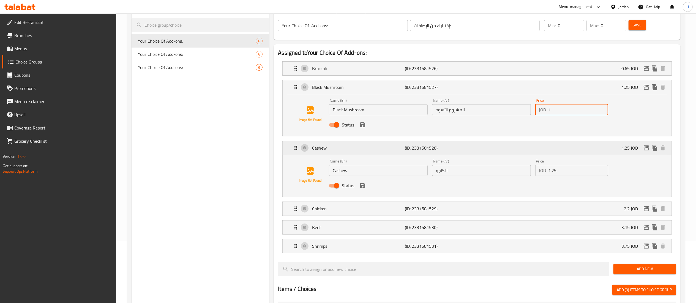
type input "1"
drag, startPoint x: 566, startPoint y: 175, endPoint x: 487, endPoint y: 173, distance: 79.0
click at [487, 173] on div "Name (En) Cashew Name (En) Name (Ar) الكاجو Name (Ar) Price JOD 1.25 Price Stat…" at bounding box center [481, 175] width 309 height 36
click at [532, 206] on div "Chicken (ID: 2331581529) 2.2 JOD" at bounding box center [479, 209] width 372 height 14
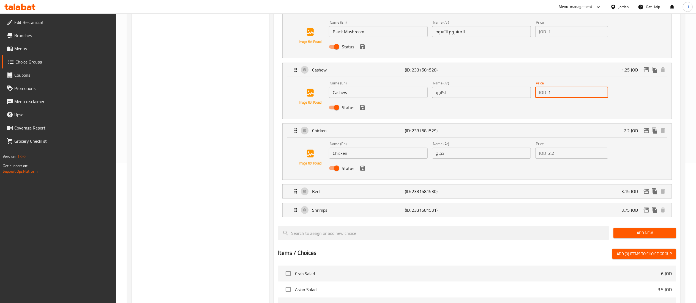
scroll to position [117, 0]
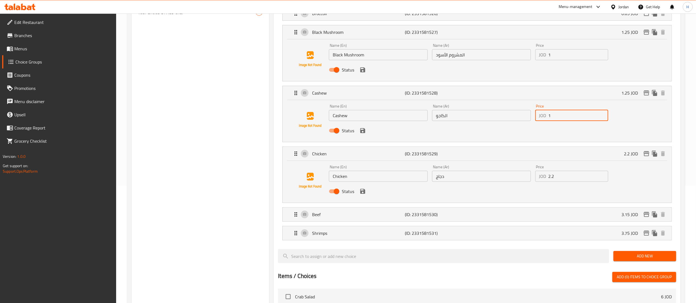
type input "1"
drag, startPoint x: 566, startPoint y: 177, endPoint x: 523, endPoint y: 180, distance: 43.0
click at [523, 180] on div "Name (En) Chicken Name (En) Name (Ar) دجاج Name (Ar) Price JOD 2.2 Price Status" at bounding box center [481, 181] width 309 height 36
type input "1.75"
click at [562, 214] on div "Beef (ID: 2331581530) 3.15 JOD" at bounding box center [479, 215] width 372 height 14
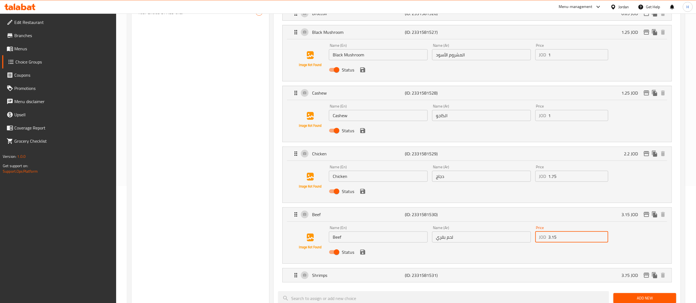
drag, startPoint x: 568, startPoint y: 242, endPoint x: 470, endPoint y: 234, distance: 98.3
click at [470, 234] on div "Name (En) Beef Name (En) Name (Ar) لحم بقري Name (Ar) Price JOD 3.15 Price Stat…" at bounding box center [481, 242] width 309 height 36
click at [484, 274] on div "Shrimps (ID: 2331581531) 3.75 JOD" at bounding box center [479, 276] width 372 height 14
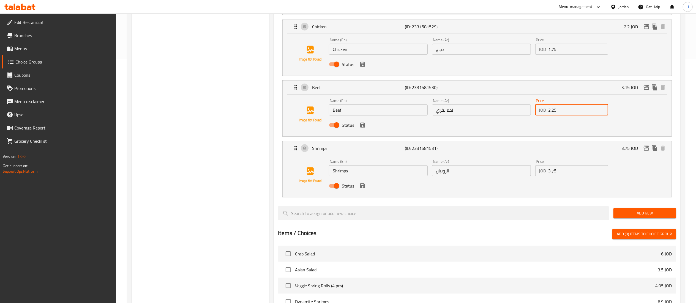
scroll to position [227, 0]
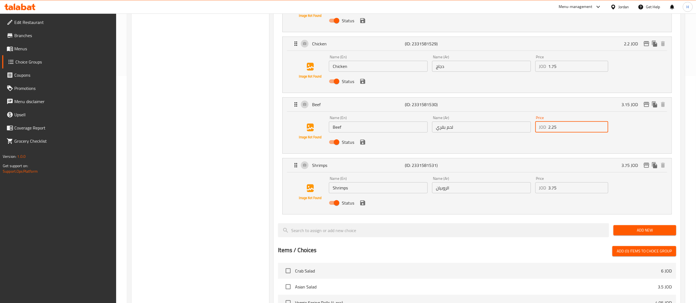
type input "2.25"
drag, startPoint x: 566, startPoint y: 191, endPoint x: 514, endPoint y: 182, distance: 53.0
click at [514, 182] on div "Name (En) Shrimps Name (En) Name (Ar) الروبيان Name (Ar) Price JOD 3.75 Price S…" at bounding box center [481, 192] width 309 height 36
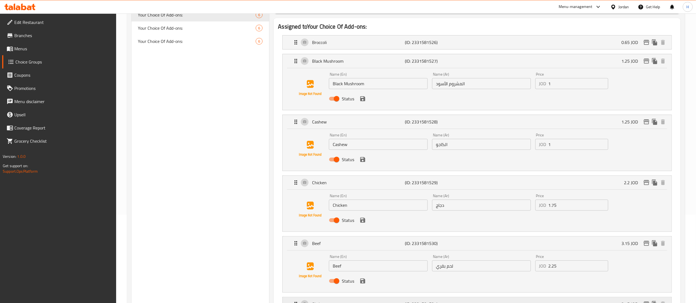
scroll to position [62, 0]
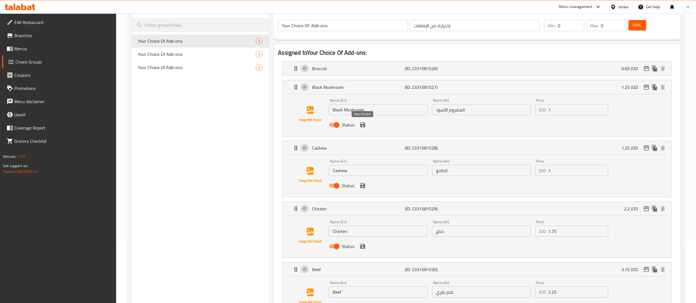
click at [364, 125] on icon "save" at bounding box center [362, 124] width 5 height 5
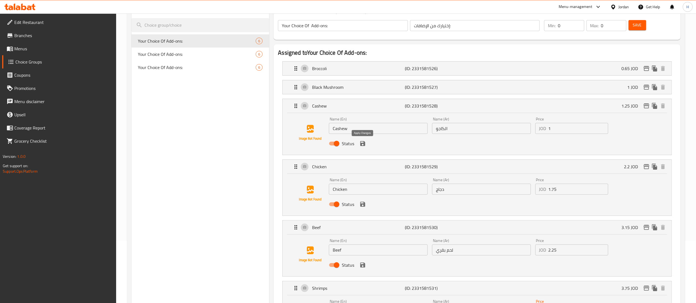
click at [361, 147] on icon "save" at bounding box center [362, 143] width 7 height 7
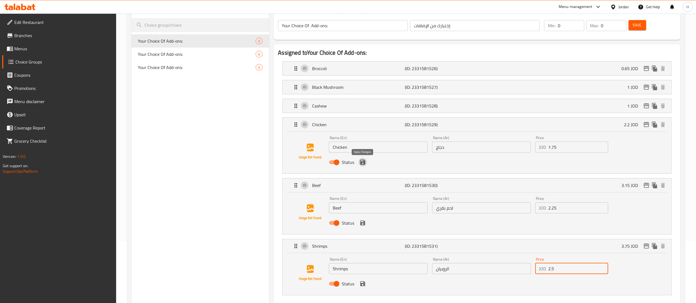
click at [363, 161] on icon "save" at bounding box center [362, 162] width 5 height 5
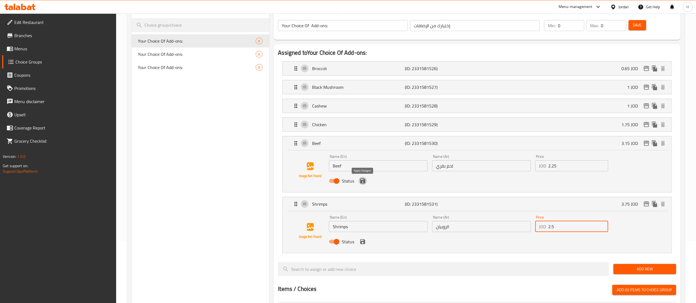
click at [364, 182] on icon "save" at bounding box center [362, 181] width 5 height 5
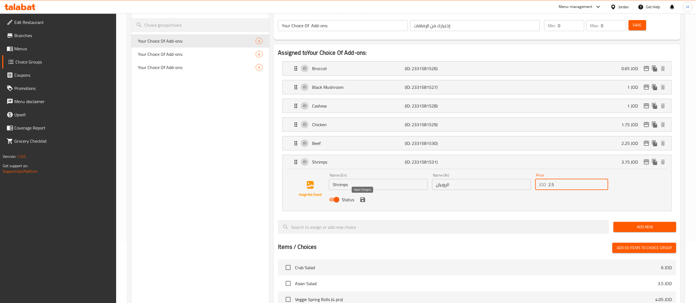
click at [362, 202] on icon "save" at bounding box center [362, 199] width 5 height 5
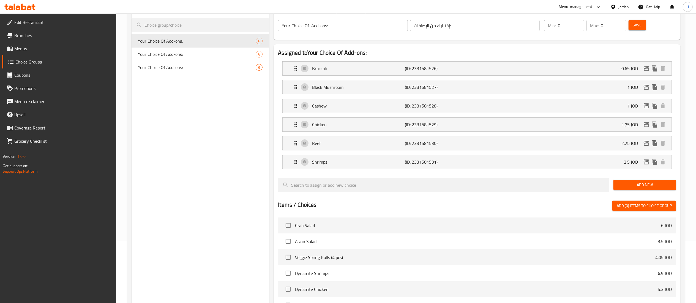
type input "2.5"
click at [641, 23] on span "Save" at bounding box center [637, 25] width 9 height 7
click at [642, 125] on button "edit" at bounding box center [646, 125] width 8 height 8
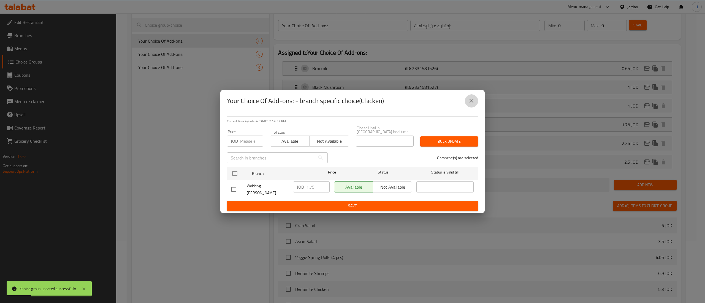
click at [473, 108] on button "close" at bounding box center [471, 100] width 13 height 13
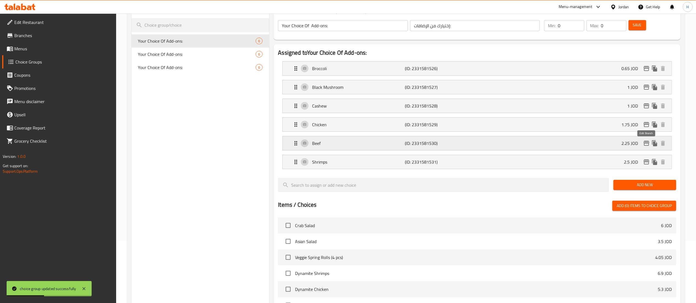
click at [644, 144] on icon "edit" at bounding box center [646, 143] width 7 height 7
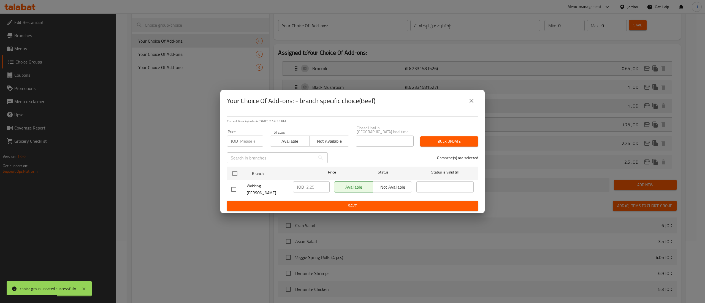
click at [473, 103] on icon "close" at bounding box center [471, 101] width 4 height 4
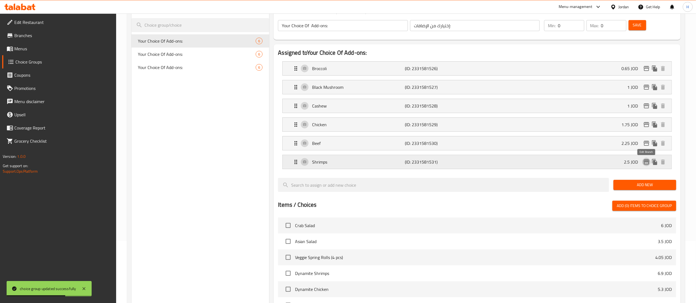
click at [644, 165] on icon "edit" at bounding box center [647, 162] width 6 height 5
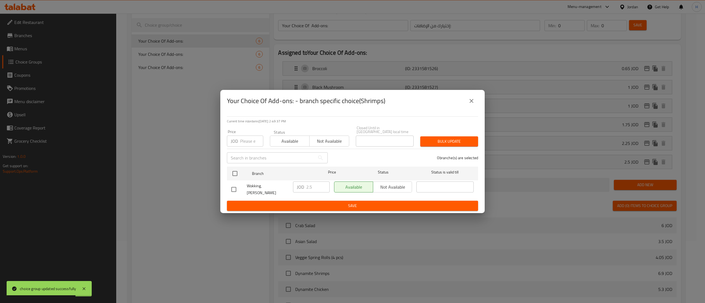
click at [477, 108] on div "Your Choice Of Add-ons: - branch specific choice(Shrimps)" at bounding box center [352, 100] width 251 height 13
click at [471, 103] on icon "close" at bounding box center [471, 101] width 4 height 4
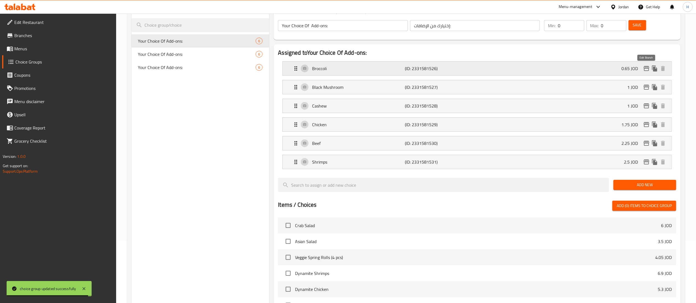
click at [646, 68] on icon "edit" at bounding box center [647, 68] width 6 height 5
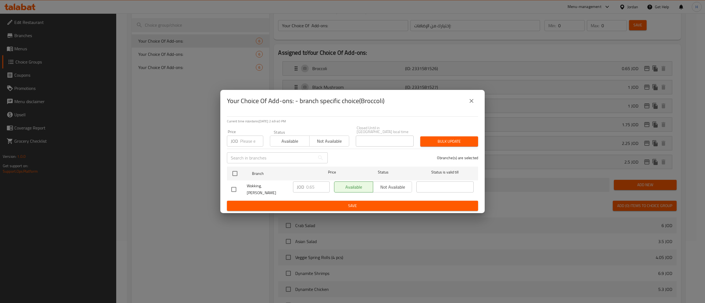
click at [468, 104] on icon "close" at bounding box center [471, 101] width 7 height 7
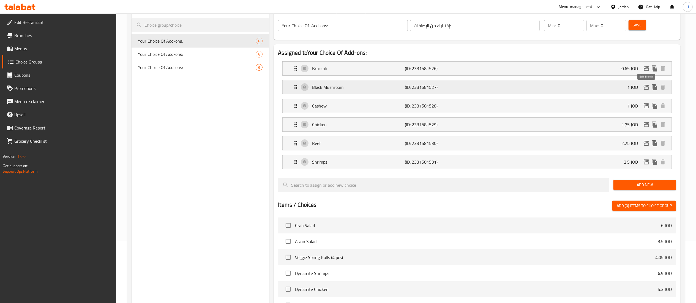
click at [647, 87] on icon "edit" at bounding box center [646, 87] width 7 height 7
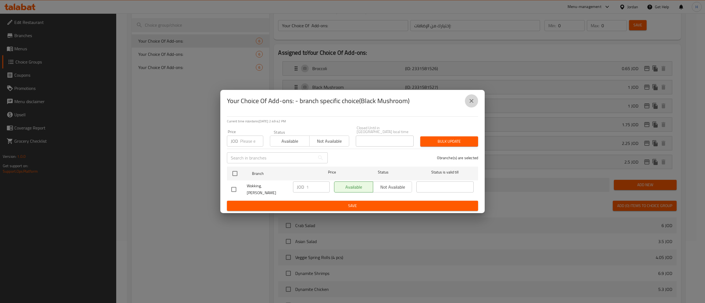
click at [473, 104] on icon "close" at bounding box center [471, 101] width 7 height 7
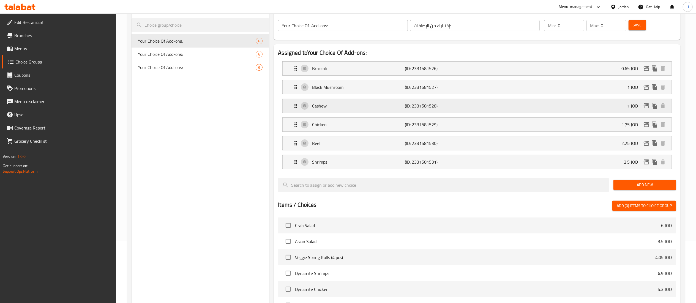
click at [645, 106] on icon "edit" at bounding box center [647, 105] width 6 height 5
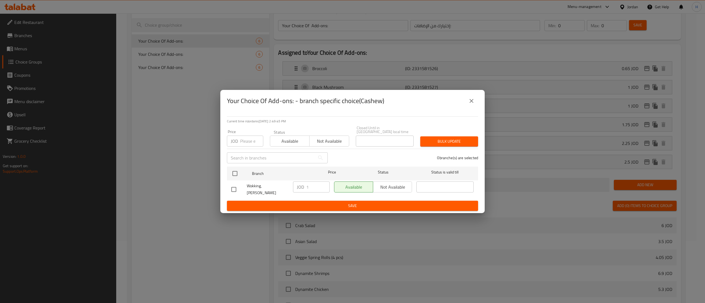
click at [474, 104] on icon "close" at bounding box center [471, 101] width 7 height 7
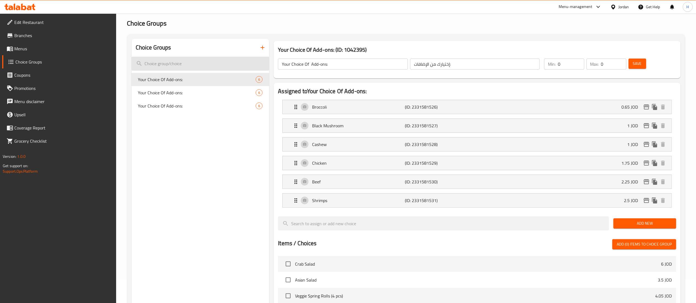
scroll to position [7, 0]
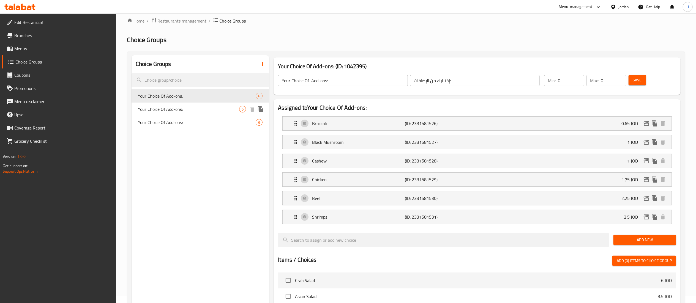
click at [197, 111] on span "Your Choice Of Add-ons:" at bounding box center [188, 109] width 101 height 7
click at [193, 96] on span "Your Choice Of Add-ons:" at bounding box center [188, 96] width 101 height 7
click at [620, 146] on div "Black Mushroom (ID: 2331581527) 1 JOD" at bounding box center [479, 142] width 372 height 14
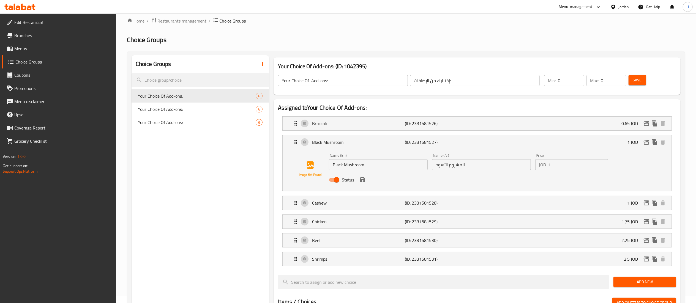
click at [566, 165] on input "1" at bounding box center [579, 164] width 60 height 11
click at [593, 179] on div "Status" at bounding box center [481, 180] width 309 height 15
click at [601, 203] on div "Cashew (ID: 2331581528) 1 JOD" at bounding box center [479, 203] width 372 height 14
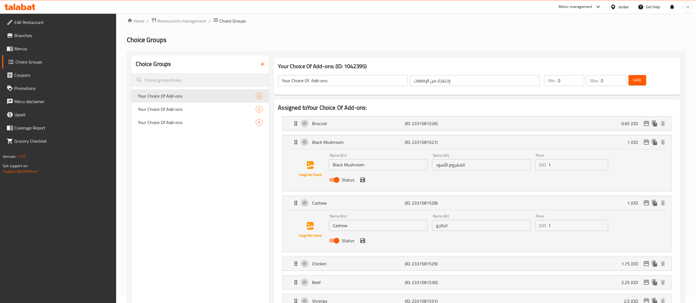
drag, startPoint x: 160, startPoint y: 176, endPoint x: 203, endPoint y: 132, distance: 61.3
click at [205, 107] on span "Your Choice Of Add-ons:" at bounding box center [188, 109] width 101 height 7
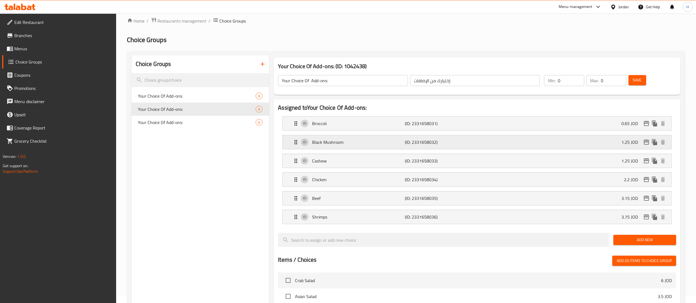
click at [600, 146] on div "Black Mushroom (ID: 2331658032) 1.25 JOD" at bounding box center [479, 142] width 372 height 14
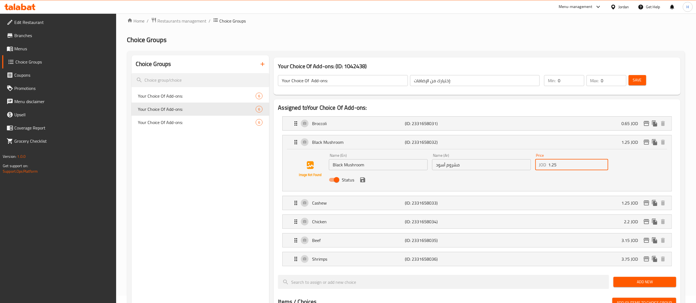
drag, startPoint x: 581, startPoint y: 169, endPoint x: 432, endPoint y: 162, distance: 149.1
click at [432, 162] on div "Name (En) Black Mushroom Name (En) Name (Ar) مشروم أسود Name (Ar) Price JOD 1.2…" at bounding box center [481, 169] width 309 height 36
click at [499, 204] on div "Cashew (ID: 2331658033) 1.25 JOD" at bounding box center [479, 203] width 372 height 14
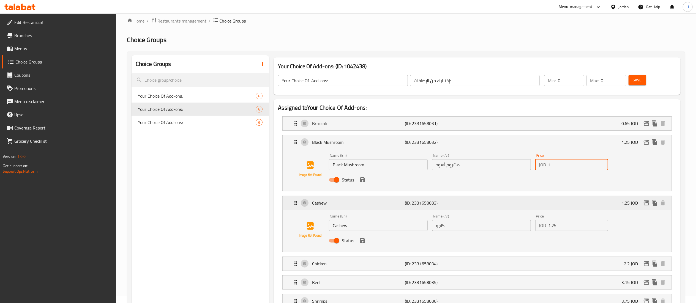
type input "1"
drag, startPoint x: 572, startPoint y: 225, endPoint x: 441, endPoint y: 218, distance: 132.0
click at [441, 218] on div "Name (En) Cashew Name (En) Name (Ar) كاجو Name (Ar) Price JOD 1.25 Price Status" at bounding box center [481, 230] width 309 height 36
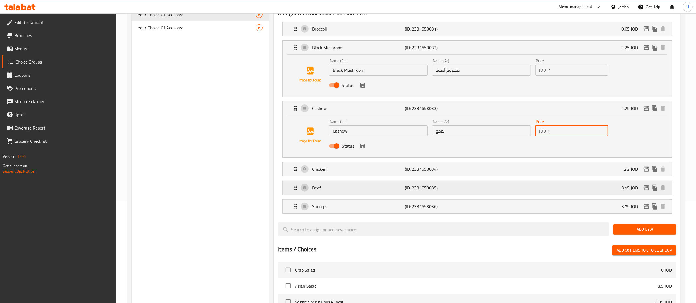
scroll to position [117, 0]
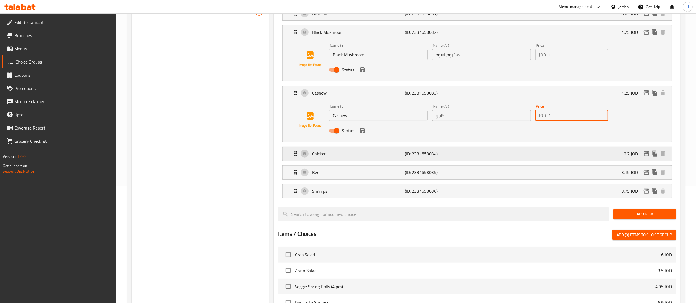
click at [519, 153] on div "Chicken (ID: 2331658034) 2.2 JOD" at bounding box center [479, 154] width 372 height 14
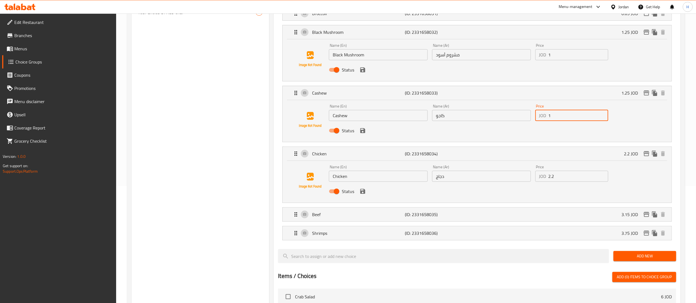
type input "1"
drag, startPoint x: 557, startPoint y: 177, endPoint x: 541, endPoint y: 179, distance: 15.6
click at [543, 179] on div "JOD 2.2 Price" at bounding box center [571, 176] width 73 height 11
click at [532, 239] on div "Shrimps (ID: 2331658036) 3.75 JOD" at bounding box center [479, 234] width 372 height 14
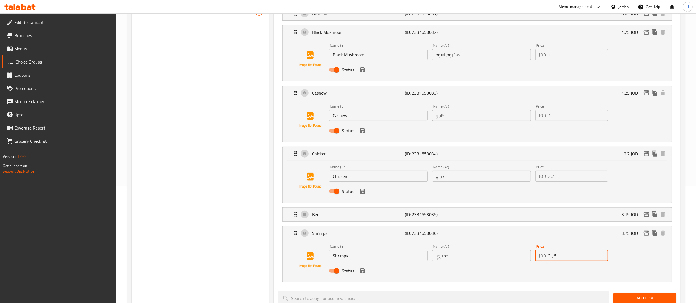
drag, startPoint x: 529, startPoint y: 255, endPoint x: 466, endPoint y: 255, distance: 63.3
click at [466, 255] on div "Name (En) Shrimps Name (En) Name (Ar) جمبري Name (Ar) Price JOD 3.75 Price Stat…" at bounding box center [481, 260] width 309 height 36
click at [499, 215] on div "Beef (ID: 2331658035) 3.15 JOD" at bounding box center [479, 215] width 372 height 14
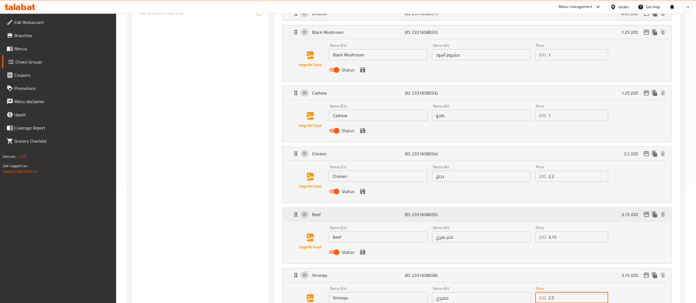
type input "2.5"
drag, startPoint x: 533, startPoint y: 232, endPoint x: 462, endPoint y: 225, distance: 71.3
click at [462, 225] on div "Name (En) Beef Name (En) Name (Ar) لحم بقري Name (Ar) Price JOD 3.15 Price Stat…" at bounding box center [481, 242] width 309 height 36
type input "2.25"
drag, startPoint x: 571, startPoint y: 179, endPoint x: 532, endPoint y: 174, distance: 39.3
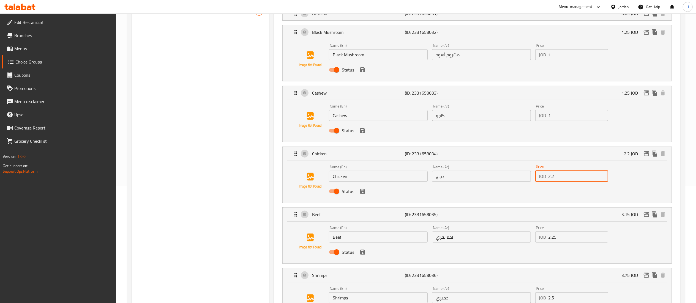
click at [532, 174] on div "Name (En) Chicken Name (En) Name (Ar) دجاج Name (Ar) Price JOD 2.2 Price Status" at bounding box center [481, 181] width 309 height 36
click at [550, 176] on input "2.75" at bounding box center [579, 176] width 60 height 11
type input "1.75"
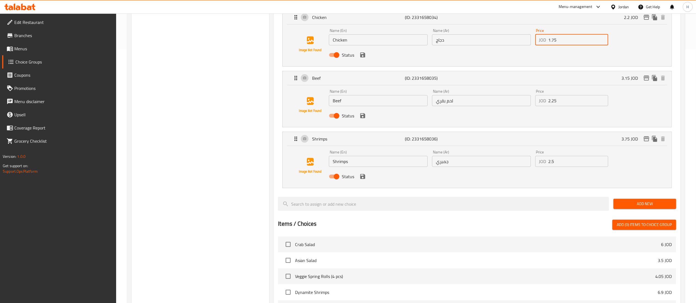
scroll to position [227, 0]
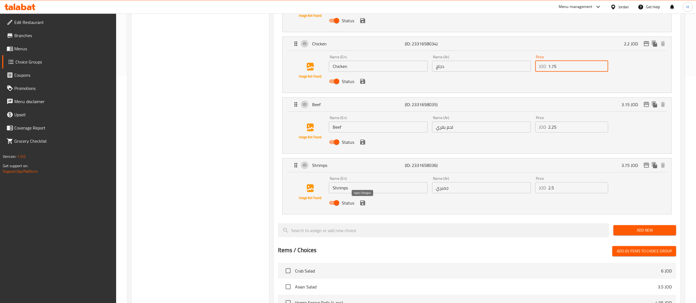
click at [364, 204] on icon "save" at bounding box center [362, 203] width 5 height 5
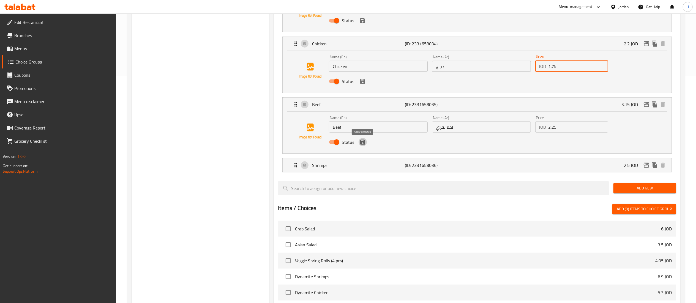
click at [364, 144] on icon "save" at bounding box center [362, 142] width 5 height 5
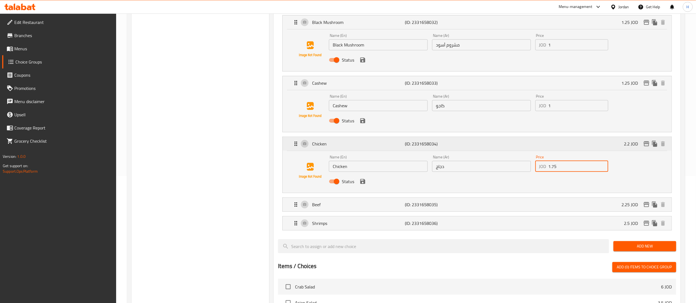
scroll to position [117, 0]
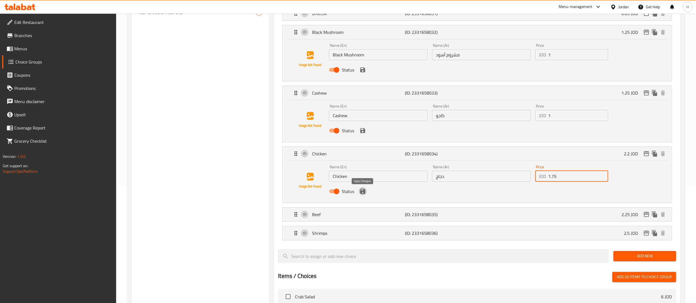
click at [361, 192] on icon "save" at bounding box center [362, 191] width 5 height 5
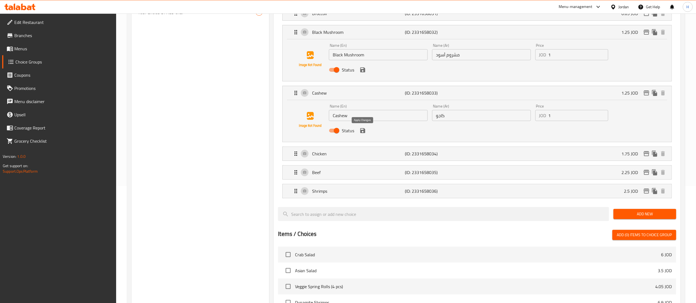
click at [362, 129] on icon "save" at bounding box center [362, 130] width 5 height 5
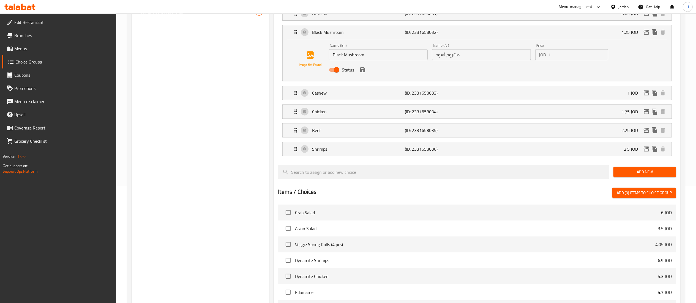
scroll to position [62, 0]
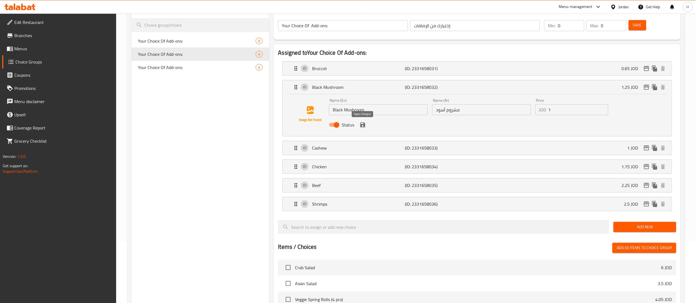
click at [362, 127] on icon "save" at bounding box center [362, 124] width 5 height 5
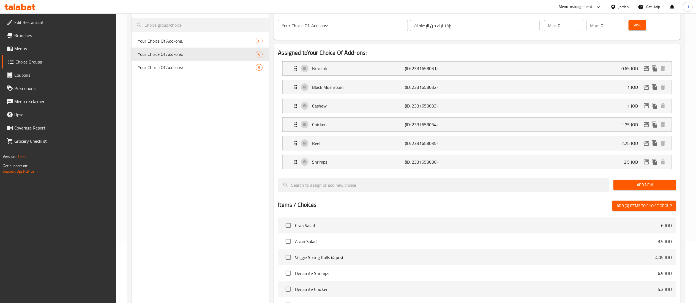
click at [635, 23] on span "Save" at bounding box center [637, 25] width 9 height 7
click at [632, 23] on button "Save" at bounding box center [638, 25] width 18 height 10
click at [166, 65] on span "Your Choice Of Add-ons:" at bounding box center [188, 67] width 101 height 7
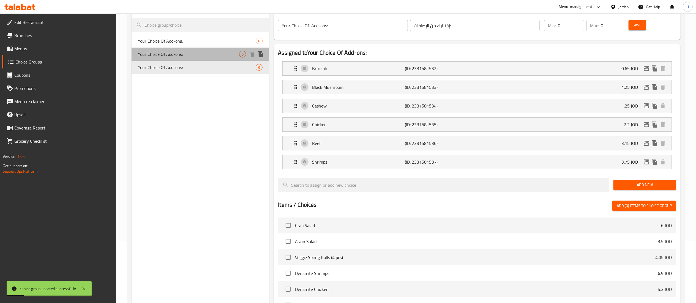
click at [166, 54] on span "Your Choice Of Add-ons:" at bounding box center [188, 54] width 101 height 7
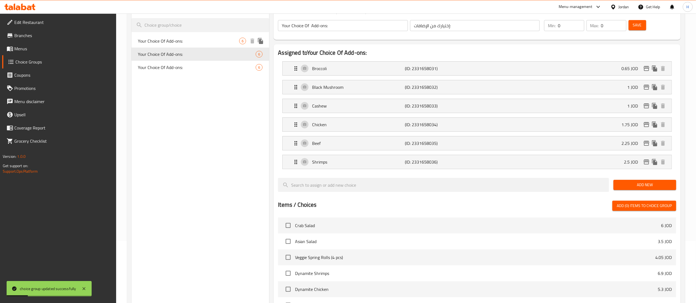
click at [168, 38] on span "Your Choice Of Add-ons:" at bounding box center [188, 41] width 101 height 7
click at [165, 52] on span "Your Choice Of Add-ons:" at bounding box center [188, 54] width 101 height 7
click at [165, 66] on span "Your Choice Of Add-ons:" at bounding box center [188, 67] width 101 height 7
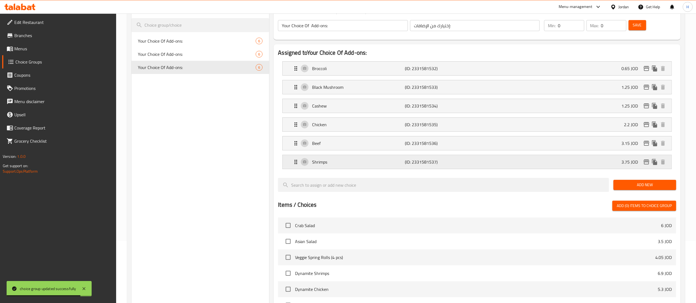
click at [529, 164] on div "Shrimps (ID: 2331581537) 3.75 JOD" at bounding box center [479, 162] width 372 height 14
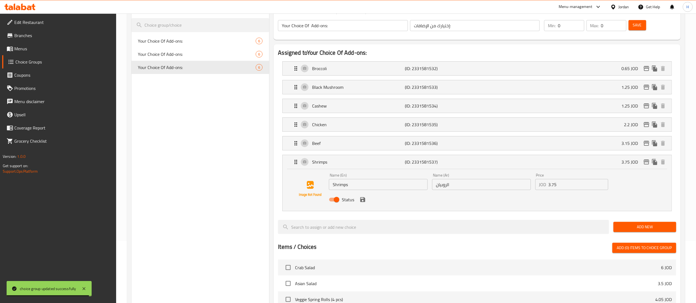
drag, startPoint x: 569, startPoint y: 188, endPoint x: 449, endPoint y: 180, distance: 120.5
click at [449, 180] on div "Name (En) Shrimps Name (En) Name (Ar) الروبيان Name (Ar) Price JOD 3.75 Price S…" at bounding box center [481, 189] width 309 height 36
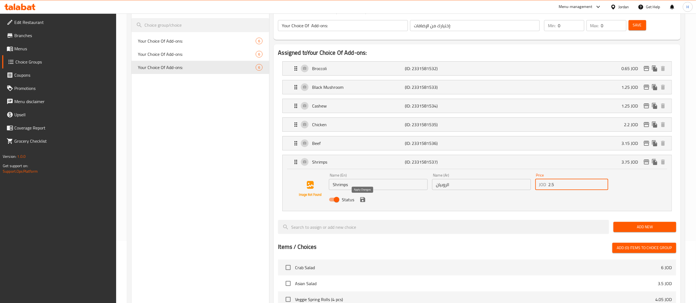
click at [364, 201] on icon "save" at bounding box center [362, 199] width 5 height 5
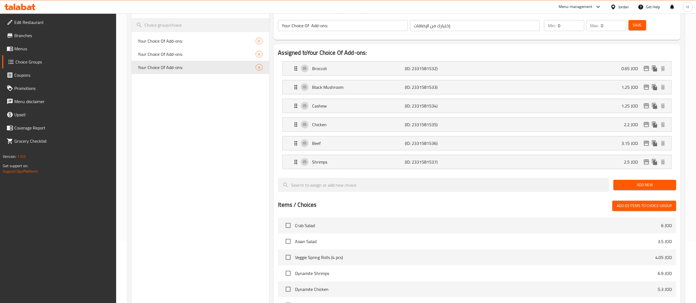
type input "2.5"
click at [206, 55] on span "Your Choice Of Add-ons:" at bounding box center [188, 54] width 101 height 7
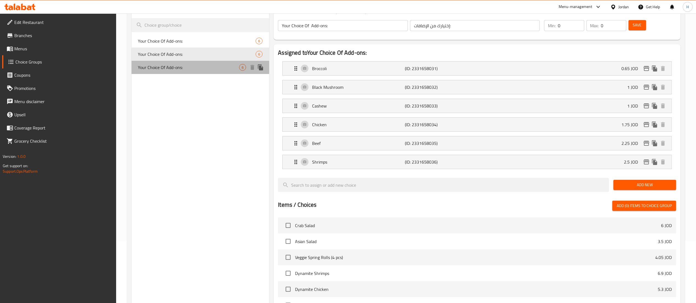
click at [197, 68] on span "Your Choice Of Add-ons:" at bounding box center [188, 67] width 101 height 7
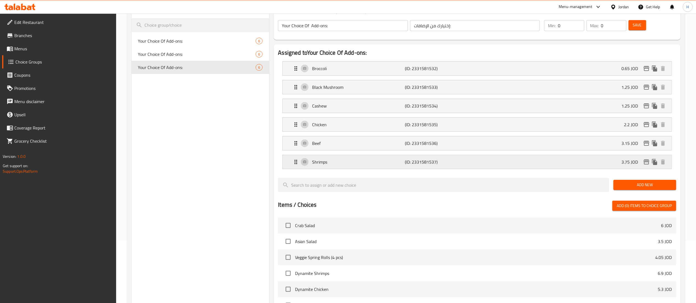
click at [566, 163] on div "Shrimps (ID: 2331581537) 3.75 JOD" at bounding box center [479, 162] width 372 height 14
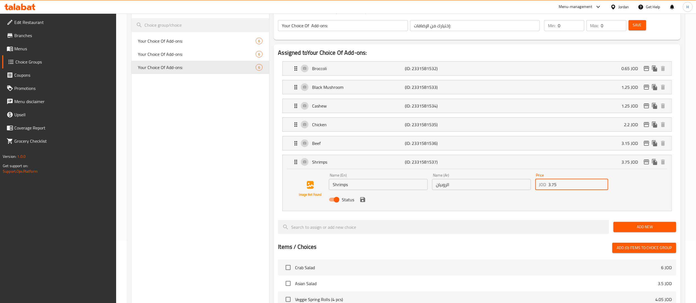
drag, startPoint x: 576, startPoint y: 187, endPoint x: 485, endPoint y: 182, distance: 91.5
click at [486, 182] on div "Name (En) Shrimps Name (En) Name (Ar) الروبيان Name (Ar) Price JOD 3.75 Price S…" at bounding box center [481, 189] width 309 height 36
click at [620, 191] on div "Name (En) Shrimps Name (En) Name (Ar) الروبيان Name (Ar) Price JOD 2.5 Price St…" at bounding box center [481, 189] width 309 height 36
click at [600, 142] on div "Beef (ID: 2331581536) 3.15 JOD" at bounding box center [479, 144] width 372 height 14
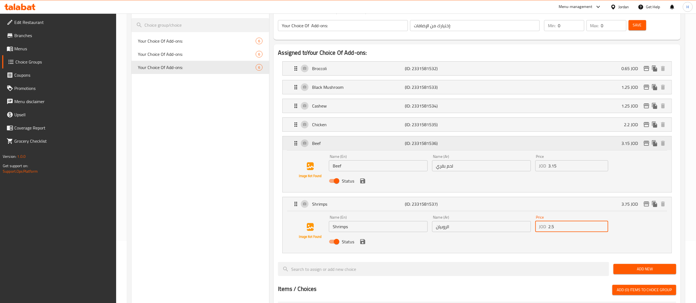
type input "2.5"
drag, startPoint x: 571, startPoint y: 166, endPoint x: 412, endPoint y: 172, distance: 159.5
click at [412, 172] on div "Name (En) Beef Name (En) Name (Ar) لحم بقري Name (Ar) Price JOD 3.15 Price Stat…" at bounding box center [481, 170] width 309 height 36
paste input "2.2"
click at [500, 129] on div "Chicken (ID: 2331581535) 2.2 JOD" at bounding box center [479, 125] width 372 height 14
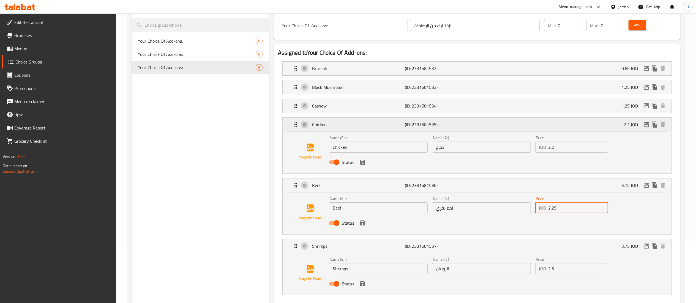
type input "2.25"
click at [565, 149] on input "2.2" at bounding box center [579, 147] width 60 height 11
drag, startPoint x: 528, startPoint y: 146, endPoint x: 436, endPoint y: 147, distance: 91.9
click at [436, 148] on div "Name (En) Chicken Name (En) Name (Ar) دجاج Name (Ar) Price JOD 2.2 Price Status" at bounding box center [481, 152] width 309 height 36
paste input "1.75"
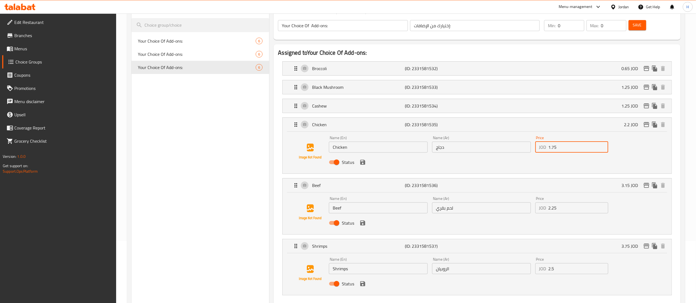
type input "1.75"
click at [599, 106] on div "Cashew (ID: 2331581534) 1.25 JOD" at bounding box center [479, 106] width 372 height 14
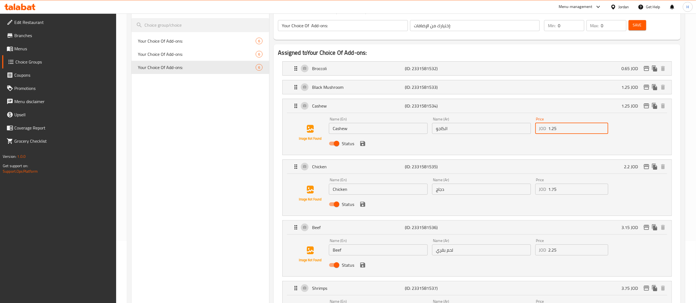
drag, startPoint x: 550, startPoint y: 130, endPoint x: 480, endPoint y: 130, distance: 69.6
click at [480, 130] on div "Name (En) Cashew Name (En) Name (Ar) الكاجو Name (Ar) Price JOD 1.25 Price Stat…" at bounding box center [481, 133] width 309 height 36
click at [595, 91] on div "Black Mushroom (ID: 2331581533) 1.25 JOD" at bounding box center [479, 87] width 372 height 14
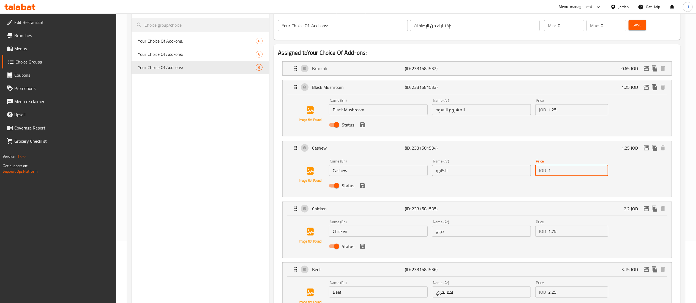
type input "1"
drag, startPoint x: 572, startPoint y: 111, endPoint x: 433, endPoint y: 111, distance: 138.7
click at [433, 111] on div "Name (En) Black Mushroom Name (En) Name (Ar) المشروم الاسود Name (Ar) Price JOD…" at bounding box center [481, 114] width 309 height 36
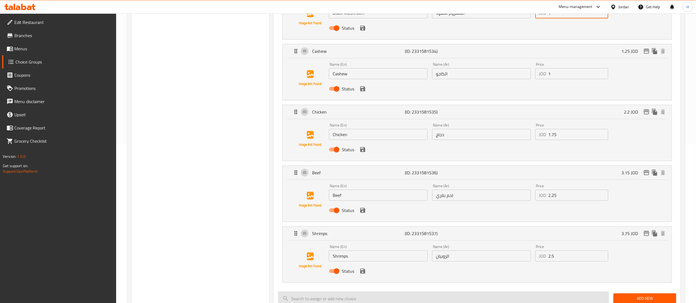
scroll to position [227, 0]
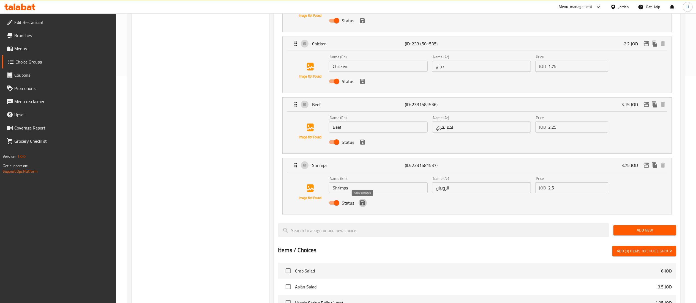
click at [362, 202] on icon "save" at bounding box center [362, 203] width 5 height 5
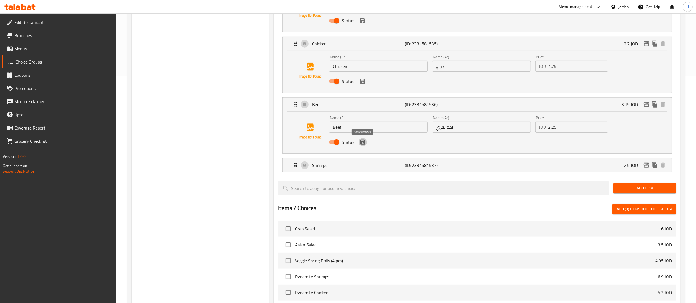
click at [363, 141] on icon "save" at bounding box center [362, 142] width 5 height 5
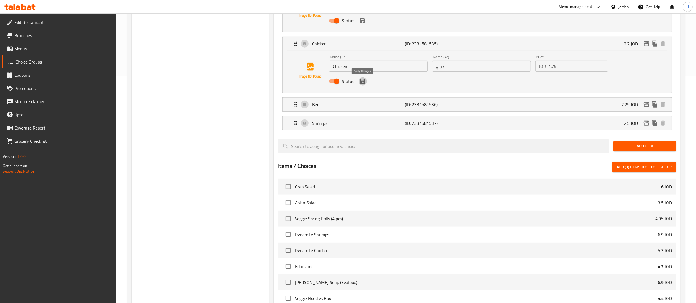
click at [364, 81] on icon "save" at bounding box center [362, 81] width 5 height 5
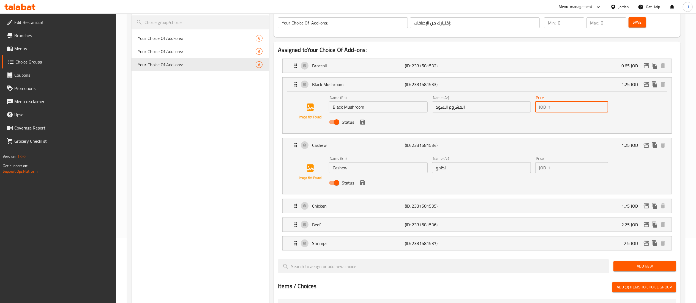
scroll to position [62, 0]
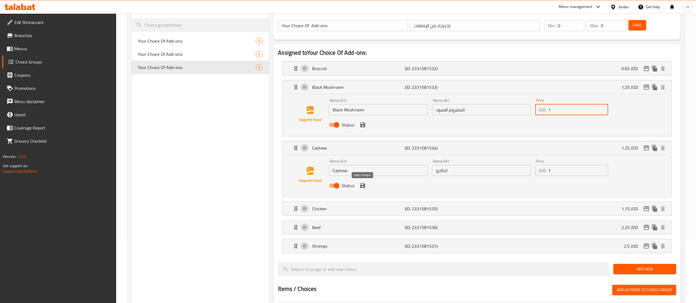
click at [364, 188] on icon "save" at bounding box center [362, 185] width 5 height 5
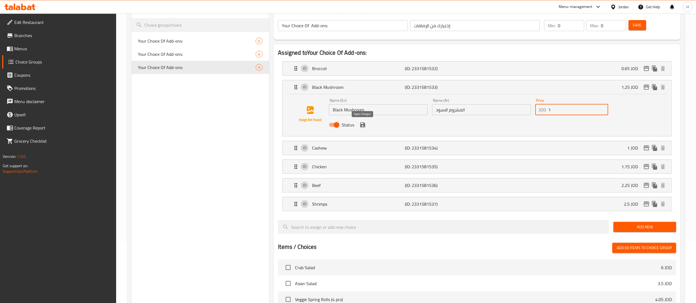
click at [364, 127] on icon "save" at bounding box center [362, 124] width 5 height 5
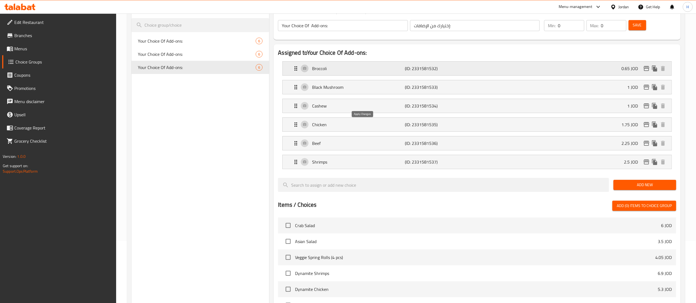
type input "1"
click at [646, 107] on icon "edit" at bounding box center [647, 105] width 6 height 5
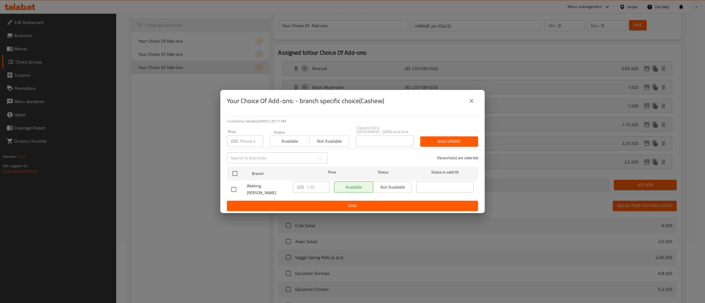
click at [474, 104] on icon "close" at bounding box center [471, 101] width 7 height 7
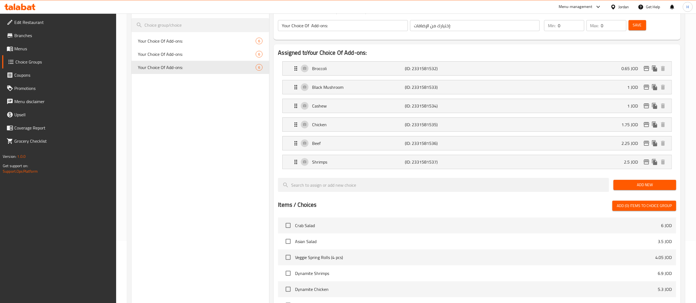
click at [635, 24] on span "Save" at bounding box center [637, 25] width 9 height 7
click at [647, 125] on icon "edit" at bounding box center [646, 124] width 7 height 7
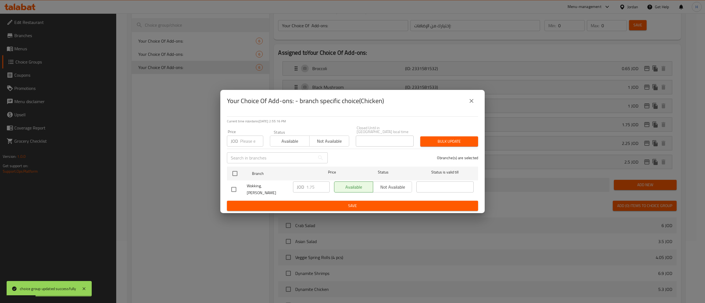
click at [469, 103] on icon "close" at bounding box center [471, 101] width 4 height 4
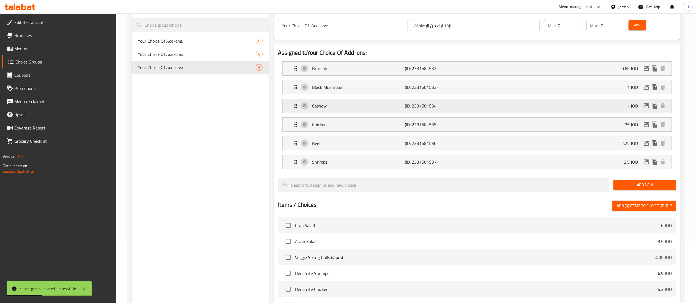
click at [648, 103] on icon "edit" at bounding box center [646, 106] width 7 height 7
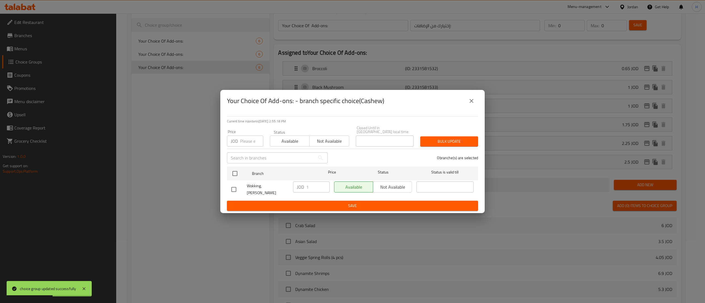
click at [476, 107] on button "close" at bounding box center [471, 100] width 13 height 13
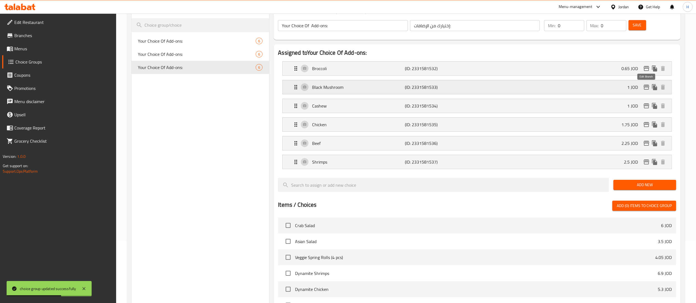
click at [648, 88] on icon "edit" at bounding box center [647, 87] width 6 height 5
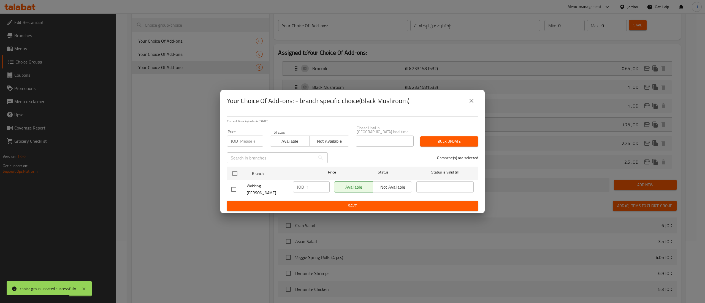
click at [476, 105] on button "close" at bounding box center [471, 100] width 13 height 13
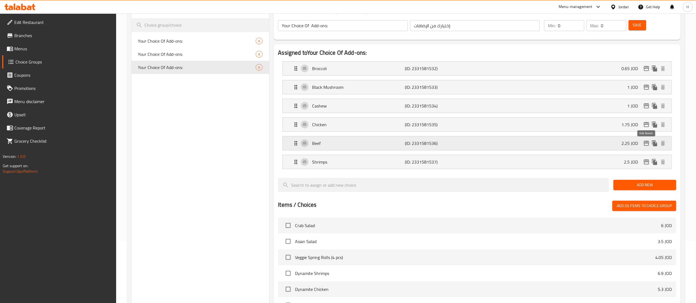
click at [644, 143] on icon "edit" at bounding box center [647, 143] width 6 height 5
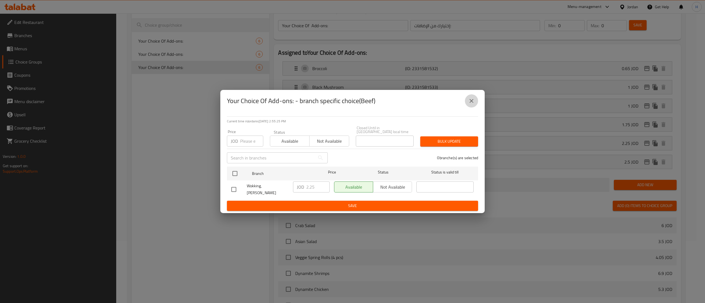
click at [471, 104] on icon "close" at bounding box center [471, 101] width 7 height 7
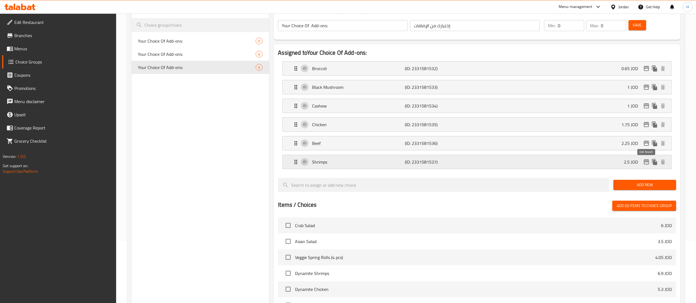
click at [647, 163] on icon "edit" at bounding box center [647, 162] width 6 height 5
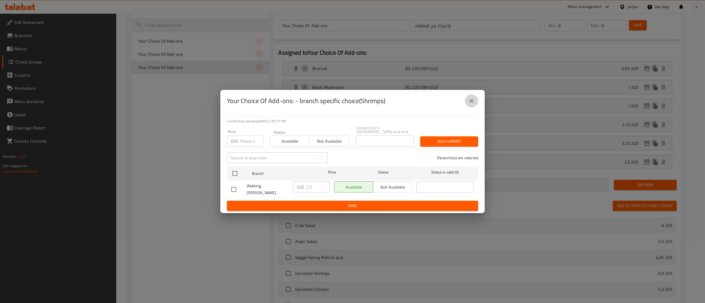
click at [474, 104] on icon "close" at bounding box center [471, 101] width 7 height 7
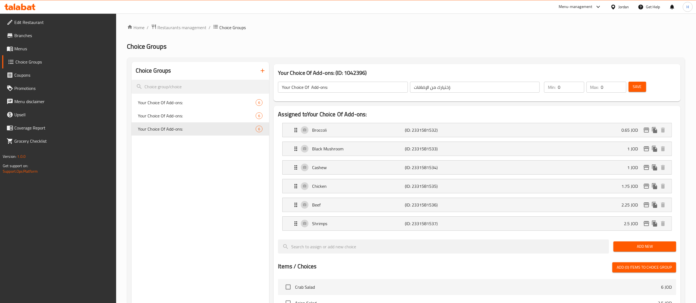
scroll to position [0, 0]
click at [521, 36] on div "Home / Restaurants management / Choice Groups Choice Groups Choice Groups Your …" at bounding box center [406, 266] width 558 height 485
click at [26, 50] on span "Menus" at bounding box center [62, 48] width 97 height 7
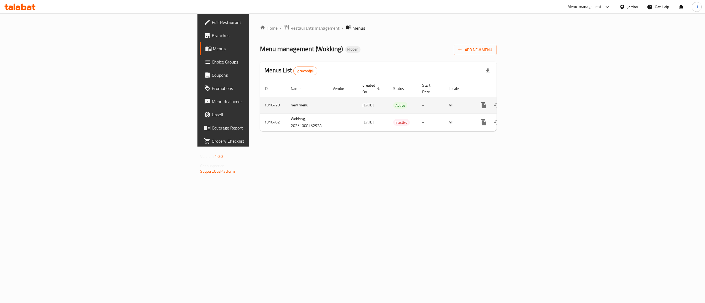
click at [526, 102] on icon "enhanced table" at bounding box center [523, 105] width 7 height 7
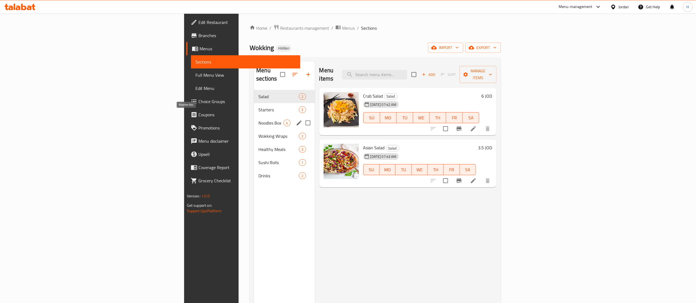
click at [258, 120] on span "Noodles Box" at bounding box center [270, 123] width 25 height 7
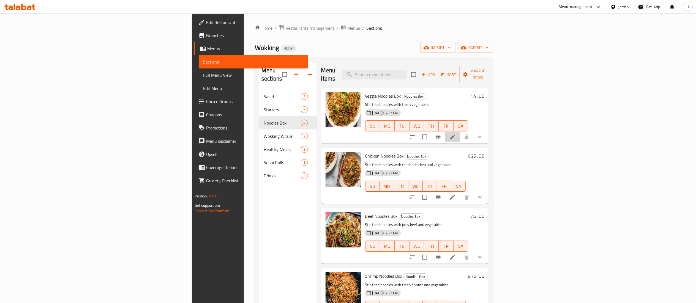
click at [460, 132] on li at bounding box center [452, 137] width 15 height 10
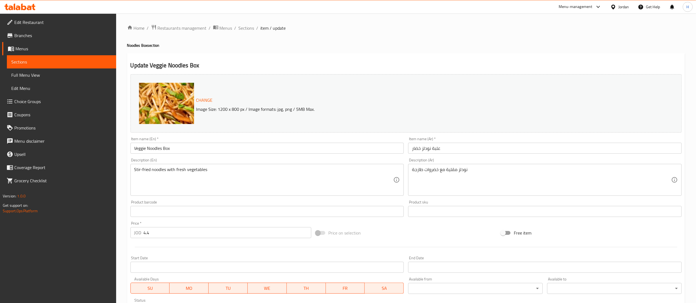
click at [21, 101] on span "Choice Groups" at bounding box center [62, 101] width 97 height 7
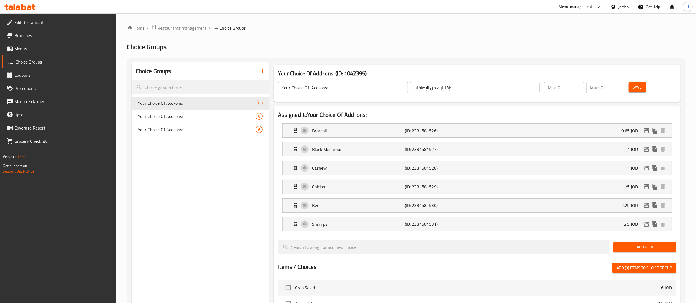
click at [221, 172] on div "Choice Groups Your Choice Of Add-ons: 6 Your Choice Of Add-ons: 6 Your Choice O…" at bounding box center [201, 283] width 138 height 442
click at [261, 69] on icon "button" at bounding box center [262, 71] width 7 height 7
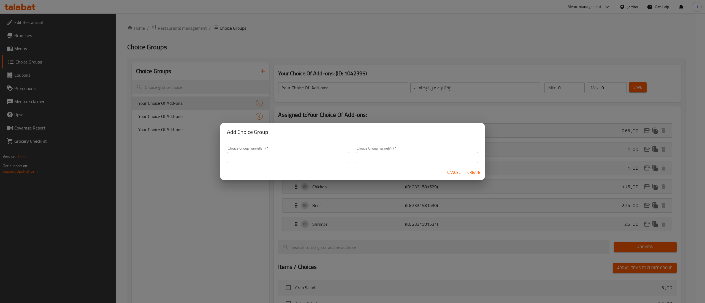
click at [243, 153] on input "text" at bounding box center [288, 157] width 122 height 11
type input "Your Choice of Vegetables"
click at [243, 154] on div "Choice Group name(En)   * Your Choice of Vegetables Choice Group name(En) *" at bounding box center [288, 154] width 122 height 17
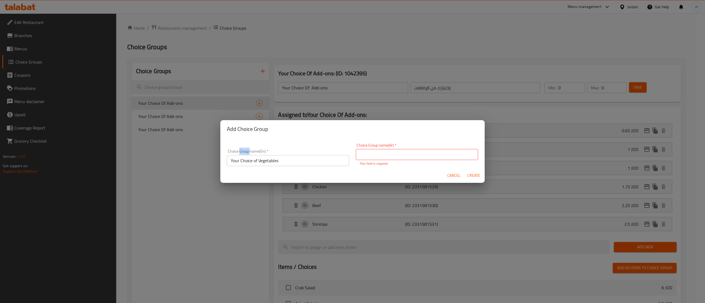
click at [243, 154] on div "Choice Group name(En)   * Your Choice of Vegetables Choice Group name(En) *" at bounding box center [288, 157] width 122 height 17
click at [270, 159] on input "Your Choice of Vegetables" at bounding box center [288, 160] width 122 height 11
click at [385, 153] on input "text" at bounding box center [417, 154] width 122 height 11
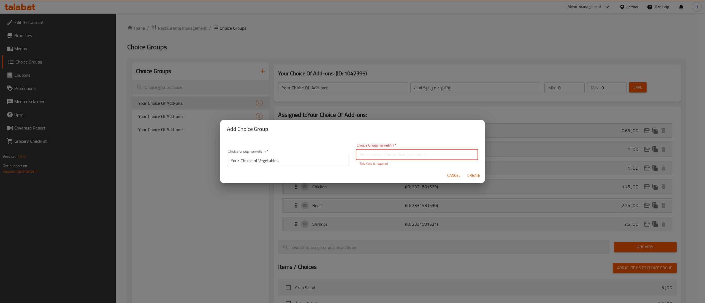
paste input "اختيارك من الخضروات"
type input "اختيارك من الخضروات"
click at [321, 140] on div "Add Choice Group Choice Group name(En)   * Your Choice of Vegetables Choice Gro…" at bounding box center [352, 151] width 264 height 63
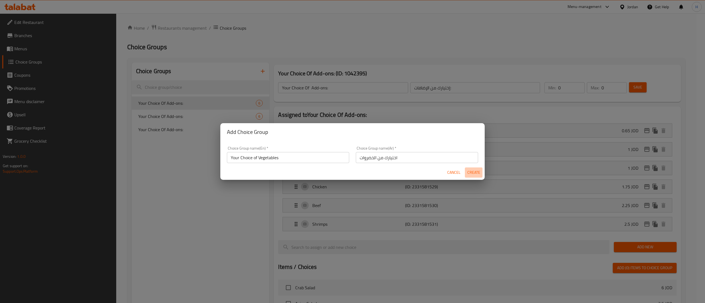
click at [471, 171] on span "Create" at bounding box center [473, 172] width 13 height 7
type input "Your Choice of Vegetables"
type input "اختيارك من الخضروات"
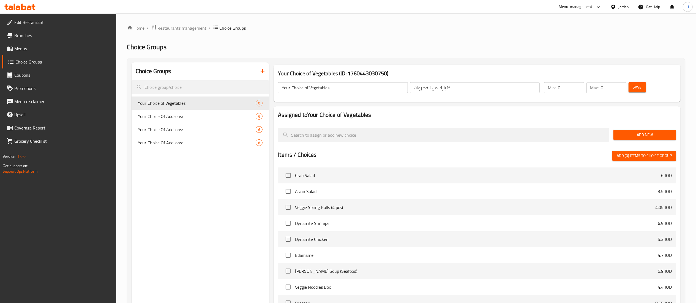
click at [592, 125] on div at bounding box center [477, 126] width 398 height 4
drag, startPoint x: 607, startPoint y: 120, endPoint x: 631, endPoint y: 133, distance: 28.1
click at [607, 120] on nav at bounding box center [477, 121] width 398 height 4
click at [639, 138] on span "Add New" at bounding box center [645, 135] width 54 height 7
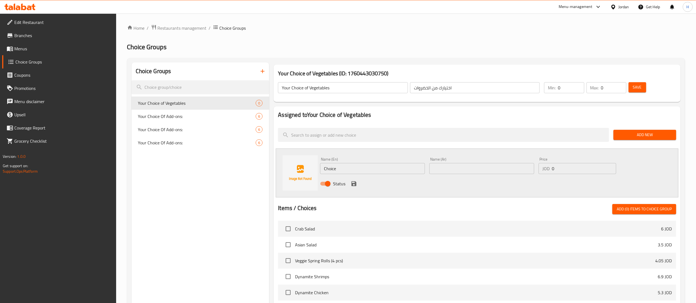
drag, startPoint x: 189, startPoint y: 151, endPoint x: 164, endPoint y: 149, distance: 25.1
click at [162, 151] on div "Choice Groups Your Choice of Vegetables 0 Your Choice Of Add-ons: 6 Your Choice…" at bounding box center [407, 253] width 551 height 383
paste input "White mushrooms"
type input "White mushrooms"
click at [466, 168] on input "text" at bounding box center [481, 168] width 105 height 11
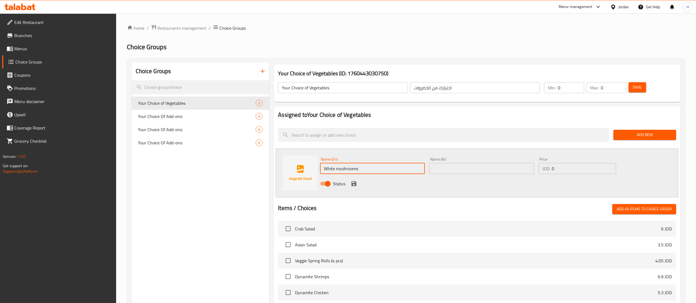
paste input "فطر أبيض"
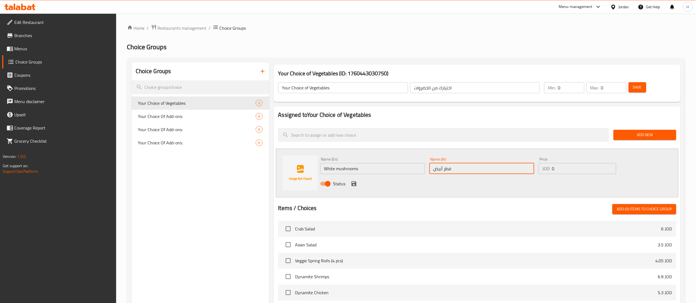
type input "فطر أبيض"
click at [352, 183] on icon "save" at bounding box center [354, 184] width 7 height 7
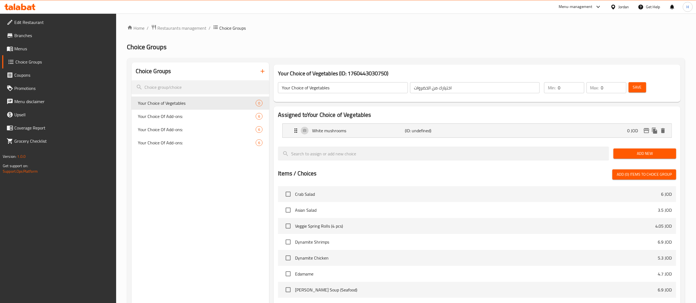
drag, startPoint x: 539, startPoint y: 50, endPoint x: 546, endPoint y: 57, distance: 9.5
click at [539, 50] on h2 "Choice Groups" at bounding box center [406, 47] width 558 height 9
click at [632, 156] on span "Add New" at bounding box center [645, 153] width 54 height 7
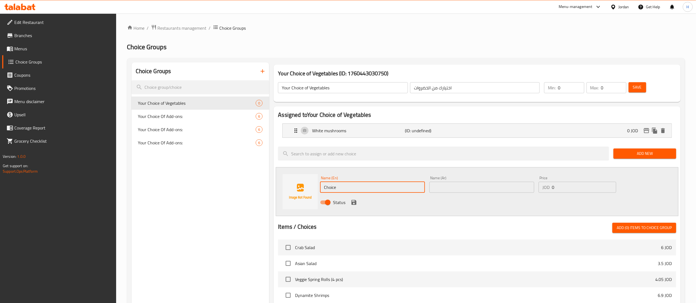
drag, startPoint x: 377, startPoint y: 189, endPoint x: 118, endPoint y: 159, distance: 259.8
click at [210, 169] on div "Choice Groups Your Choice of Vegetables 0 Your Choice Of Add-ons: 6 Your Choice…" at bounding box center [407, 263] width 551 height 402
paste input "Green onions"
type input "Green onions"
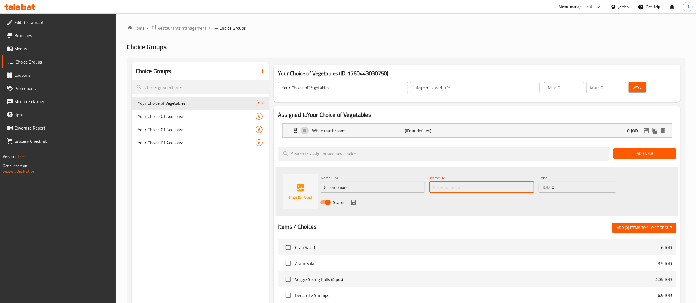
click at [483, 183] on input "text" at bounding box center [481, 187] width 105 height 11
paste input "بصل أخضر"
type input "بصل أخضر"
click at [353, 203] on icon "save" at bounding box center [353, 202] width 5 height 5
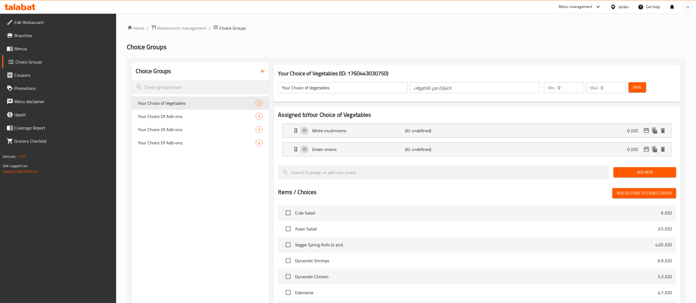
click at [648, 171] on span "Add New" at bounding box center [645, 172] width 54 height 7
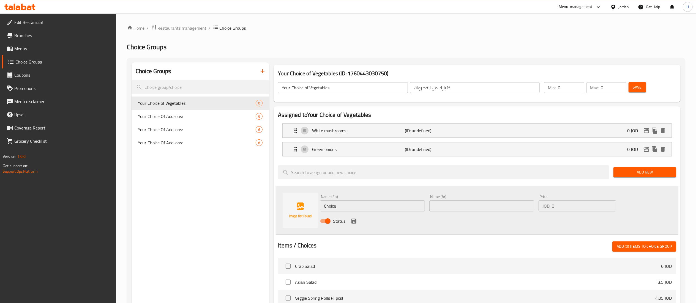
drag, startPoint x: 583, startPoint y: 57, endPoint x: 565, endPoint y: 116, distance: 62.3
click at [583, 57] on div "Home / Restaurants management / Choice Groups Choice Groups Choice Groups Your …" at bounding box center [406, 255] width 558 height 463
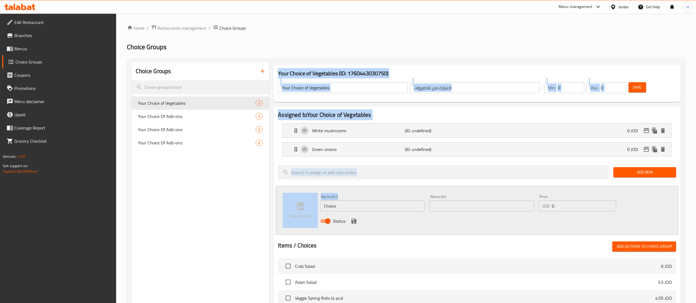
drag, startPoint x: 369, startPoint y: 198, endPoint x: 268, endPoint y: 199, distance: 101.3
click at [268, 199] on div "Choice Groups Your Choice of Vegetables 0 Your Choice Of Add-ons: 6 Your Choice…" at bounding box center [407, 272] width 551 height 421
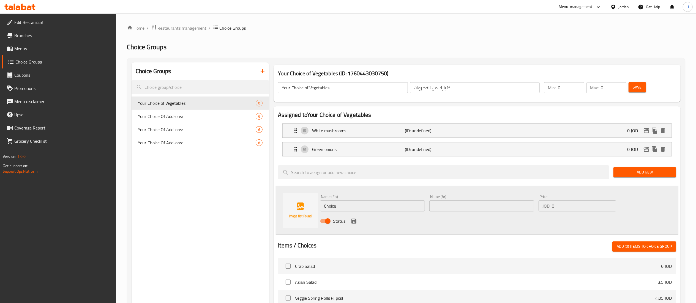
click at [333, 208] on input "Choice" at bounding box center [372, 206] width 105 height 11
paste input "White onion"
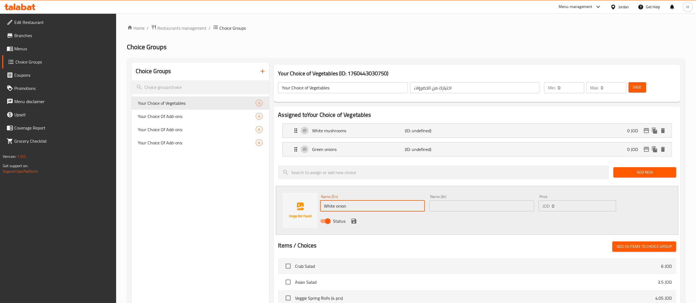
type input "White onion"
click at [480, 208] on input "text" at bounding box center [481, 206] width 105 height 11
paste input "بصل ابيض"
type input "بصل ابيض"
click at [353, 221] on icon "save" at bounding box center [353, 221] width 5 height 5
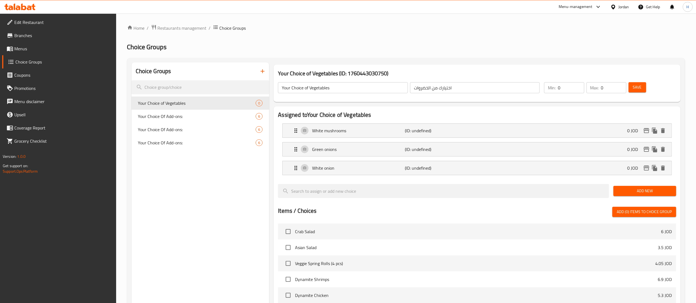
click at [632, 193] on span "Add New" at bounding box center [645, 191] width 54 height 7
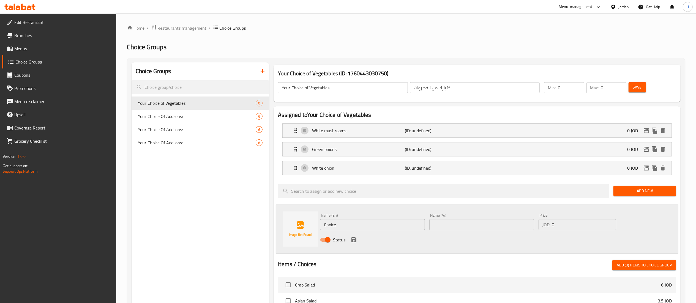
drag, startPoint x: 574, startPoint y: 114, endPoint x: 525, endPoint y: 142, distance: 55.5
click at [574, 114] on h2 "Assigned to Your Choice of Vegetables" at bounding box center [477, 115] width 398 height 8
drag, startPoint x: 366, startPoint y: 222, endPoint x: 241, endPoint y: 214, distance: 124.9
click at [241, 214] on div "Choice Groups Your Choice of Vegetables 0 Your Choice Of Add-ons: 6 Your Choice…" at bounding box center [407, 282] width 551 height 440
paste input "abbag"
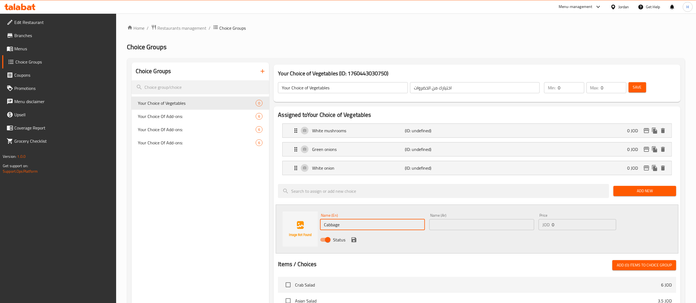
type input "Cabbage"
click at [456, 219] on div "Name (Ar) Name (Ar)" at bounding box center [481, 222] width 105 height 17
click at [454, 230] on input "text" at bounding box center [481, 224] width 105 height 11
paste input "كرنب"
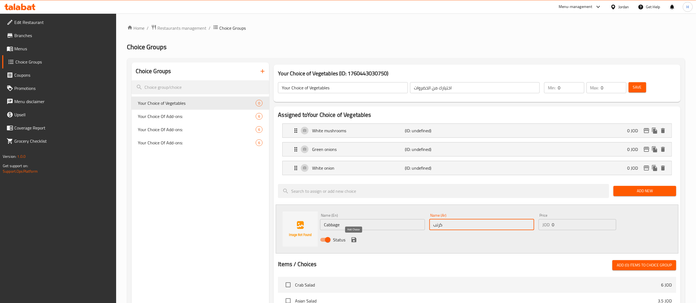
type input "كرنب"
click at [351, 238] on icon "save" at bounding box center [354, 240] width 7 height 7
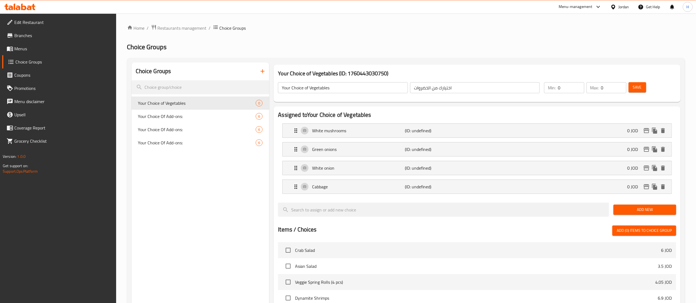
click at [635, 212] on span "Add New" at bounding box center [645, 209] width 54 height 7
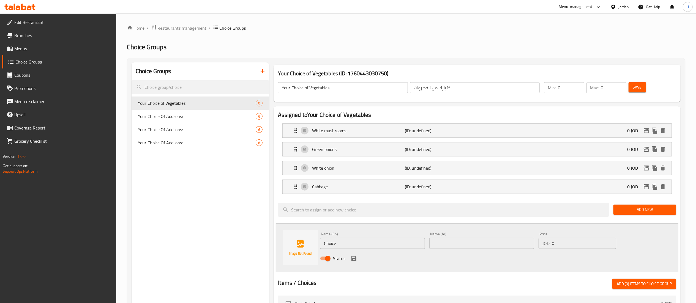
drag, startPoint x: 554, startPoint y: 58, endPoint x: 534, endPoint y: 76, distance: 27.1
click at [554, 58] on div "Home / Restaurants management / Choice Groups Choice Groups Choice Groups Your …" at bounding box center [406, 274] width 558 height 501
drag, startPoint x: 256, startPoint y: 244, endPoint x: 245, endPoint y: 243, distance: 11.0
click at [245, 243] on div "Choice Groups Your Choice of Vegetables 0 Your Choice Of Add-ons: 6 Your Choice…" at bounding box center [407, 291] width 551 height 458
paste input "Red cabbag"
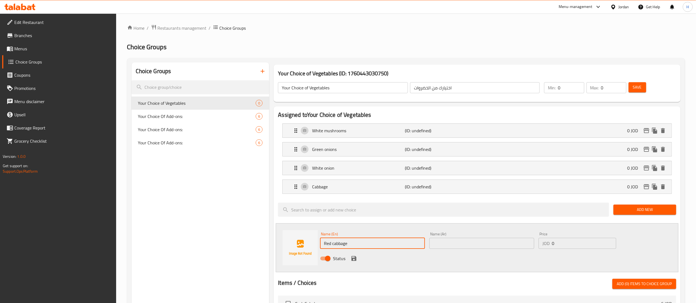
type input "Red cabbage"
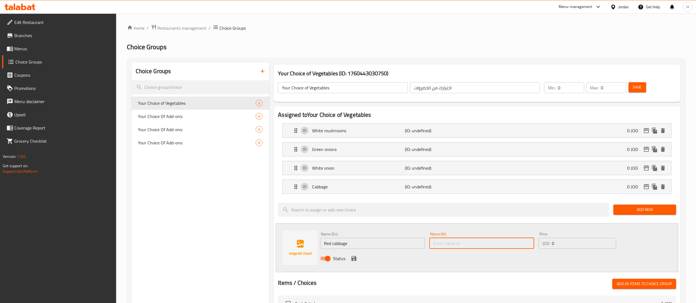
click at [452, 247] on input "text" at bounding box center [481, 243] width 105 height 11
paste input "ملفوف أحمر"
type input "ملفوف أحمر"
click at [354, 256] on icon "save" at bounding box center [354, 258] width 7 height 7
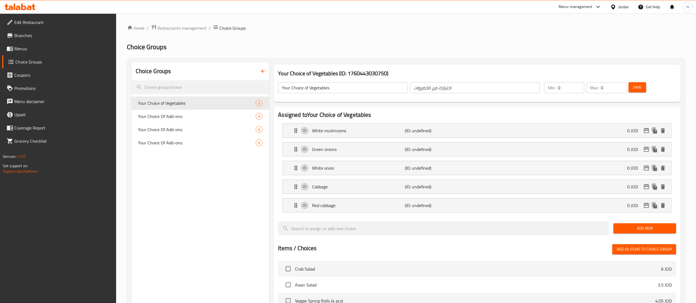
click at [648, 230] on span "Add New" at bounding box center [645, 228] width 54 height 7
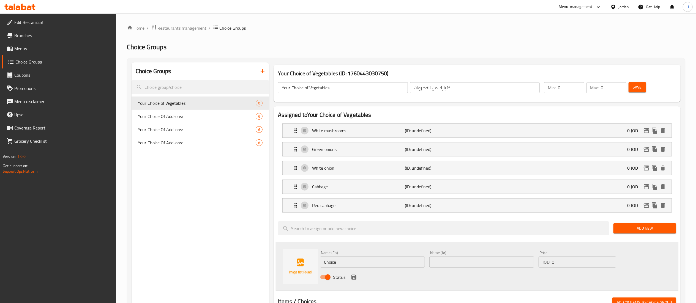
drag, startPoint x: 558, startPoint y: 36, endPoint x: 536, endPoint y: 86, distance: 54.5
click at [558, 36] on div "Home / Restaurants management / Choice Groups Choice Groups Choice Groups Your …" at bounding box center [406, 283] width 558 height 519
drag, startPoint x: 337, startPoint y: 260, endPoint x: 209, endPoint y: 247, distance: 128.6
click at [209, 248] on div "Choice Groups Your Choice of Vegetables 0 Your Choice Of Add-ons: 6 Your Choice…" at bounding box center [407, 300] width 551 height 477
paste input "arrots"
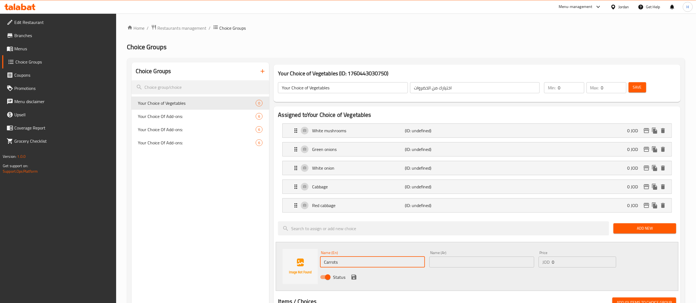
type input "Carrots"
click at [471, 268] on input "text" at bounding box center [481, 262] width 105 height 11
click at [451, 266] on input "text" at bounding box center [481, 262] width 105 height 11
paste input "الجزر"
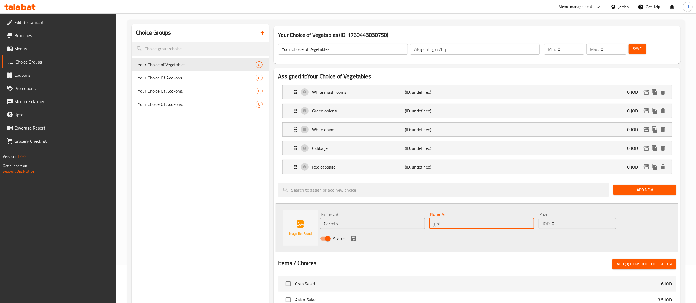
scroll to position [55, 0]
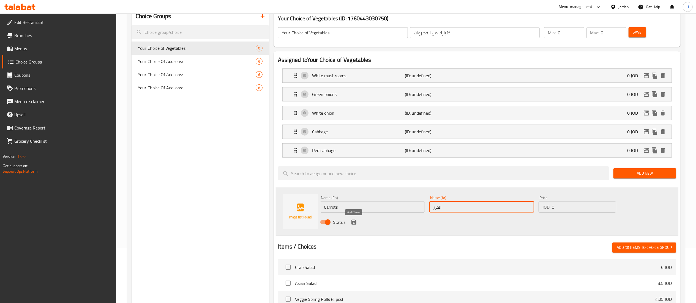
type input "الجزر"
click at [355, 220] on icon "save" at bounding box center [354, 222] width 7 height 7
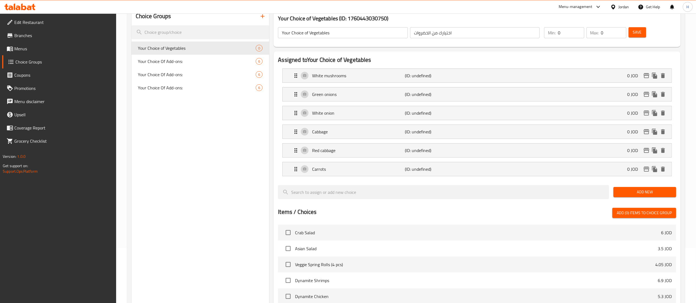
drag, startPoint x: 551, startPoint y: 210, endPoint x: 519, endPoint y: 205, distance: 32.0
click at [551, 210] on div "Items / Choices Add (0) items to choice group" at bounding box center [477, 213] width 398 height 10
click at [644, 196] on span "Add New" at bounding box center [645, 192] width 54 height 7
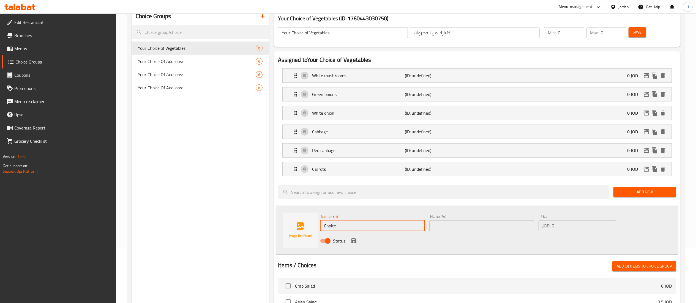
drag, startPoint x: 385, startPoint y: 225, endPoint x: 183, endPoint y: 216, distance: 201.7
click at [183, 216] on div "Choice Groups Your Choice of Vegetables 0 Your Choice Of Add-ons: 6 Your Choice…" at bounding box center [407, 255] width 551 height 496
paste input "Zucchini"
type input "Zucchini"
click at [446, 231] on input "text" at bounding box center [481, 225] width 105 height 11
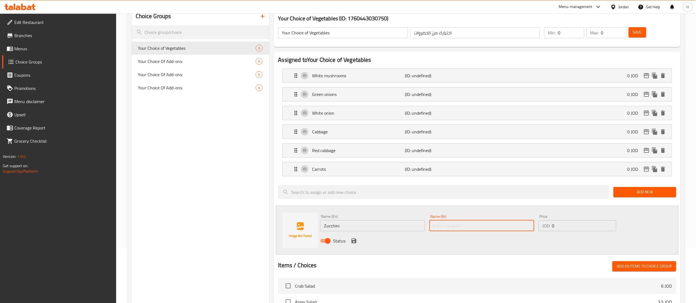
paste input "كوسة"
type input "كوسة"
click at [353, 240] on icon "save" at bounding box center [353, 241] width 5 height 5
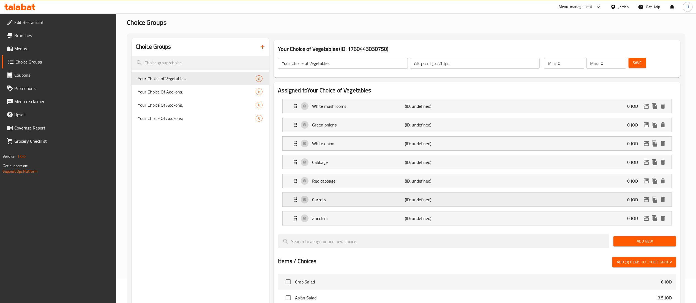
scroll to position [0, 0]
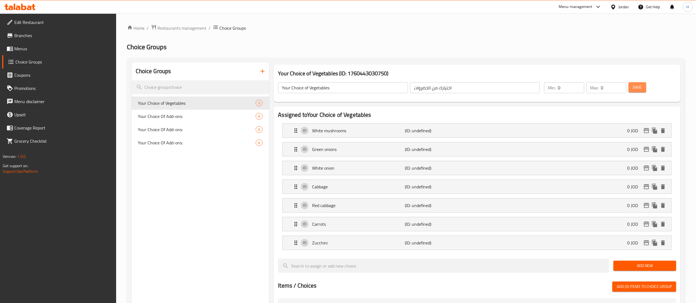
click at [635, 88] on span "Save" at bounding box center [637, 87] width 9 height 7
click at [621, 86] on input "1" at bounding box center [613, 87] width 25 height 11
click at [621, 86] on input "2" at bounding box center [613, 87] width 25 height 11
click at [620, 86] on input "3" at bounding box center [613, 87] width 25 height 11
click at [620, 86] on input "4" at bounding box center [613, 87] width 25 height 11
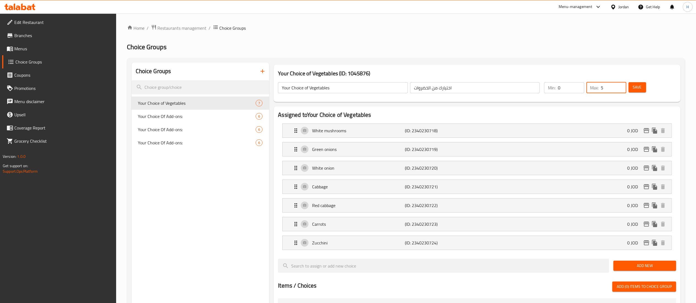
click at [620, 86] on input "5" at bounding box center [613, 87] width 25 height 11
click at [620, 86] on input "6" at bounding box center [613, 87] width 25 height 11
type input "7"
click at [620, 86] on input "7" at bounding box center [613, 87] width 25 height 11
click at [631, 86] on button "Save" at bounding box center [638, 87] width 18 height 10
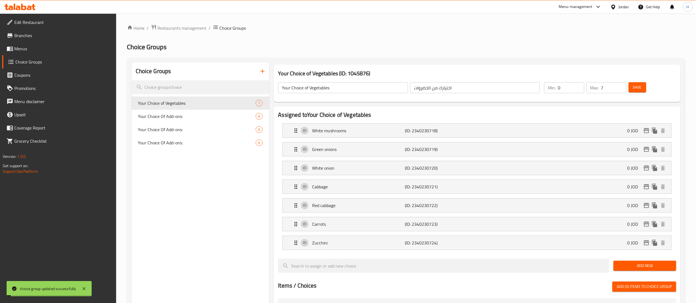
click at [32, 50] on span "Menus" at bounding box center [62, 48] width 97 height 7
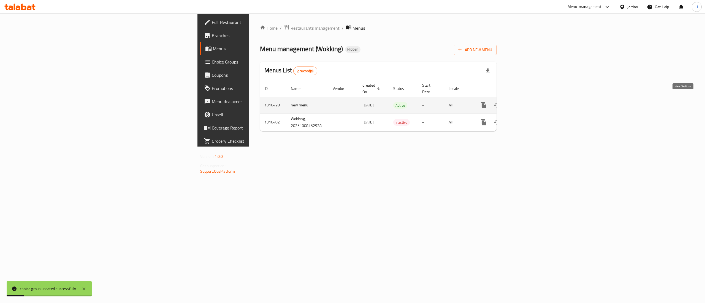
click at [526, 102] on icon "enhanced table" at bounding box center [523, 105] width 7 height 7
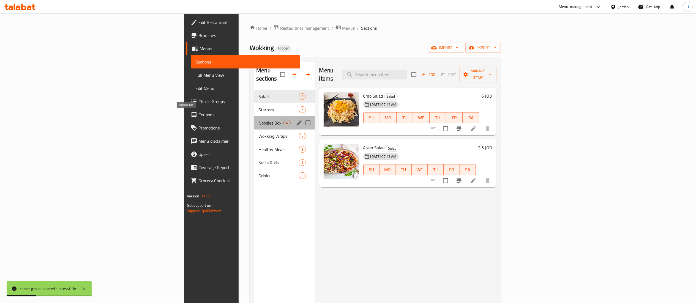
click at [258, 120] on span "Noodles Box" at bounding box center [270, 123] width 25 height 7
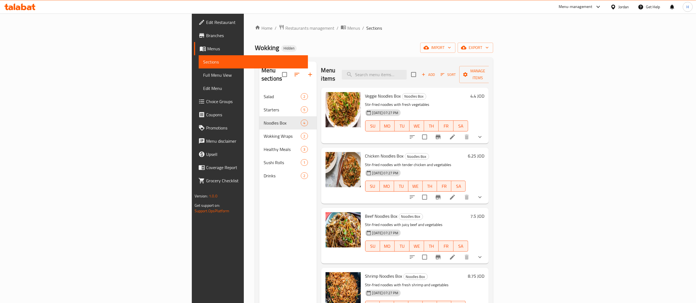
click at [11, 6] on icon at bounding box center [10, 8] width 5 height 5
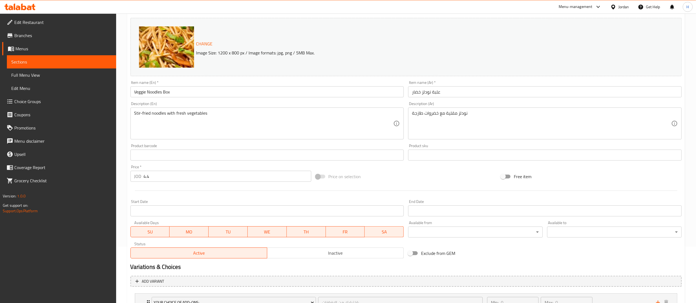
scroll to position [103, 0]
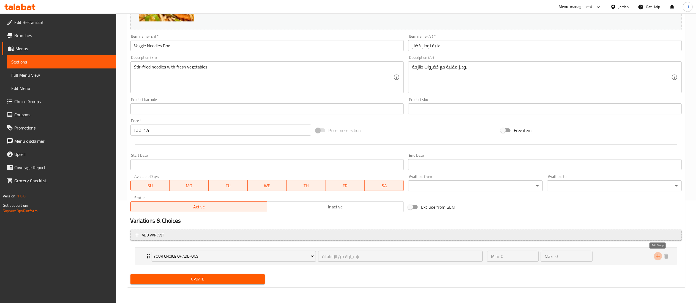
drag, startPoint x: 659, startPoint y: 258, endPoint x: 597, endPoint y: 239, distance: 64.8
click at [658, 258] on icon "add" at bounding box center [658, 256] width 7 height 7
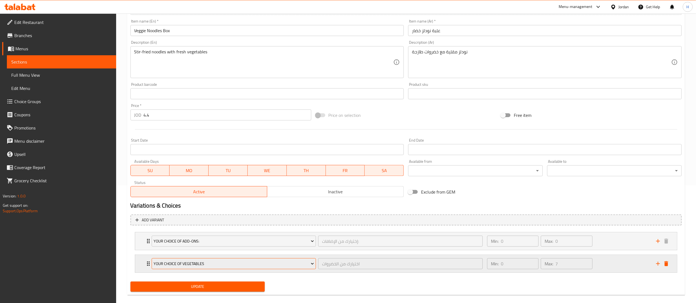
scroll to position [126, 0]
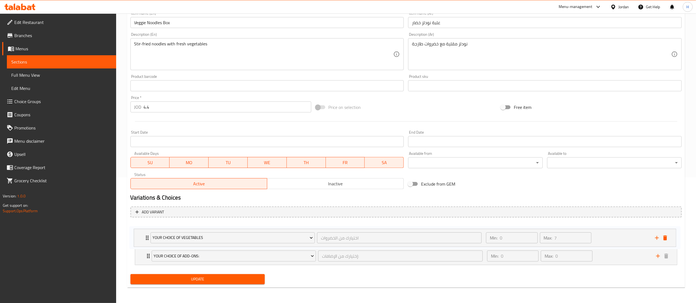
drag, startPoint x: 148, startPoint y: 256, endPoint x: 146, endPoint y: 225, distance: 31.4
click at [146, 225] on div "Your Choice Of Add-ons: إختيارك من الإضافات: ​ Min: 0 ​ Max: 0 ​ Broccoli (ID: …" at bounding box center [405, 244] width 551 height 45
click at [179, 275] on button "Update" at bounding box center [197, 279] width 135 height 10
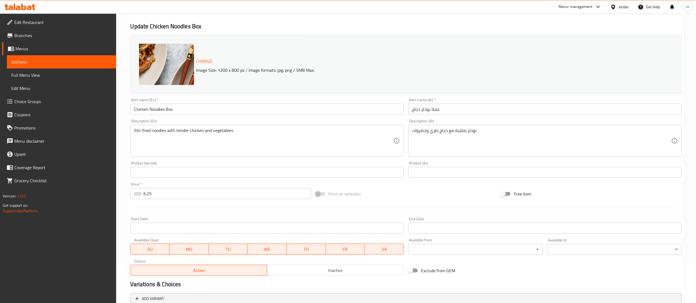
scroll to position [103, 0]
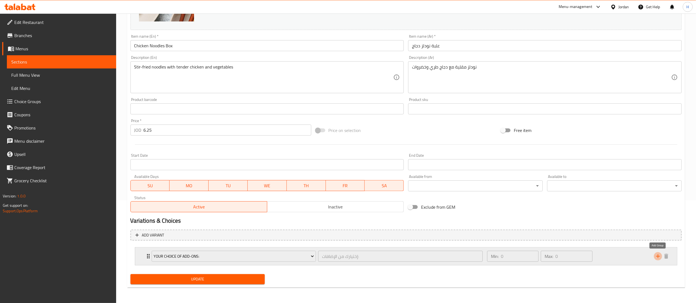
click at [658, 258] on icon "add" at bounding box center [658, 257] width 4 height 4
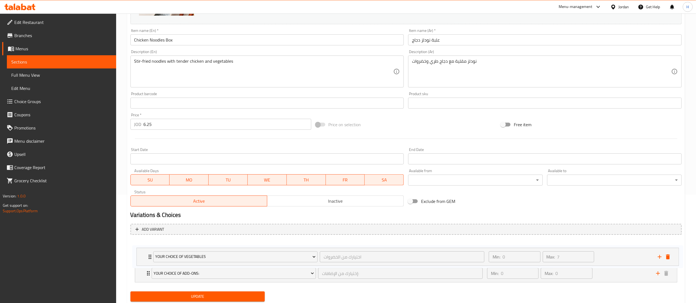
drag, startPoint x: 141, startPoint y: 279, endPoint x: 143, endPoint y: 254, distance: 24.9
click at [143, 254] on div "Your Choice Of Add-ons: إختيارك من الإضافات: ​ Min: 0 ​ Max: 0 ​ Broccoli (ID: …" at bounding box center [405, 261] width 551 height 45
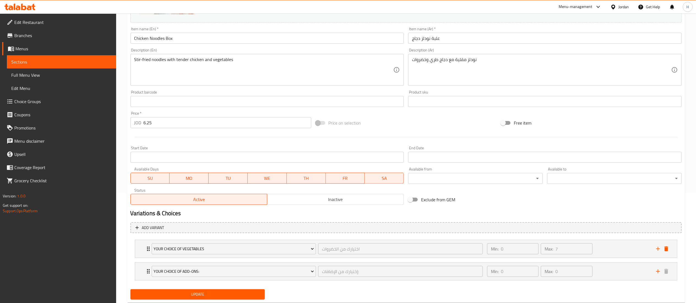
click at [178, 293] on span "Update" at bounding box center [198, 294] width 126 height 7
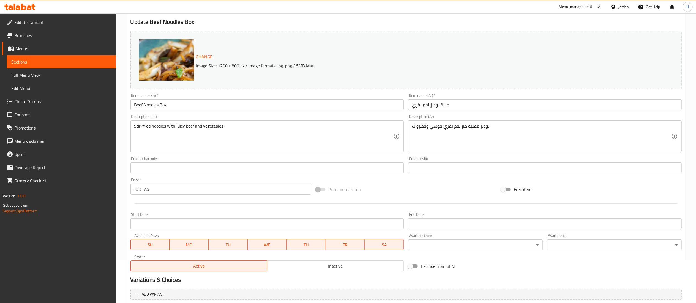
scroll to position [103, 0]
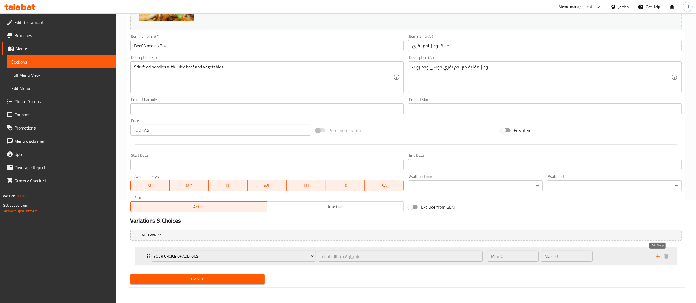
drag, startPoint x: 659, startPoint y: 256, endPoint x: 644, endPoint y: 254, distance: 14.4
click at [659, 256] on icon "add" at bounding box center [658, 256] width 7 height 7
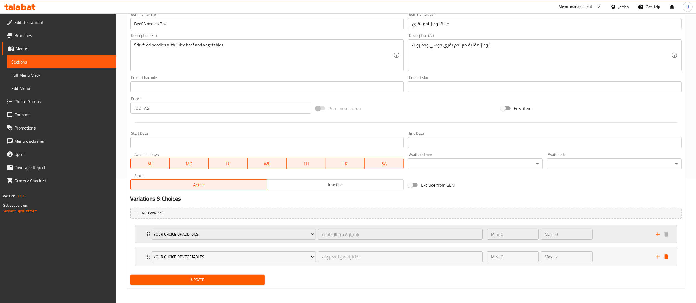
scroll to position [126, 0]
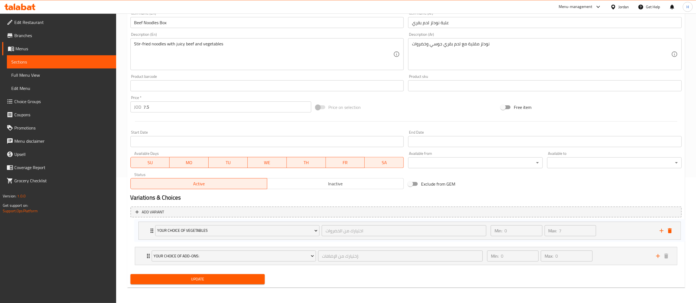
drag, startPoint x: 144, startPoint y: 256, endPoint x: 149, endPoint y: 228, distance: 28.7
click at [149, 228] on div "Your Choice Of Add-ons: إختيارك من الإضافات: ​ Min: 0 ​ Max: 0 ​ Broccoli (ID: …" at bounding box center [405, 244] width 551 height 45
click at [191, 282] on span "Update" at bounding box center [198, 279] width 126 height 7
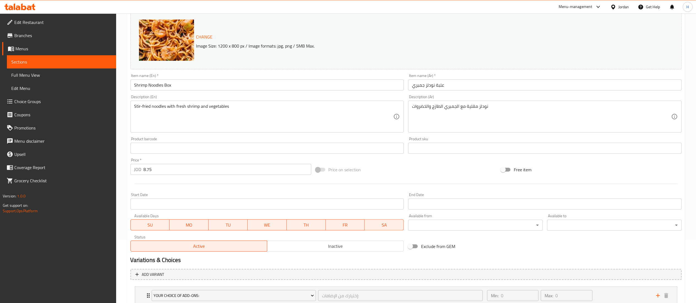
scroll to position [103, 0]
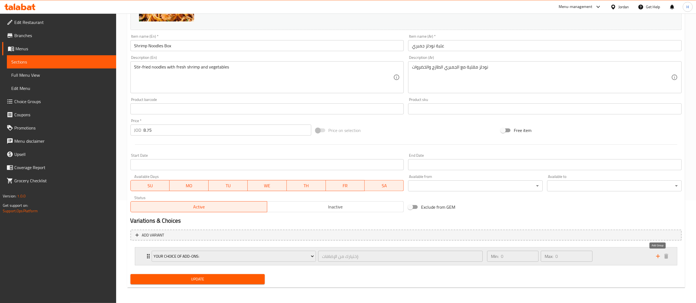
click at [657, 259] on icon "add" at bounding box center [658, 256] width 7 height 7
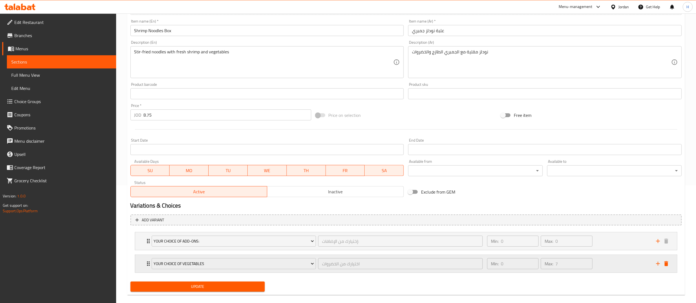
scroll to position [126, 0]
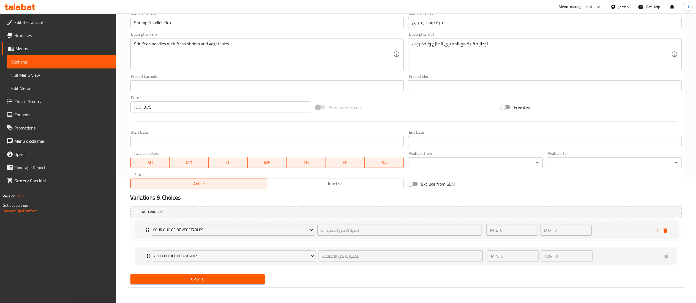
drag, startPoint x: 144, startPoint y: 257, endPoint x: 144, endPoint y: 229, distance: 28.3
click at [144, 229] on div "Your Choice Of Add-ons: إختيارك من الإضافات: ​ Min: 0 ​ Max: 0 ​ Broccoli (ID: …" at bounding box center [405, 244] width 551 height 45
click at [167, 283] on button "Update" at bounding box center [197, 279] width 135 height 10
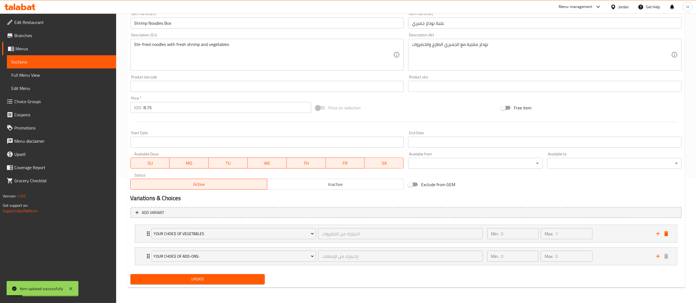
click at [189, 277] on span "Update" at bounding box center [198, 279] width 126 height 7
click at [200, 276] on span "Update" at bounding box center [198, 279] width 126 height 7
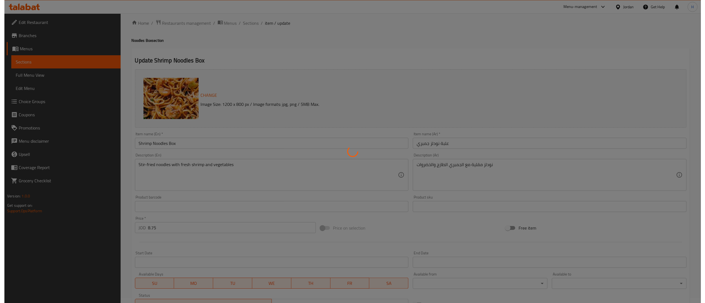
scroll to position [0, 0]
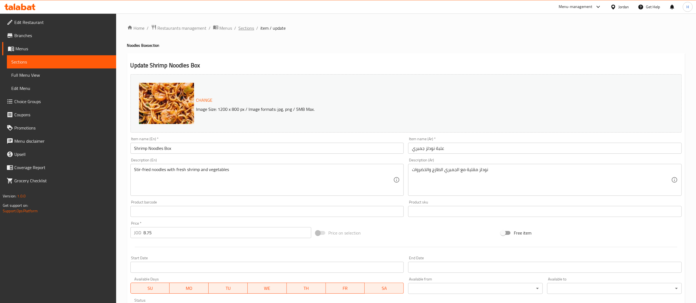
click at [253, 26] on span "Sections" at bounding box center [247, 28] width 16 height 7
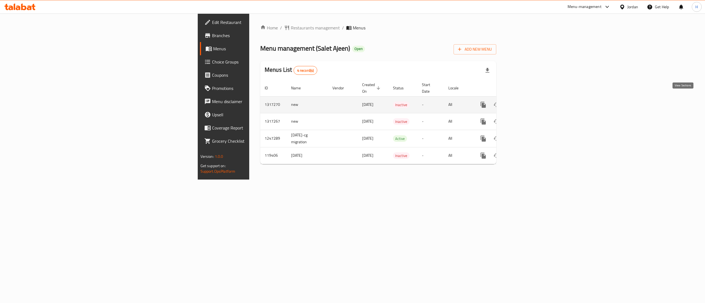
click at [526, 102] on icon "enhanced table" at bounding box center [522, 105] width 7 height 7
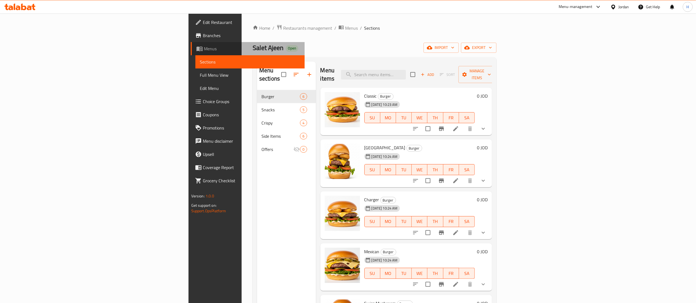
click at [204, 50] on span "Menus" at bounding box center [252, 48] width 96 height 7
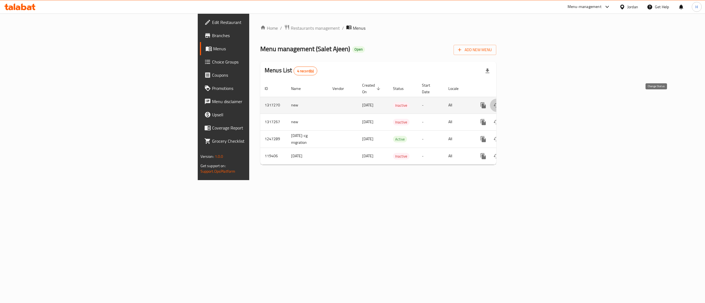
click at [499, 103] on icon "enhanced table" at bounding box center [496, 105] width 6 height 4
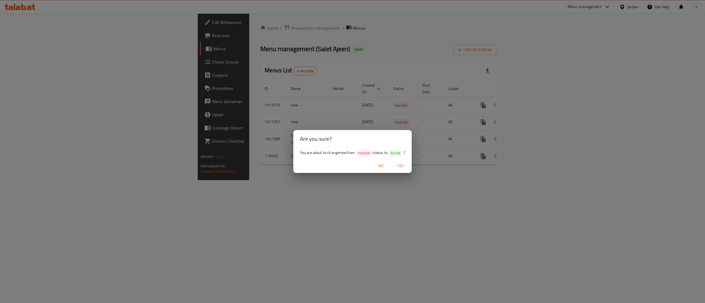
click at [401, 165] on span "Yes" at bounding box center [400, 166] width 13 height 7
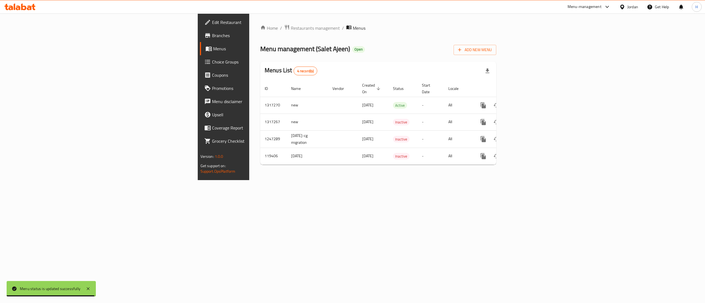
click at [507, 180] on div "Home / Restaurants management / Menus Menu management ( Salet Ajeen ) Open Add …" at bounding box center [378, 96] width 258 height 167
click at [20, 6] on icon at bounding box center [19, 7] width 31 height 7
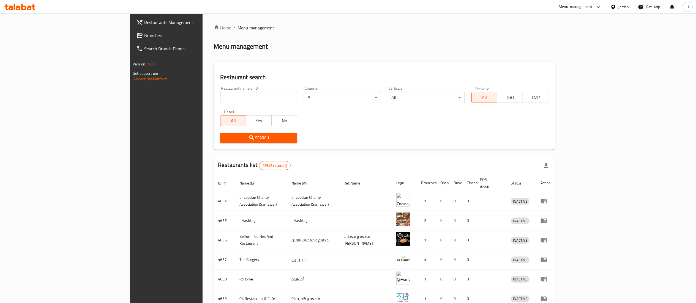
click at [220, 100] on input "search" at bounding box center [258, 97] width 77 height 11
paste input "780370"
type input "780370"
click at [144, 35] on span "Branches" at bounding box center [192, 35] width 97 height 7
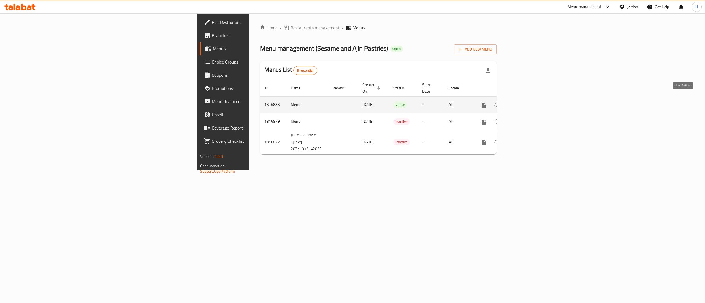
click at [530, 102] on link "enhanced table" at bounding box center [522, 104] width 13 height 13
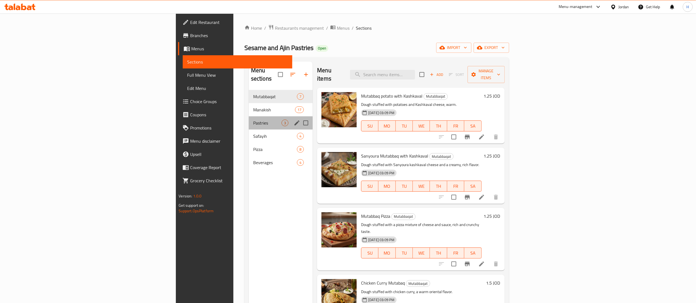
click at [249, 119] on div "Pastries 3" at bounding box center [281, 122] width 64 height 13
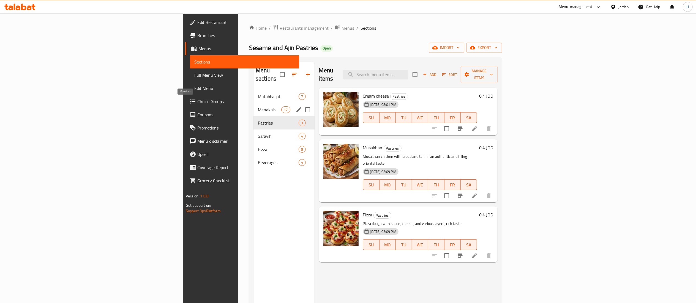
click at [258, 107] on span "Manakish" at bounding box center [269, 110] width 23 height 7
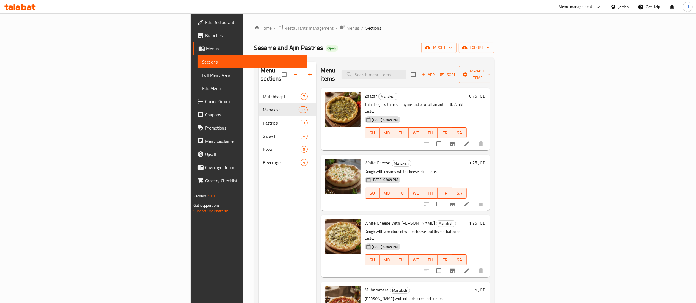
click at [467, 92] on h6 "[PERSON_NAME]" at bounding box center [416, 96] width 102 height 8
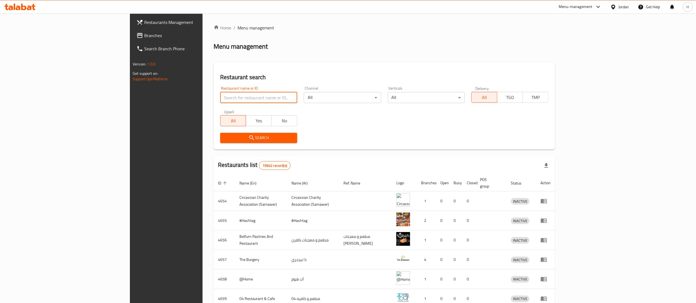
click at [220, 100] on input "search" at bounding box center [258, 97] width 77 height 11
type input "minimelts"
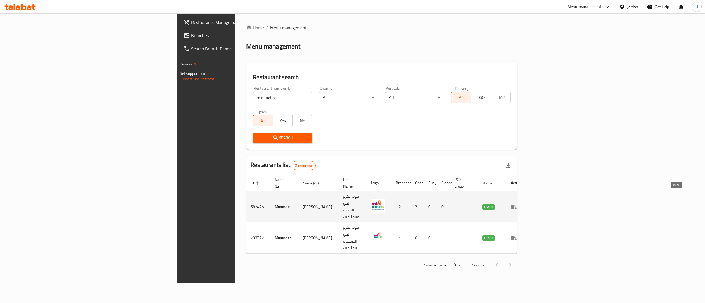
click at [517, 204] on icon "enhanced table" at bounding box center [514, 207] width 7 height 7
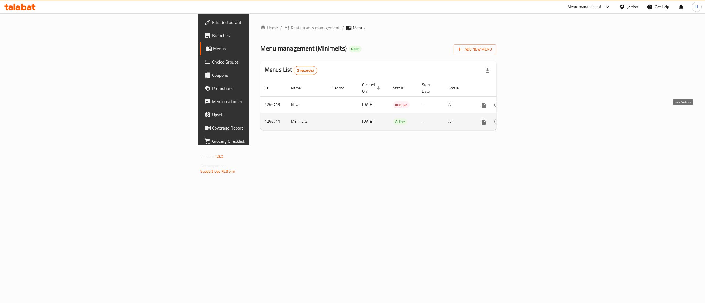
click at [526, 118] on icon "enhanced table" at bounding box center [522, 121] width 7 height 7
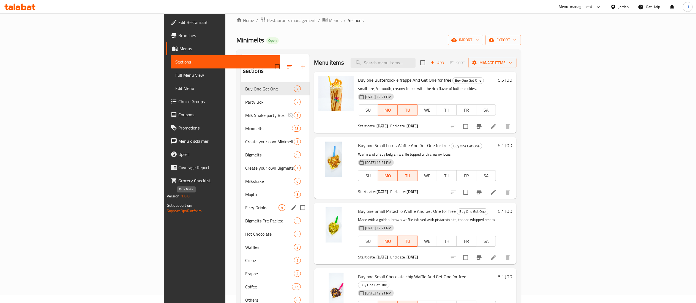
scroll to position [55, 0]
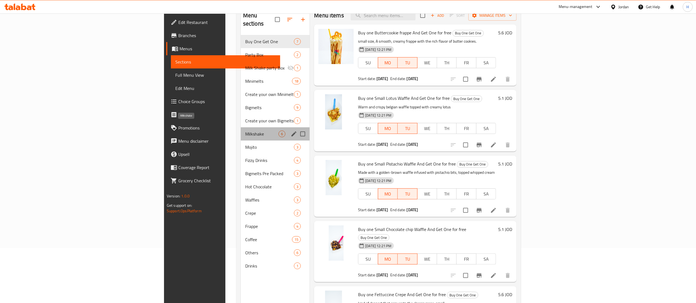
click at [245, 131] on span "Milkshake" at bounding box center [261, 134] width 33 height 7
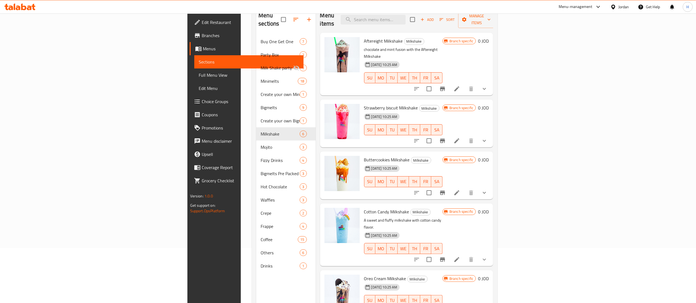
click at [202, 102] on span "Choice Groups" at bounding box center [250, 101] width 97 height 7
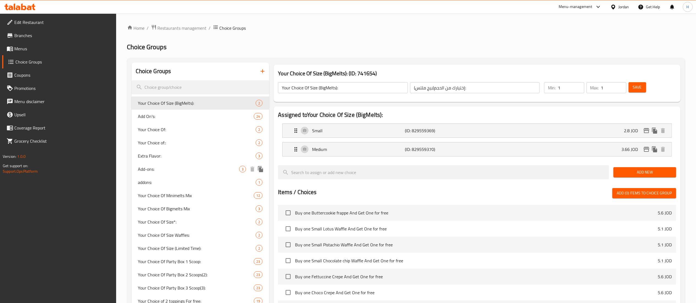
click at [165, 171] on span "Add-ons:" at bounding box center [188, 169] width 101 height 7
type input "Add-ons:"
type input "الإضافات:"
type input "0"
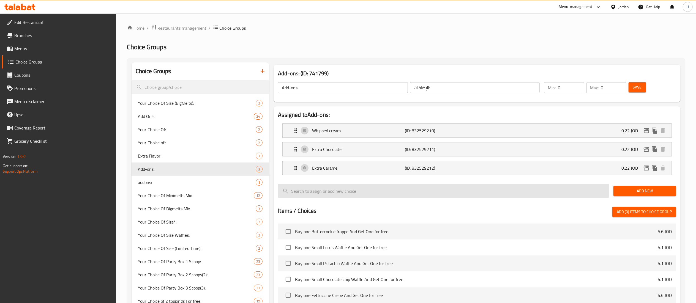
click at [368, 189] on input "search" at bounding box center [443, 191] width 331 height 14
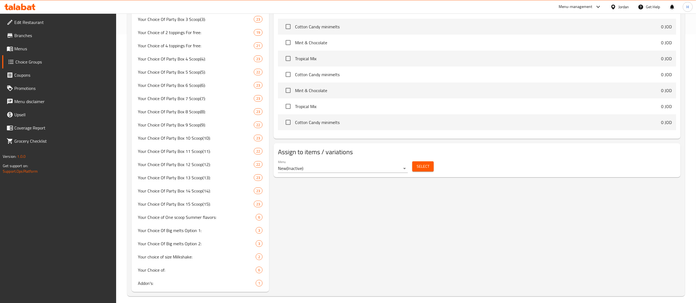
scroll to position [273, 0]
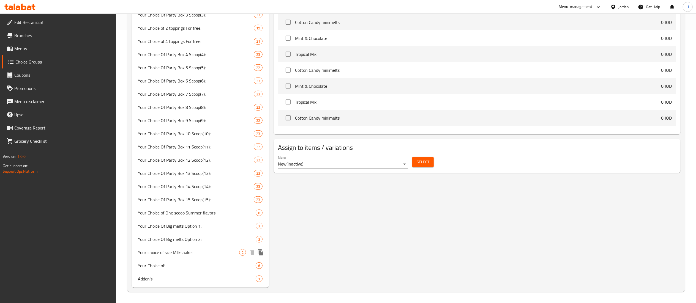
type input "mi"
click at [201, 252] on span "Your choice of size Milkshake:" at bounding box center [188, 252] width 101 height 7
type input "Your choice of size Milkshake:"
type input "اختيارك للحجم الملكشيك :"
type input "1"
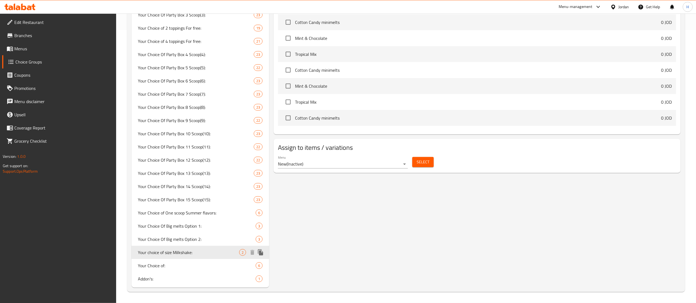
type input "1"
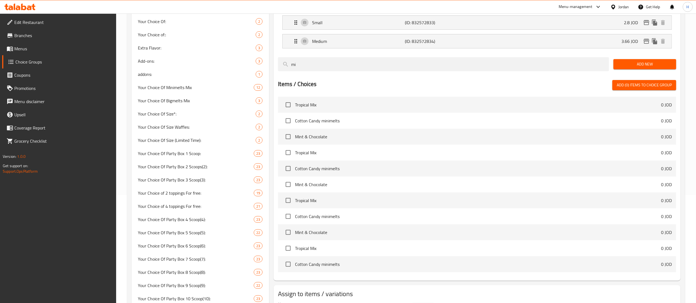
scroll to position [53, 0]
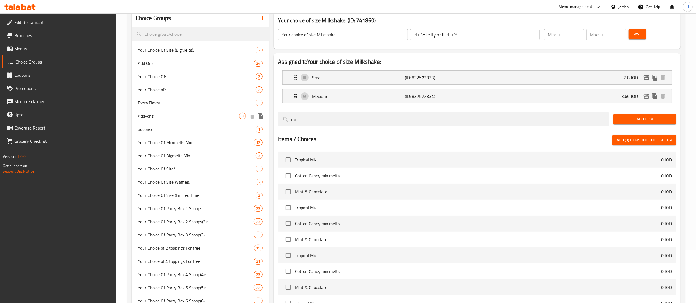
drag, startPoint x: 329, startPoint y: 122, endPoint x: 201, endPoint y: 121, distance: 128.5
click at [201, 121] on div "Choice Groups Your Choice Of Size (BigMelts): 2 Add On's: 24 Your Choice Of: 2 …" at bounding box center [407, 258] width 551 height 499
click at [169, 204] on div "Your Choice Of Party Box 1 Scoop: 23" at bounding box center [201, 208] width 138 height 13
type input "Your Choice Of Party Box 1 Scoop:"
type input "ختيارك من بوكس المشاركة 1 سكوب:"
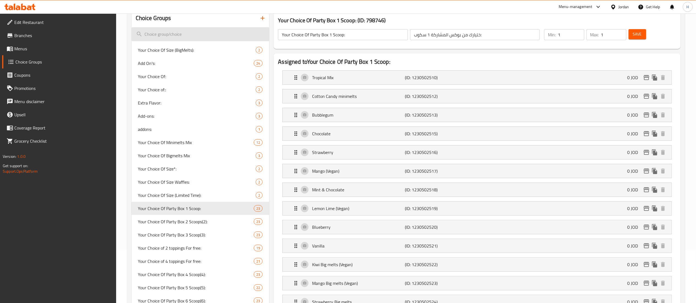
click at [195, 34] on input "search" at bounding box center [201, 34] width 138 height 14
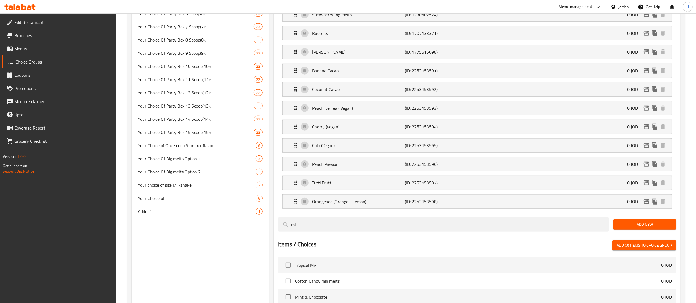
scroll to position [438, 0]
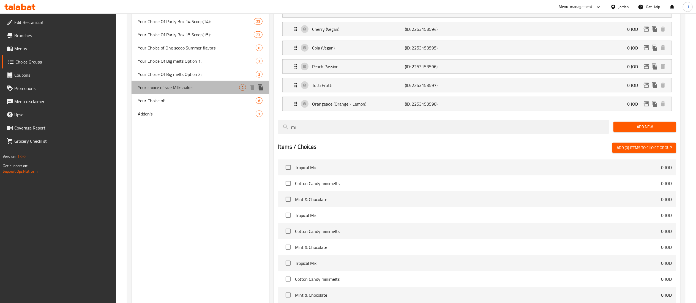
click at [176, 89] on span "Your choice of size Milkshake:" at bounding box center [188, 87] width 101 height 7
type input "Your choice of size Milkshake:"
type input "اختيارك للحجم الملكشيك :"
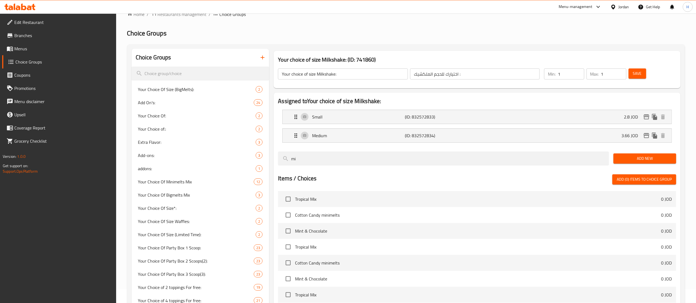
scroll to position [55, 0]
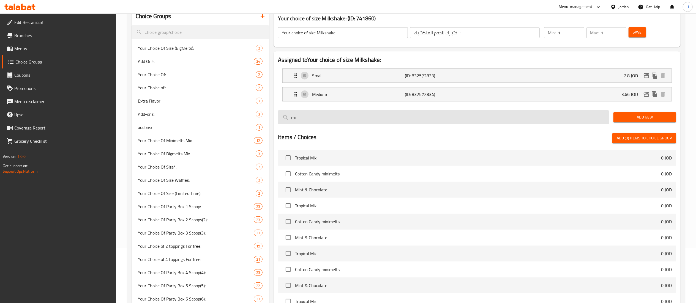
click at [321, 118] on input "mi" at bounding box center [443, 117] width 331 height 14
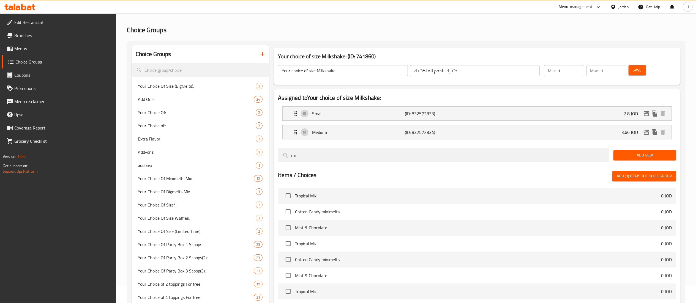
scroll to position [0, 0]
